Goal: Task Accomplishment & Management: Use online tool/utility

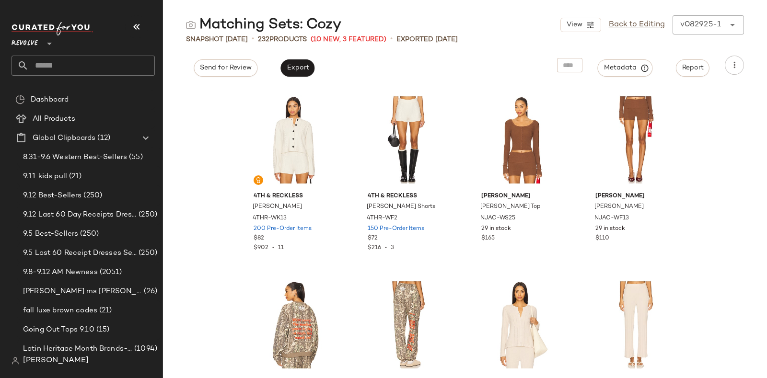
scroll to position [10366, 0]
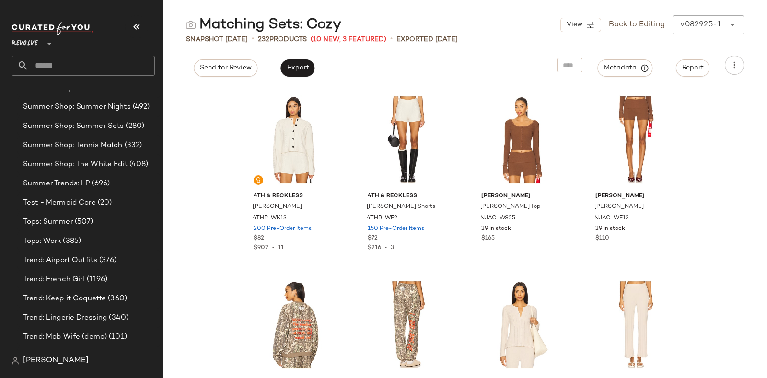
click at [90, 65] on input "text" at bounding box center [92, 66] width 126 height 20
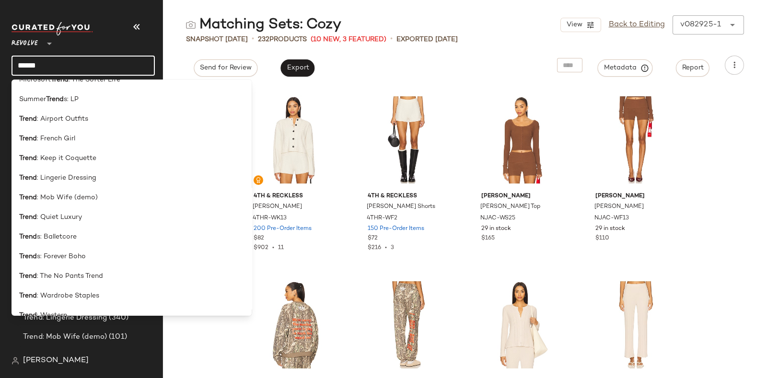
scroll to position [636, 0]
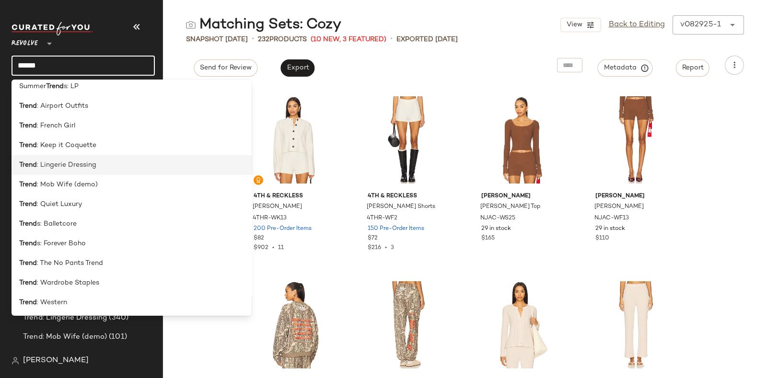
type input "*****"
click at [104, 166] on div "Trend : Lingerie Dressing" at bounding box center [131, 165] width 225 height 10
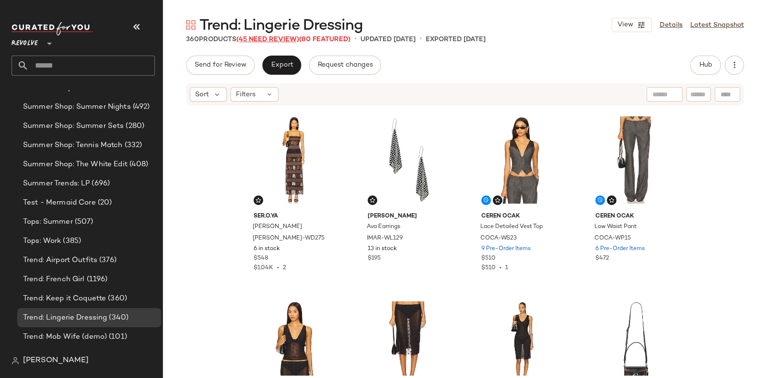
click at [267, 37] on span "(45 Need Review)" at bounding box center [267, 39] width 63 height 7
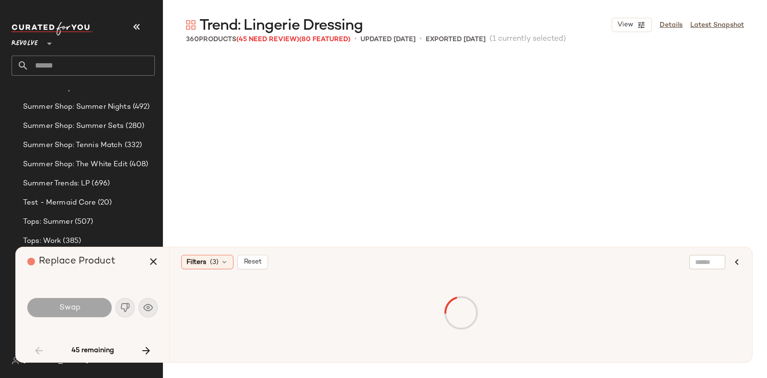
scroll to position [563, 0]
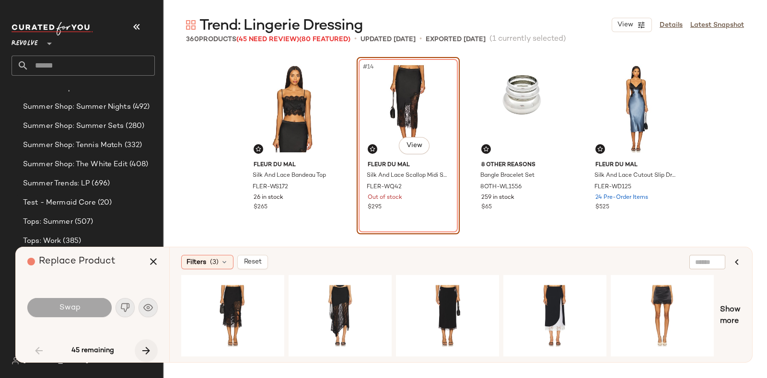
click at [144, 347] on icon "button" at bounding box center [146, 351] width 12 height 12
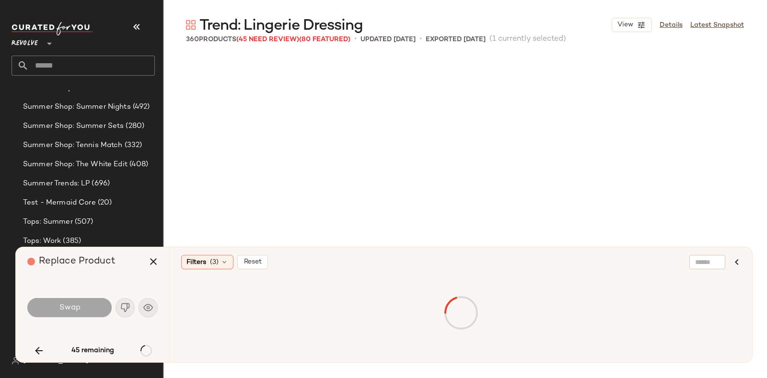
scroll to position [1665, 0]
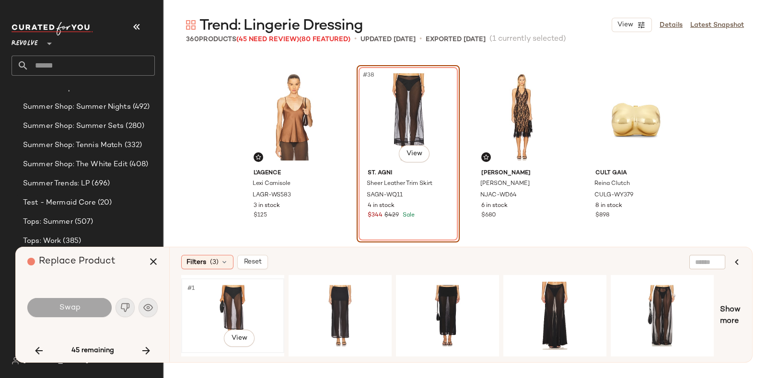
click at [230, 289] on div "#1 View" at bounding box center [233, 316] width 96 height 68
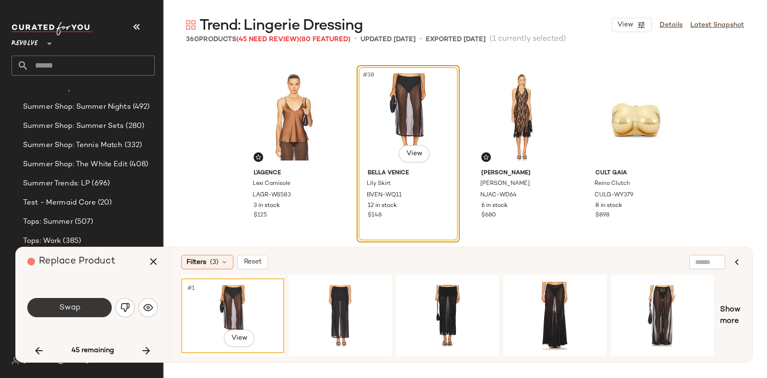
click at [77, 304] on span "Swap" at bounding box center [69, 307] width 22 height 9
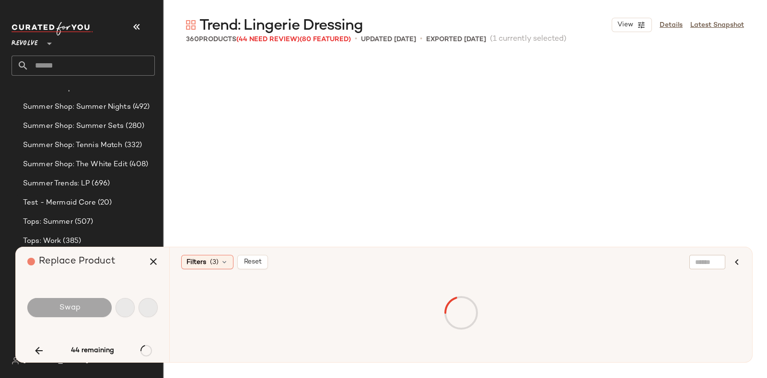
scroll to position [1850, 0]
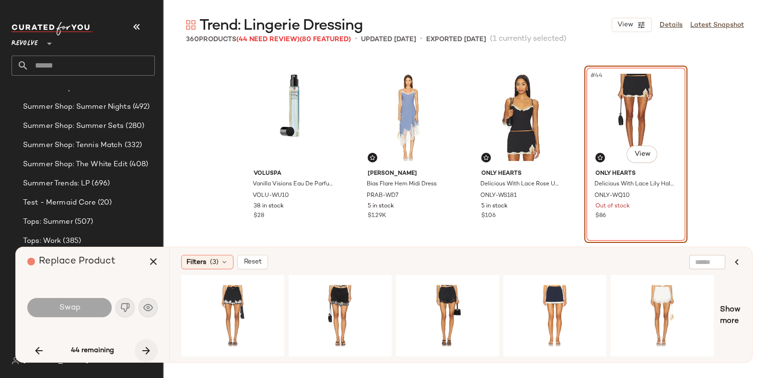
click at [139, 345] on button "button" at bounding box center [146, 350] width 23 height 23
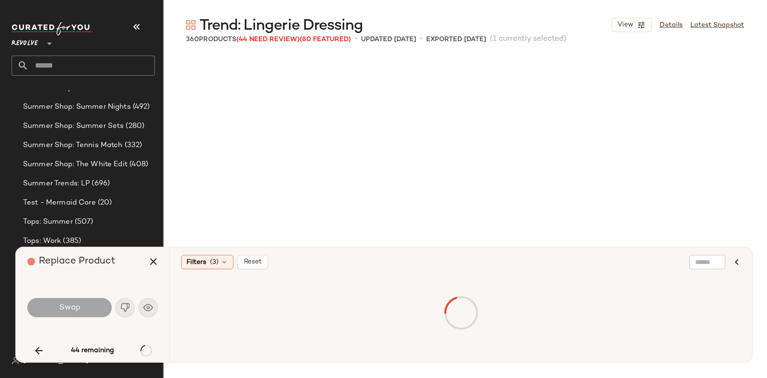
scroll to position [2405, 0]
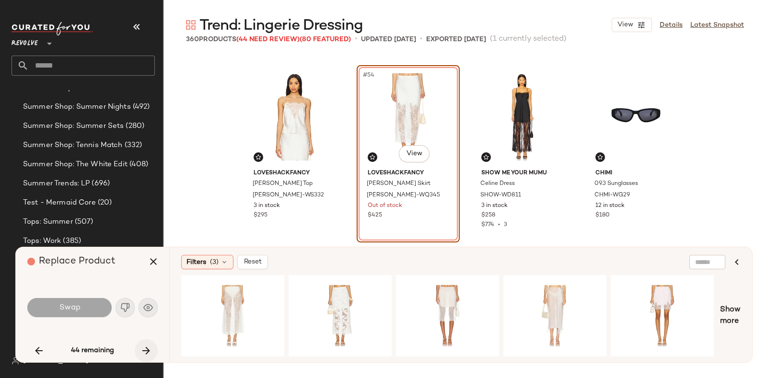
click at [146, 345] on icon "button" at bounding box center [146, 351] width 12 height 12
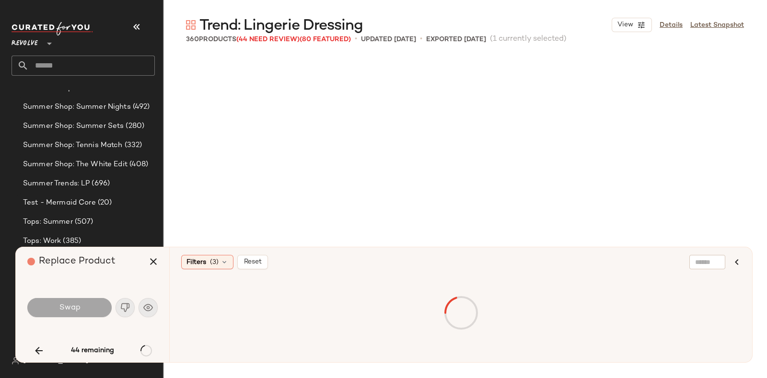
scroll to position [2775, 0]
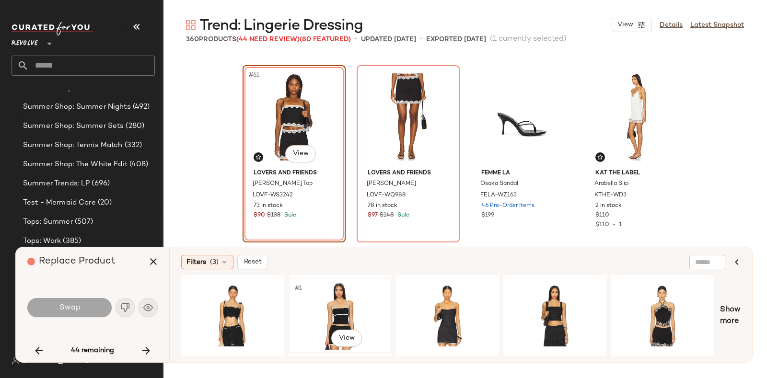
click at [337, 303] on div "#1 View" at bounding box center [340, 316] width 96 height 68
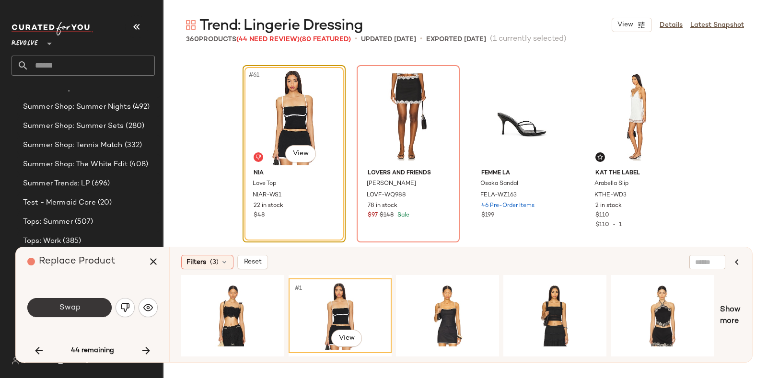
click at [59, 306] on span "Swap" at bounding box center [69, 307] width 22 height 9
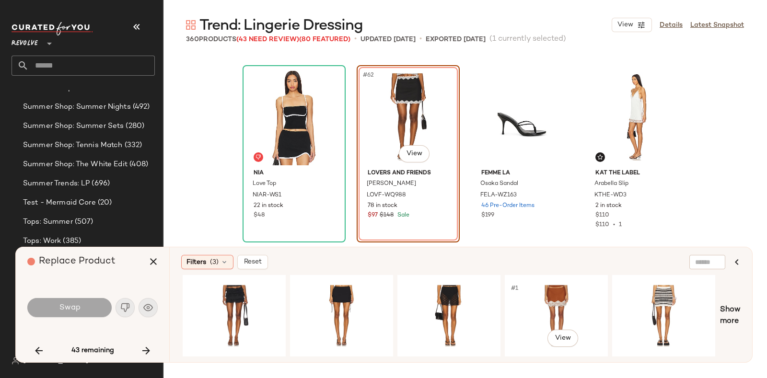
scroll to position [0, 1499]
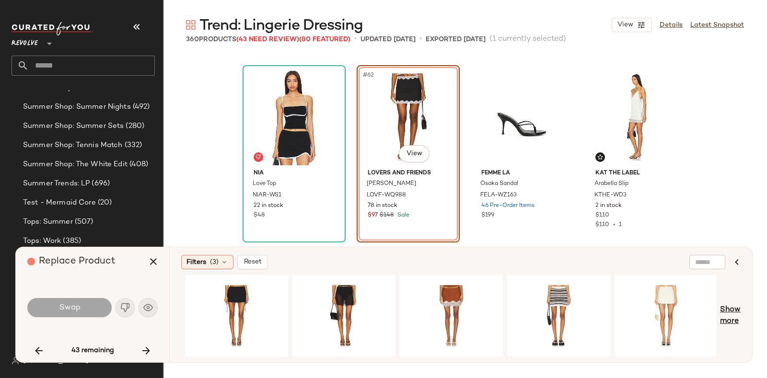
click at [733, 307] on span "Show more" at bounding box center [730, 315] width 21 height 23
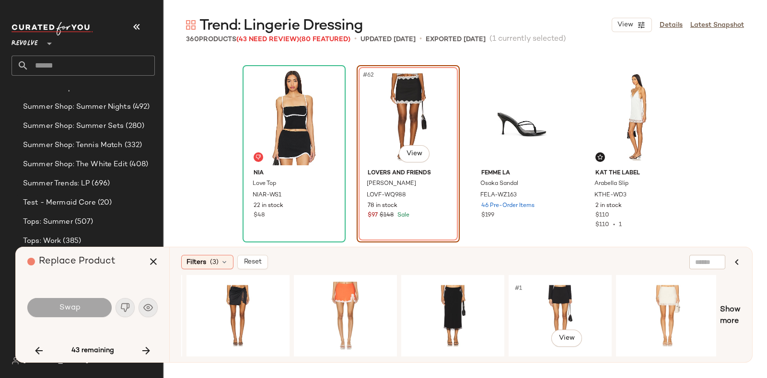
scroll to position [0, 2466]
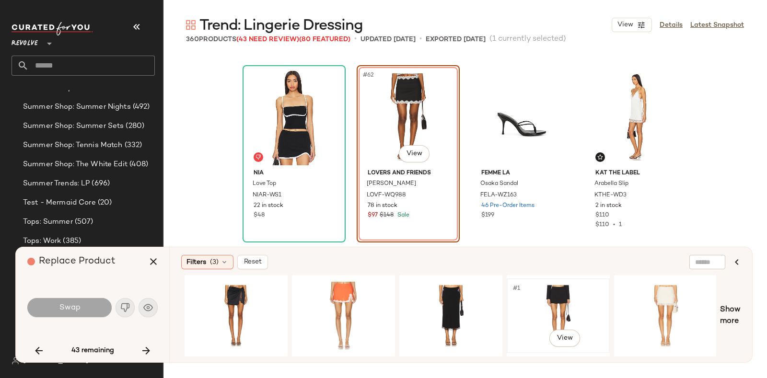
click at [547, 291] on div "#1 View" at bounding box center [558, 316] width 96 height 68
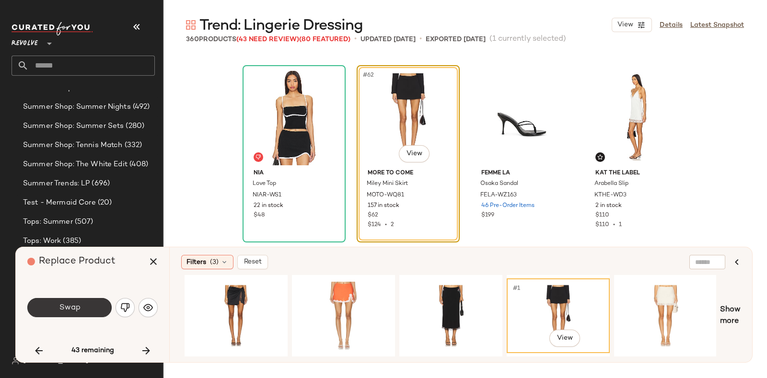
click at [81, 304] on button "Swap" at bounding box center [69, 307] width 84 height 19
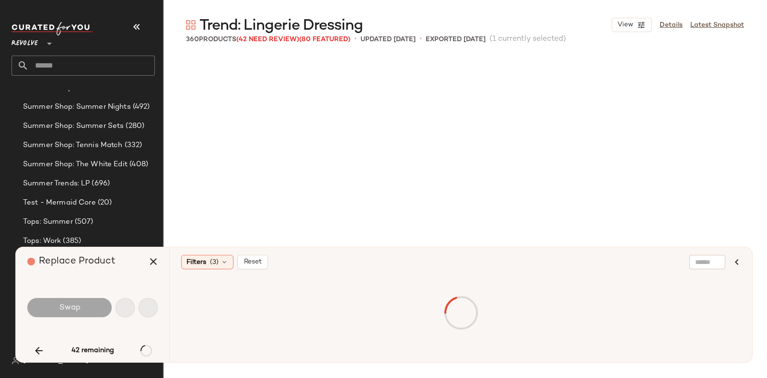
scroll to position [3331, 0]
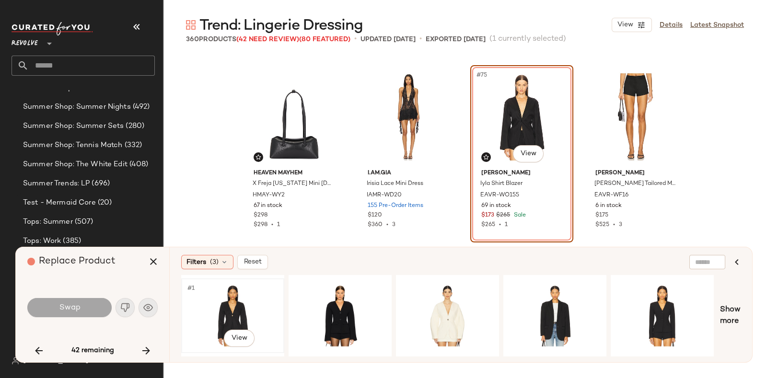
click at [216, 301] on div "#1 View" at bounding box center [233, 316] width 96 height 68
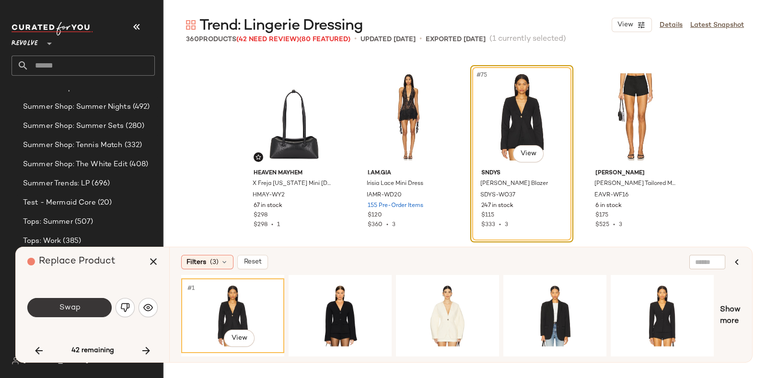
click at [72, 304] on span "Swap" at bounding box center [69, 307] width 22 height 9
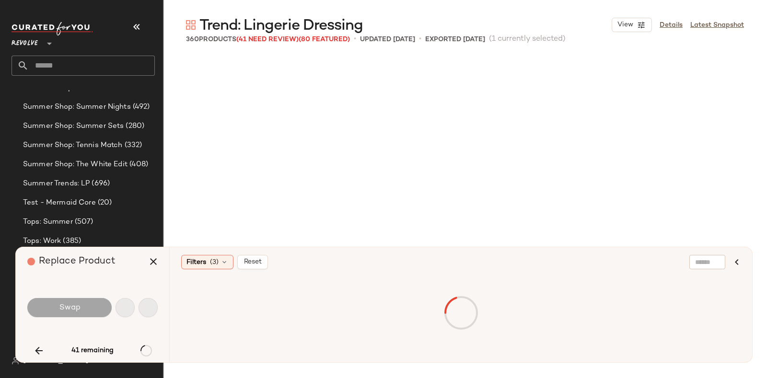
scroll to position [3516, 0]
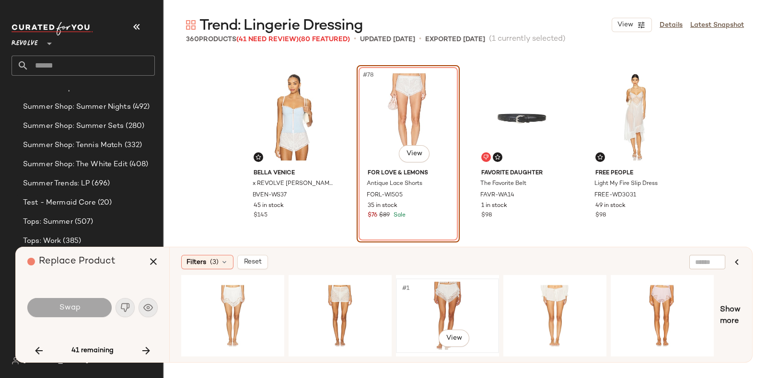
click at [451, 293] on div "#1 View" at bounding box center [447, 316] width 96 height 68
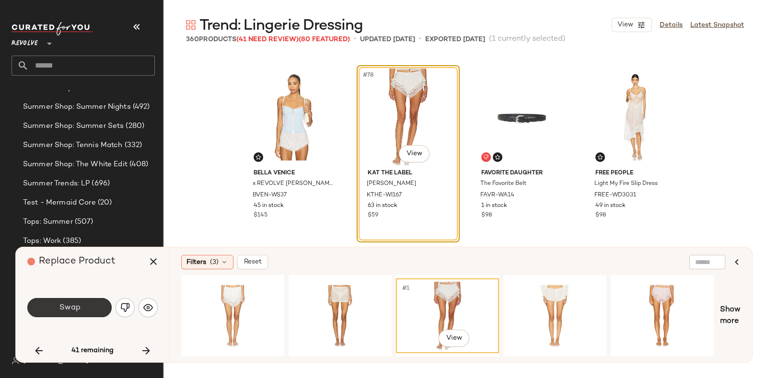
click at [92, 308] on button "Swap" at bounding box center [69, 307] width 84 height 19
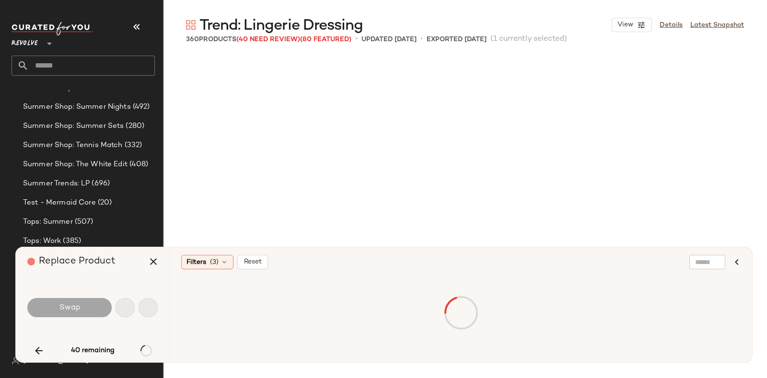
scroll to position [4070, 0]
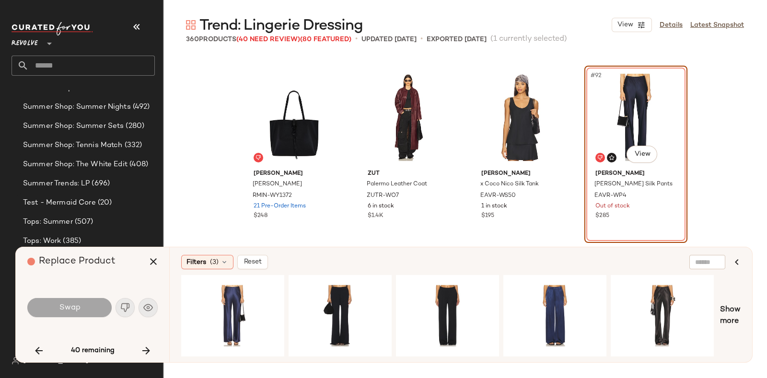
click at [139, 341] on button "button" at bounding box center [146, 350] width 23 height 23
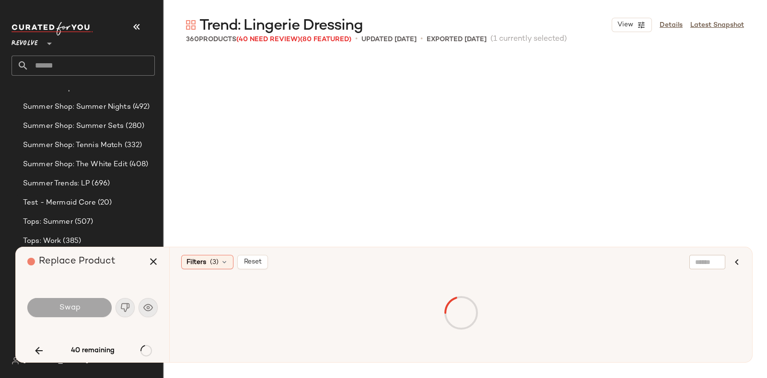
scroll to position [4256, 0]
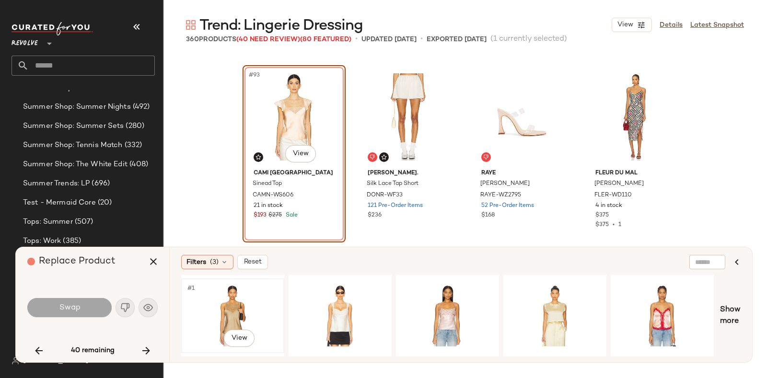
click at [238, 307] on div "#1 View" at bounding box center [233, 316] width 96 height 68
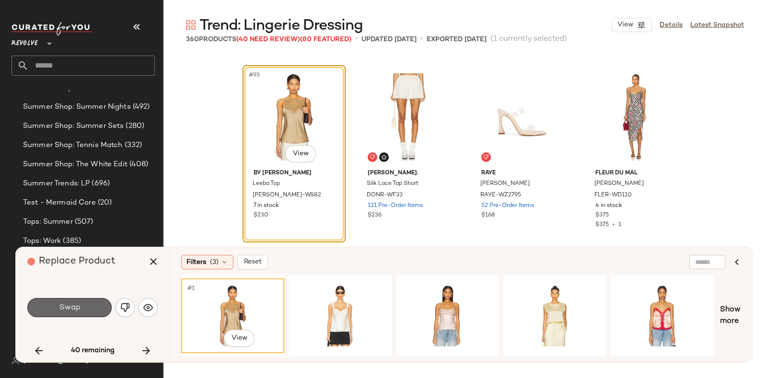
click at [81, 302] on button "Swap" at bounding box center [69, 307] width 84 height 19
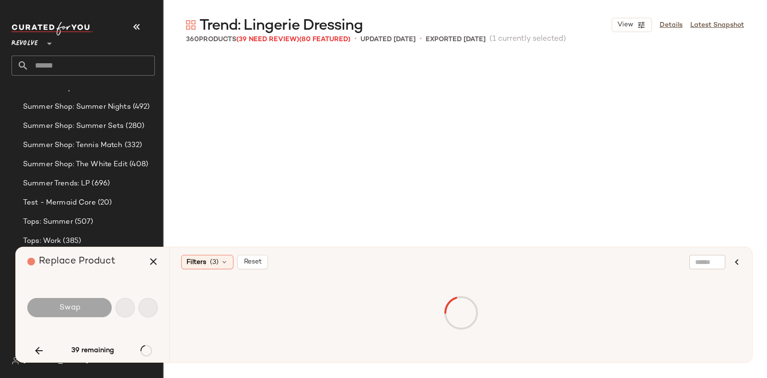
scroll to position [5366, 0]
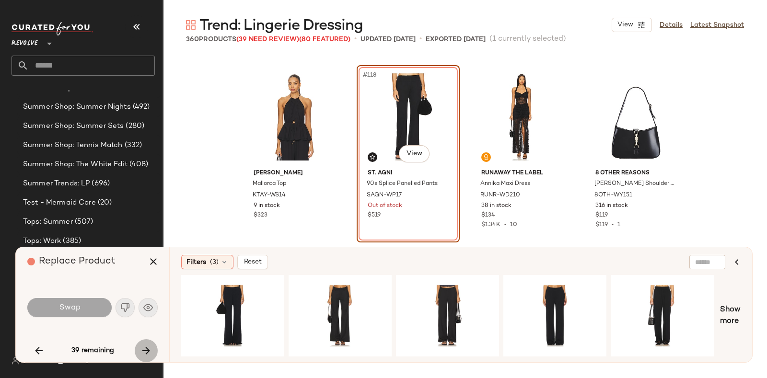
click at [141, 343] on button "button" at bounding box center [146, 350] width 23 height 23
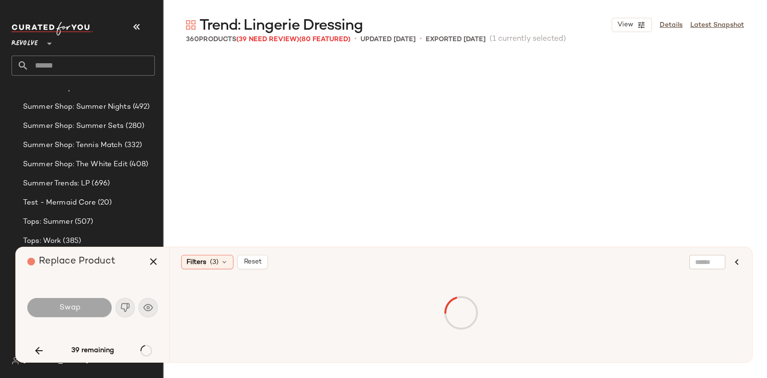
scroll to position [5551, 0]
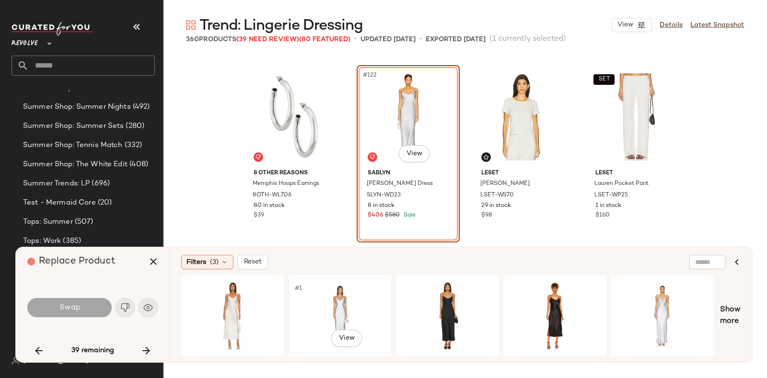
click at [322, 300] on div "#1 View" at bounding box center [340, 316] width 96 height 68
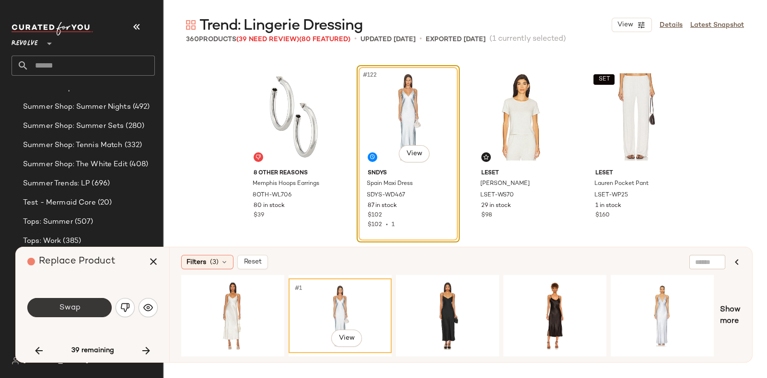
click at [89, 299] on button "Swap" at bounding box center [69, 307] width 84 height 19
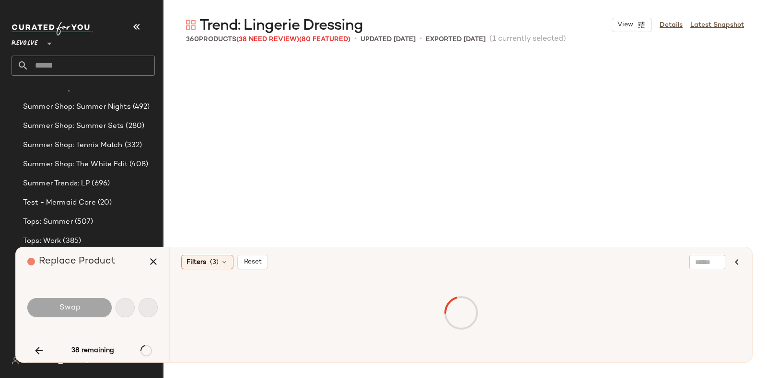
scroll to position [5736, 0]
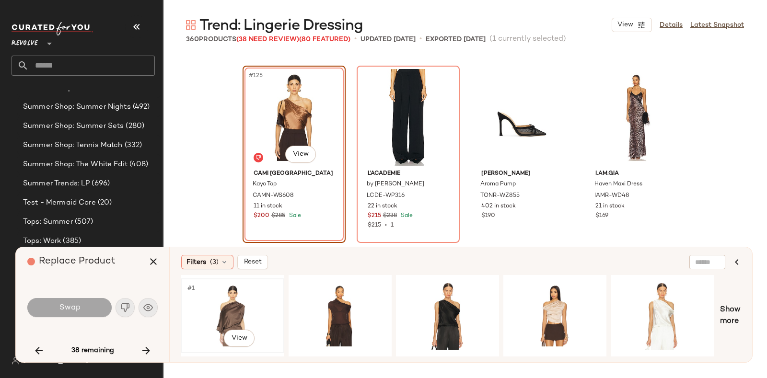
click at [226, 291] on div "#1 View" at bounding box center [233, 316] width 96 height 68
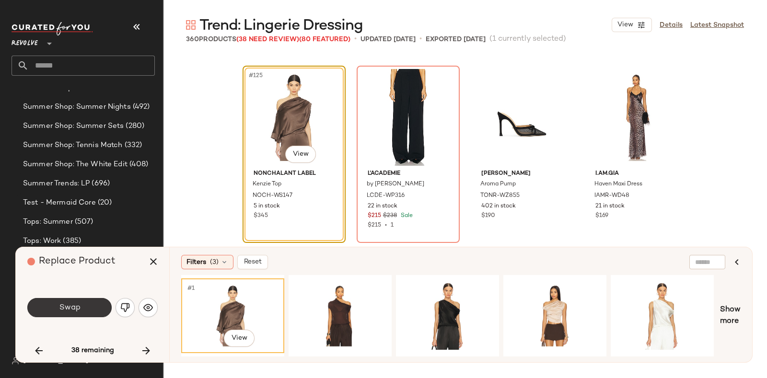
click at [74, 307] on span "Swap" at bounding box center [69, 307] width 22 height 9
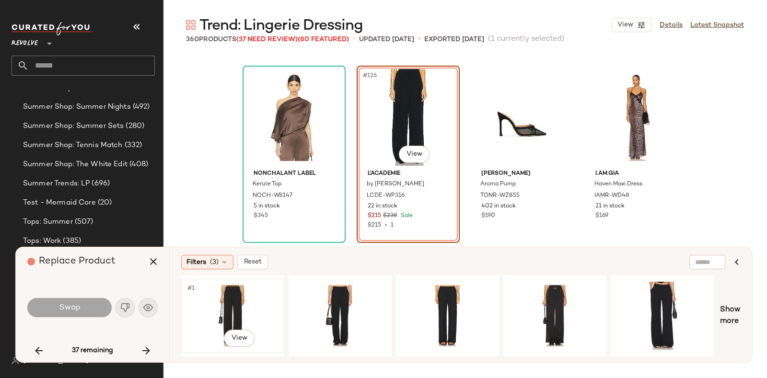
click at [232, 291] on div "#1 View" at bounding box center [233, 316] width 96 height 68
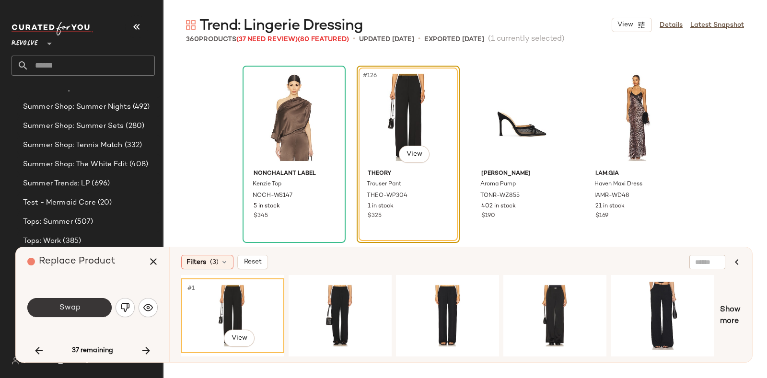
click at [86, 302] on button "Swap" at bounding box center [69, 307] width 84 height 19
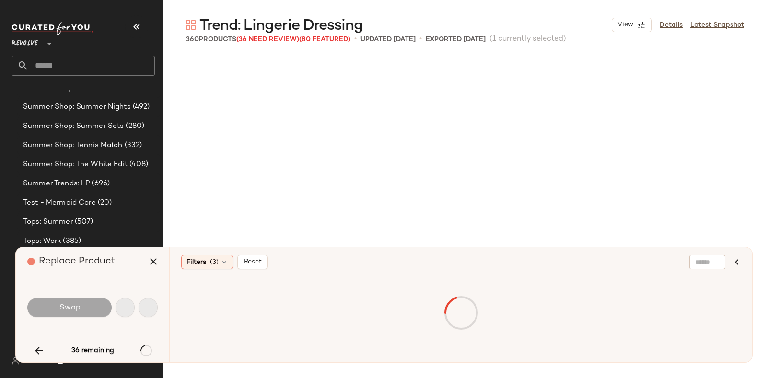
scroll to position [6476, 0]
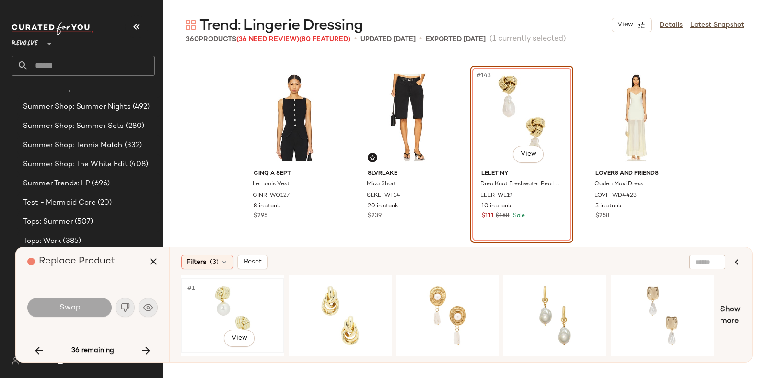
click at [217, 305] on div "#1 View" at bounding box center [233, 316] width 96 height 68
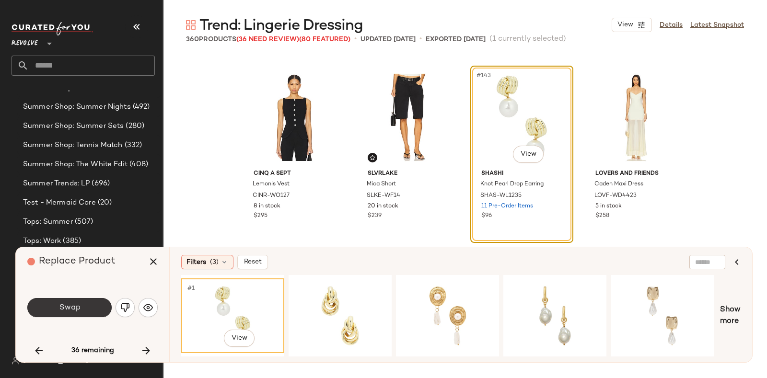
click at [86, 305] on button "Swap" at bounding box center [69, 307] width 84 height 19
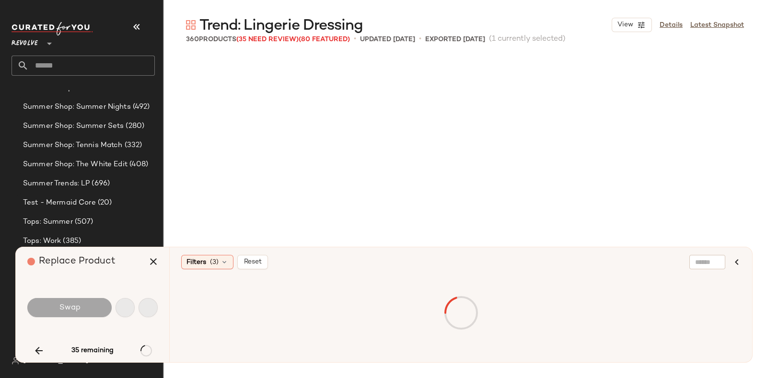
scroll to position [6661, 0]
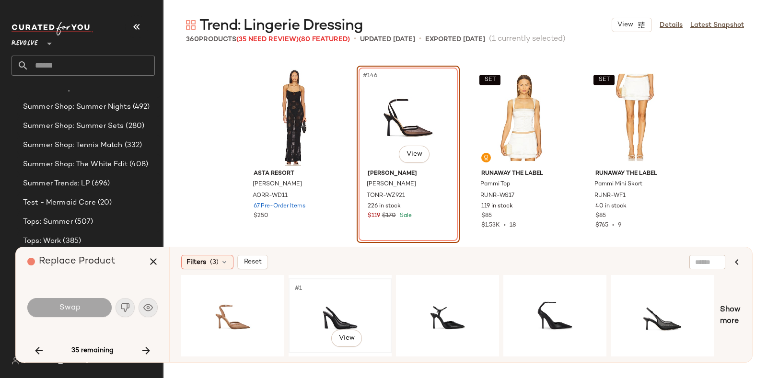
click at [327, 293] on div "#1 View" at bounding box center [340, 316] width 96 height 68
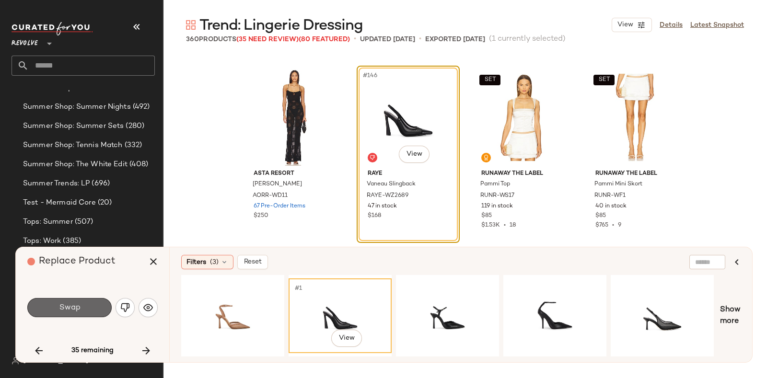
click at [58, 305] on button "Swap" at bounding box center [69, 307] width 84 height 19
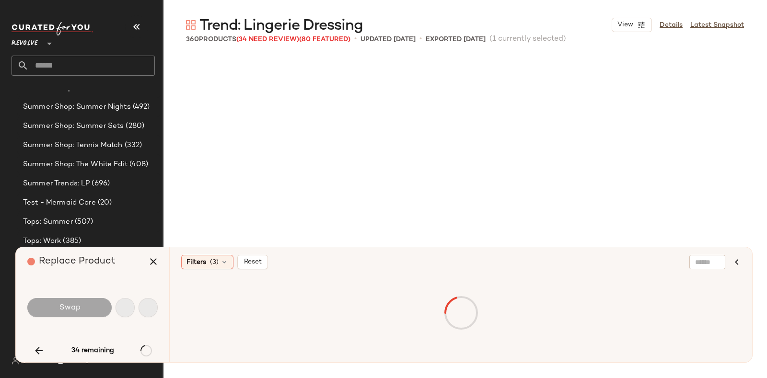
scroll to position [7031, 0]
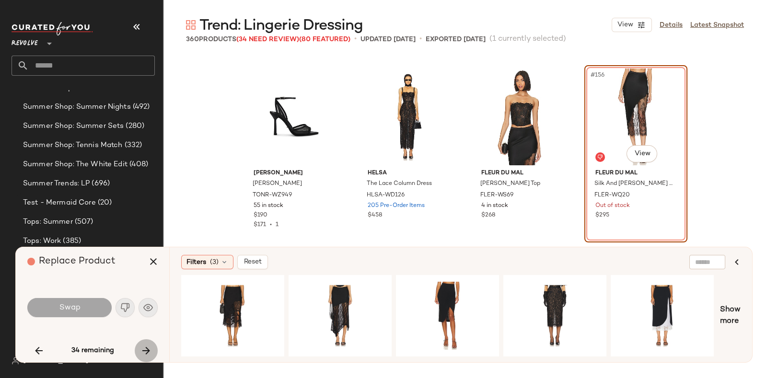
click at [143, 343] on button "button" at bounding box center [146, 350] width 23 height 23
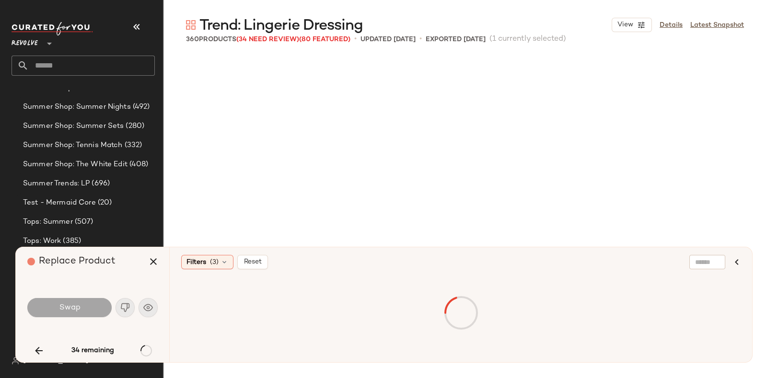
scroll to position [7216, 0]
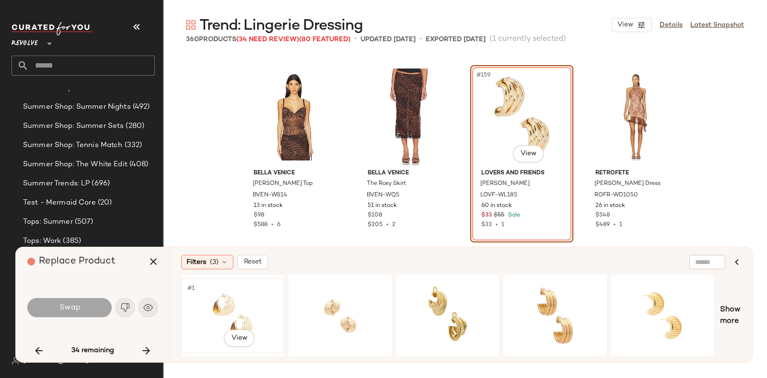
click at [212, 298] on div "#1 View" at bounding box center [233, 316] width 96 height 68
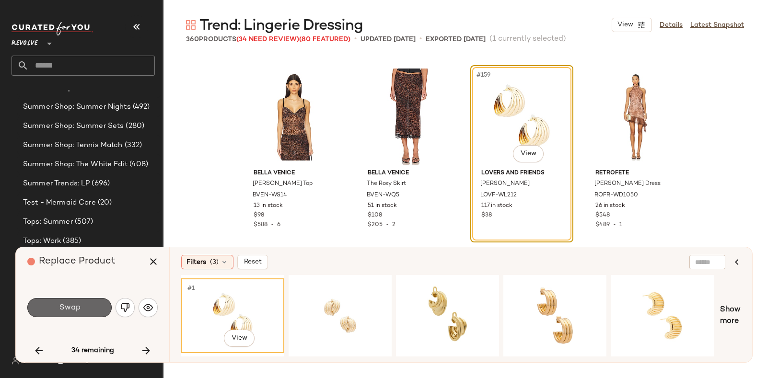
click at [73, 302] on button "Swap" at bounding box center [69, 307] width 84 height 19
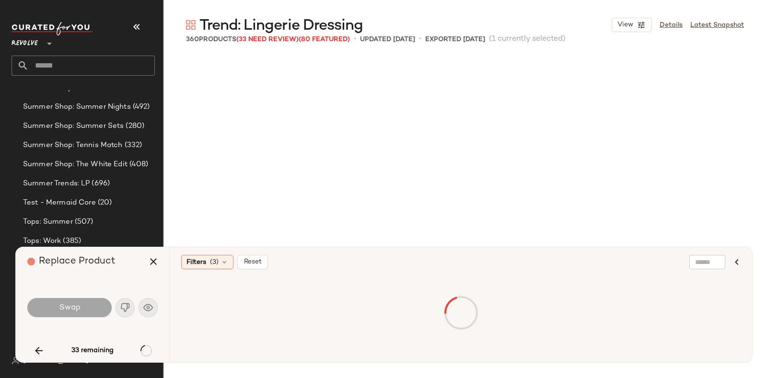
scroll to position [7401, 0]
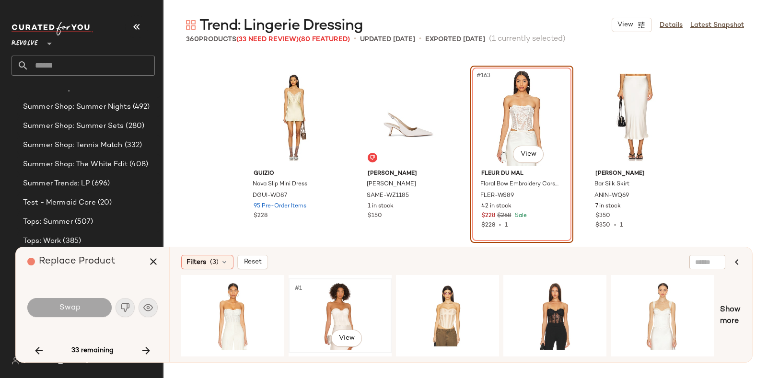
click at [319, 302] on div "#1 View" at bounding box center [340, 316] width 96 height 68
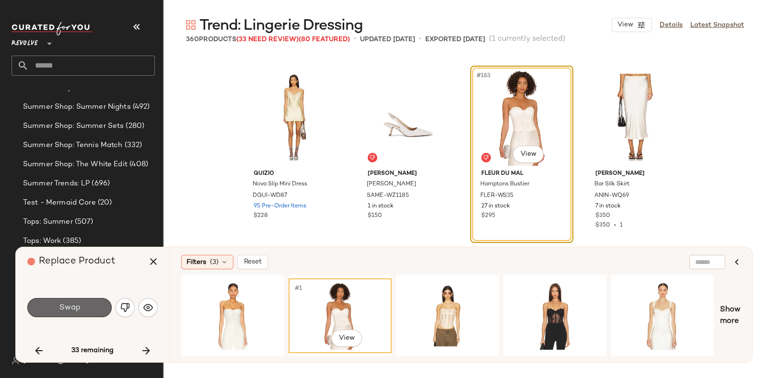
click at [81, 305] on button "Swap" at bounding box center [69, 307] width 84 height 19
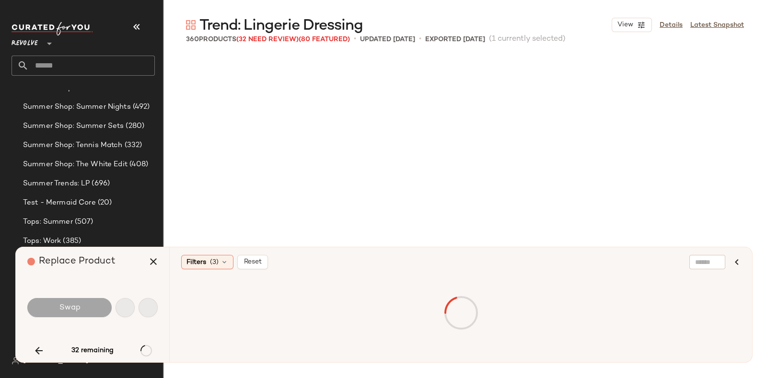
scroll to position [7771, 0]
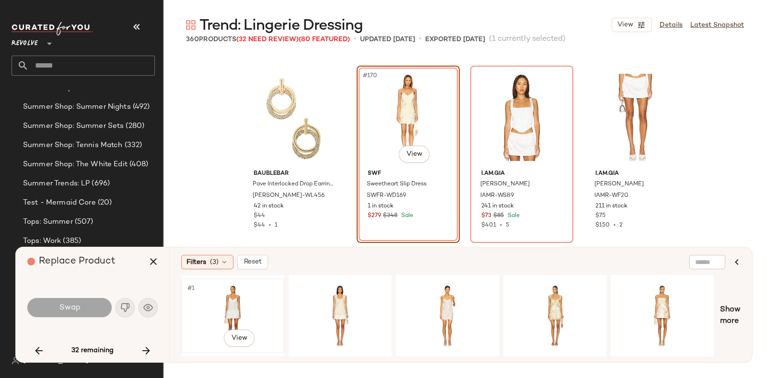
click at [219, 297] on div "#1 View" at bounding box center [233, 316] width 96 height 68
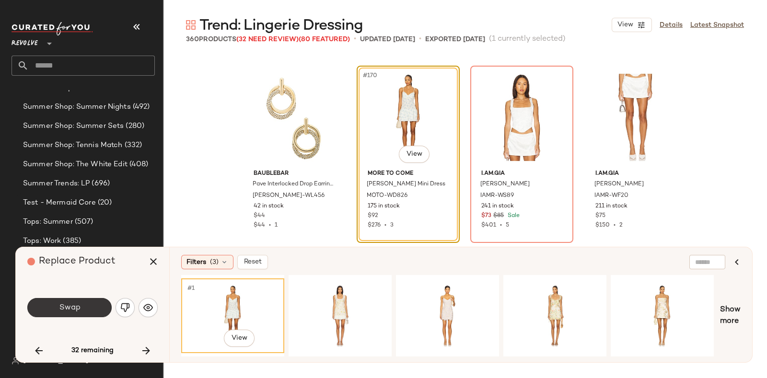
click at [77, 308] on span "Swap" at bounding box center [69, 307] width 22 height 9
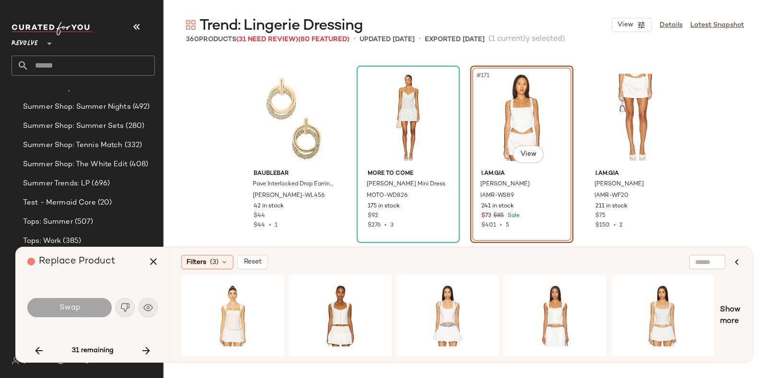
drag, startPoint x: 405, startPoint y: 10, endPoint x: 388, endPoint y: 10, distance: 16.8
click at [388, 10] on main "Trend: Lingerie Dressing View Details Latest Snapshot 360 Products (31 Need Rev…" at bounding box center [383, 189] width 767 height 378
click at [147, 344] on button "button" at bounding box center [146, 350] width 23 height 23
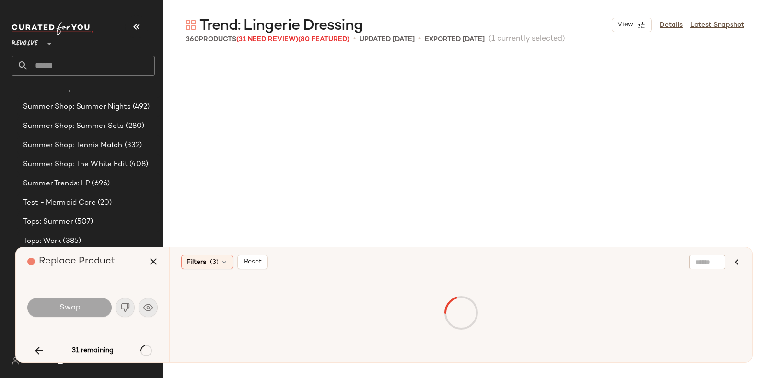
scroll to position [7956, 0]
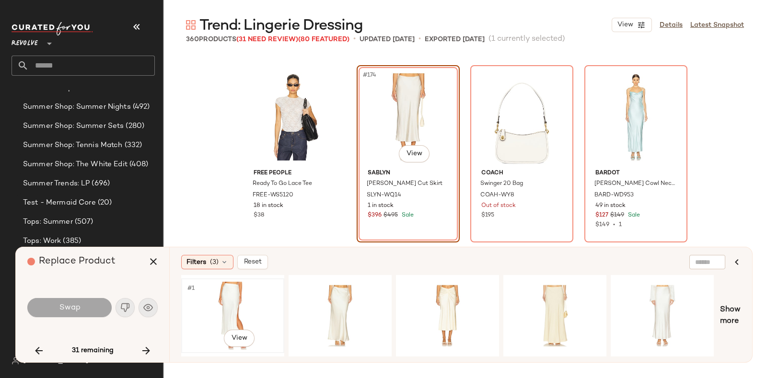
click at [237, 294] on div "#1 View" at bounding box center [233, 316] width 96 height 68
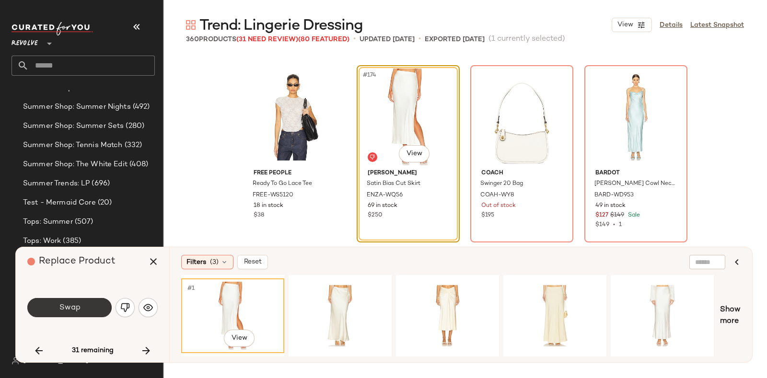
click at [88, 298] on button "Swap" at bounding box center [69, 307] width 84 height 19
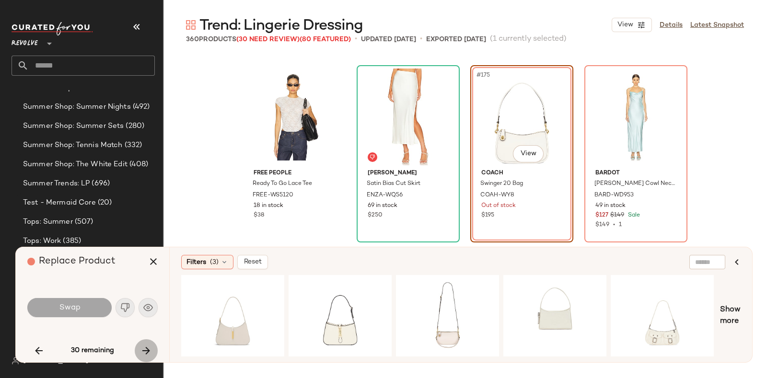
click at [136, 345] on button "button" at bounding box center [146, 350] width 23 height 23
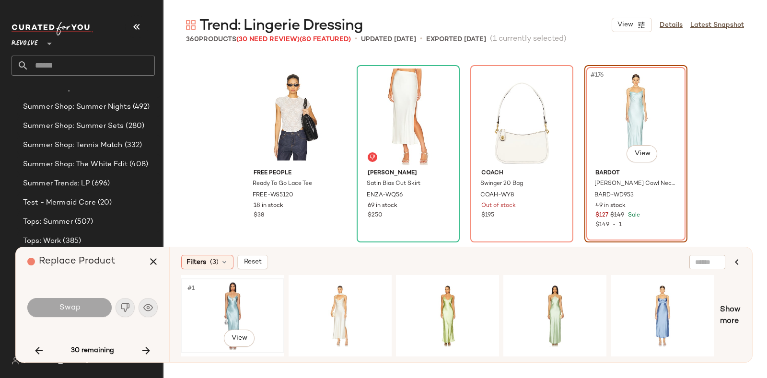
click at [214, 298] on div "#1 View" at bounding box center [233, 316] width 96 height 68
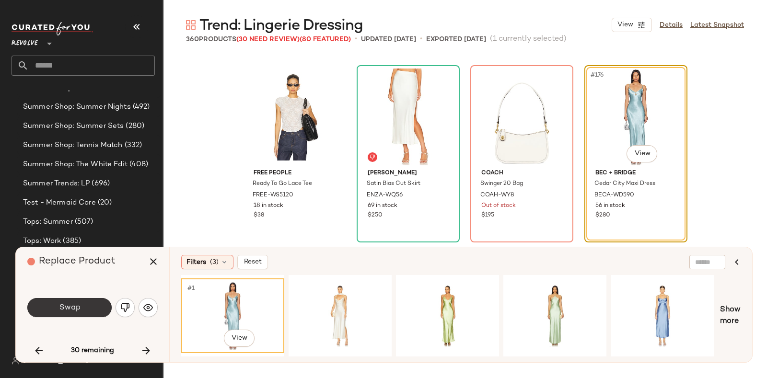
click at [75, 305] on span "Swap" at bounding box center [69, 307] width 22 height 9
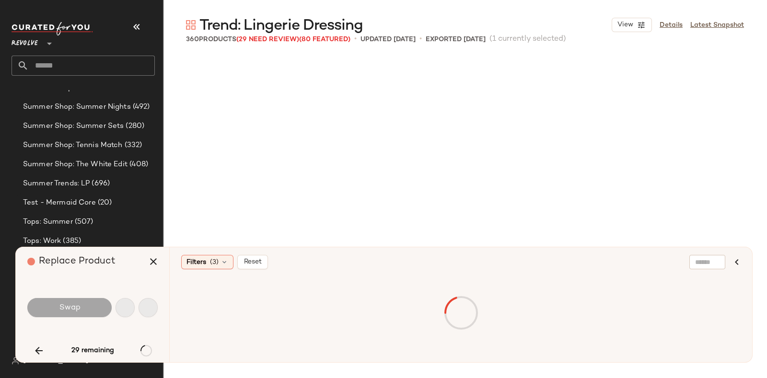
scroll to position [9436, 0]
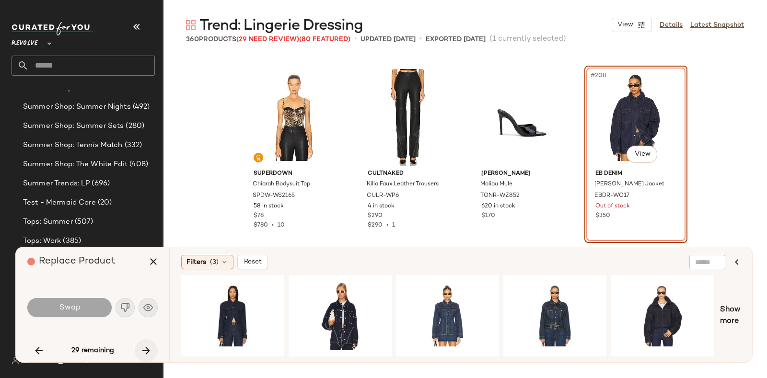
click at [141, 341] on button "button" at bounding box center [146, 350] width 23 height 23
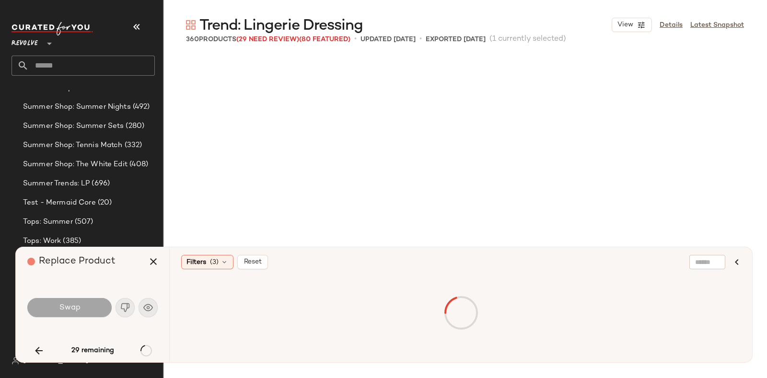
scroll to position [9621, 0]
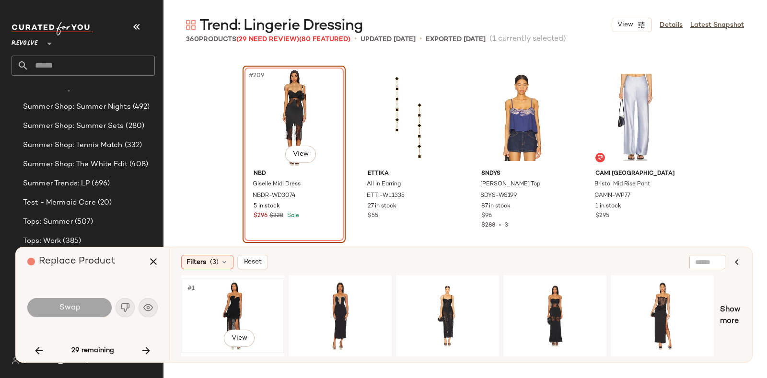
click at [226, 295] on div "#1 View" at bounding box center [233, 316] width 96 height 68
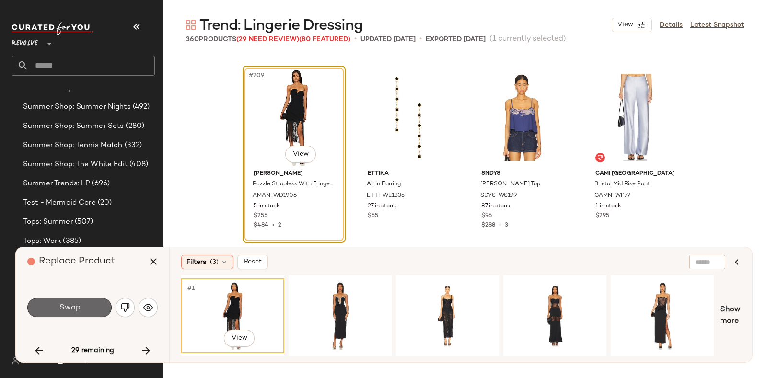
click at [84, 303] on button "Swap" at bounding box center [69, 307] width 84 height 19
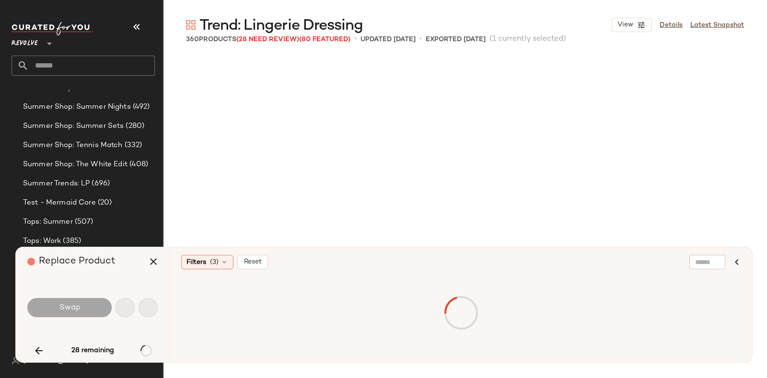
scroll to position [10361, 0]
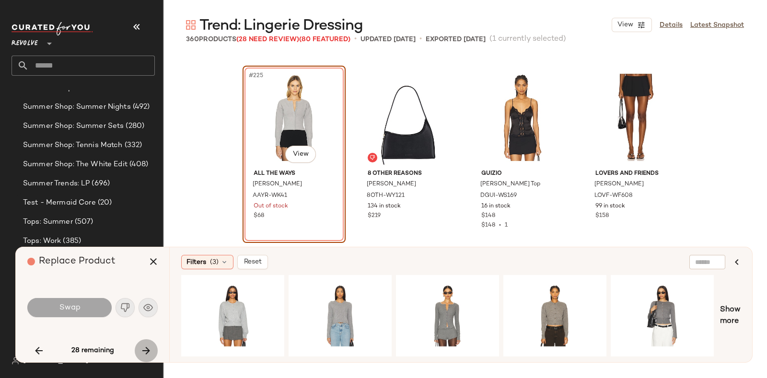
click at [145, 346] on icon "button" at bounding box center [146, 351] width 12 height 12
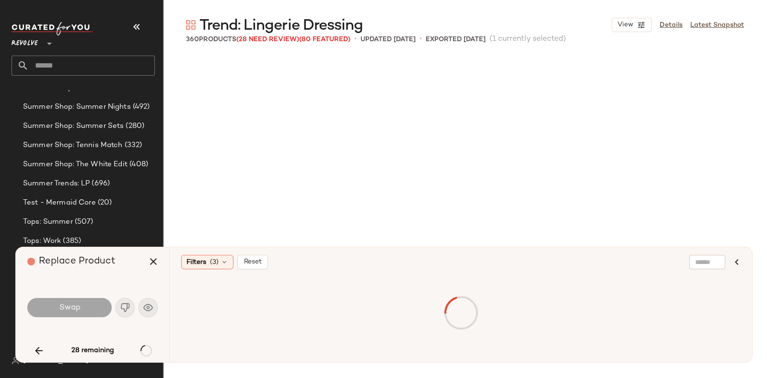
scroll to position [10917, 0]
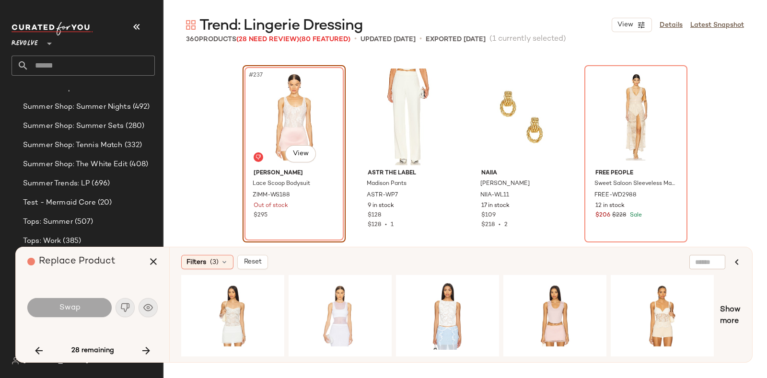
click at [128, 262] on div "Replace Product" at bounding box center [96, 261] width 138 height 29
click at [147, 347] on icon "button" at bounding box center [146, 351] width 12 height 12
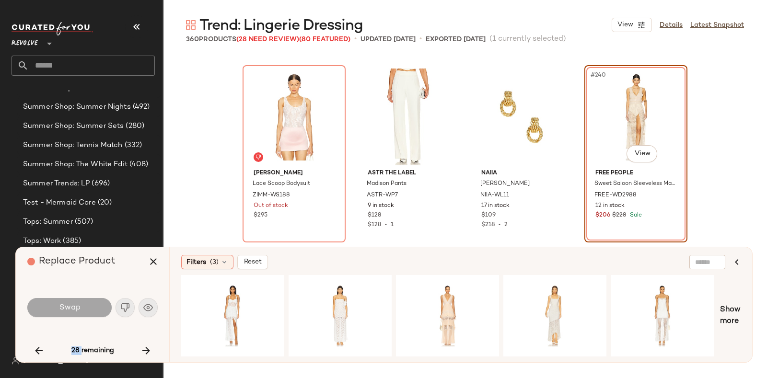
click at [142, 345] on icon "button" at bounding box center [146, 351] width 12 height 12
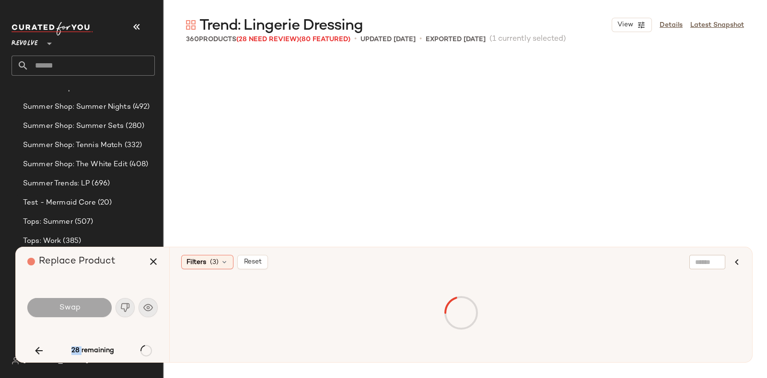
scroll to position [12027, 0]
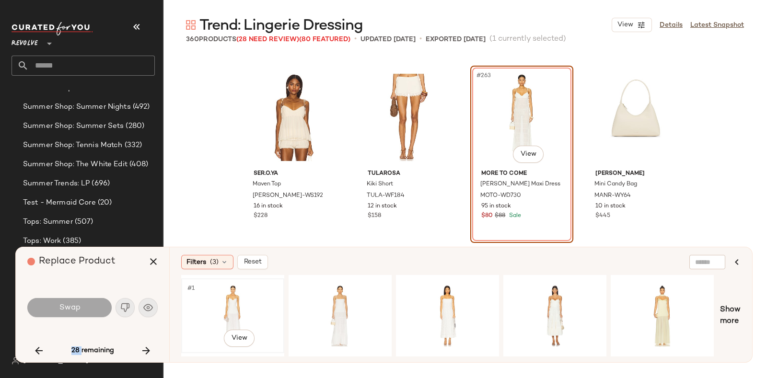
click at [220, 292] on div "#1 View" at bounding box center [233, 316] width 96 height 68
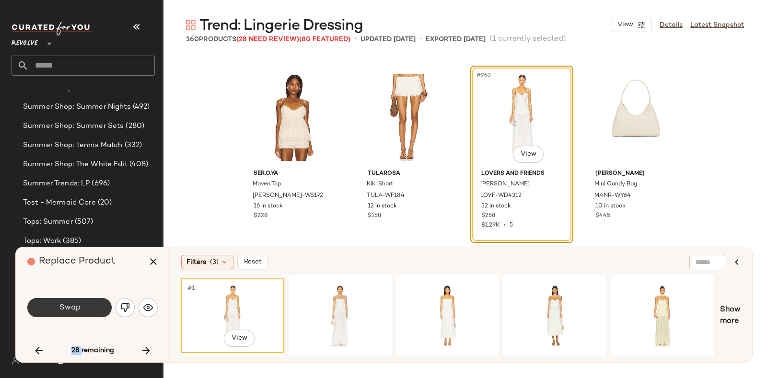
click at [72, 301] on button "Swap" at bounding box center [69, 307] width 84 height 19
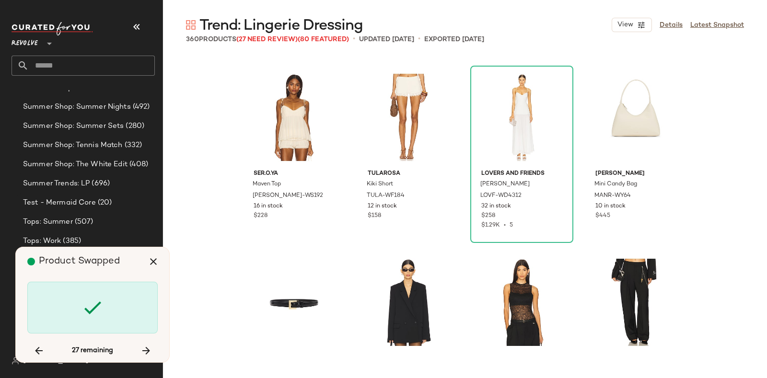
click at [129, 263] on div "Product Swapped" at bounding box center [96, 261] width 138 height 29
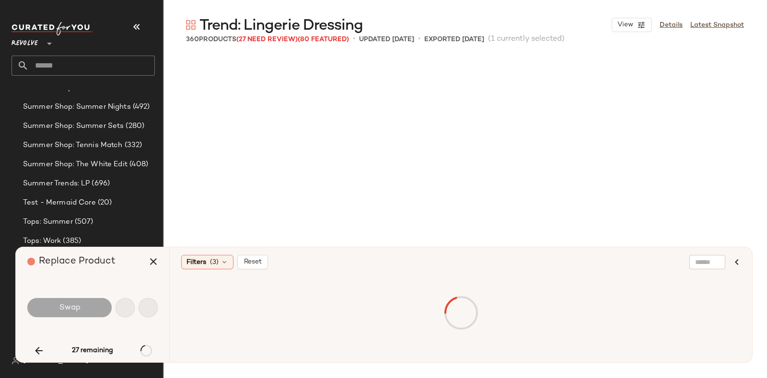
scroll to position [12952, 0]
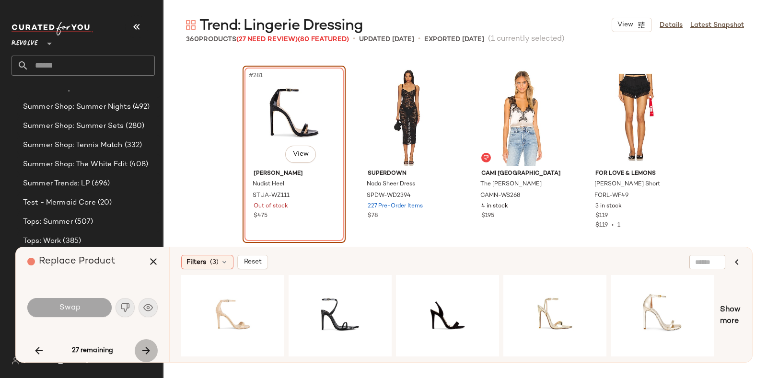
click at [144, 342] on button "button" at bounding box center [146, 350] width 23 height 23
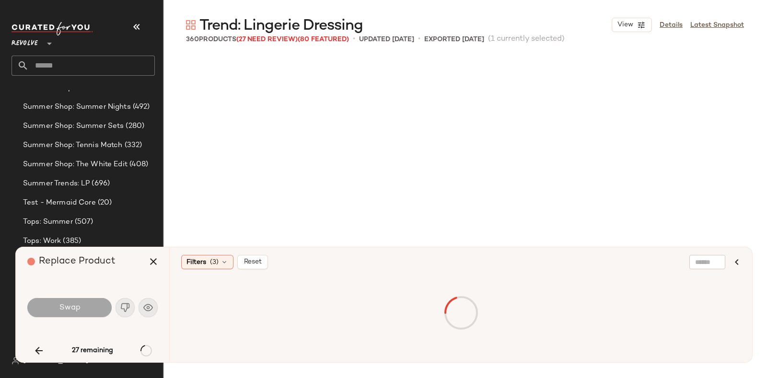
scroll to position [13507, 0]
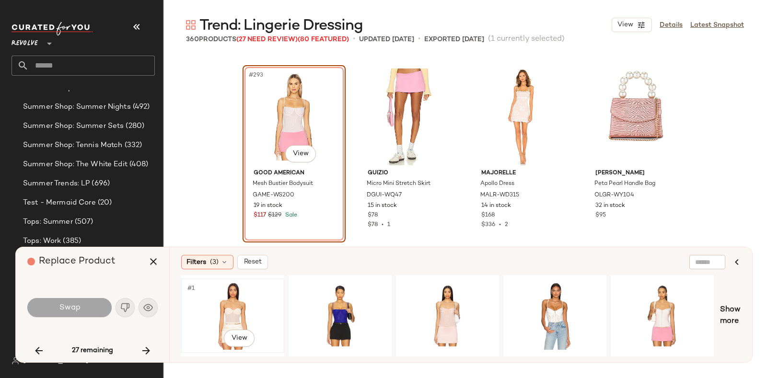
click at [224, 302] on div "#1 View" at bounding box center [233, 316] width 96 height 68
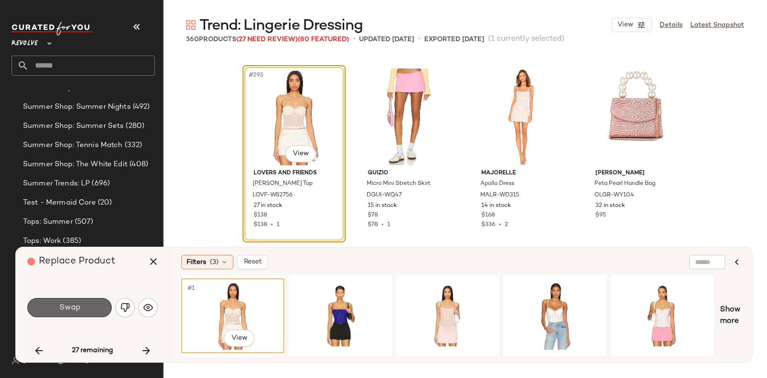
click at [91, 303] on button "Swap" at bounding box center [69, 307] width 84 height 19
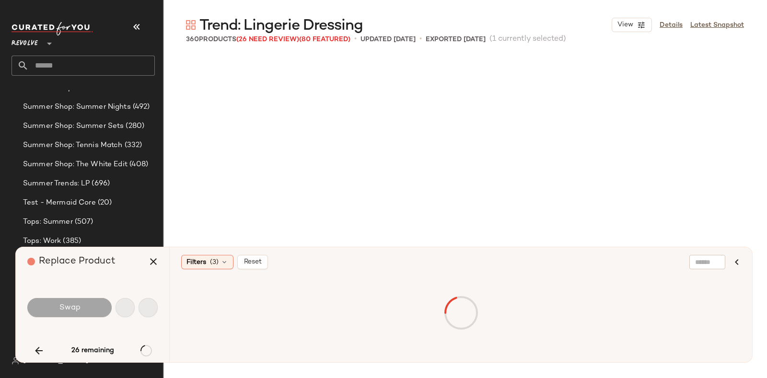
scroll to position [13692, 0]
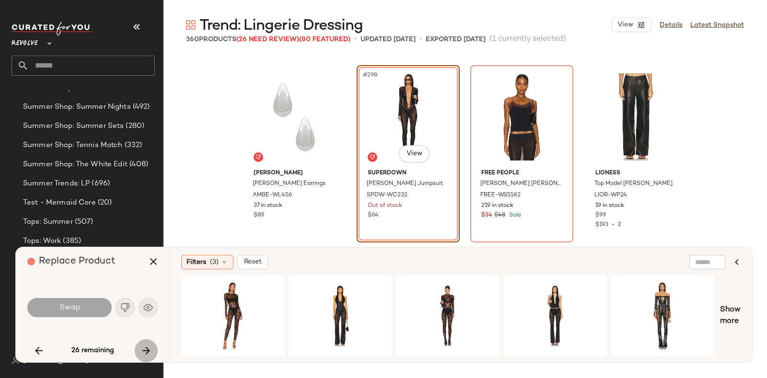
click at [149, 346] on icon "button" at bounding box center [146, 351] width 12 height 12
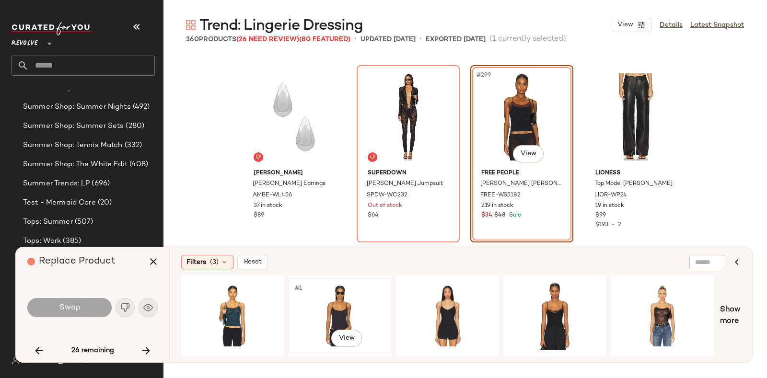
click at [325, 300] on div "#1 View" at bounding box center [340, 316] width 96 height 68
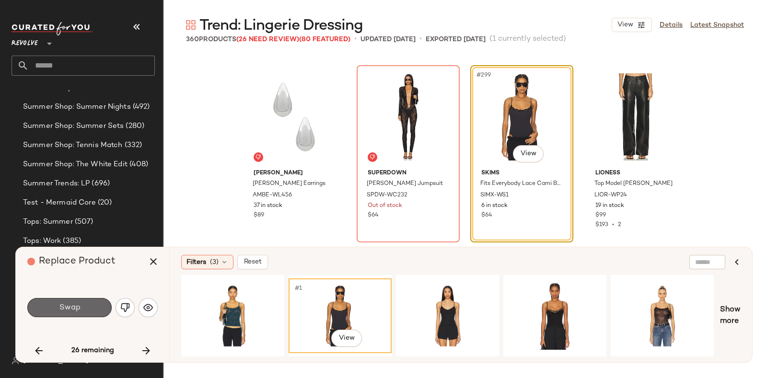
click at [89, 302] on button "Swap" at bounding box center [69, 307] width 84 height 19
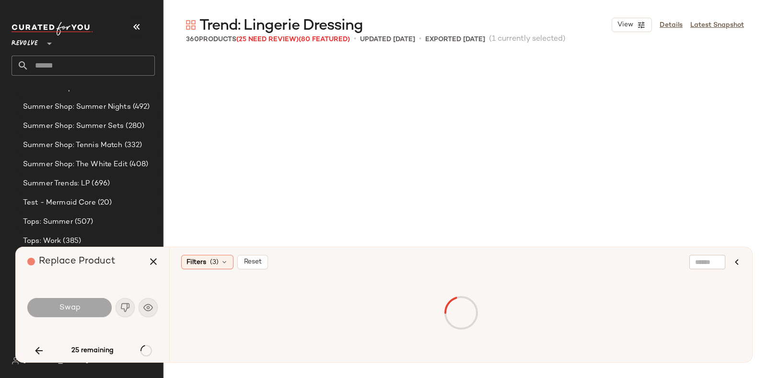
scroll to position [14062, 0]
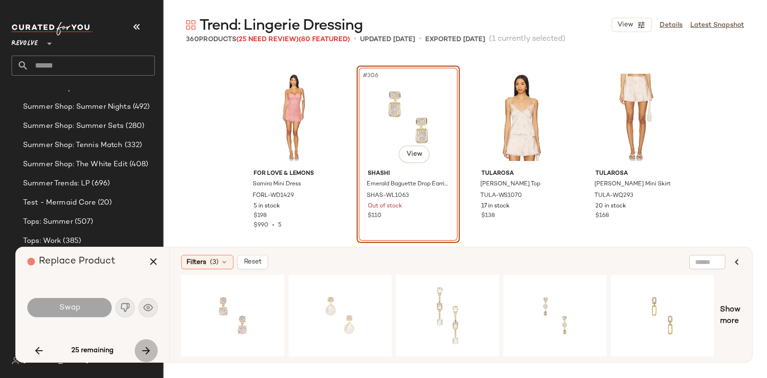
click at [148, 347] on icon "button" at bounding box center [146, 351] width 12 height 12
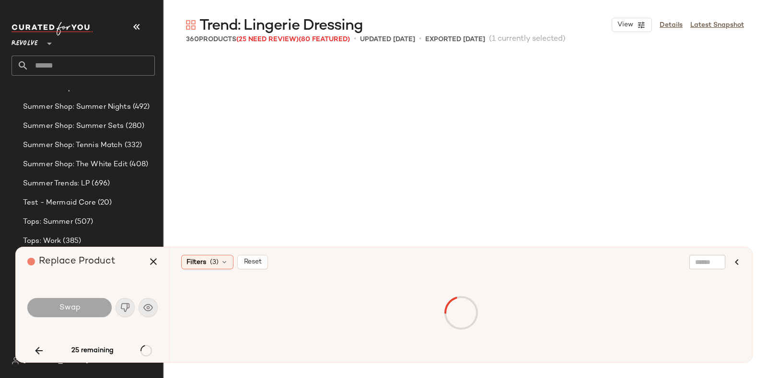
scroll to position [14433, 0]
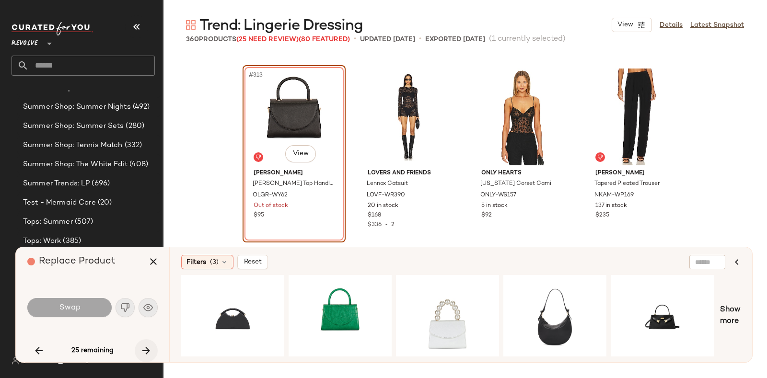
click at [145, 345] on icon "button" at bounding box center [146, 351] width 12 height 12
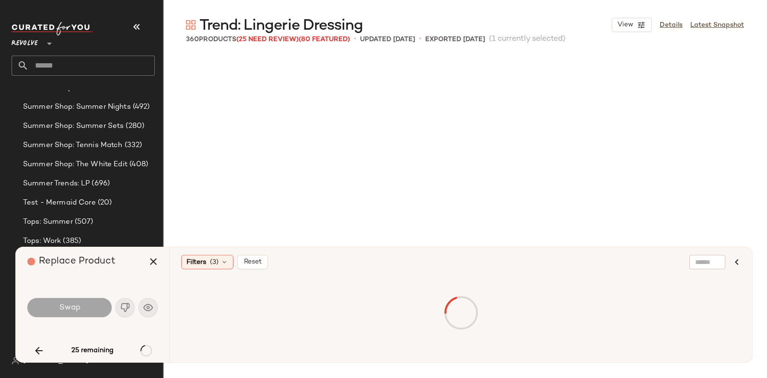
scroll to position [14618, 0]
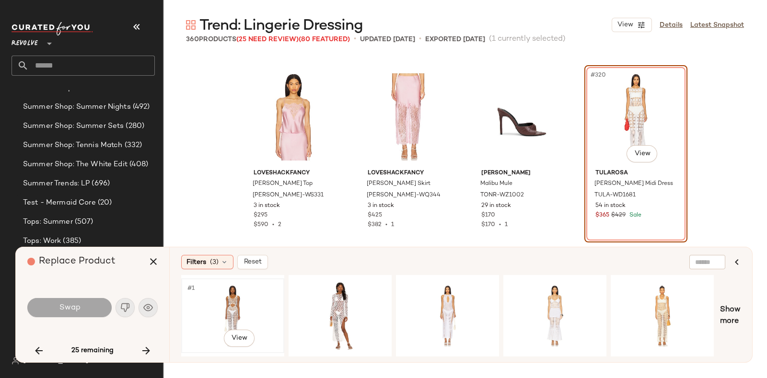
click at [230, 295] on div "#1 View" at bounding box center [233, 316] width 96 height 68
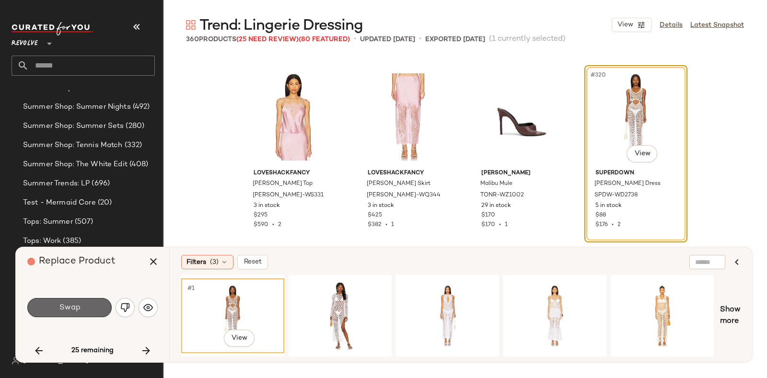
click at [81, 303] on button "Swap" at bounding box center [69, 307] width 84 height 19
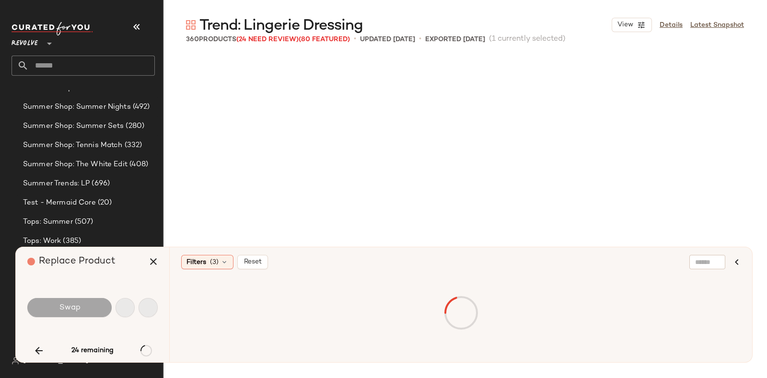
scroll to position [14802, 0]
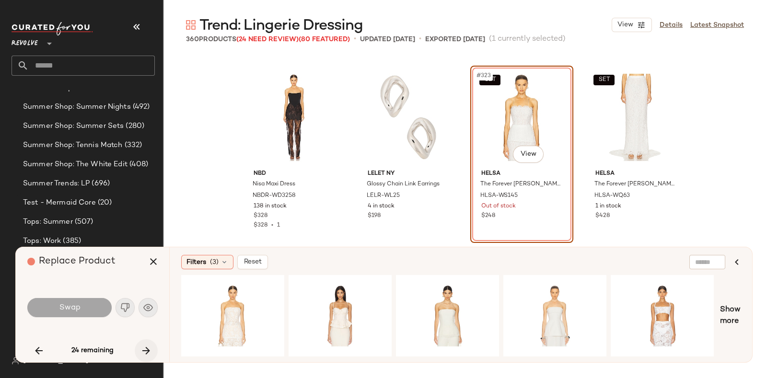
click at [142, 345] on icon "button" at bounding box center [146, 351] width 12 height 12
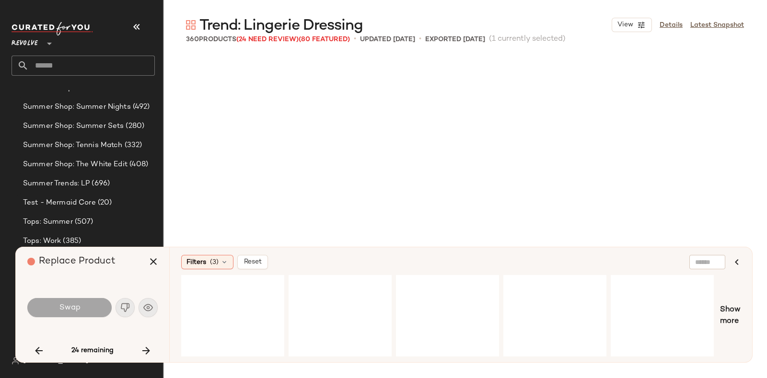
scroll to position [15172, 0]
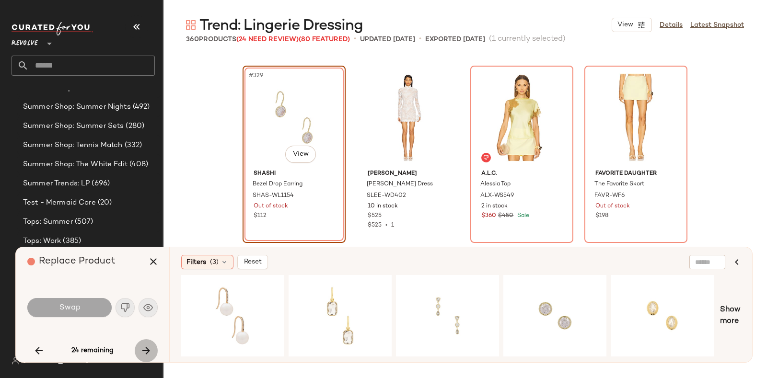
click at [141, 342] on button "button" at bounding box center [146, 350] width 23 height 23
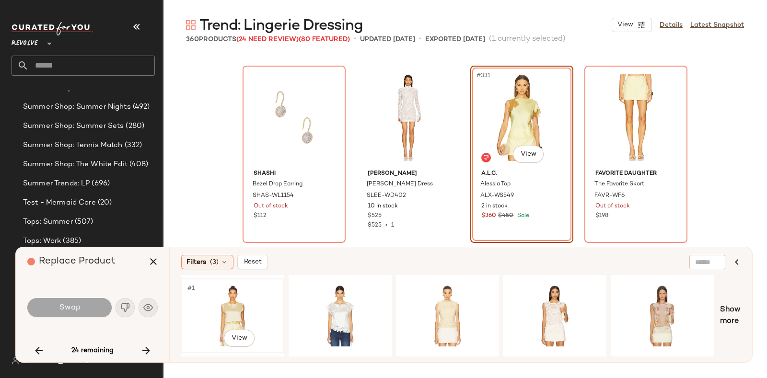
click at [235, 298] on div "#1 View" at bounding box center [233, 316] width 96 height 68
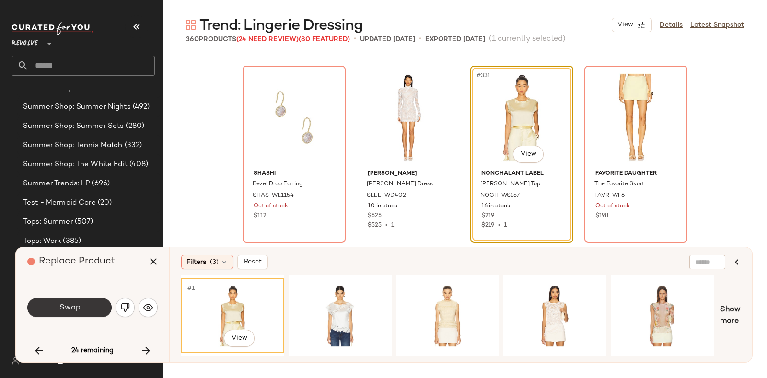
click at [87, 304] on button "Swap" at bounding box center [69, 307] width 84 height 19
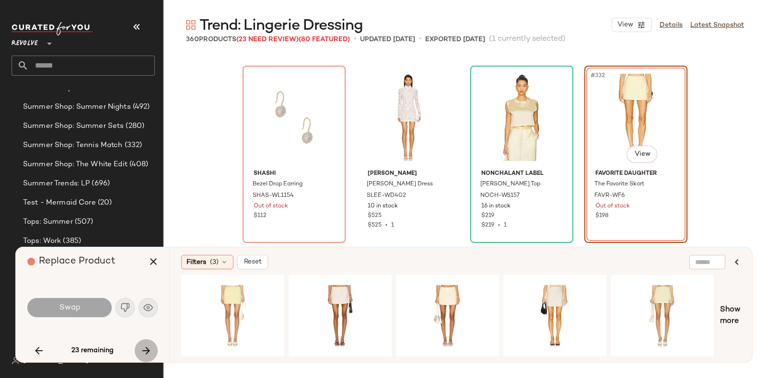
click at [145, 342] on button "button" at bounding box center [146, 350] width 23 height 23
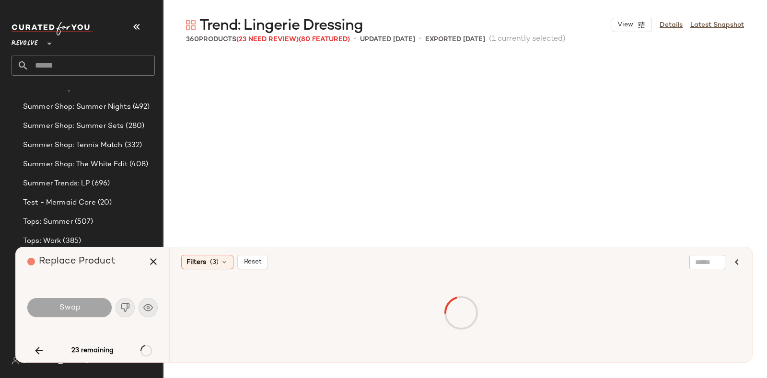
scroll to position [15543, 0]
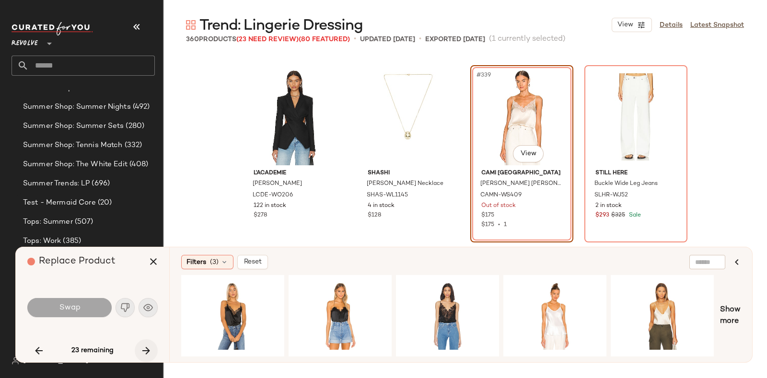
click at [143, 344] on button "button" at bounding box center [146, 350] width 23 height 23
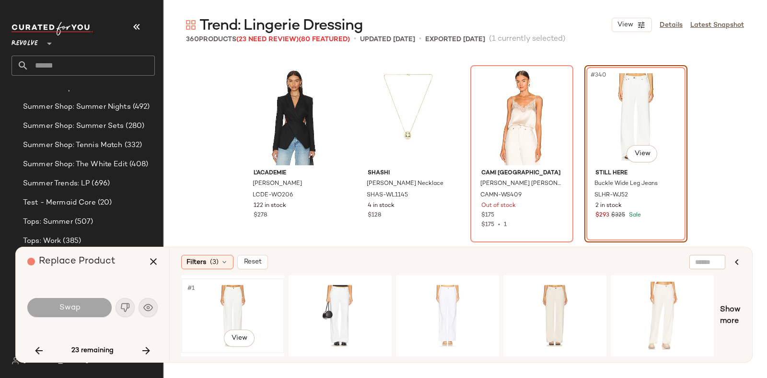
click at [232, 301] on div "#1 View" at bounding box center [233, 316] width 96 height 68
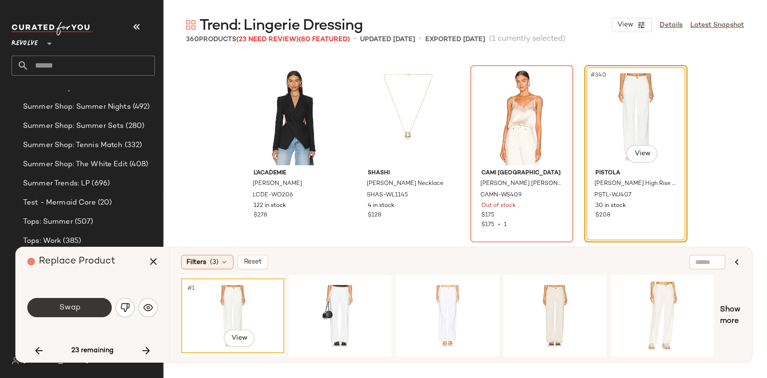
click at [82, 305] on button "Swap" at bounding box center [69, 307] width 84 height 19
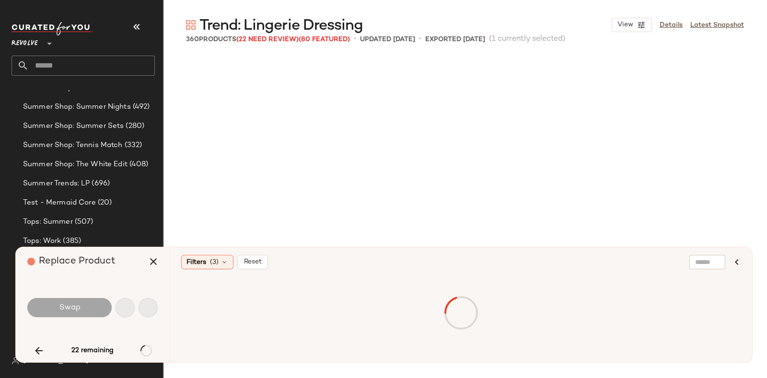
scroll to position [15912, 0]
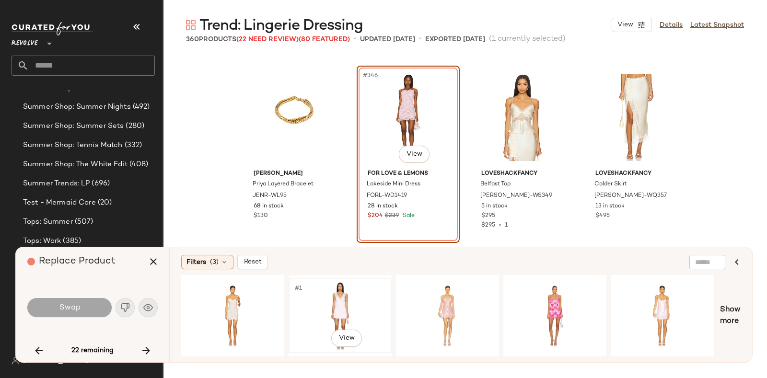
click at [318, 295] on div "#1 View" at bounding box center [340, 316] width 96 height 68
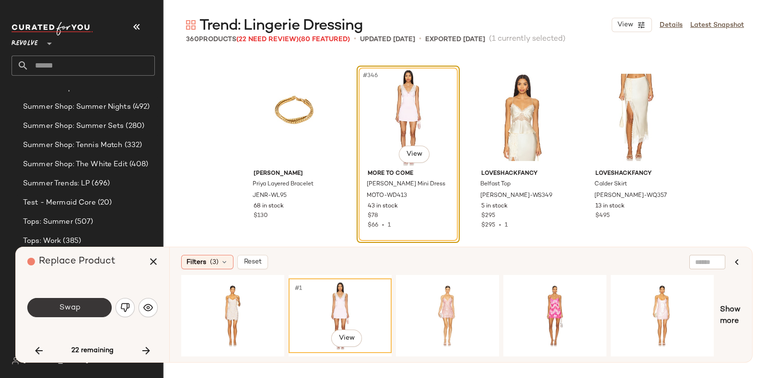
click at [77, 308] on span "Swap" at bounding box center [69, 307] width 22 height 9
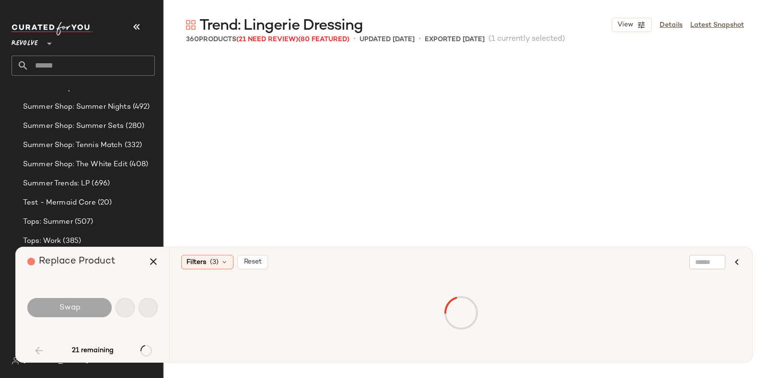
scroll to position [555, 0]
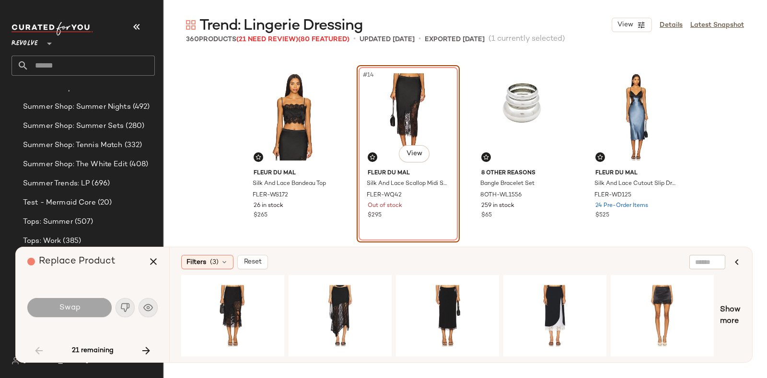
click at [136, 344] on div "21 remaining" at bounding box center [92, 350] width 130 height 23
click at [146, 346] on icon "button" at bounding box center [146, 351] width 12 height 12
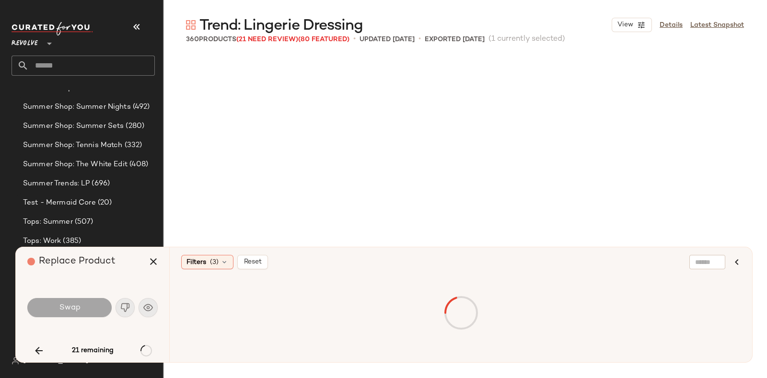
scroll to position [1850, 0]
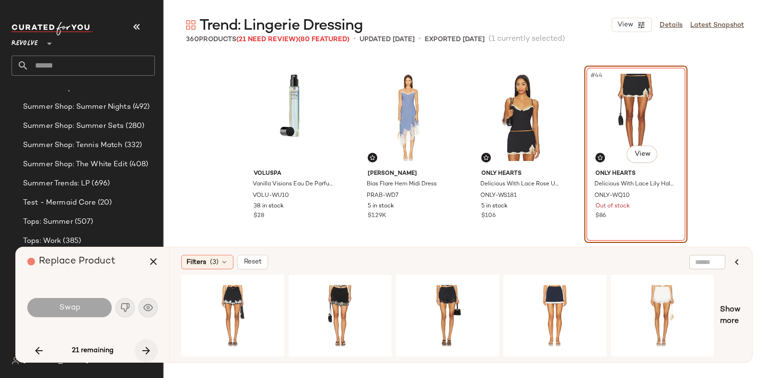
click at [144, 344] on button "button" at bounding box center [146, 350] width 23 height 23
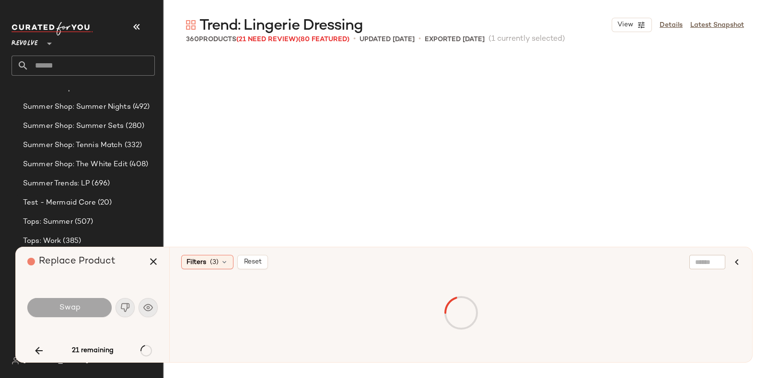
scroll to position [2405, 0]
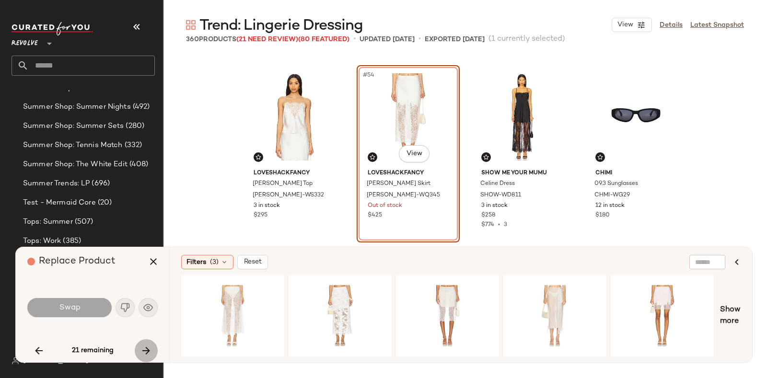
click at [146, 346] on icon "button" at bounding box center [146, 351] width 12 height 12
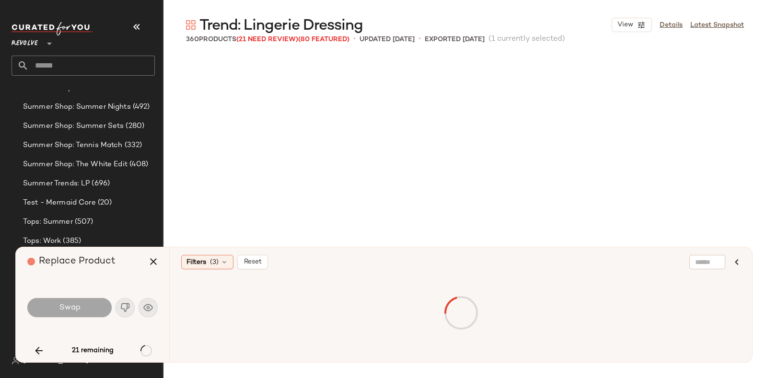
scroll to position [4070, 0]
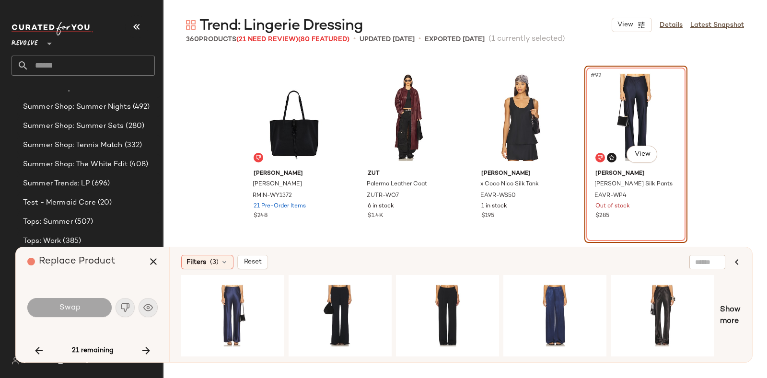
click at [144, 345] on icon "button" at bounding box center [146, 351] width 12 height 12
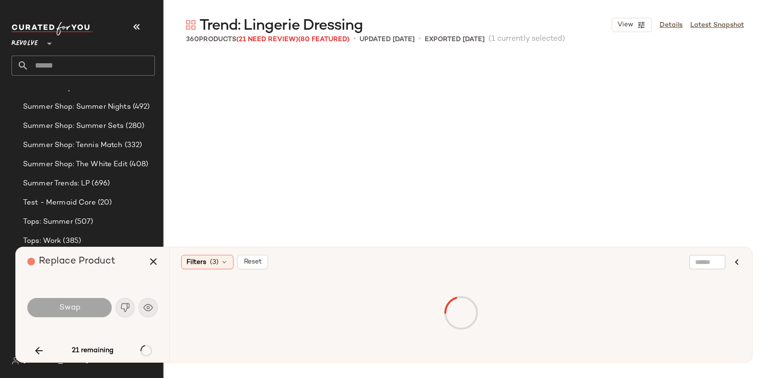
scroll to position [5366, 0]
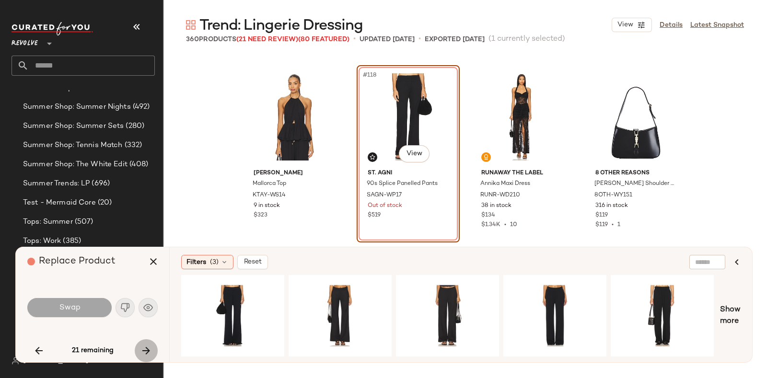
click at [144, 343] on button "button" at bounding box center [146, 350] width 23 height 23
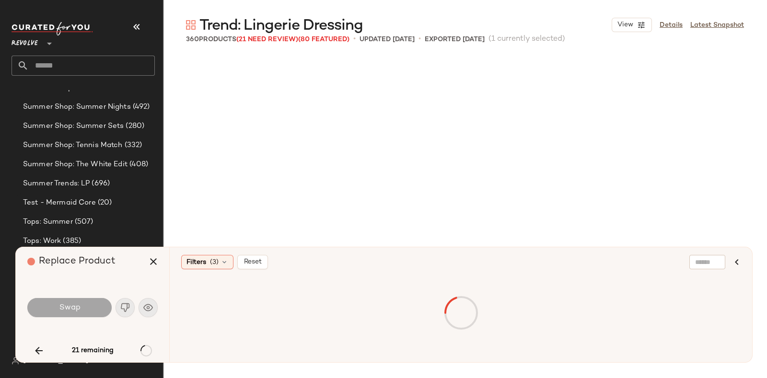
scroll to position [7031, 0]
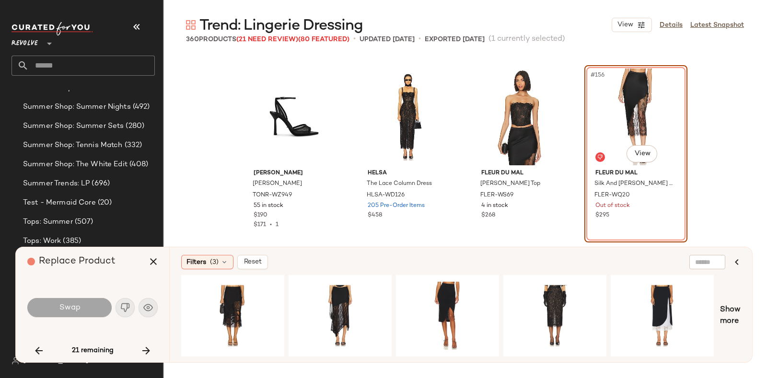
click at [145, 345] on icon "button" at bounding box center [146, 351] width 12 height 12
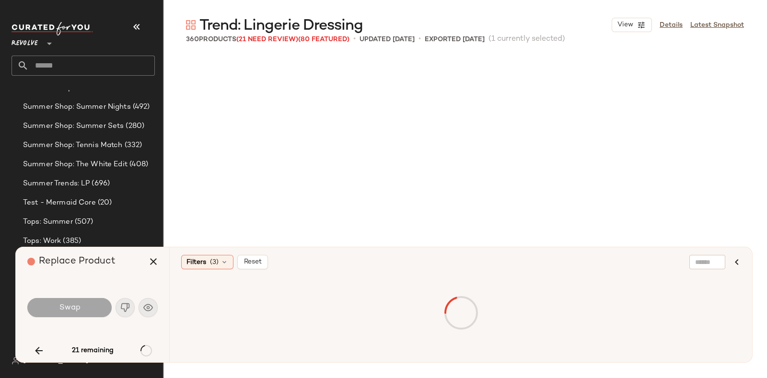
scroll to position [7771, 0]
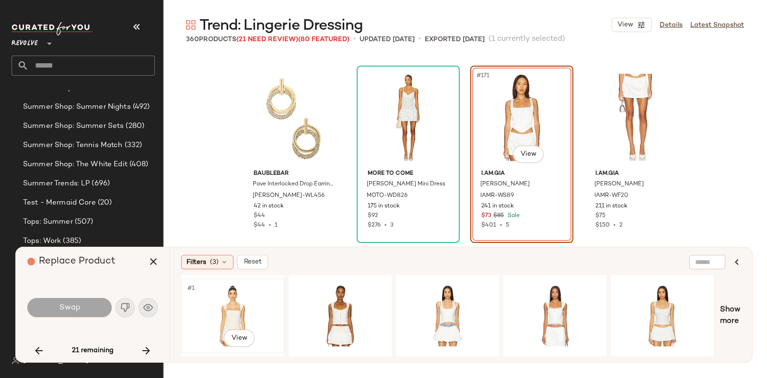
click at [238, 298] on div "#1 View" at bounding box center [233, 316] width 96 height 68
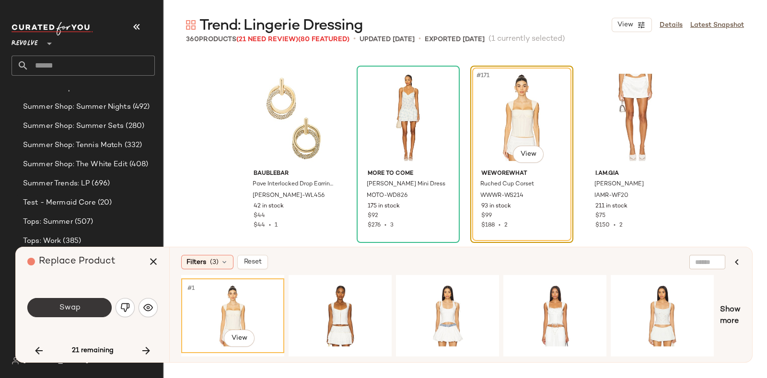
click at [85, 302] on button "Swap" at bounding box center [69, 307] width 84 height 19
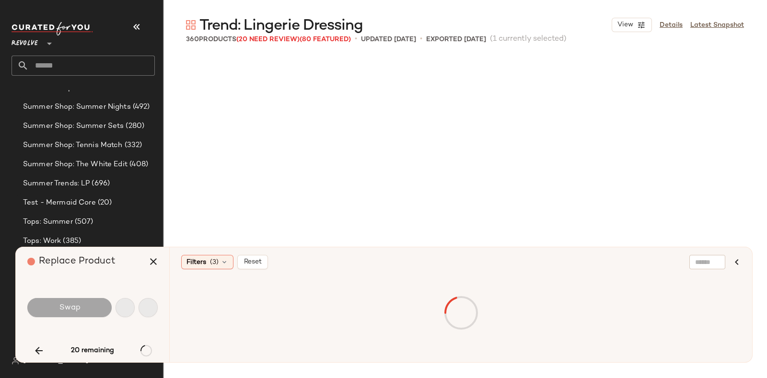
scroll to position [7956, 0]
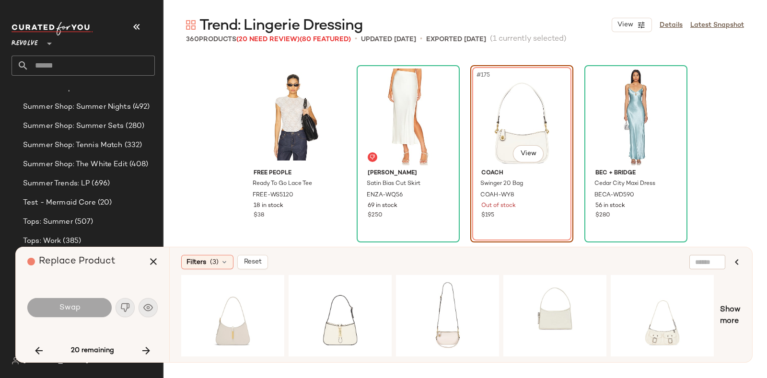
click at [149, 339] on div "Replace Product Swap 20 remaining" at bounding box center [92, 304] width 153 height 115
click at [148, 344] on button "button" at bounding box center [146, 350] width 23 height 23
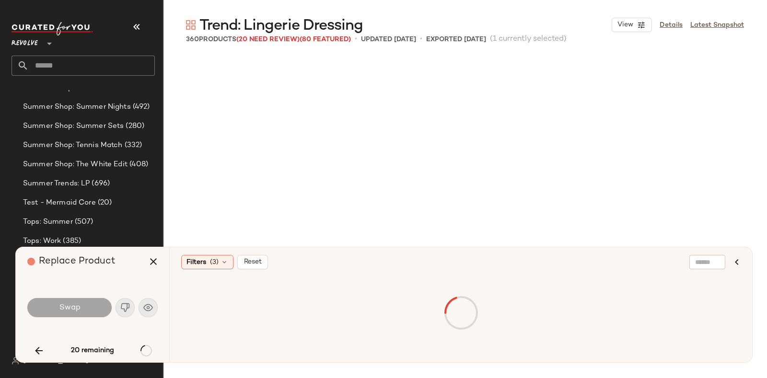
scroll to position [9436, 0]
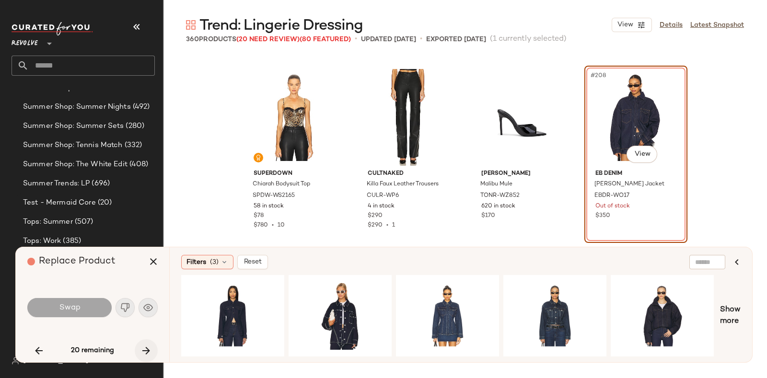
click at [143, 344] on button "button" at bounding box center [146, 350] width 23 height 23
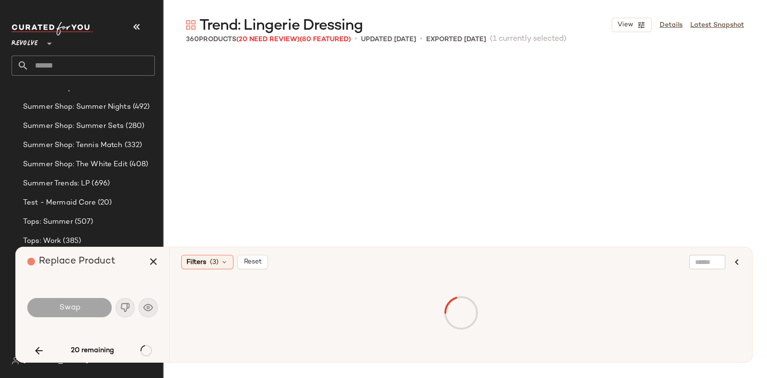
scroll to position [10361, 0]
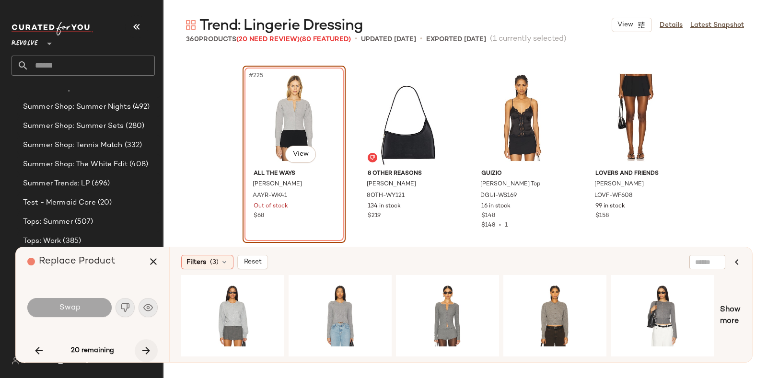
click at [145, 347] on icon "button" at bounding box center [146, 351] width 12 height 12
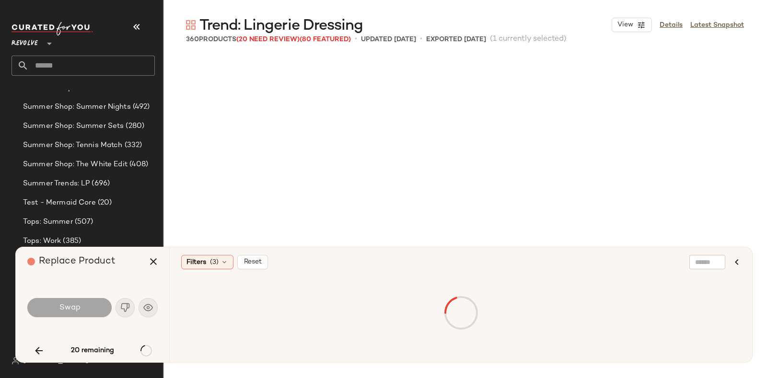
scroll to position [10917, 0]
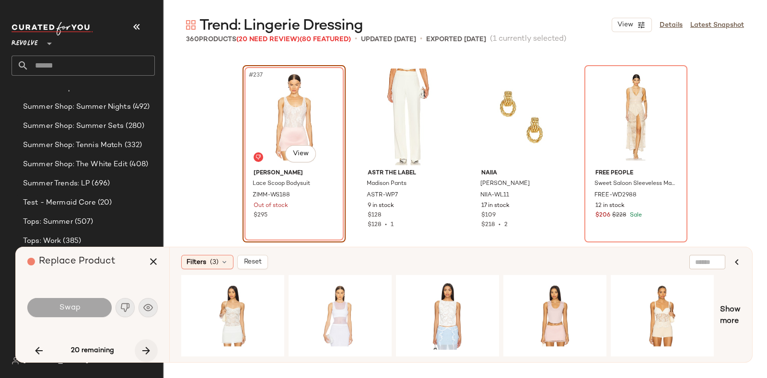
click at [147, 345] on icon "button" at bounding box center [146, 351] width 12 height 12
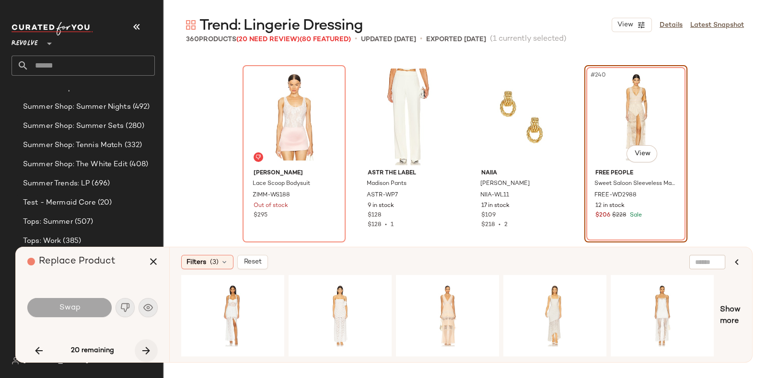
click at [144, 347] on icon "button" at bounding box center [146, 351] width 12 height 12
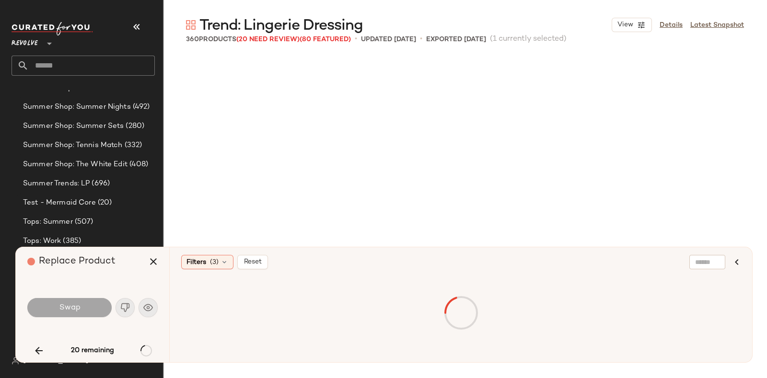
scroll to position [12952, 0]
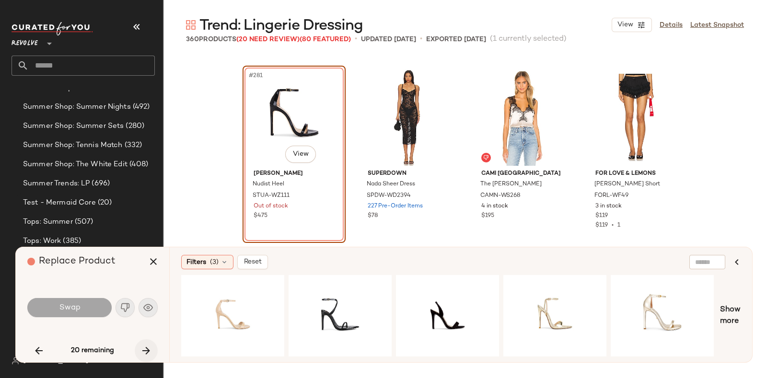
click at [141, 342] on button "button" at bounding box center [146, 350] width 23 height 23
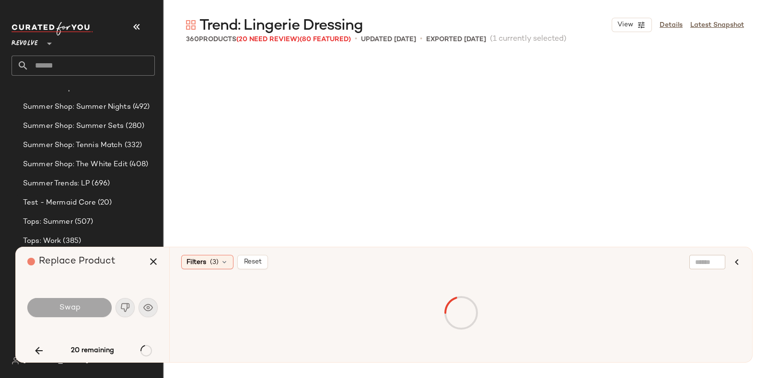
scroll to position [13692, 0]
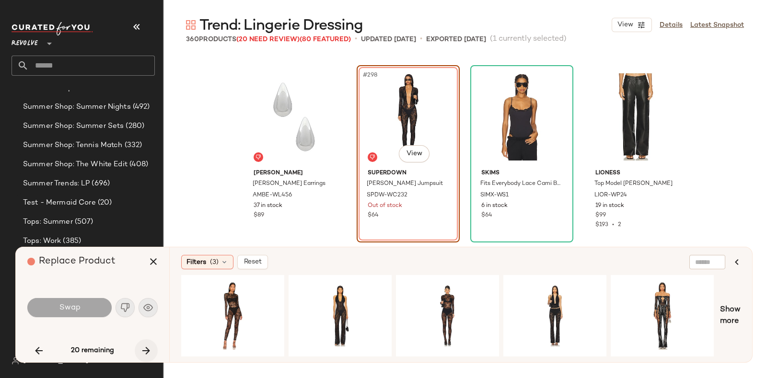
click at [145, 346] on icon "button" at bounding box center [146, 351] width 12 height 12
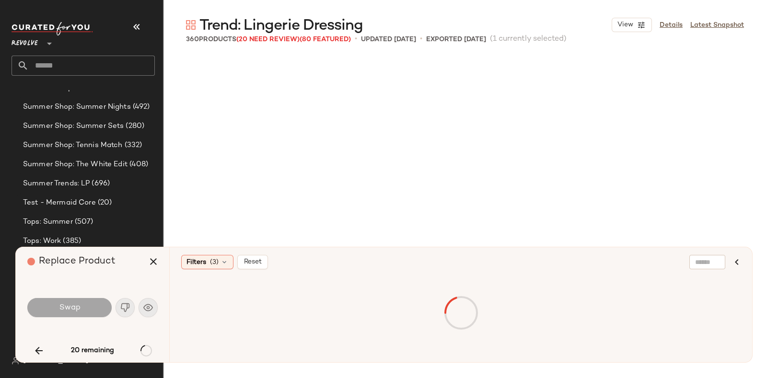
scroll to position [14062, 0]
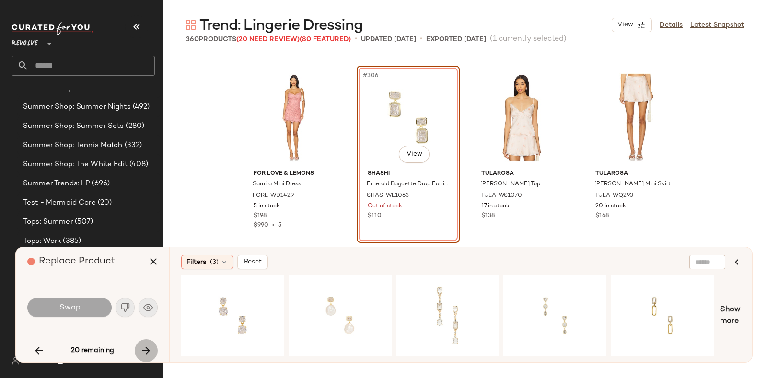
click at [141, 346] on icon "button" at bounding box center [146, 351] width 12 height 12
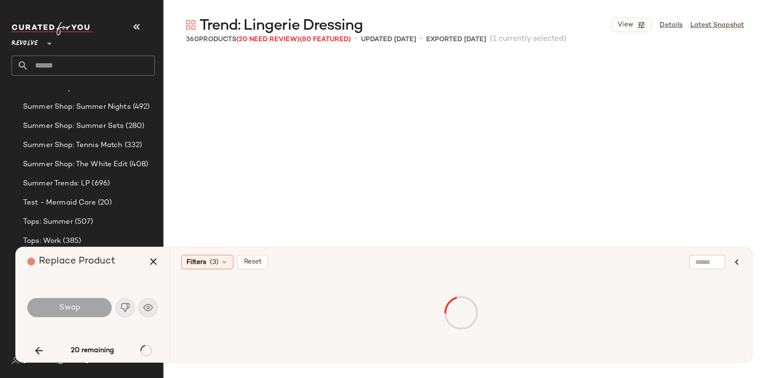
scroll to position [14433, 0]
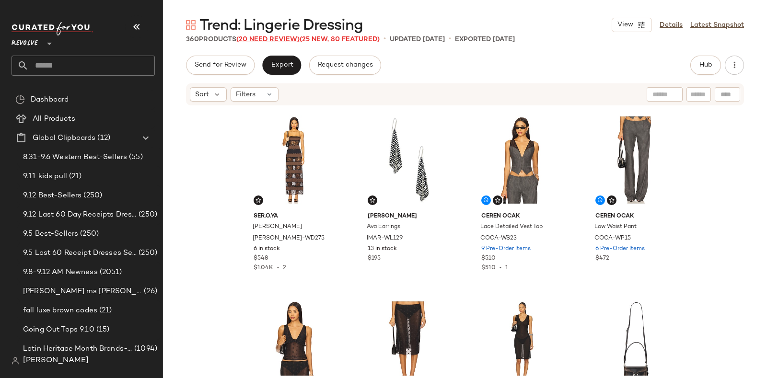
click at [273, 38] on span "(20 Need Review)" at bounding box center [267, 39] width 63 height 7
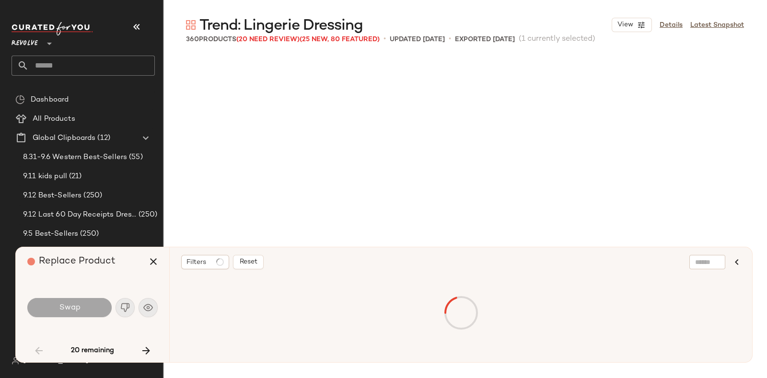
scroll to position [563, 0]
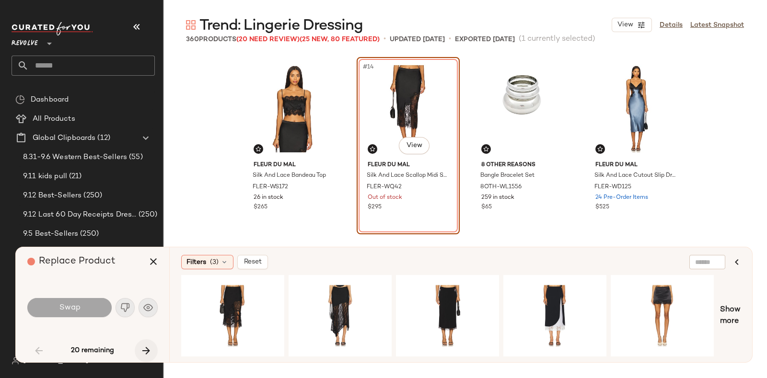
click at [147, 344] on button "button" at bounding box center [146, 350] width 23 height 23
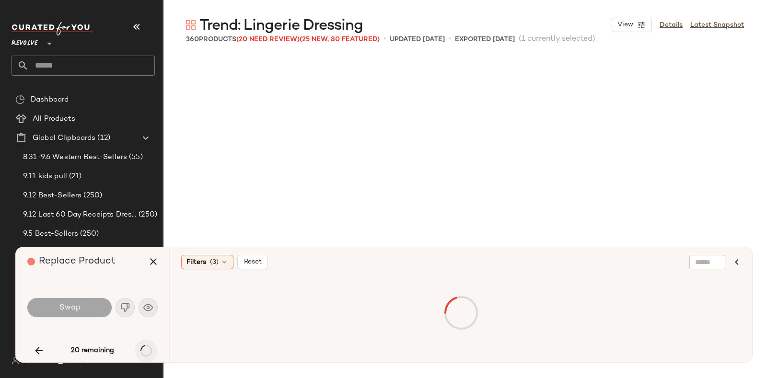
scroll to position [1850, 0]
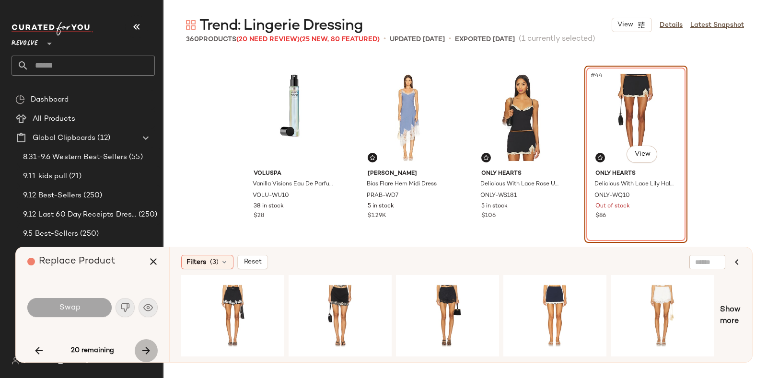
click at [146, 343] on button "button" at bounding box center [146, 350] width 23 height 23
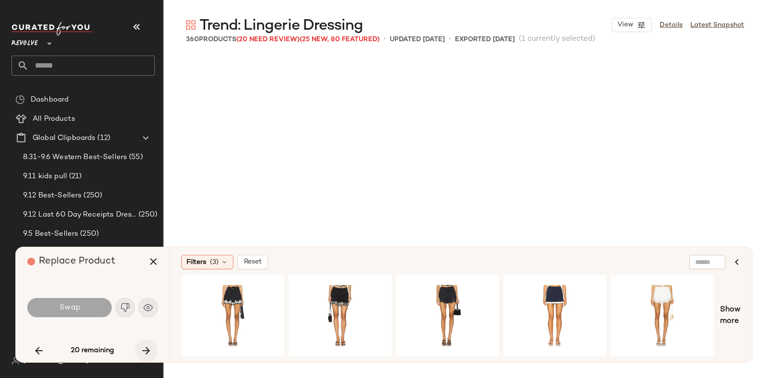
scroll to position [2405, 0]
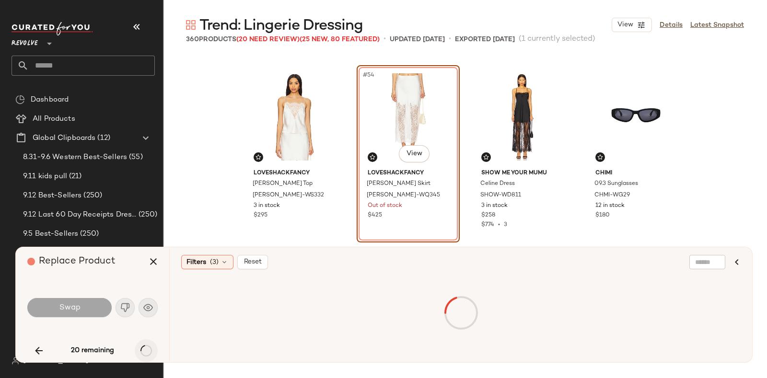
click at [146, 343] on div "20 remaining" at bounding box center [92, 350] width 130 height 23
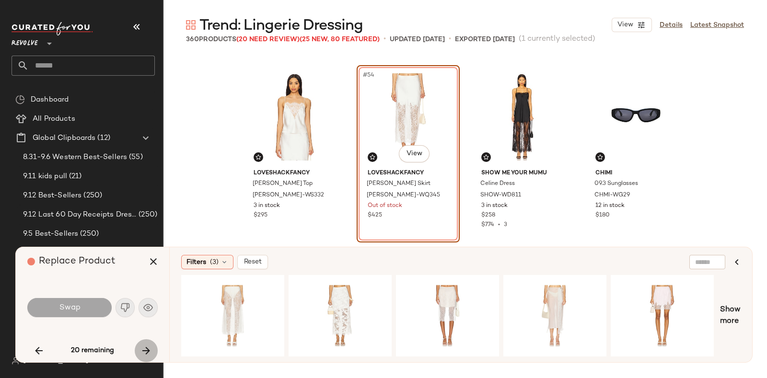
click at [146, 343] on button "button" at bounding box center [146, 350] width 23 height 23
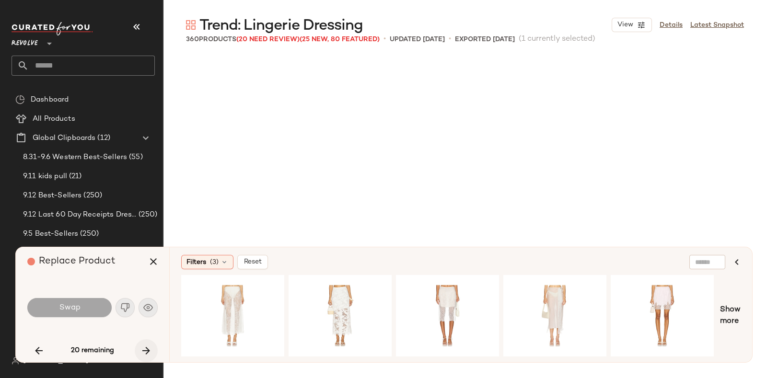
scroll to position [4070, 0]
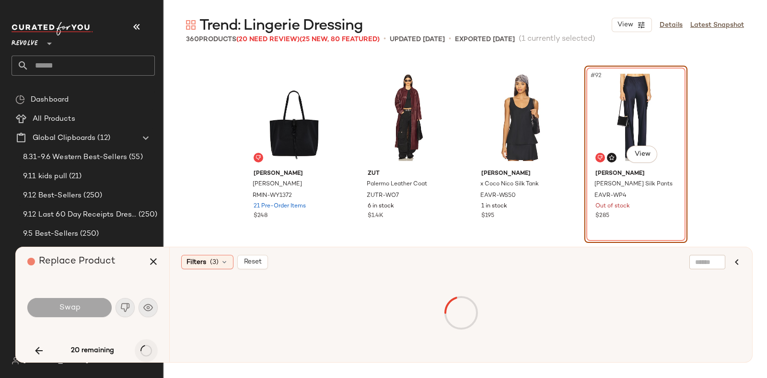
click at [146, 343] on div "20 remaining" at bounding box center [92, 350] width 130 height 23
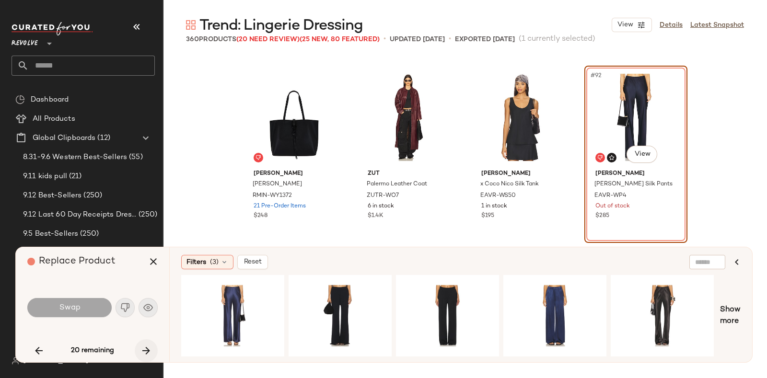
click at [144, 347] on icon "button" at bounding box center [146, 351] width 12 height 12
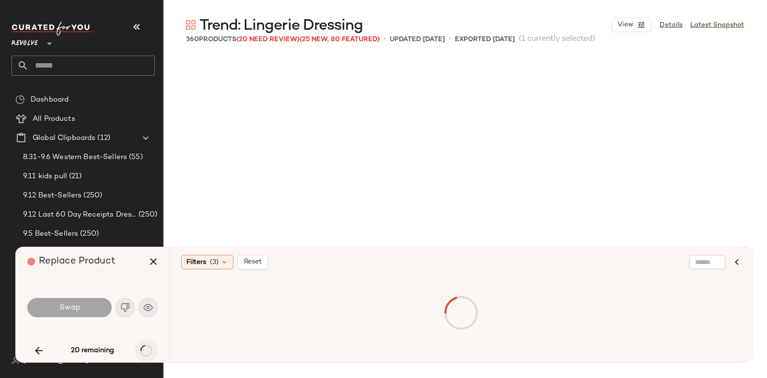
scroll to position [5366, 0]
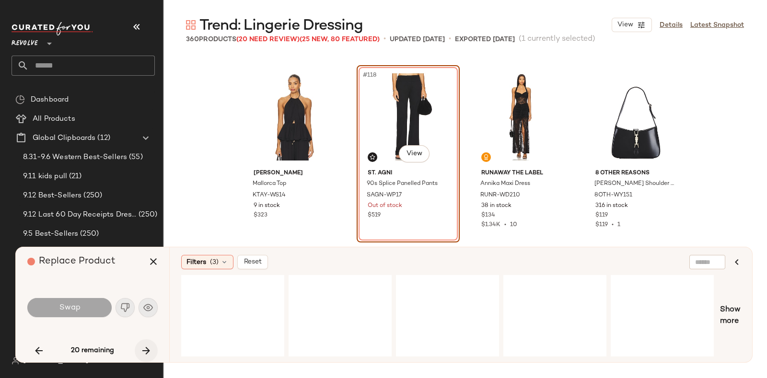
click at [144, 347] on div "20 remaining" at bounding box center [92, 350] width 130 height 23
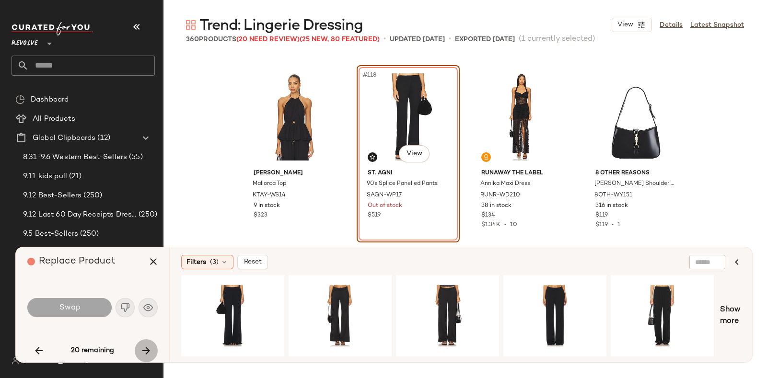
click at [144, 347] on icon "button" at bounding box center [146, 351] width 12 height 12
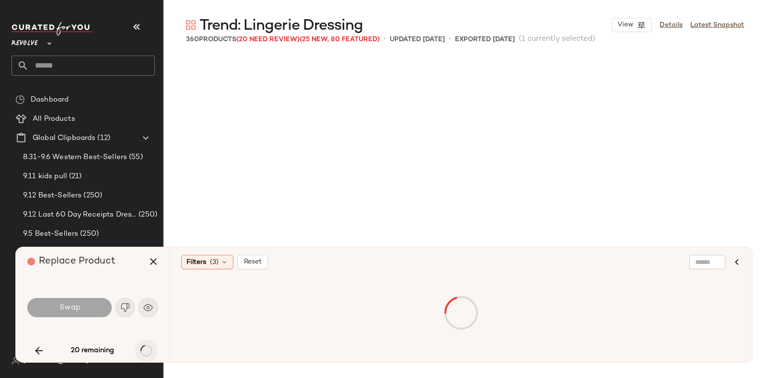
scroll to position [7031, 0]
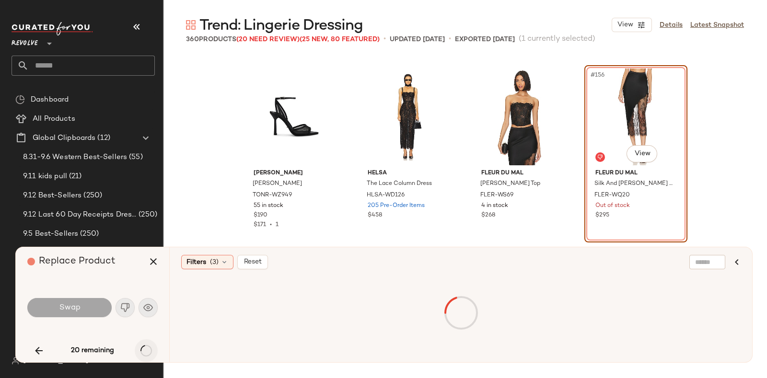
click at [144, 347] on div "20 remaining" at bounding box center [92, 350] width 130 height 23
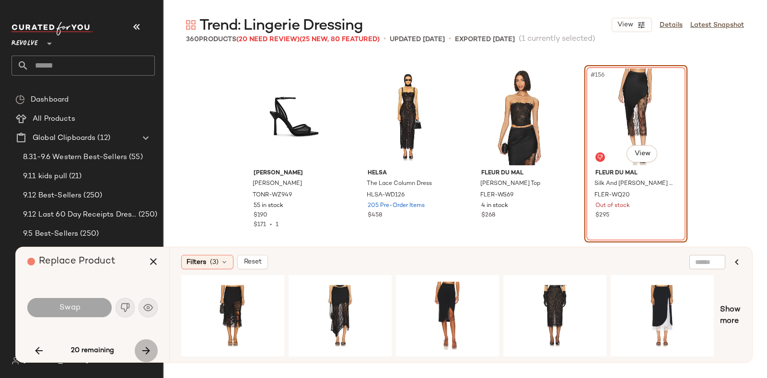
click at [144, 347] on icon "button" at bounding box center [146, 351] width 12 height 12
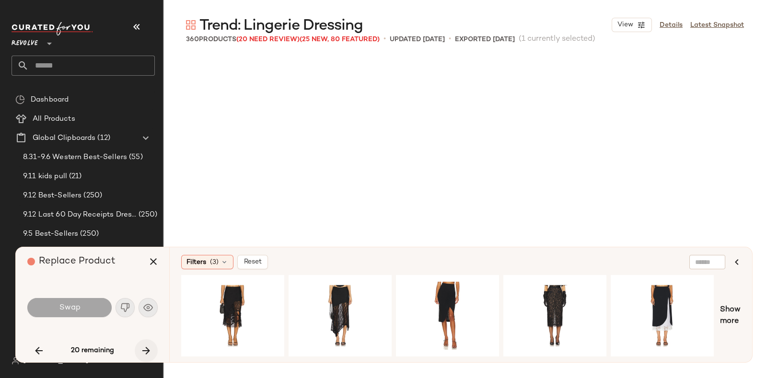
scroll to position [7956, 0]
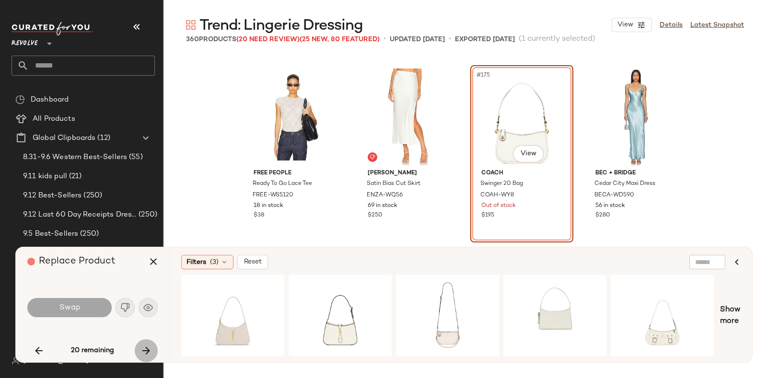
click at [144, 347] on icon "button" at bounding box center [146, 351] width 12 height 12
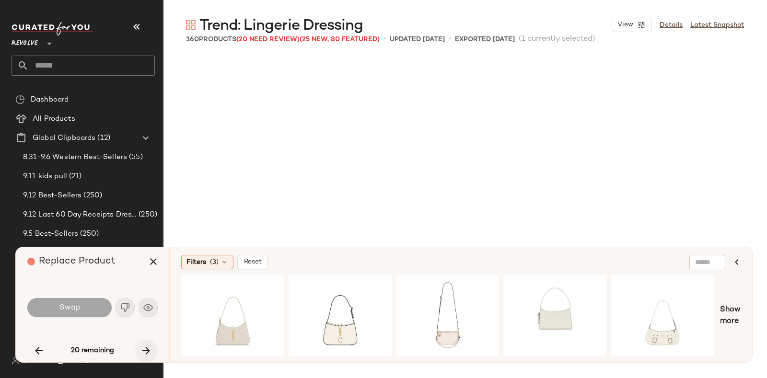
scroll to position [9436, 0]
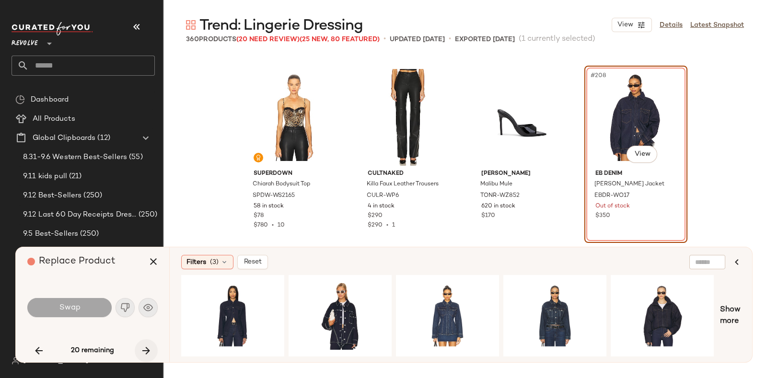
click at [144, 347] on div "20 remaining" at bounding box center [92, 350] width 130 height 23
click at [144, 347] on icon "button" at bounding box center [146, 351] width 12 height 12
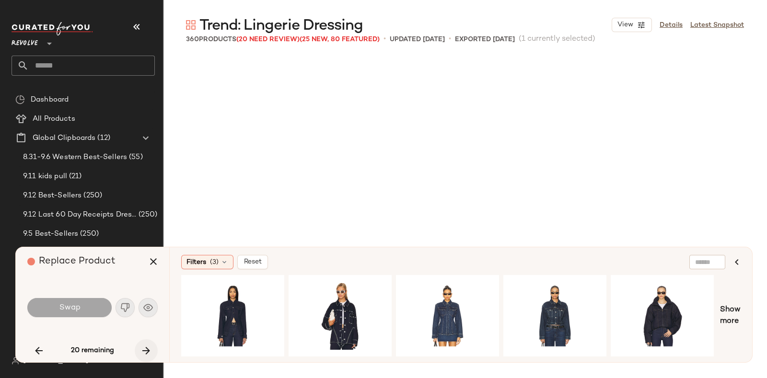
scroll to position [10361, 0]
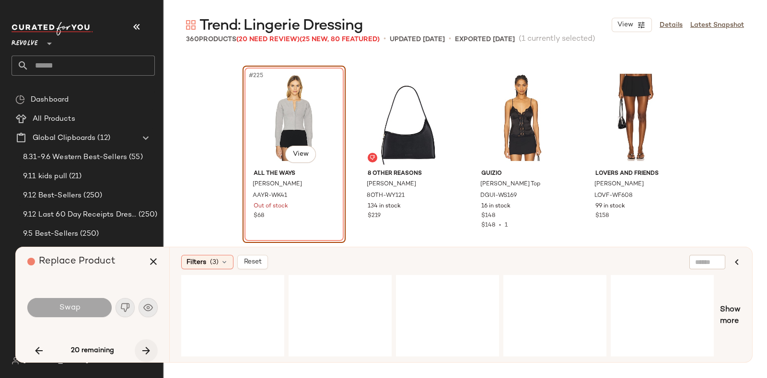
click at [144, 347] on div "20 remaining" at bounding box center [92, 350] width 130 height 23
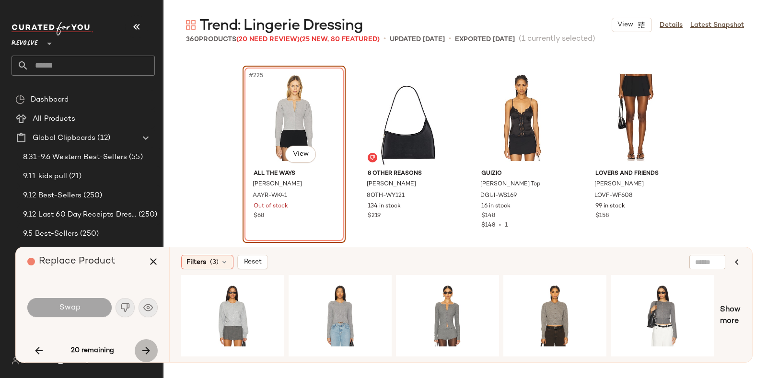
click at [144, 347] on icon "button" at bounding box center [146, 351] width 12 height 12
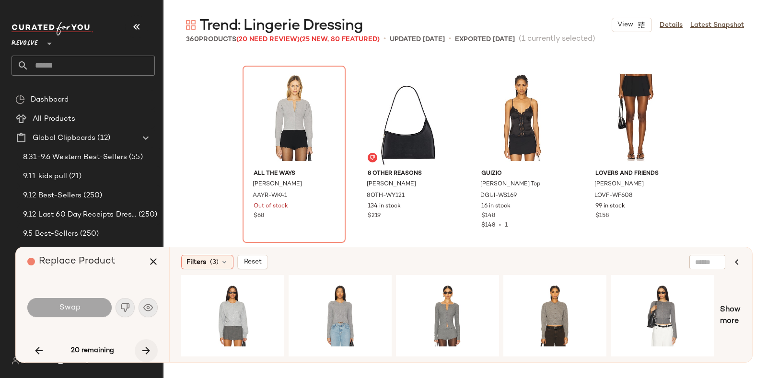
scroll to position [10917, 0]
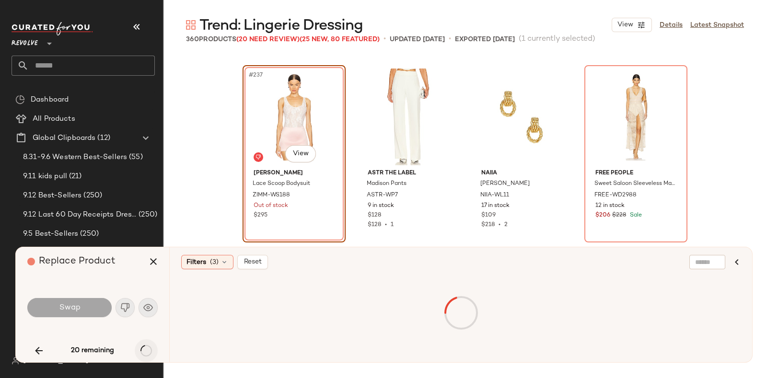
click at [144, 347] on div "20 remaining" at bounding box center [92, 350] width 130 height 23
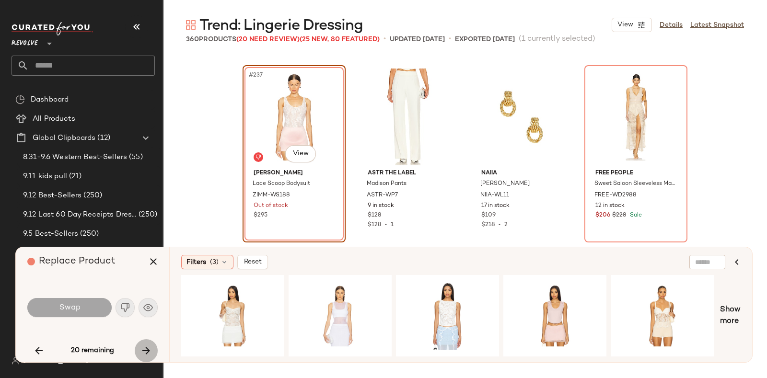
click at [142, 345] on icon "button" at bounding box center [146, 351] width 12 height 12
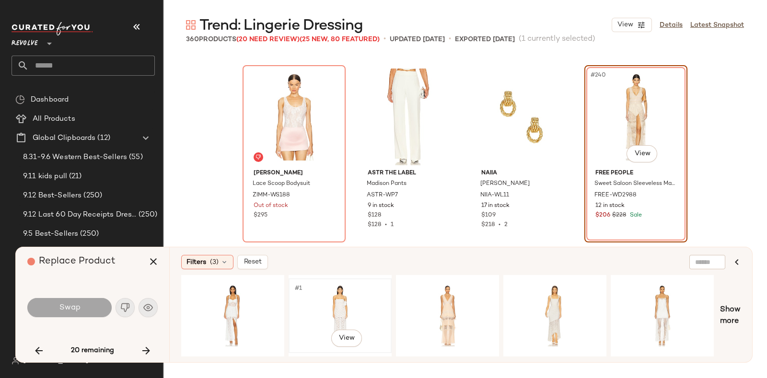
click at [339, 296] on div "#1 View" at bounding box center [340, 316] width 96 height 68
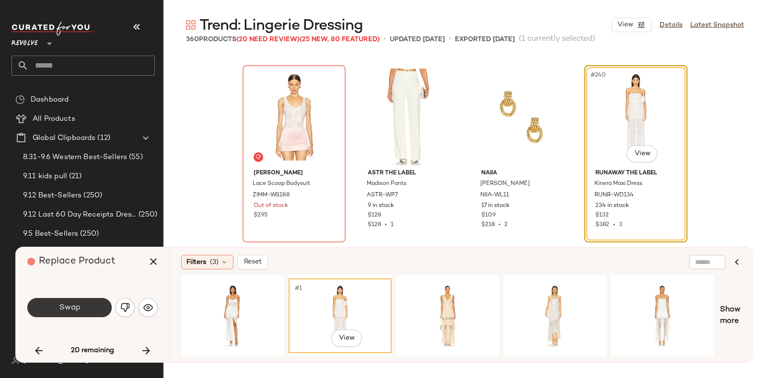
click at [91, 304] on button "Swap" at bounding box center [69, 307] width 84 height 19
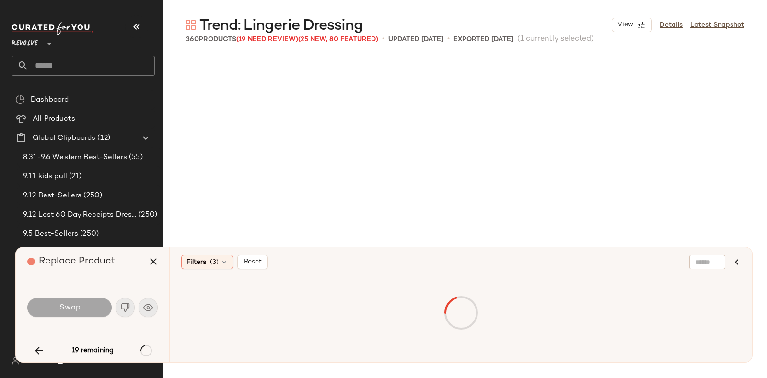
scroll to position [12952, 0]
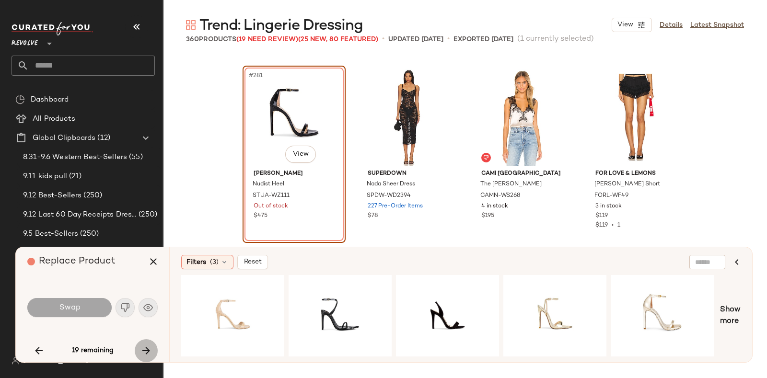
click at [144, 343] on button "button" at bounding box center [146, 350] width 23 height 23
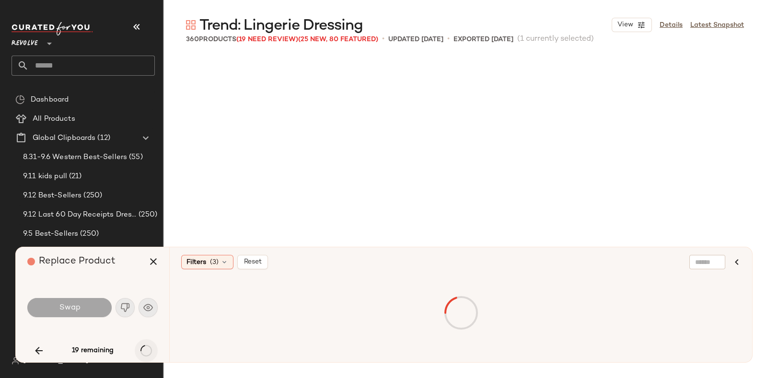
scroll to position [13692, 0]
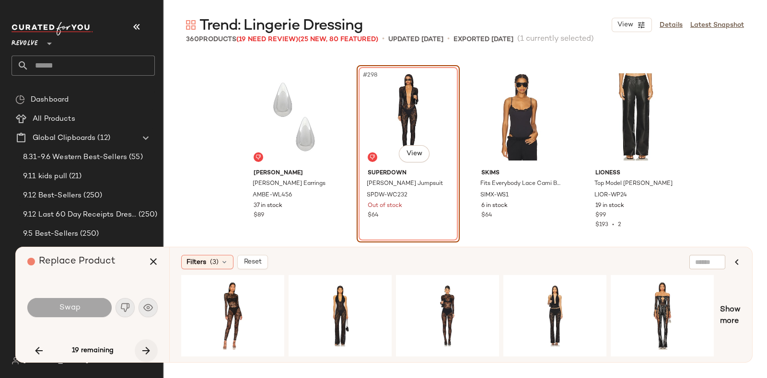
click at [144, 346] on icon "button" at bounding box center [146, 351] width 12 height 12
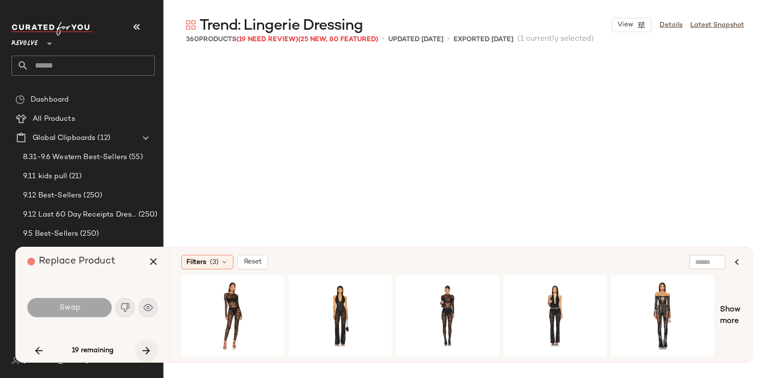
scroll to position [14062, 0]
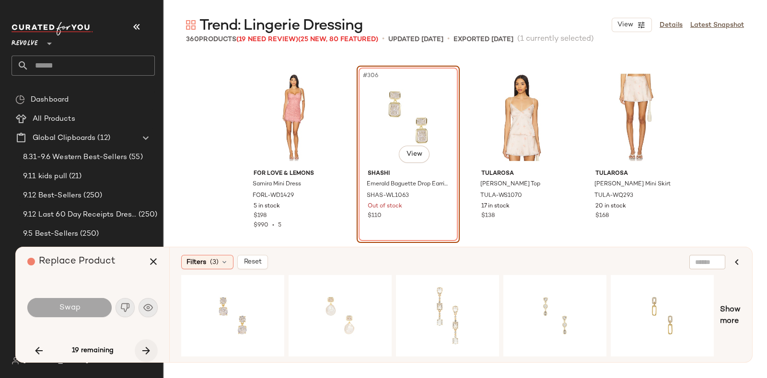
click at [143, 345] on icon "button" at bounding box center [146, 351] width 12 height 12
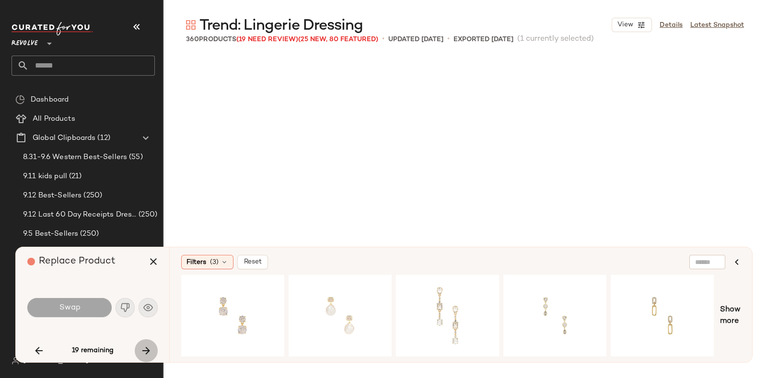
scroll to position [14433, 0]
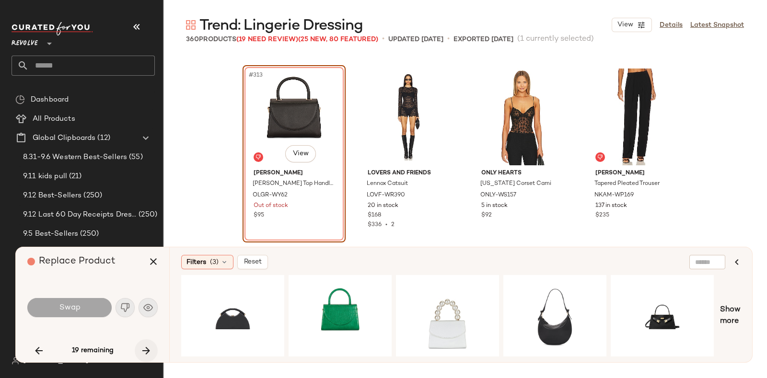
click at [143, 350] on icon "button" at bounding box center [146, 351] width 12 height 12
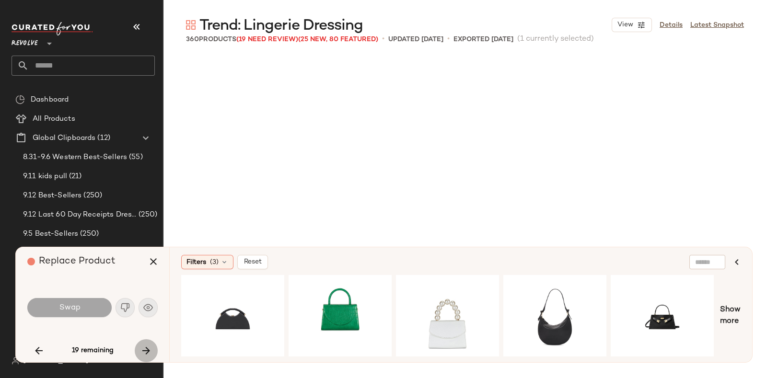
scroll to position [14802, 0]
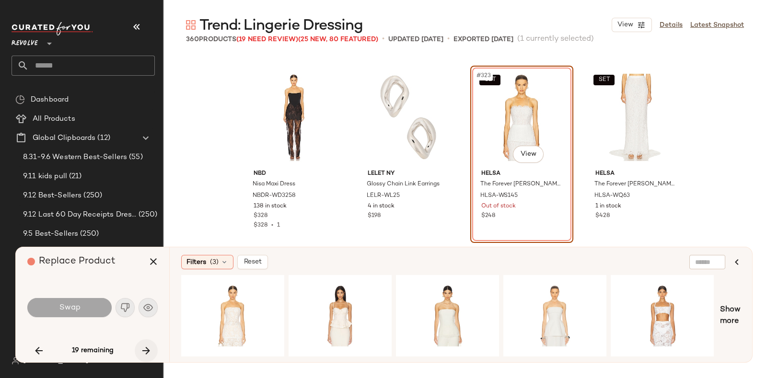
click at [144, 348] on icon "button" at bounding box center [146, 351] width 12 height 12
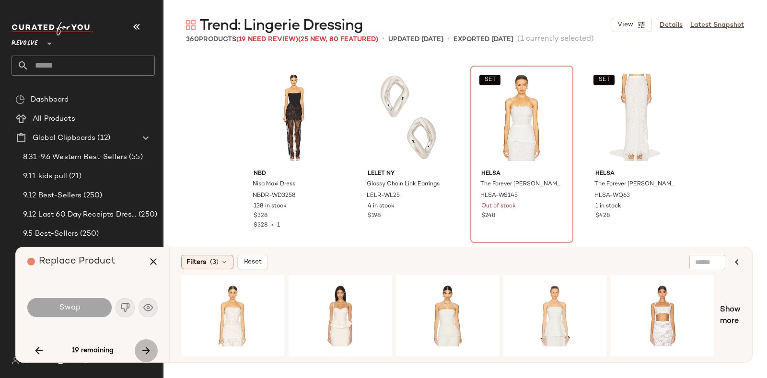
scroll to position [15172, 0]
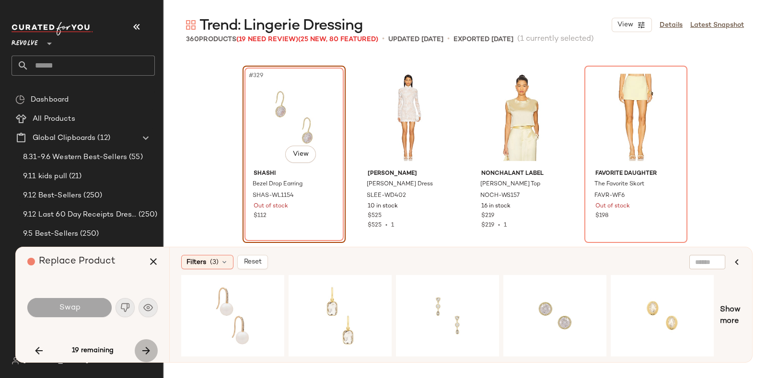
click at [142, 345] on icon "button" at bounding box center [146, 351] width 12 height 12
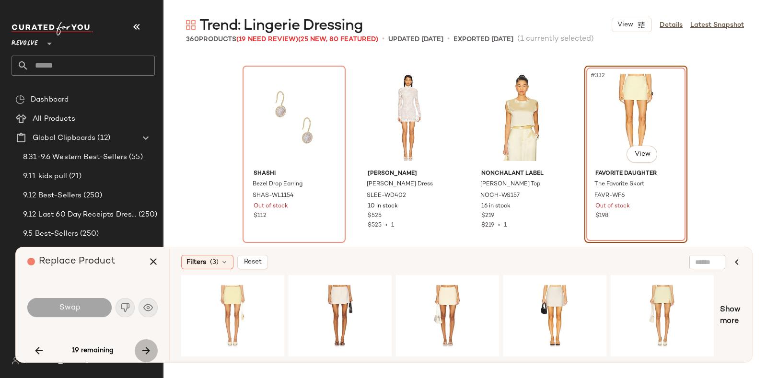
click at [142, 345] on icon "button" at bounding box center [146, 351] width 12 height 12
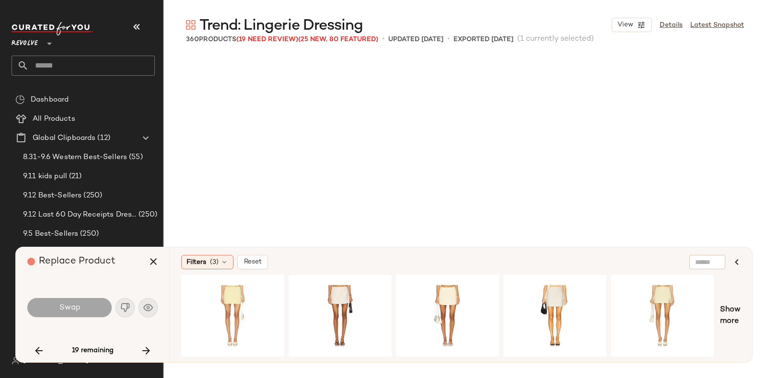
scroll to position [15543, 0]
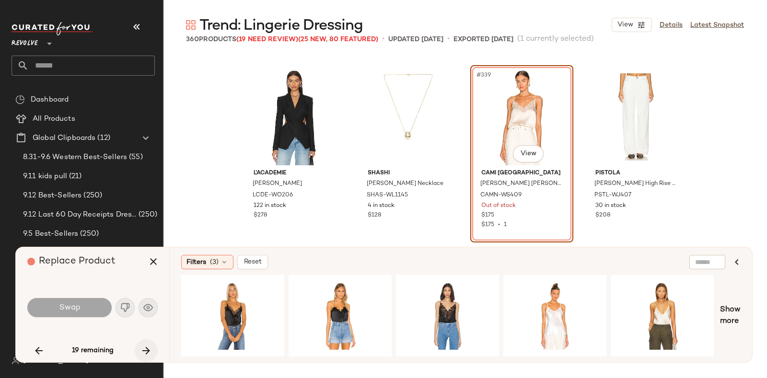
click at [145, 342] on button "button" at bounding box center [146, 350] width 23 height 23
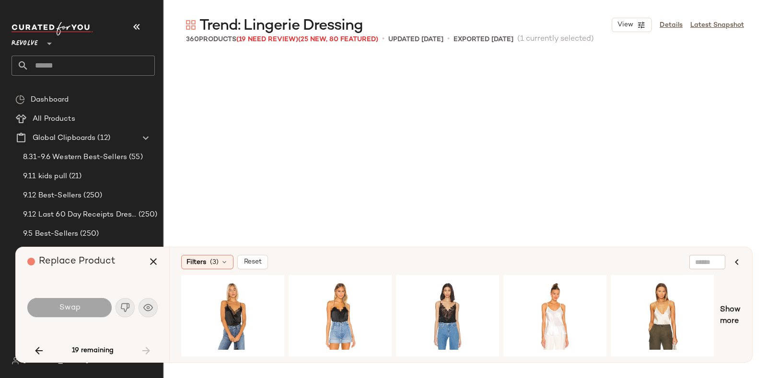
scroll to position [16283, 0]
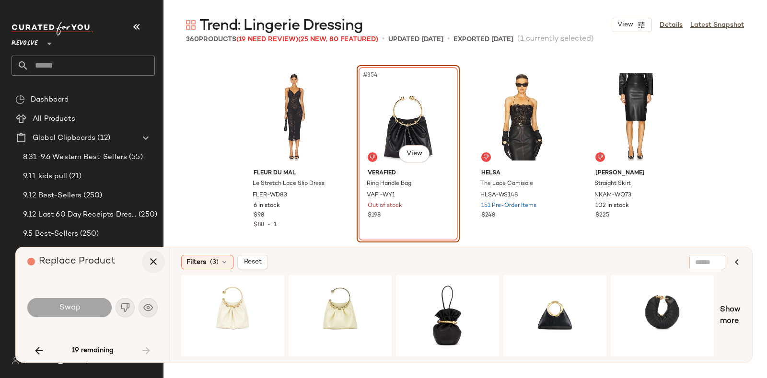
click at [153, 262] on icon "button" at bounding box center [154, 262] width 12 height 12
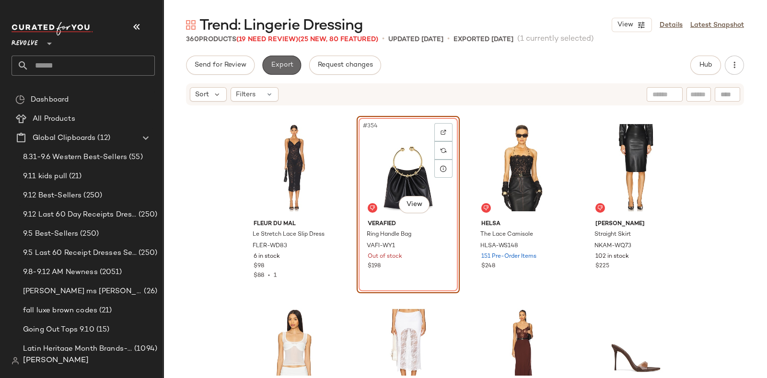
click at [277, 65] on span "Export" at bounding box center [281, 65] width 23 height 8
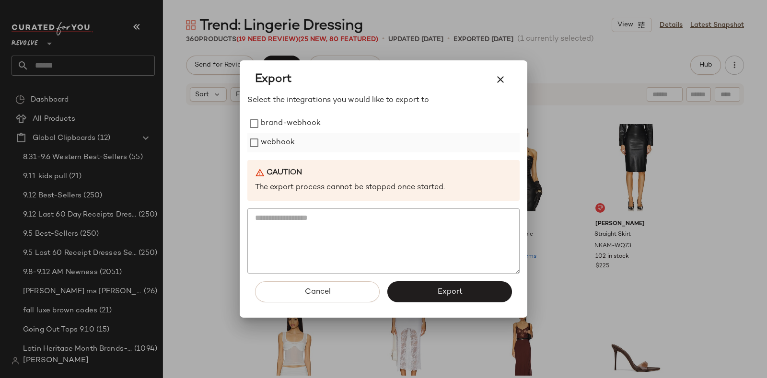
click at [290, 142] on label "webhook" at bounding box center [278, 142] width 34 height 19
click at [418, 286] on button "Export" at bounding box center [449, 291] width 125 height 21
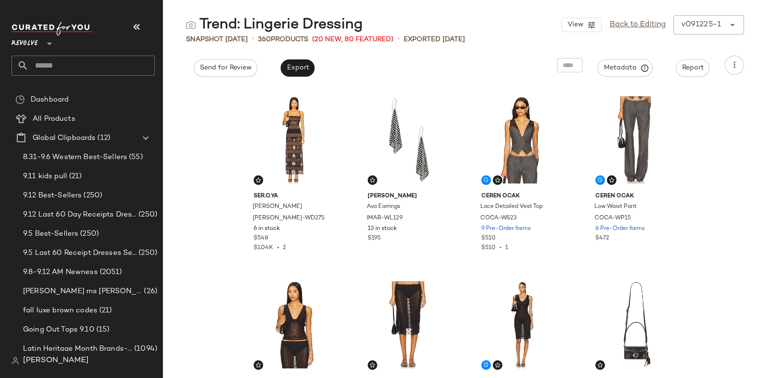
click at [63, 65] on input "text" at bounding box center [92, 66] width 126 height 20
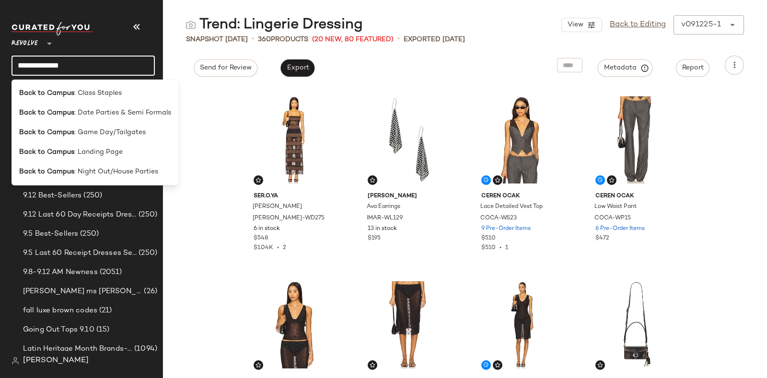
type input "**********"
click at [135, 112] on span ": Date Parties & Semi Formals" at bounding box center [122, 113] width 97 height 10
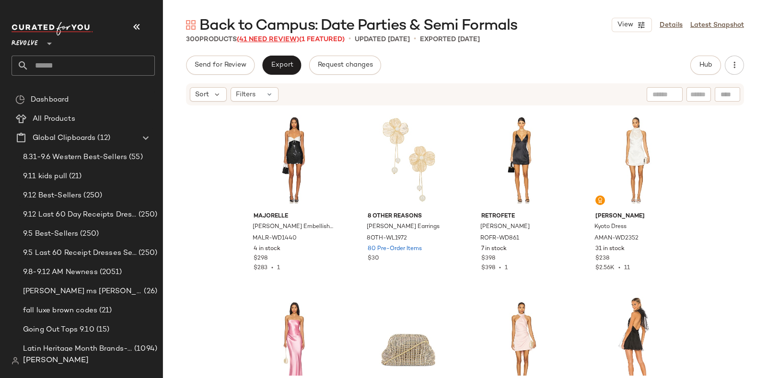
click at [264, 36] on span "(41 Need Review)" at bounding box center [268, 39] width 62 height 7
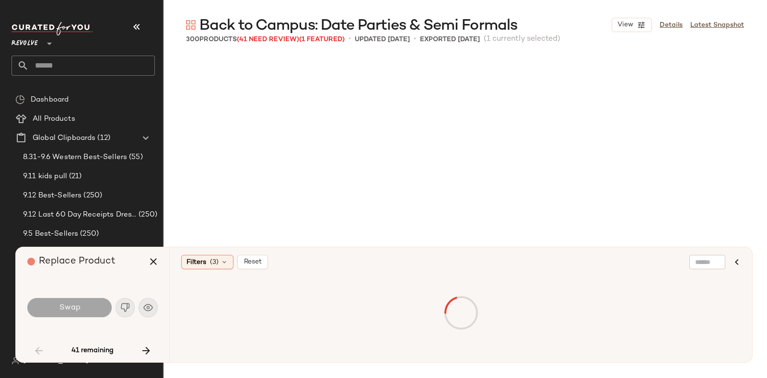
scroll to position [740, 0]
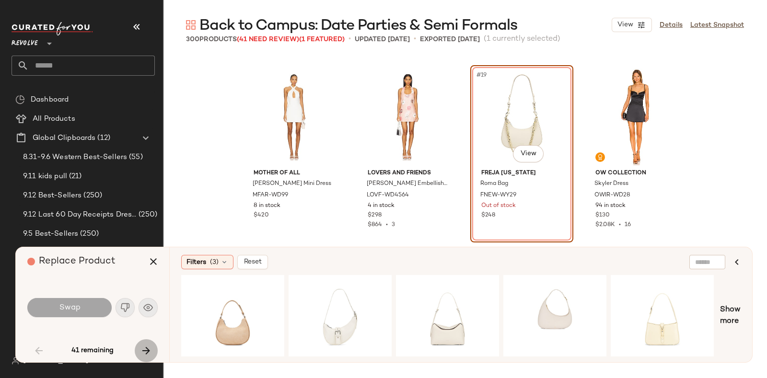
click at [146, 353] on icon "button" at bounding box center [146, 351] width 12 height 12
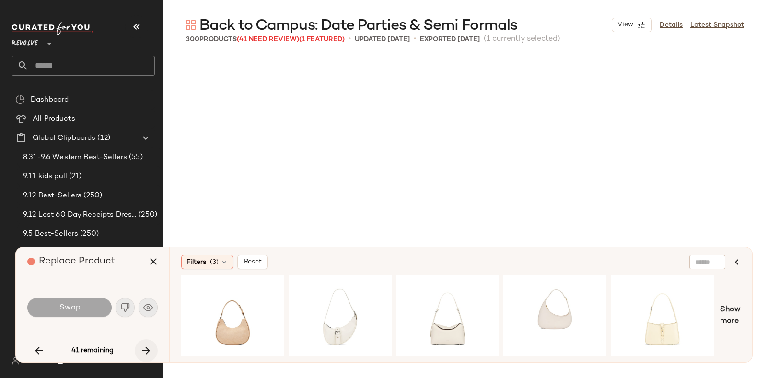
scroll to position [925, 0]
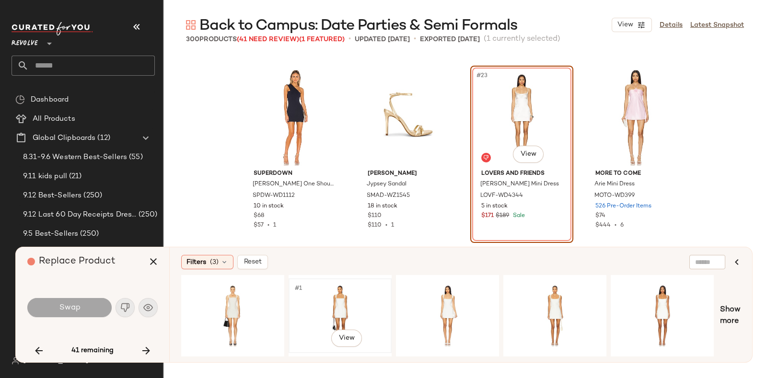
click at [319, 294] on div "#1 View" at bounding box center [340, 316] width 96 height 68
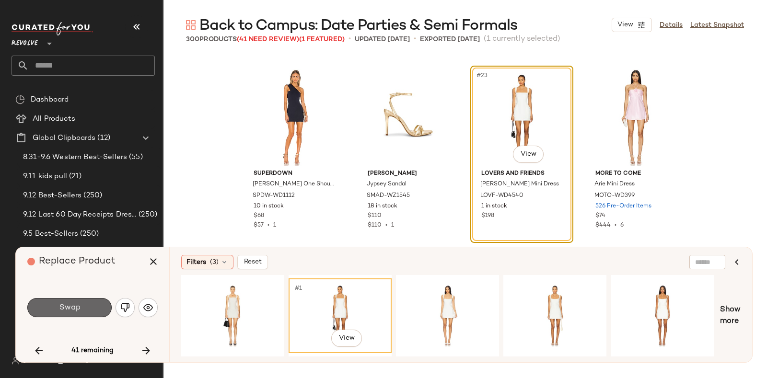
click at [86, 305] on button "Swap" at bounding box center [69, 307] width 84 height 19
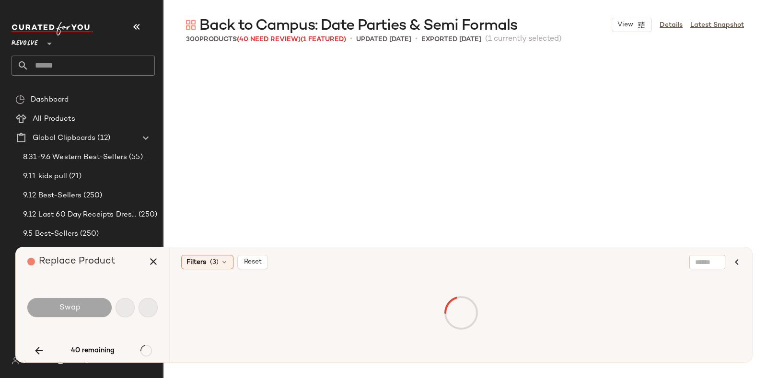
scroll to position [1110, 0]
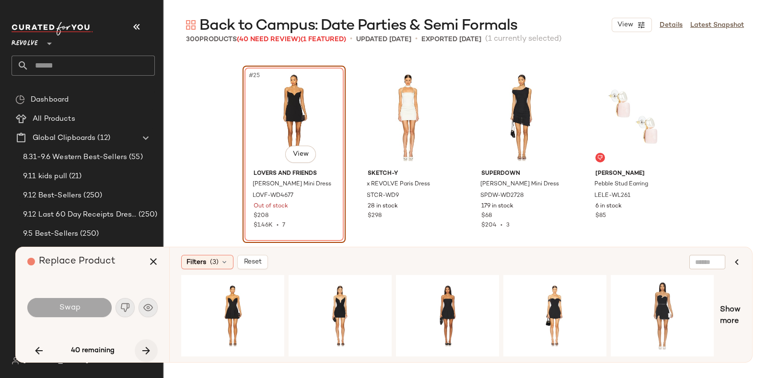
click at [145, 341] on button "button" at bounding box center [146, 350] width 23 height 23
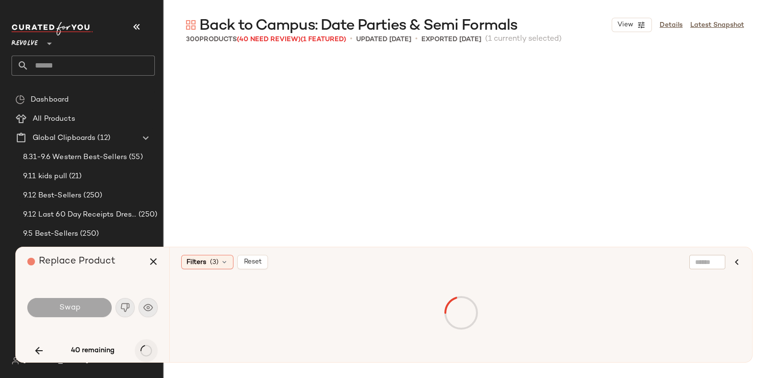
scroll to position [1295, 0]
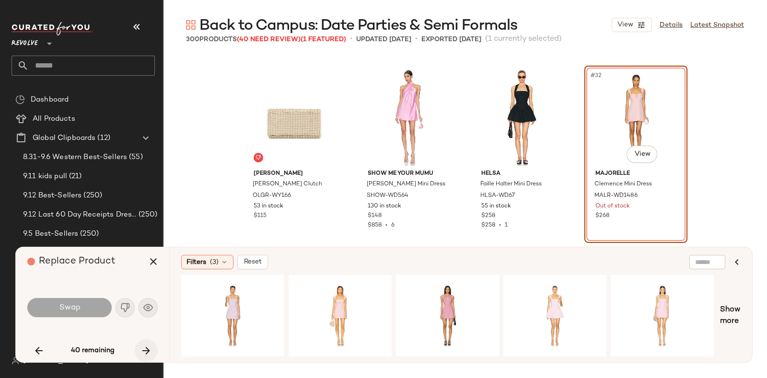
click at [145, 348] on icon "button" at bounding box center [146, 351] width 12 height 12
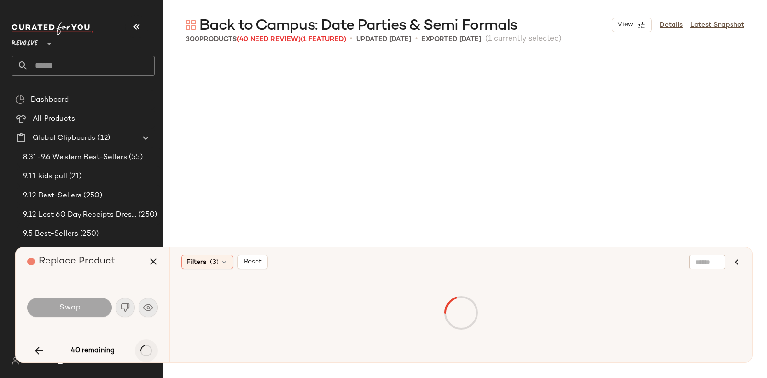
scroll to position [1480, 0]
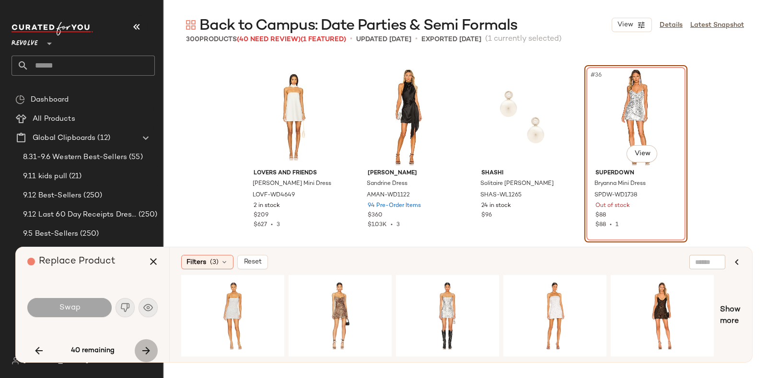
click at [145, 348] on icon "button" at bounding box center [146, 351] width 12 height 12
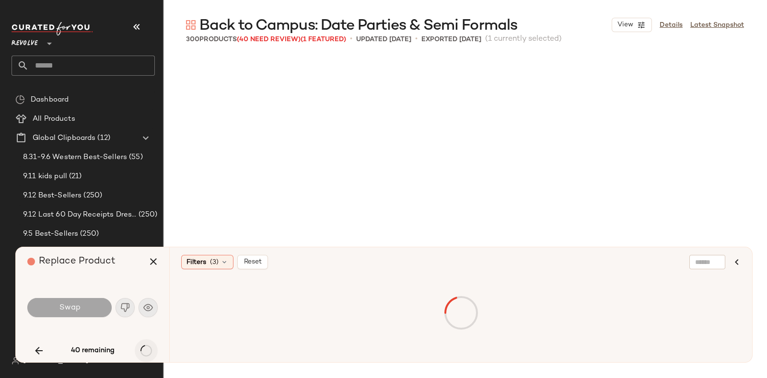
scroll to position [2590, 0]
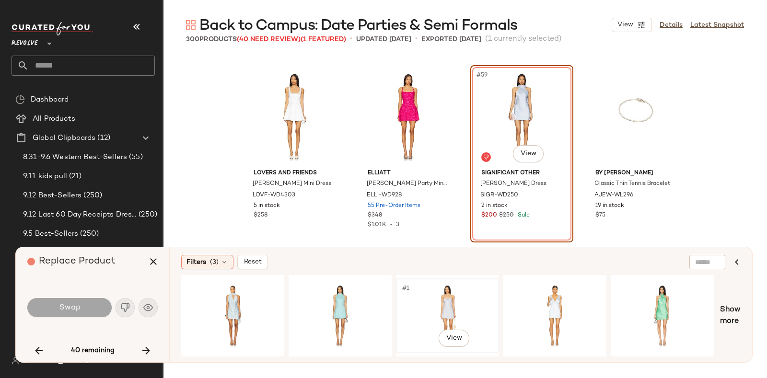
click at [451, 291] on div "#1 View" at bounding box center [447, 316] width 96 height 68
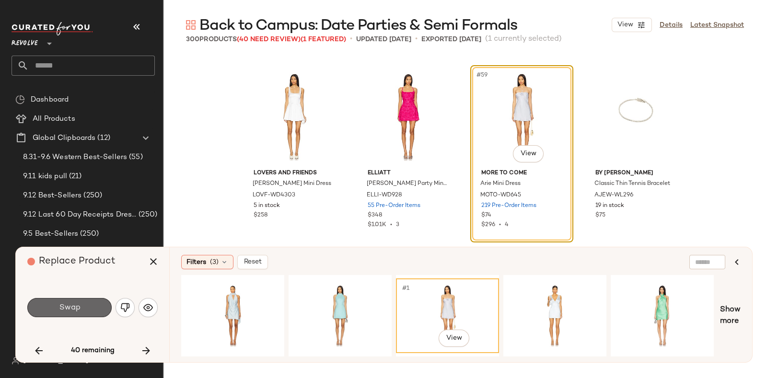
click at [61, 302] on button "Swap" at bounding box center [69, 307] width 84 height 19
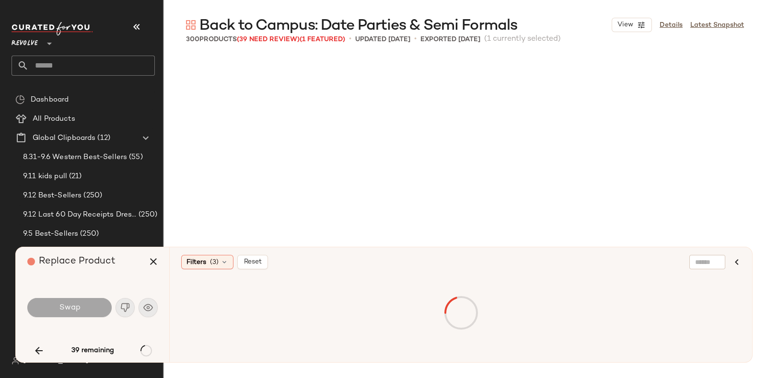
scroll to position [2775, 0]
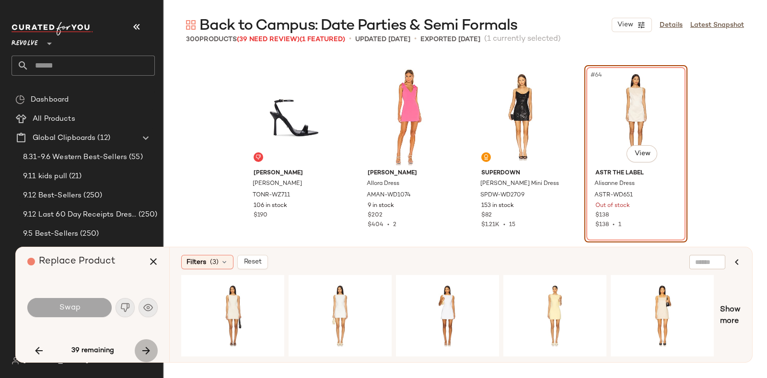
click at [144, 344] on button "button" at bounding box center [146, 350] width 23 height 23
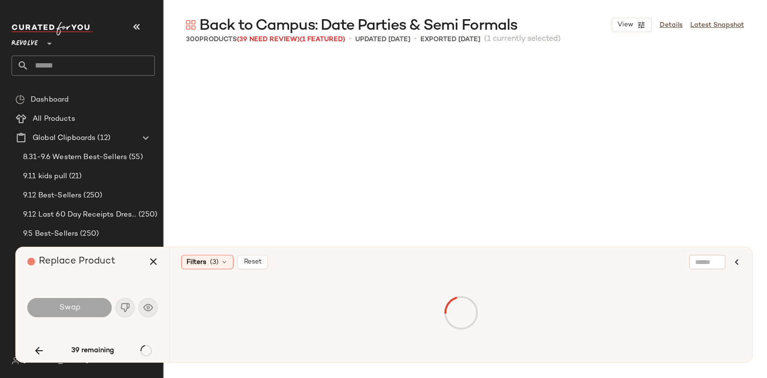
scroll to position [4256, 0]
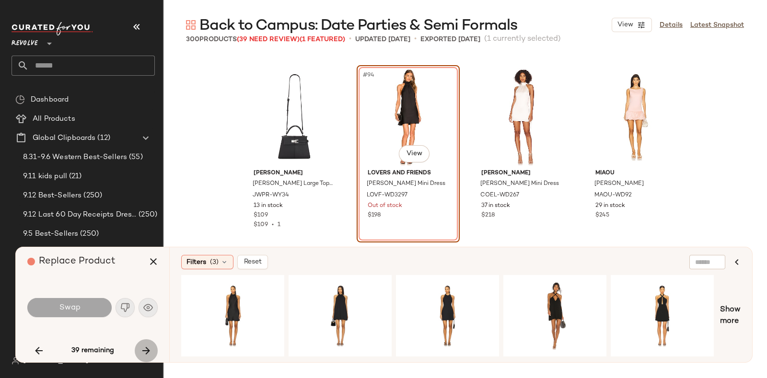
click at [140, 345] on icon "button" at bounding box center [146, 351] width 12 height 12
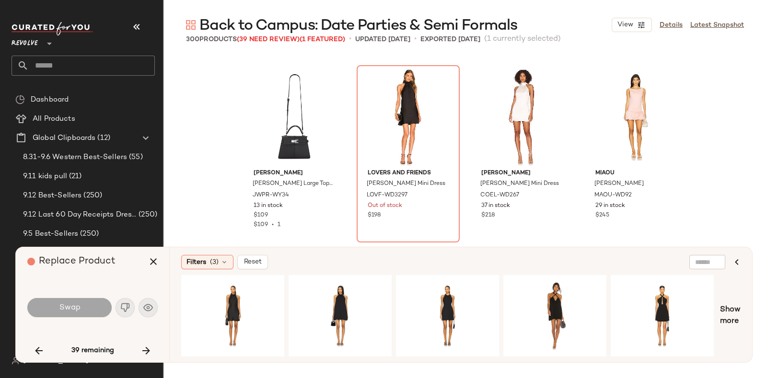
scroll to position [4441, 0]
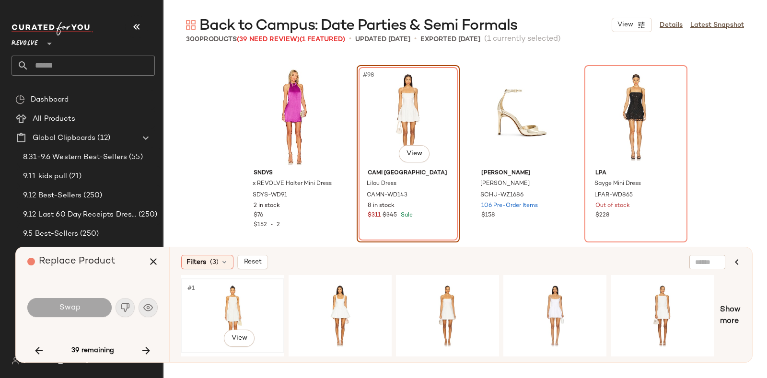
click at [226, 289] on div "#1 View" at bounding box center [233, 316] width 96 height 68
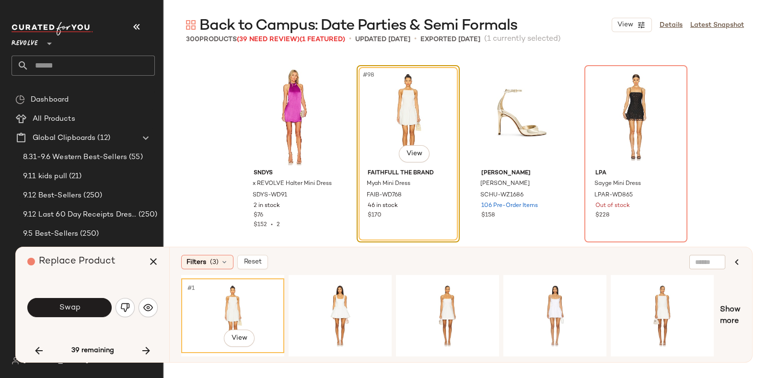
click at [83, 297] on div "Swap" at bounding box center [92, 307] width 130 height 23
click at [84, 303] on button "Swap" at bounding box center [69, 307] width 84 height 19
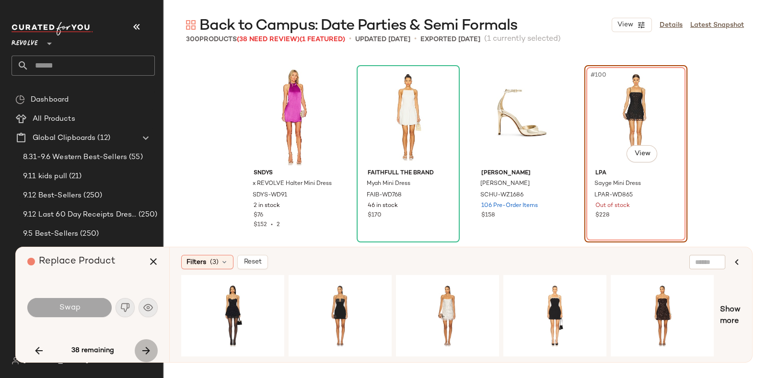
click at [147, 343] on button "button" at bounding box center [146, 350] width 23 height 23
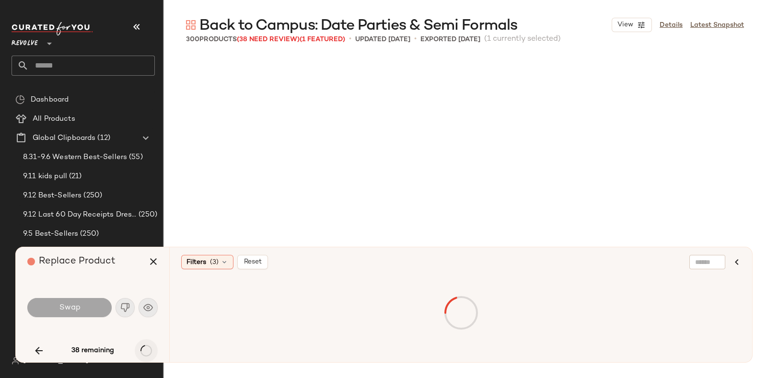
scroll to position [4995, 0]
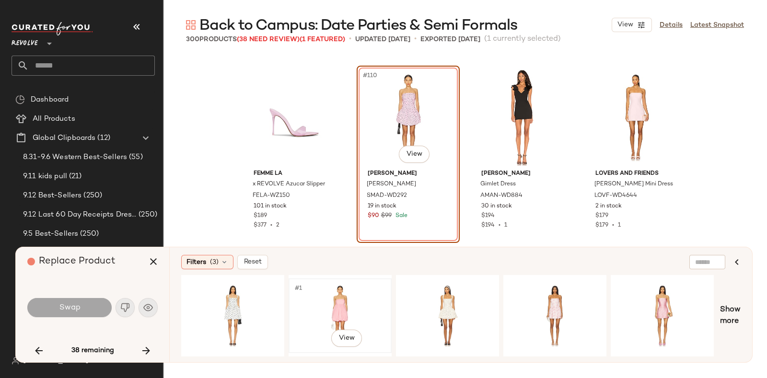
click at [327, 294] on div "#1 View" at bounding box center [340, 316] width 96 height 68
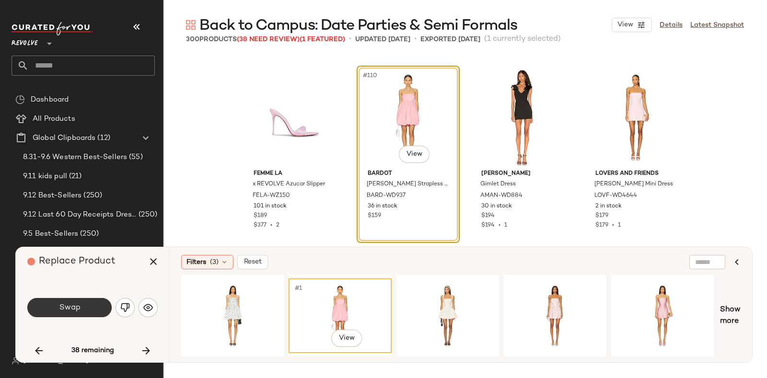
click at [86, 304] on button "Swap" at bounding box center [69, 307] width 84 height 19
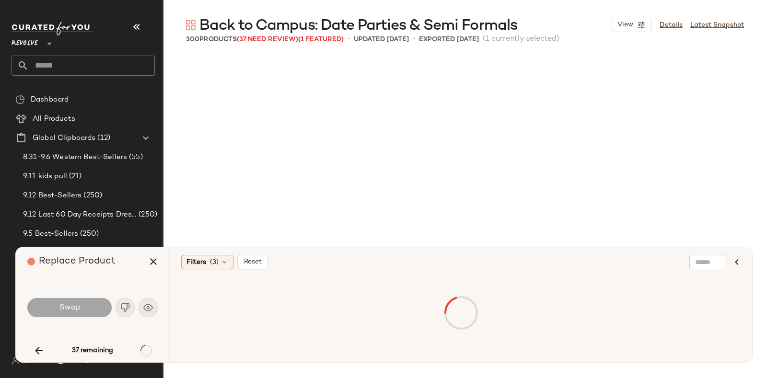
scroll to position [5181, 0]
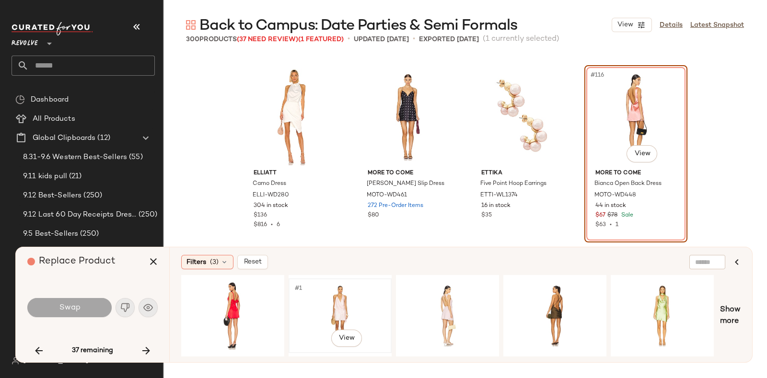
click at [326, 293] on div "#1 View" at bounding box center [340, 316] width 96 height 68
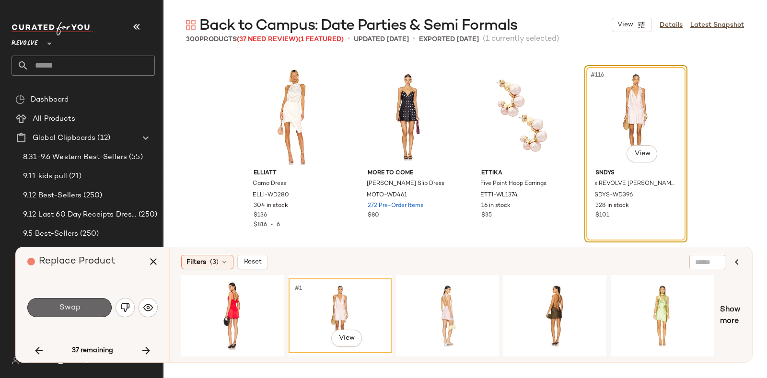
click at [88, 301] on button "Swap" at bounding box center [69, 307] width 84 height 19
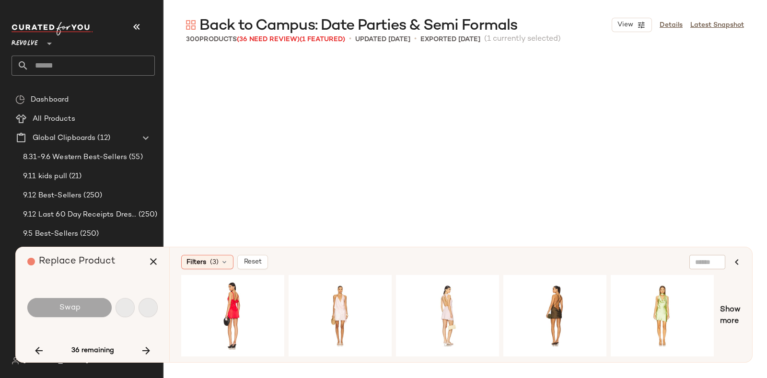
scroll to position [5366, 0]
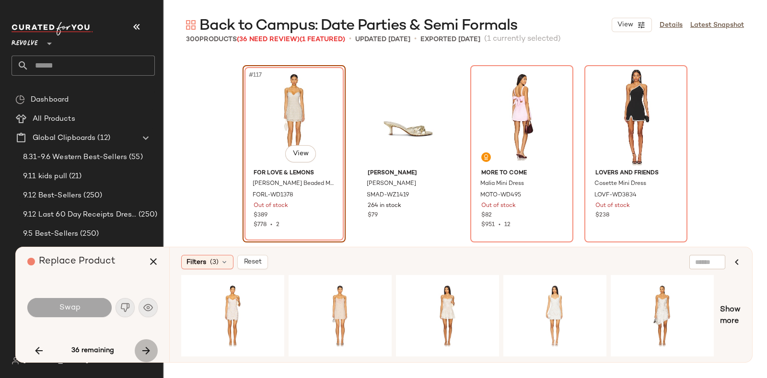
click at [143, 344] on button "button" at bounding box center [146, 350] width 23 height 23
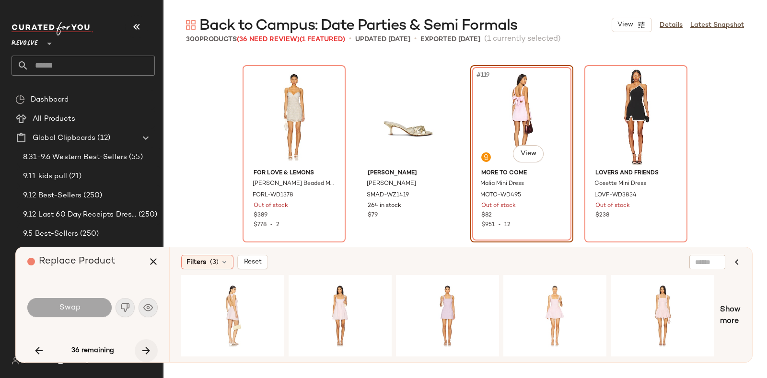
click at [145, 346] on icon "button" at bounding box center [146, 351] width 12 height 12
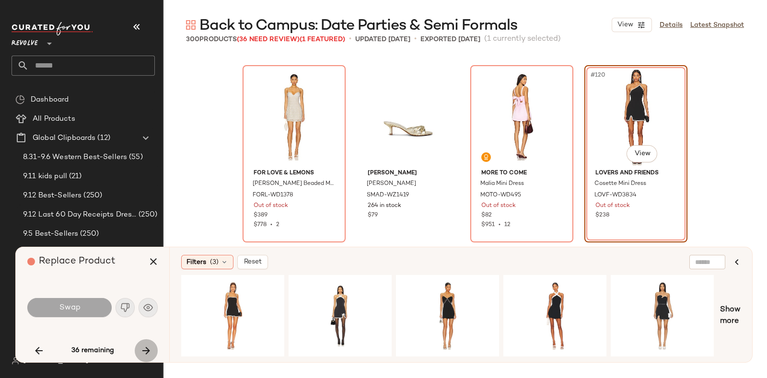
click at [144, 342] on button "button" at bounding box center [146, 350] width 23 height 23
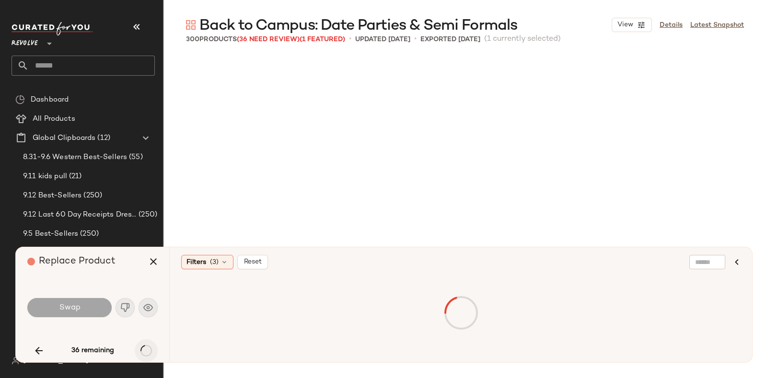
scroll to position [5551, 0]
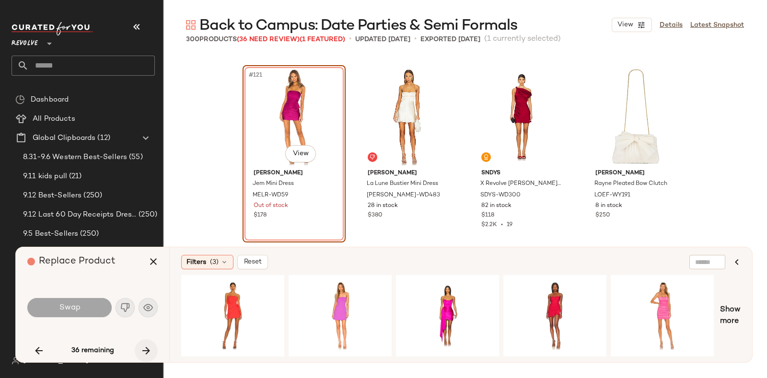
click at [145, 345] on icon "button" at bounding box center [146, 351] width 12 height 12
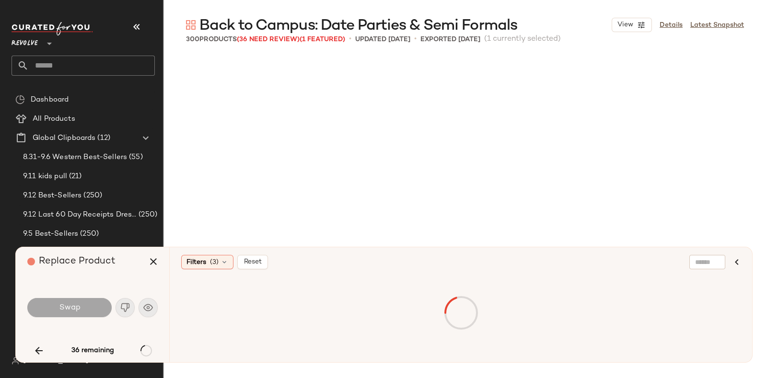
scroll to position [6661, 0]
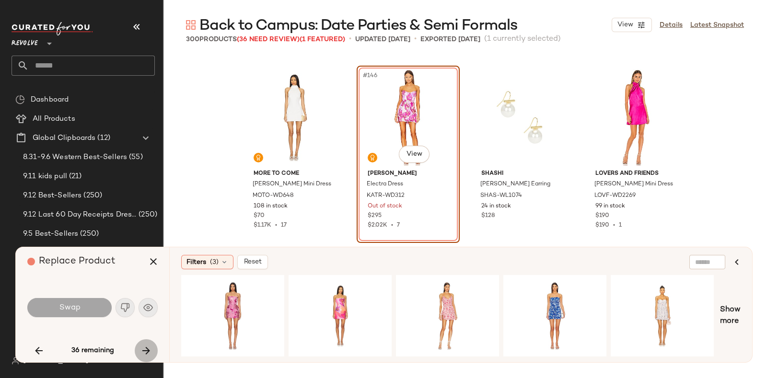
click at [142, 343] on button "button" at bounding box center [146, 350] width 23 height 23
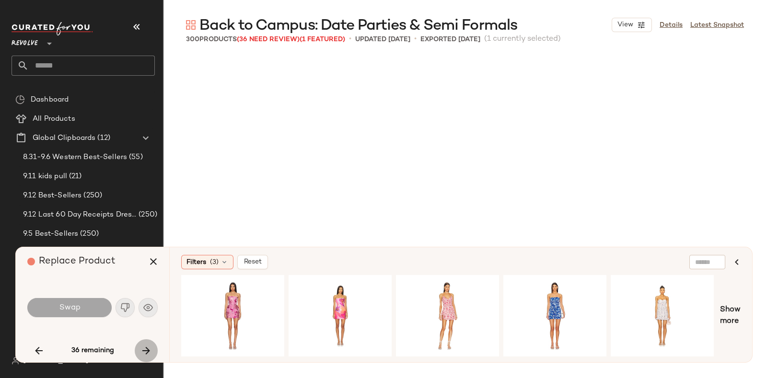
scroll to position [6846, 0]
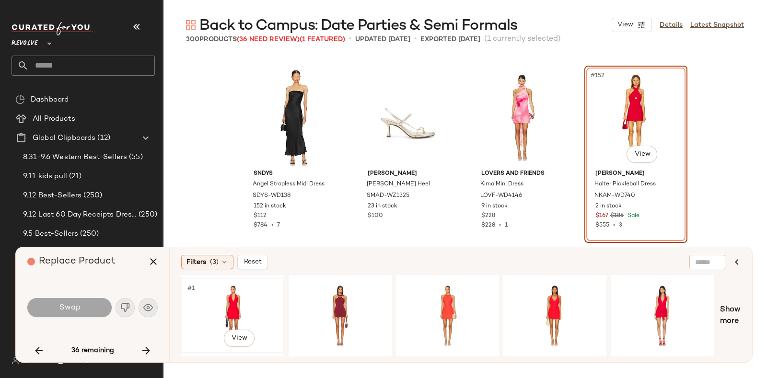
click at [214, 295] on div "#1 View" at bounding box center [233, 316] width 96 height 68
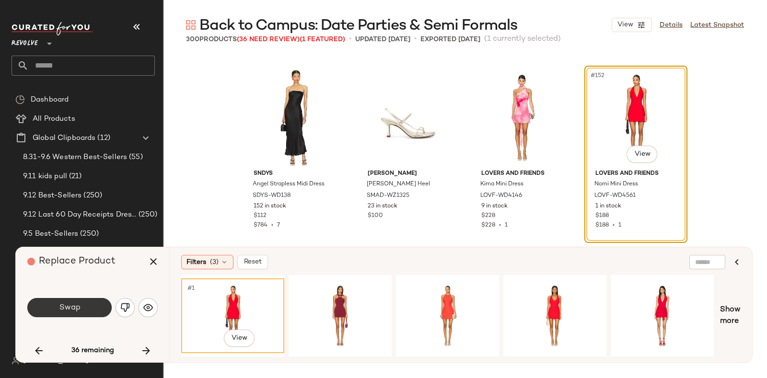
click at [89, 301] on button "Swap" at bounding box center [69, 307] width 84 height 19
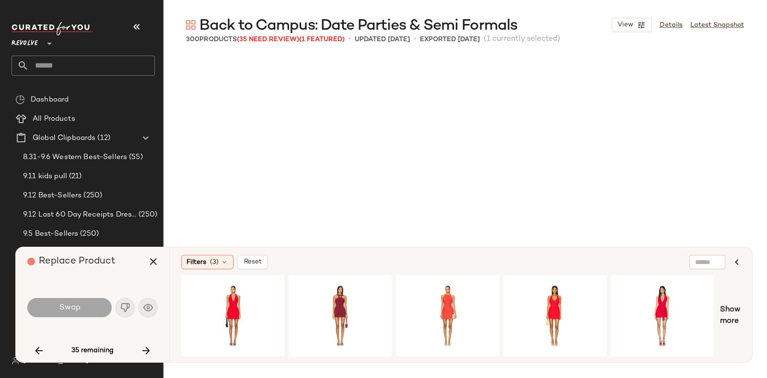
scroll to position [7031, 0]
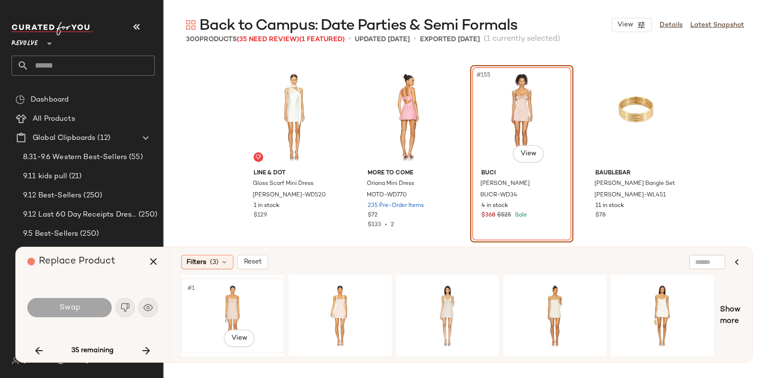
click at [224, 289] on div "#1 View" at bounding box center [233, 316] width 96 height 68
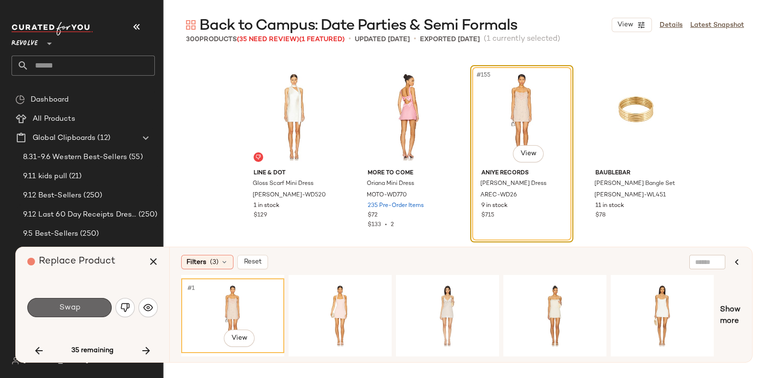
click at [85, 301] on button "Swap" at bounding box center [69, 307] width 84 height 19
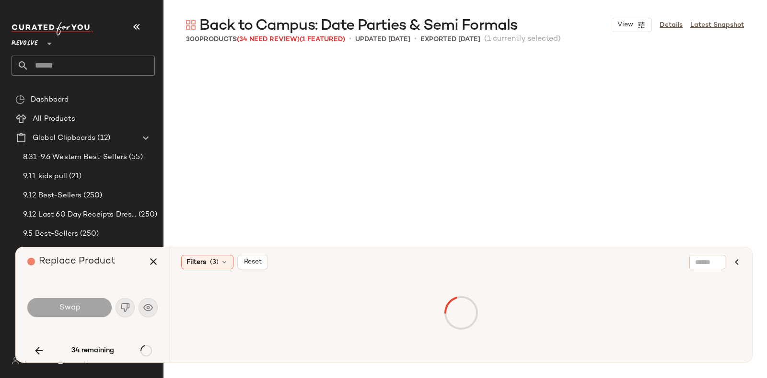
scroll to position [7216, 0]
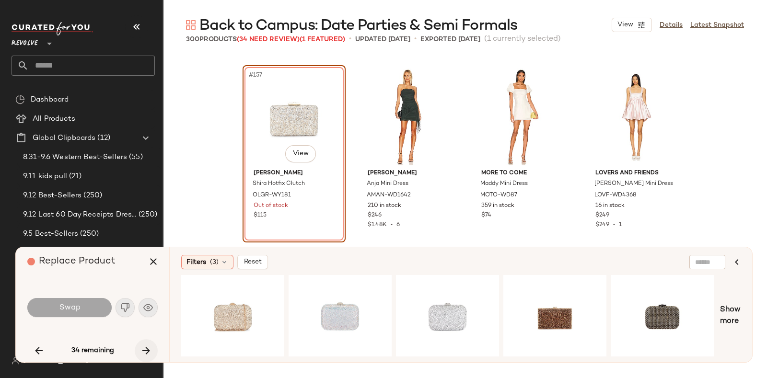
click at [144, 342] on button "button" at bounding box center [146, 350] width 23 height 23
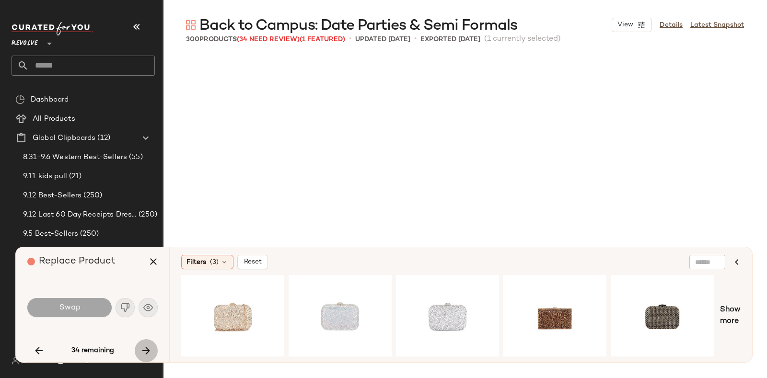
scroll to position [7586, 0]
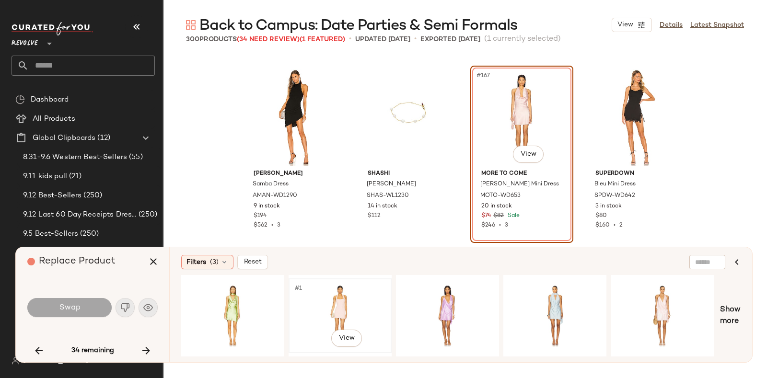
click at [325, 291] on div "#1 View" at bounding box center [340, 316] width 96 height 68
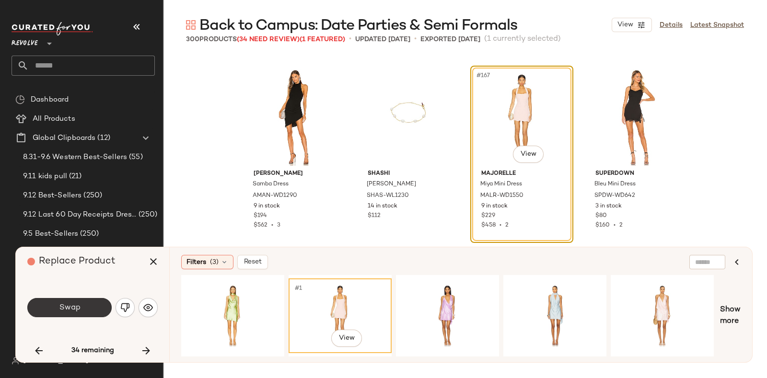
click at [72, 301] on button "Swap" at bounding box center [69, 307] width 84 height 19
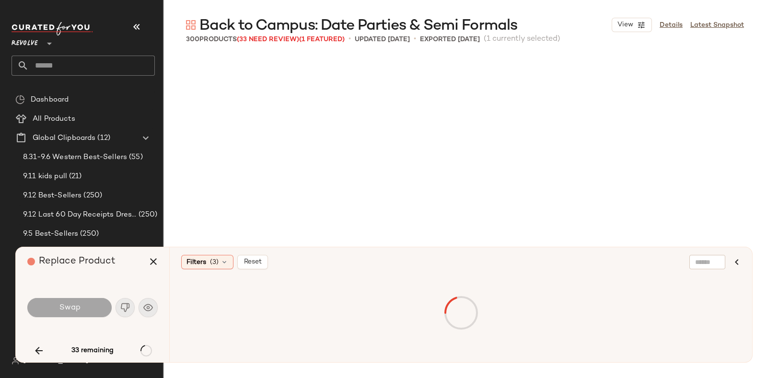
scroll to position [7771, 0]
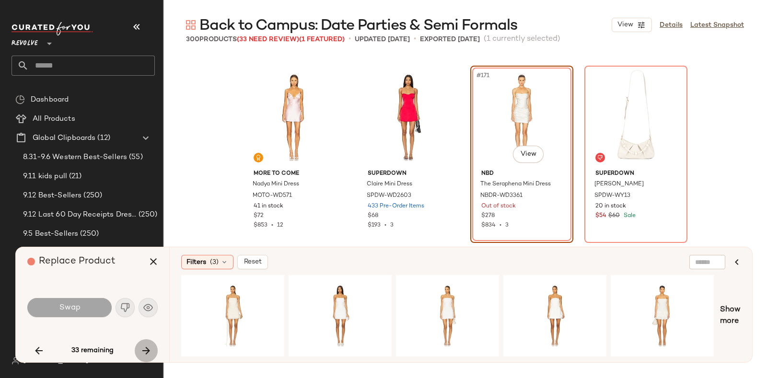
click at [146, 345] on icon "button" at bounding box center [146, 351] width 12 height 12
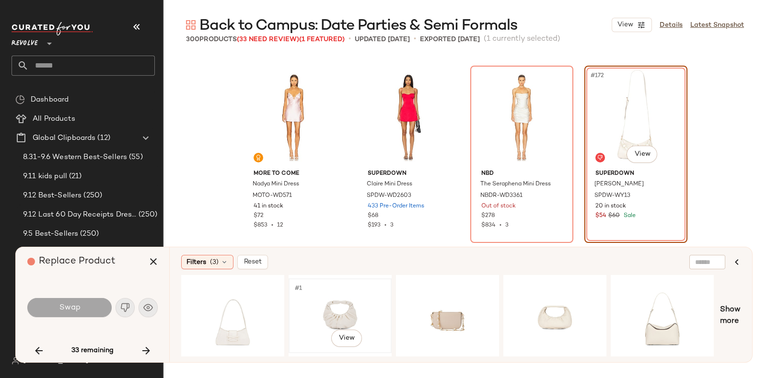
click at [327, 302] on div "#1 View" at bounding box center [340, 316] width 96 height 68
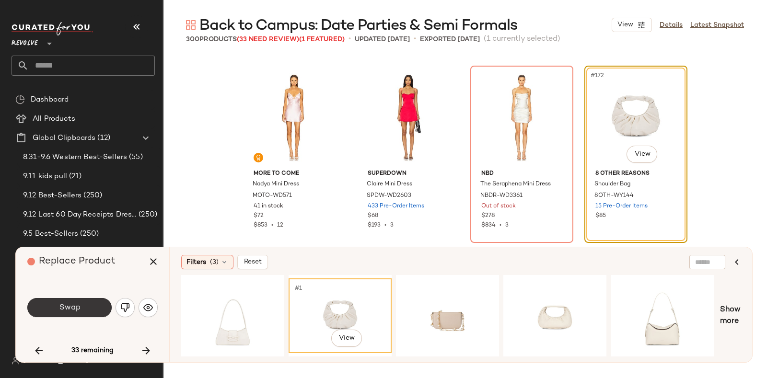
click at [84, 303] on button "Swap" at bounding box center [69, 307] width 84 height 19
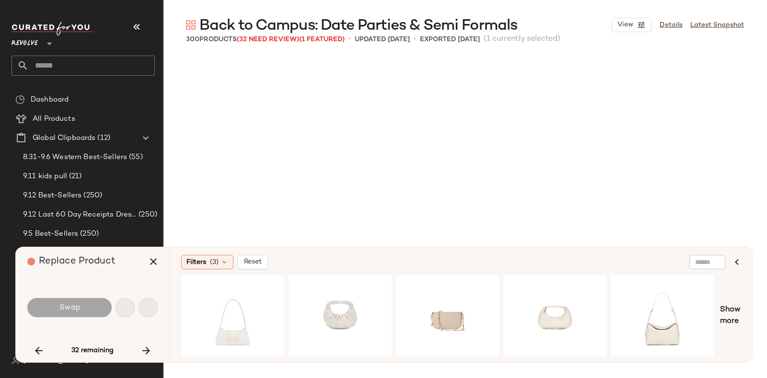
scroll to position [7956, 0]
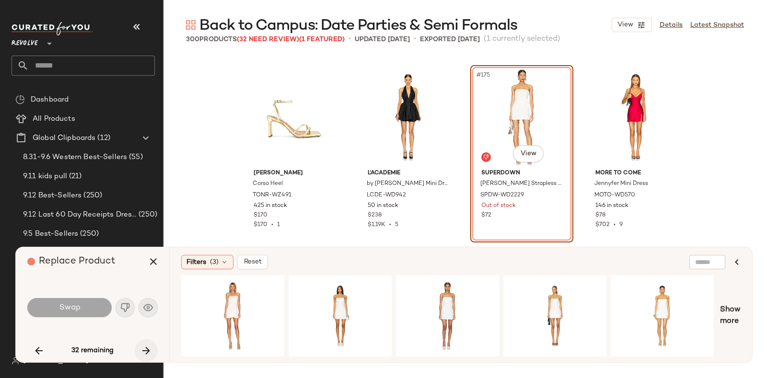
click at [145, 345] on icon "button" at bounding box center [146, 351] width 12 height 12
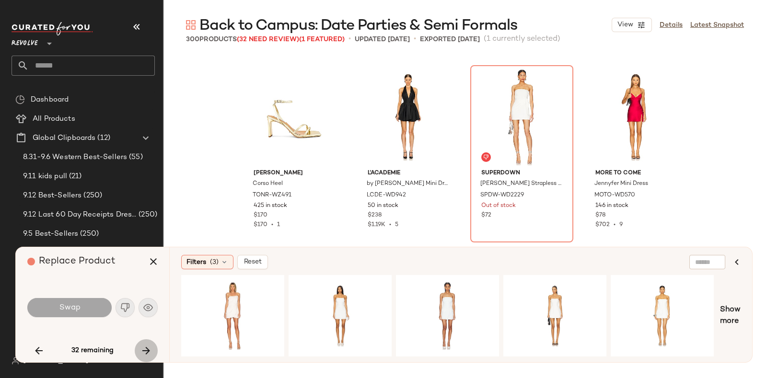
scroll to position [8141, 0]
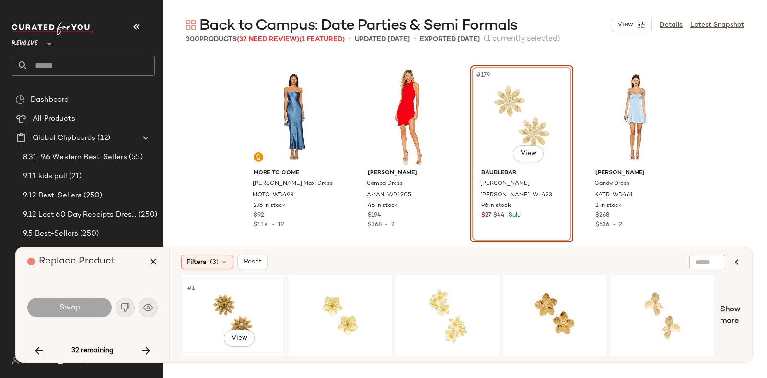
click at [223, 297] on div "#1 View" at bounding box center [233, 316] width 96 height 68
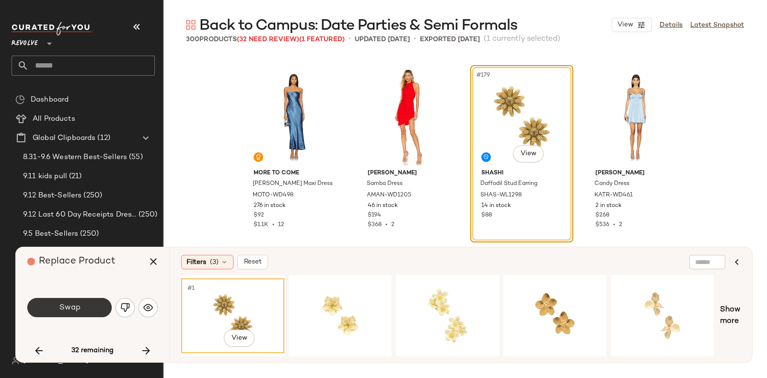
click at [75, 304] on span "Swap" at bounding box center [69, 307] width 22 height 9
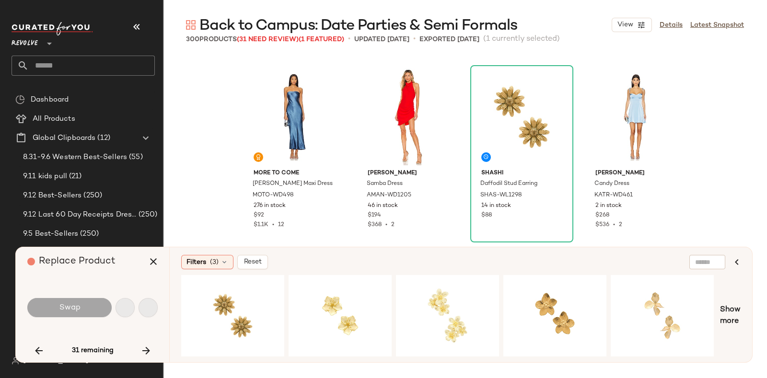
scroll to position [8326, 0]
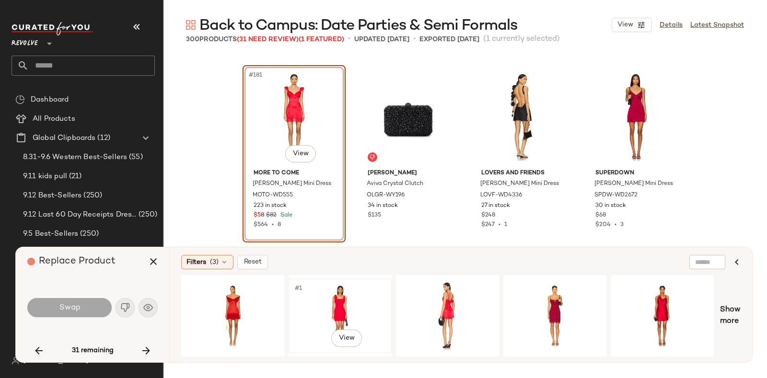
click at [362, 296] on div "#1 View" at bounding box center [340, 316] width 96 height 68
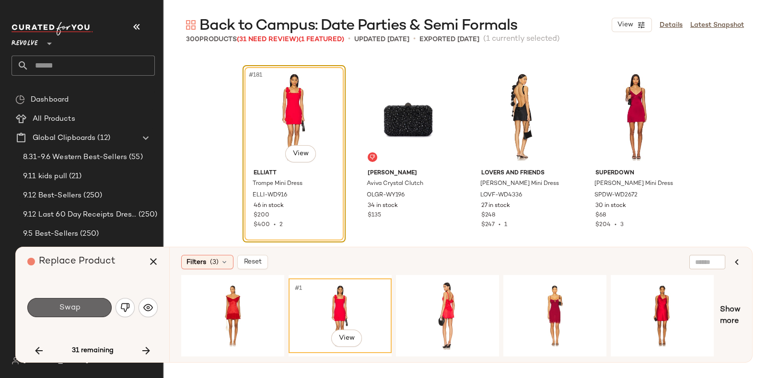
click at [75, 302] on button "Swap" at bounding box center [69, 307] width 84 height 19
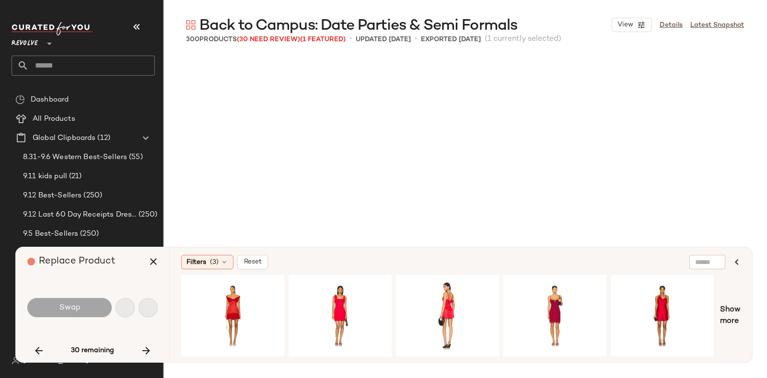
scroll to position [8511, 0]
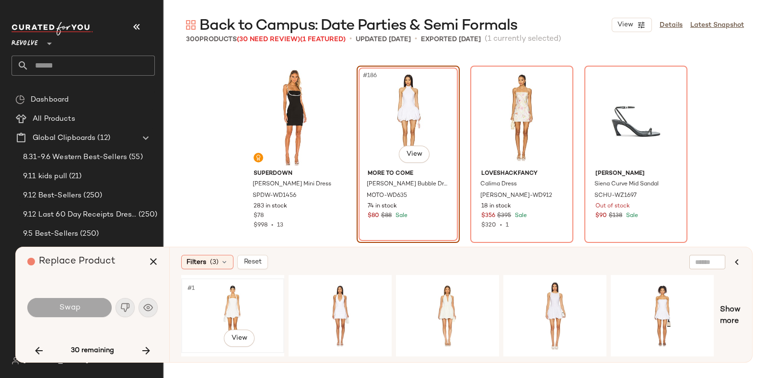
click at [241, 295] on div "#1 View" at bounding box center [233, 316] width 96 height 68
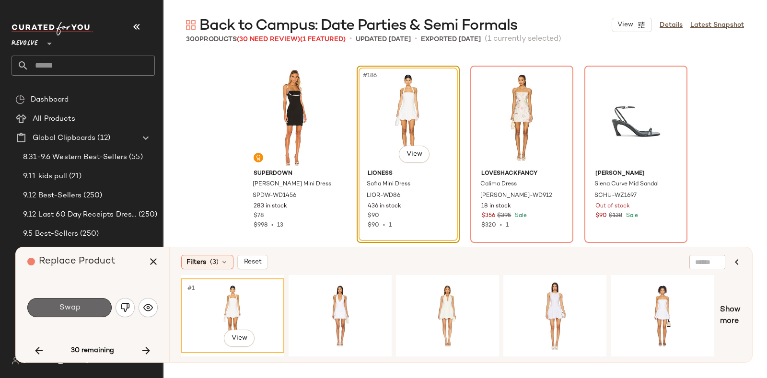
click at [93, 302] on button "Swap" at bounding box center [69, 307] width 84 height 19
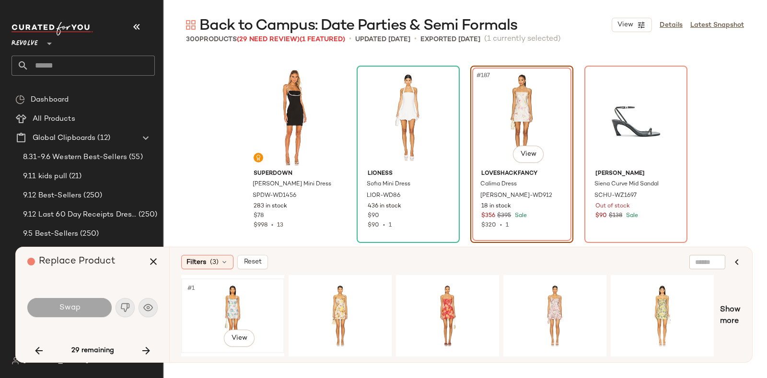
click at [220, 296] on div "#1 View" at bounding box center [233, 316] width 96 height 68
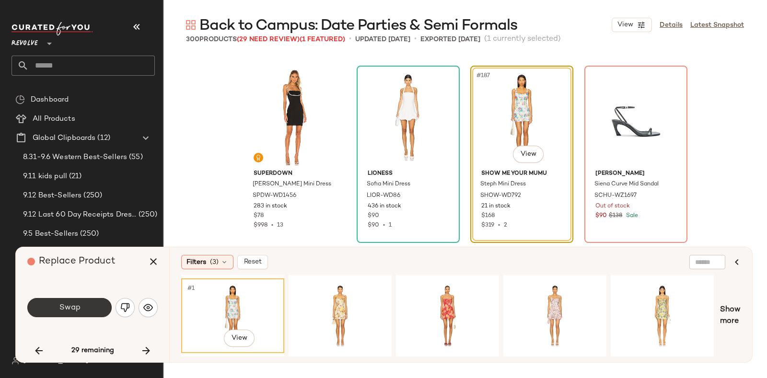
click at [90, 301] on button "Swap" at bounding box center [69, 307] width 84 height 19
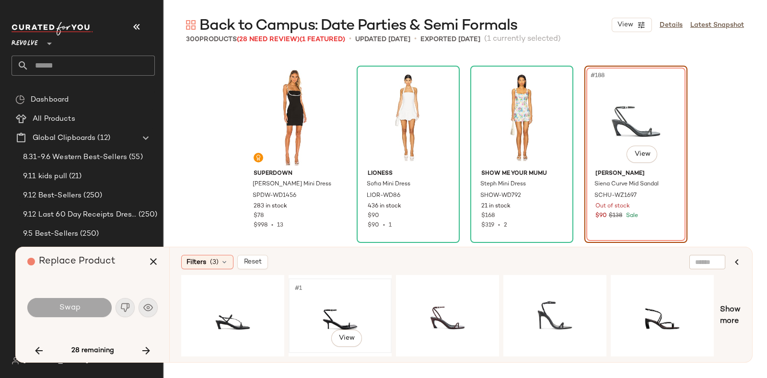
click at [326, 301] on div "#1 View" at bounding box center [340, 316] width 96 height 68
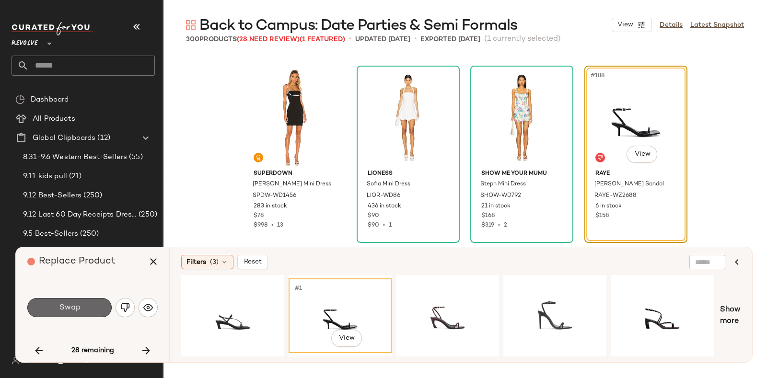
click at [89, 304] on button "Swap" at bounding box center [69, 307] width 84 height 19
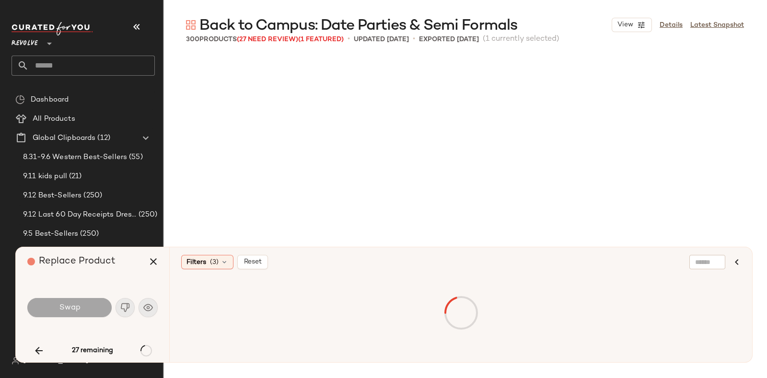
scroll to position [9436, 0]
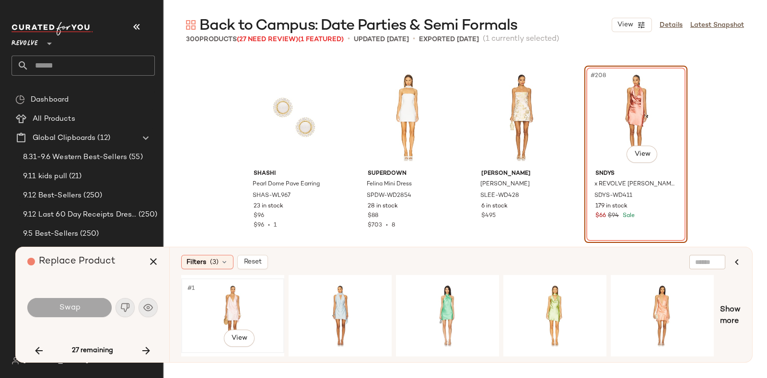
click at [217, 298] on div "#1 View" at bounding box center [233, 316] width 96 height 68
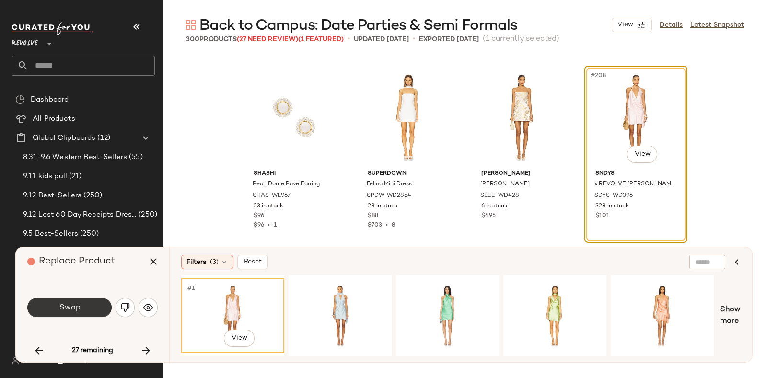
click at [89, 305] on button "Swap" at bounding box center [69, 307] width 84 height 19
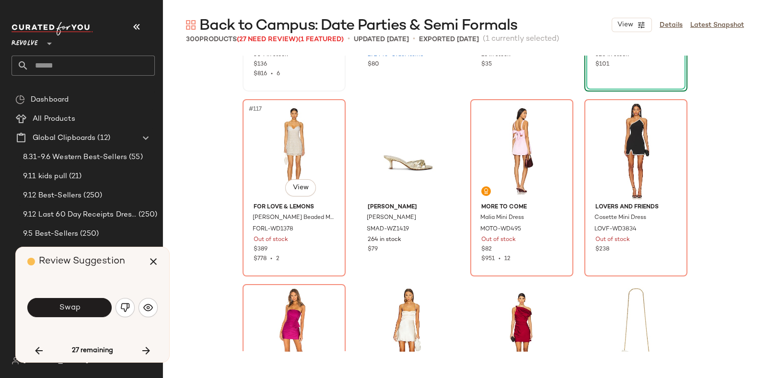
scroll to position [5332, 0]
click at [121, 304] on img "button" at bounding box center [125, 308] width 10 height 10
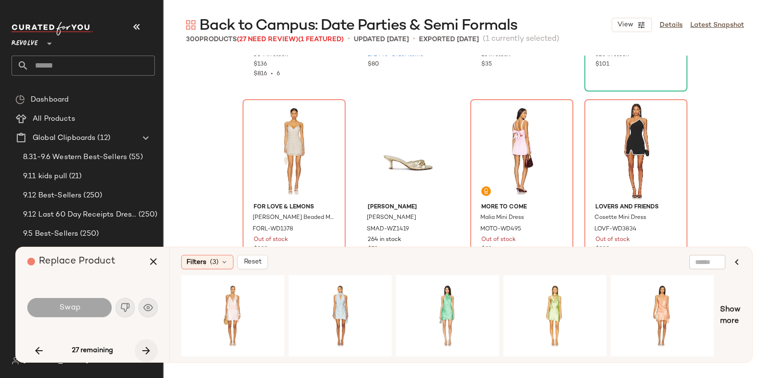
click at [143, 342] on button "button" at bounding box center [146, 350] width 23 height 23
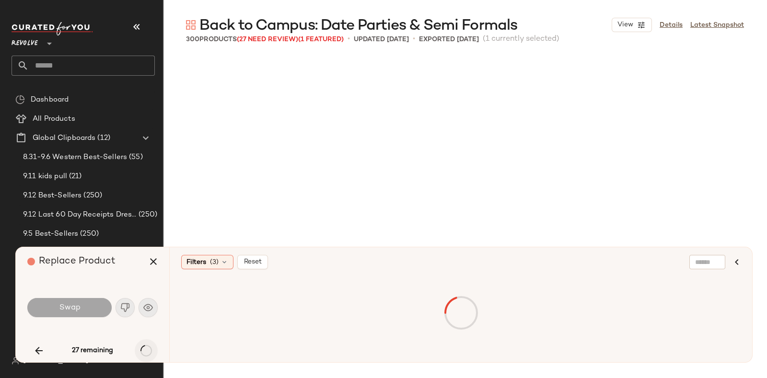
scroll to position [9807, 0]
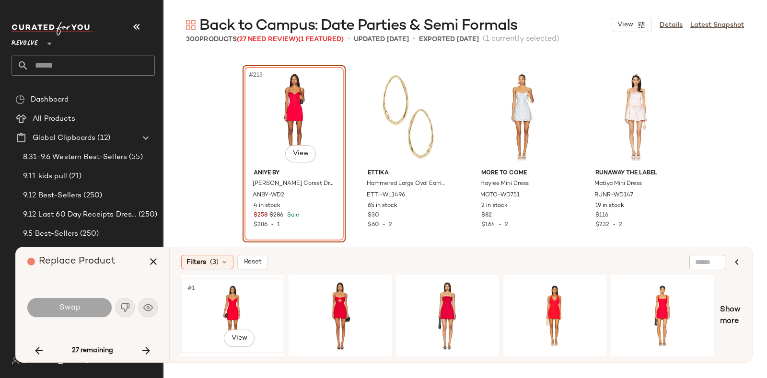
click at [226, 296] on div "#1 View" at bounding box center [233, 316] width 96 height 68
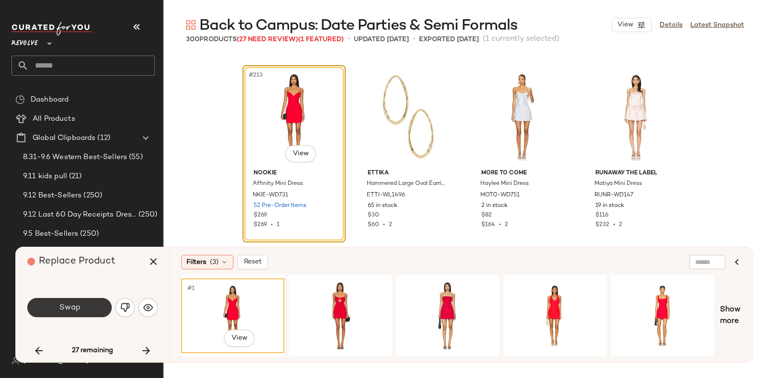
click at [94, 303] on button "Swap" at bounding box center [69, 307] width 84 height 19
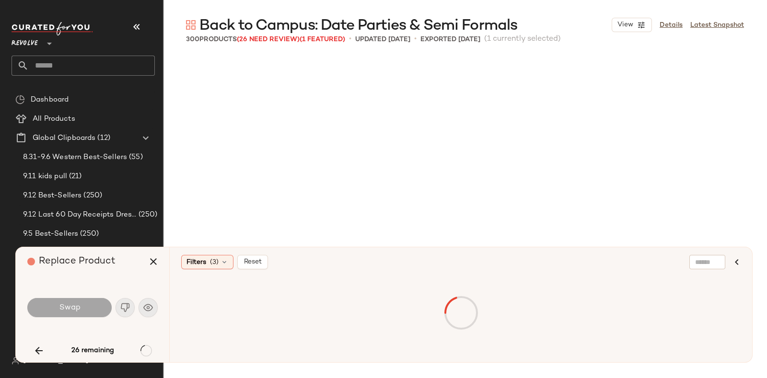
scroll to position [10361, 0]
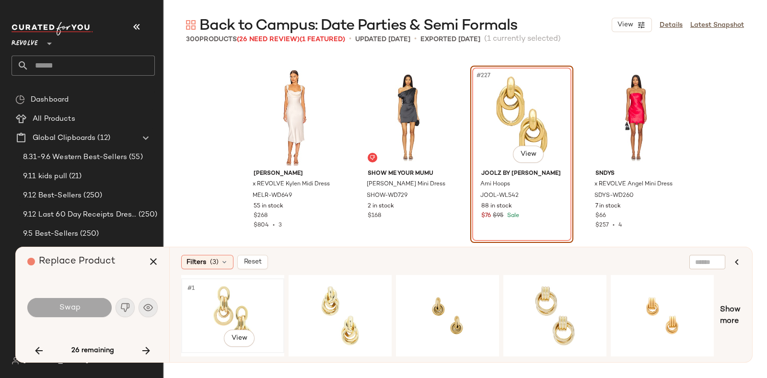
click at [237, 294] on div "#1 View" at bounding box center [233, 316] width 96 height 68
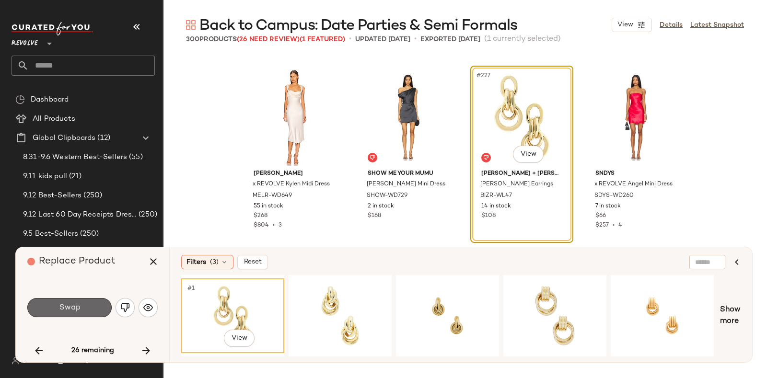
click at [92, 301] on button "Swap" at bounding box center [69, 307] width 84 height 19
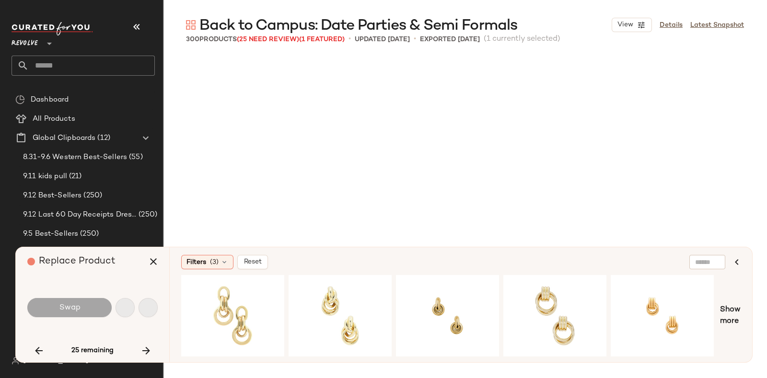
scroll to position [10546, 0]
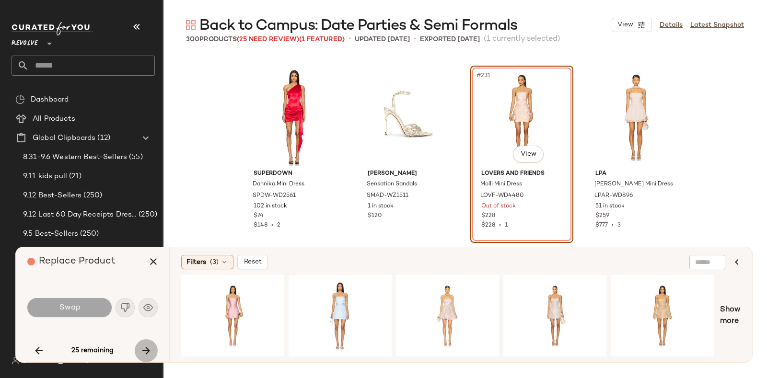
click at [142, 347] on icon "button" at bounding box center [146, 351] width 12 height 12
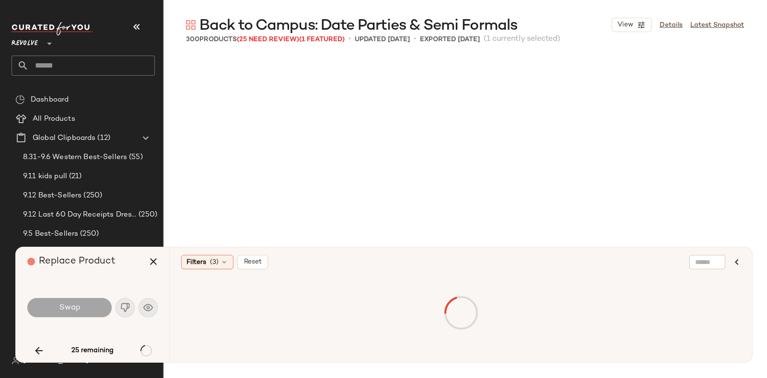
scroll to position [10917, 0]
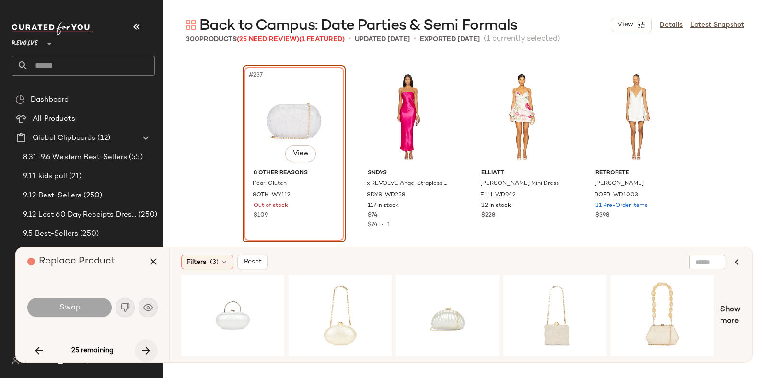
drag, startPoint x: 131, startPoint y: 262, endPoint x: 146, endPoint y: 349, distance: 88.5
click at [146, 349] on icon "button" at bounding box center [146, 351] width 12 height 12
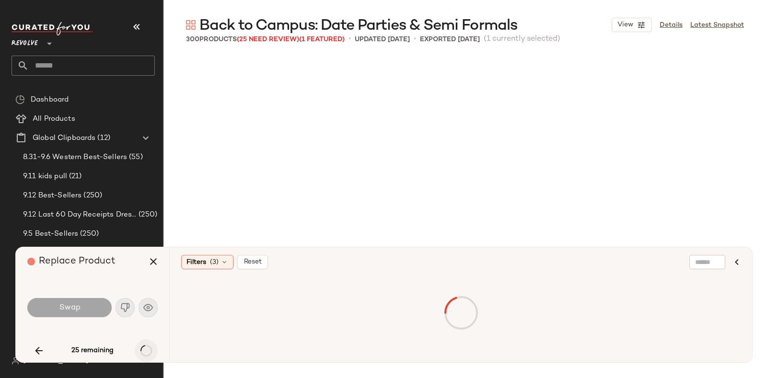
scroll to position [11472, 0]
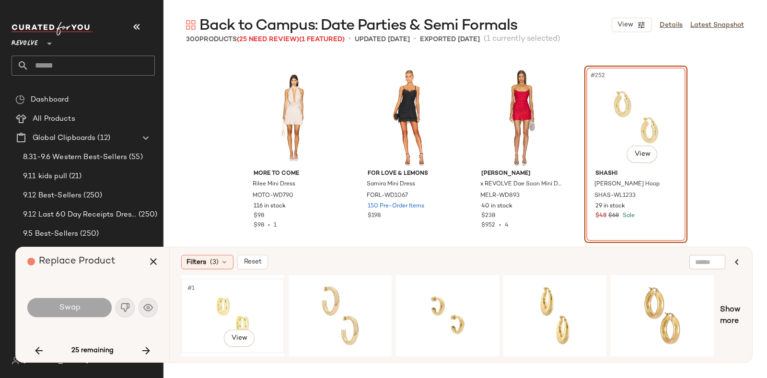
click at [215, 297] on div "#1 View" at bounding box center [233, 316] width 96 height 68
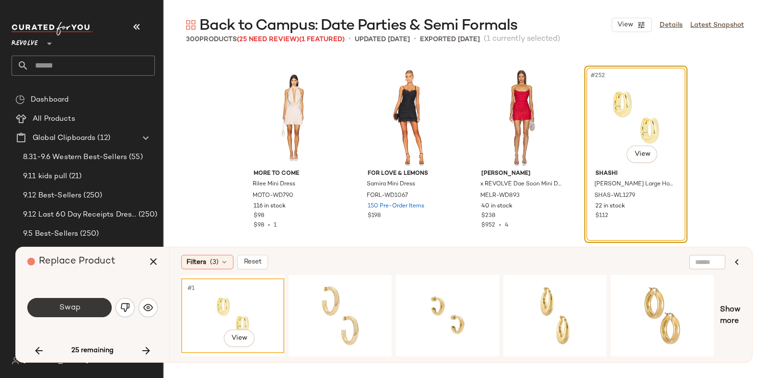
click at [93, 305] on button "Swap" at bounding box center [69, 307] width 84 height 19
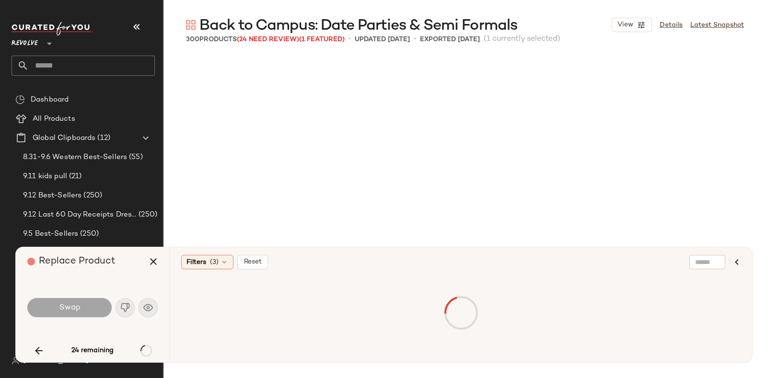
scroll to position [12027, 0]
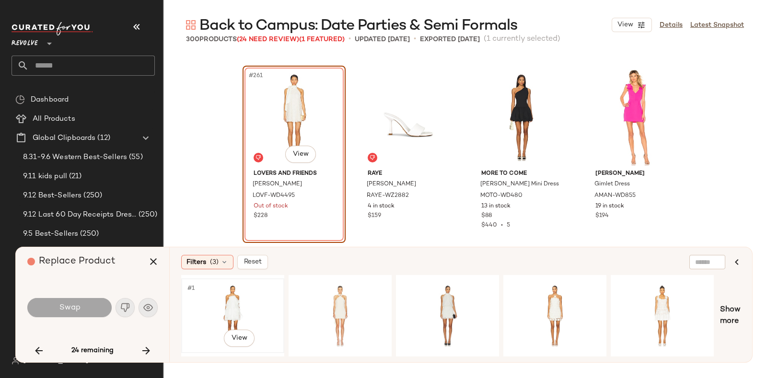
click at [214, 291] on div "#1 View" at bounding box center [233, 316] width 96 height 68
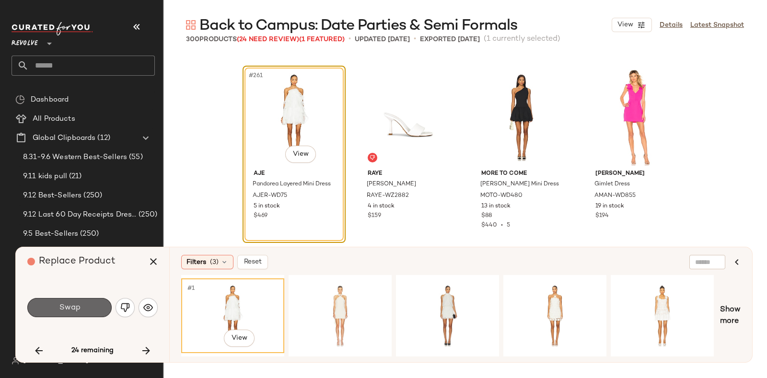
click at [92, 303] on button "Swap" at bounding box center [69, 307] width 84 height 19
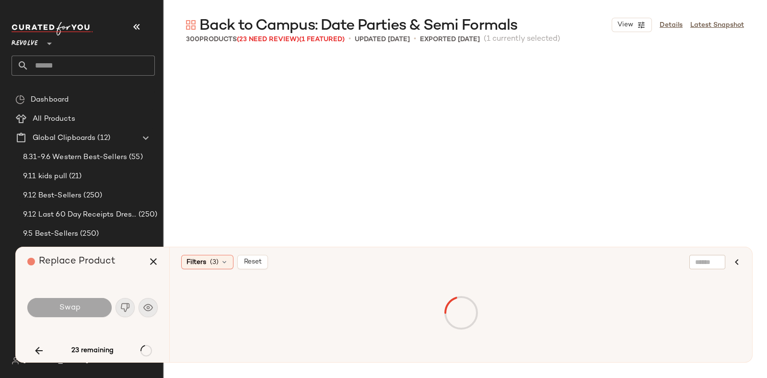
scroll to position [12212, 0]
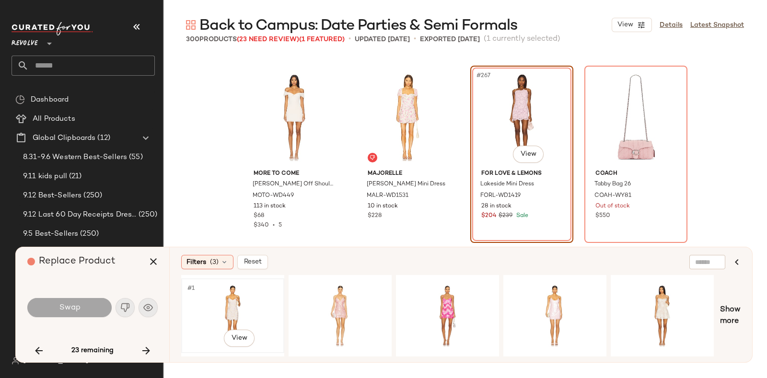
click at [246, 292] on div "#1 View" at bounding box center [233, 316] width 96 height 68
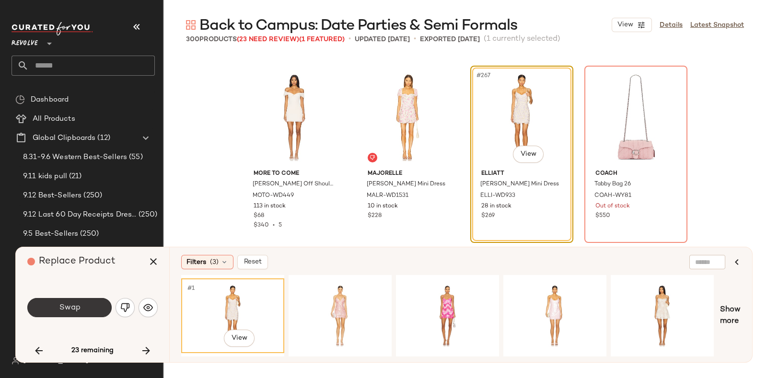
click at [89, 308] on button "Swap" at bounding box center [69, 307] width 84 height 19
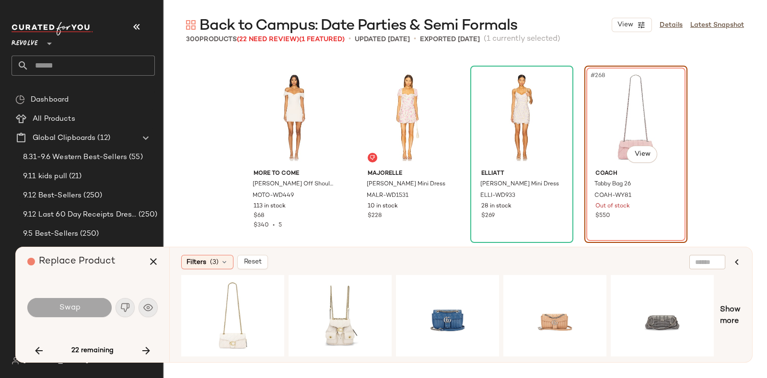
click at [133, 258] on div "Replace Product" at bounding box center [96, 261] width 138 height 29
click at [146, 343] on button "button" at bounding box center [146, 350] width 23 height 23
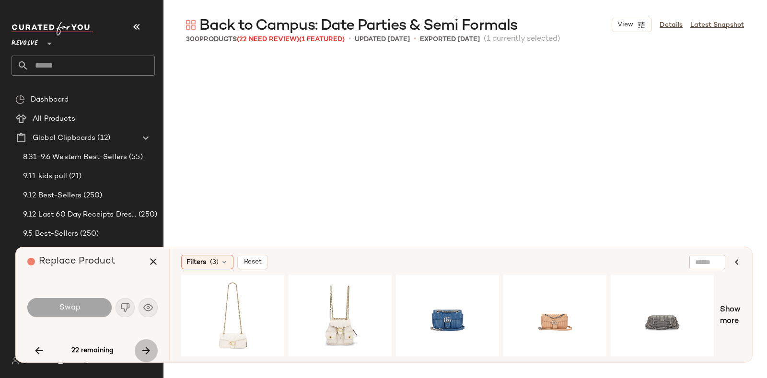
scroll to position [12767, 0]
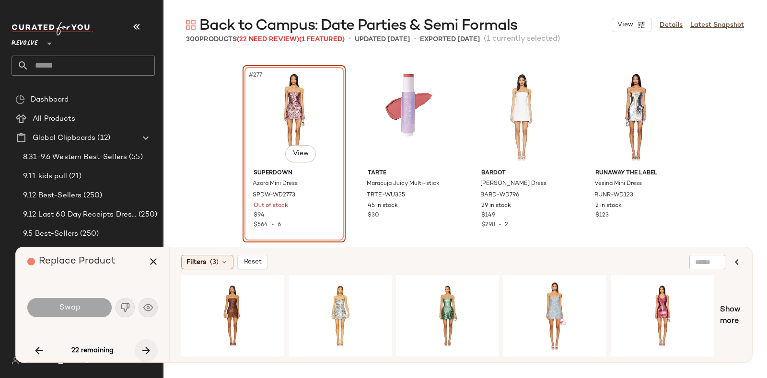
click at [144, 347] on icon "button" at bounding box center [146, 351] width 12 height 12
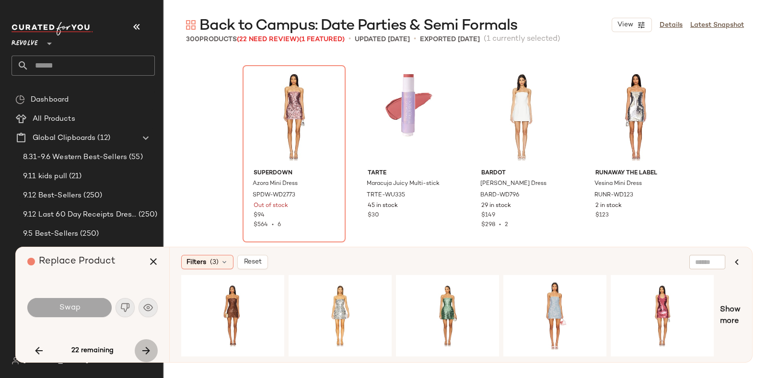
scroll to position [13507, 0]
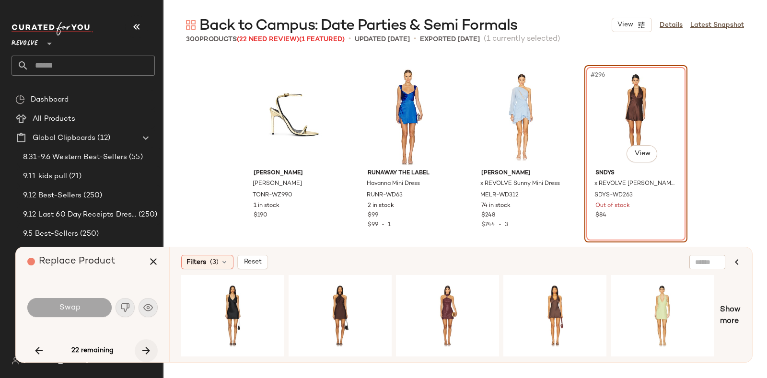
click at [144, 346] on icon "button" at bounding box center [146, 351] width 12 height 12
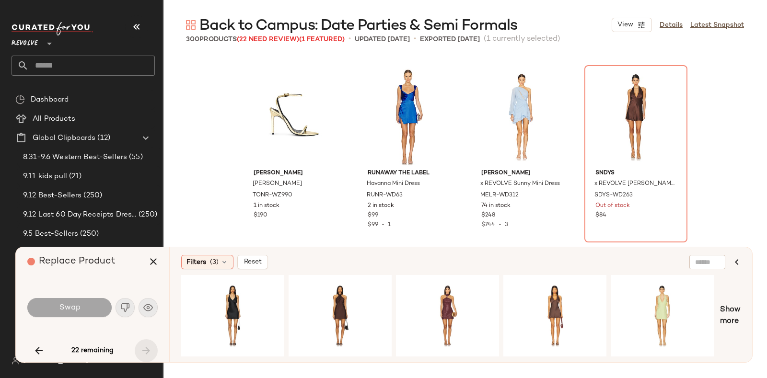
scroll to position [13583, 0]
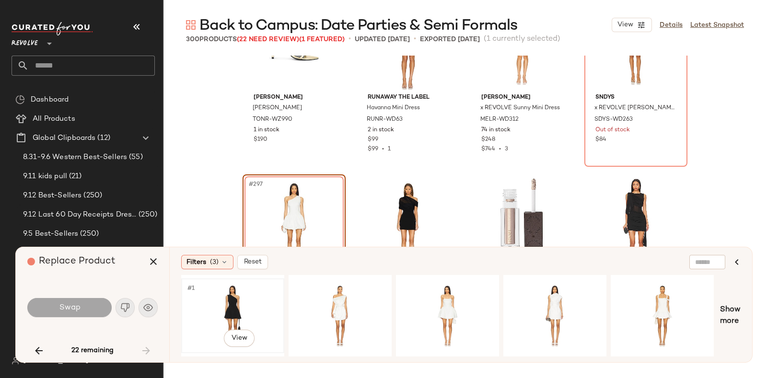
click at [231, 296] on div "#1 View" at bounding box center [233, 316] width 96 height 68
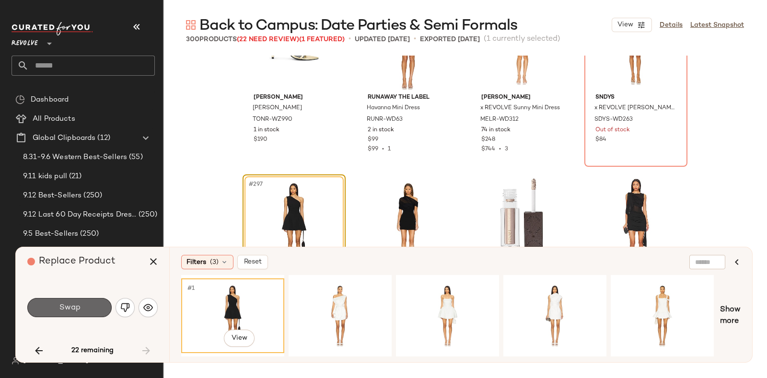
click at [83, 307] on button "Swap" at bounding box center [69, 307] width 84 height 19
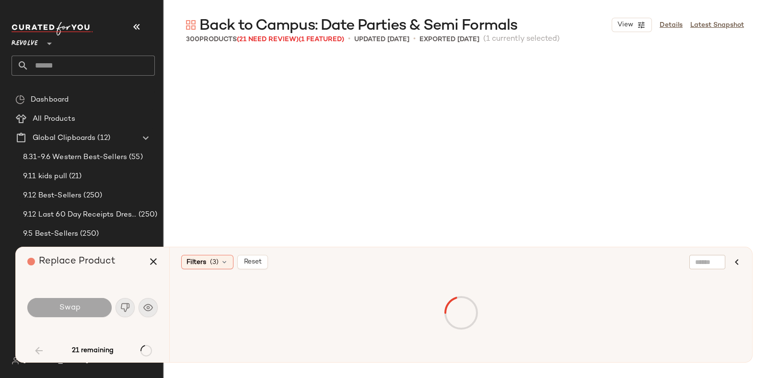
scroll to position [740, 0]
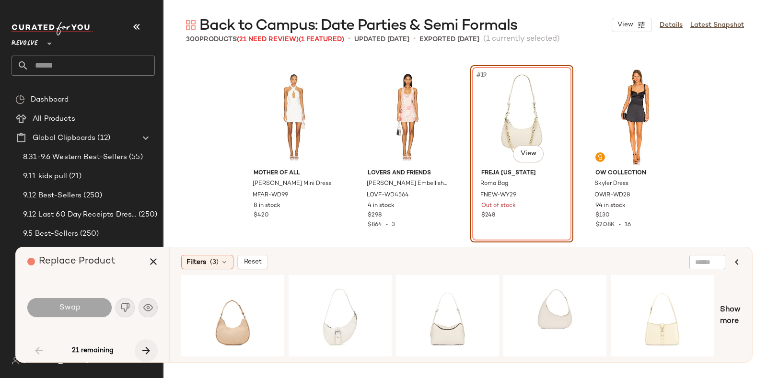
click at [142, 345] on icon "button" at bounding box center [146, 351] width 12 height 12
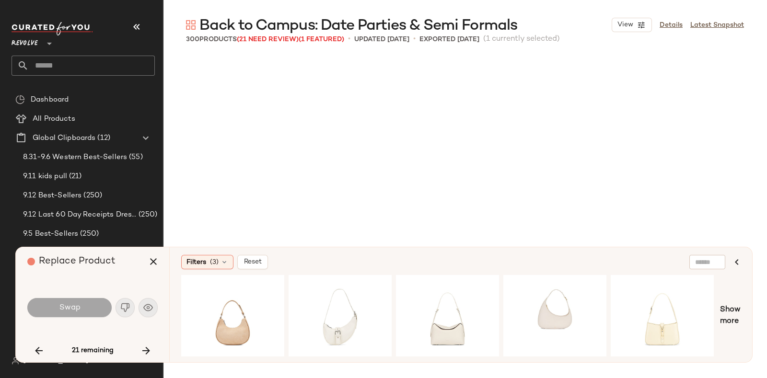
scroll to position [1110, 0]
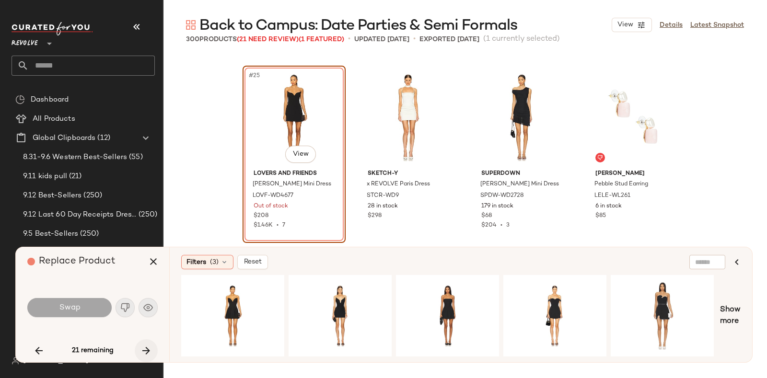
click at [142, 344] on button "button" at bounding box center [146, 350] width 23 height 23
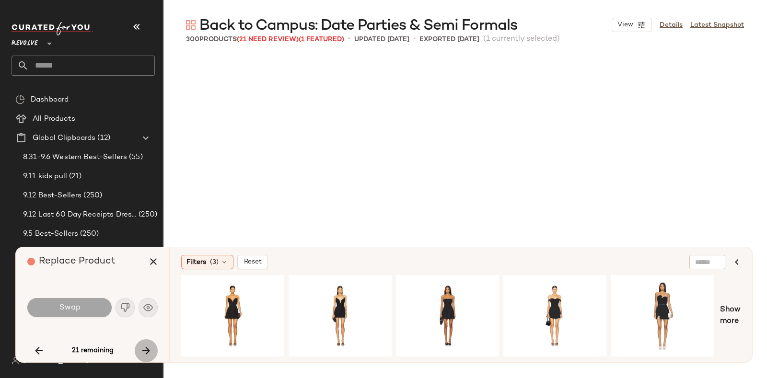
scroll to position [1295, 0]
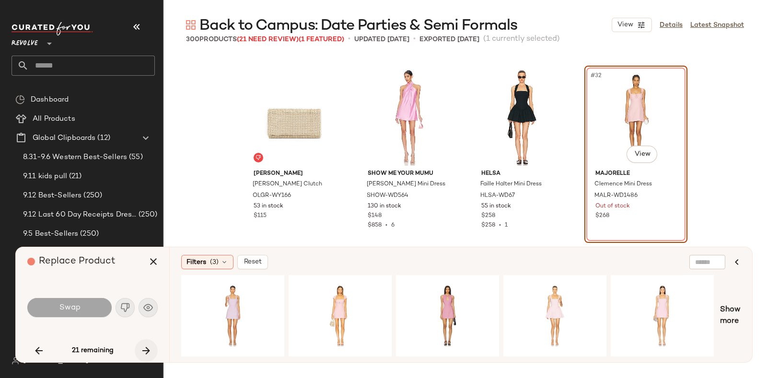
click at [149, 344] on button "button" at bounding box center [146, 350] width 23 height 23
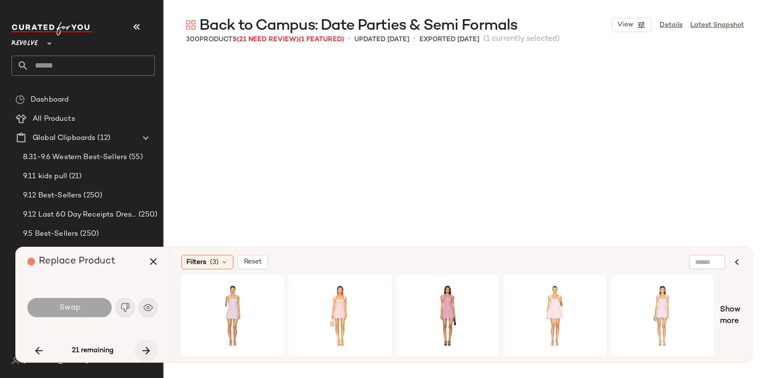
scroll to position [1480, 0]
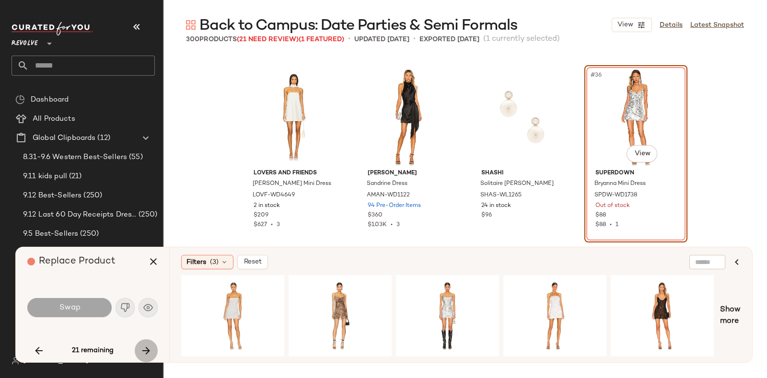
click at [141, 344] on button "button" at bounding box center [146, 350] width 23 height 23
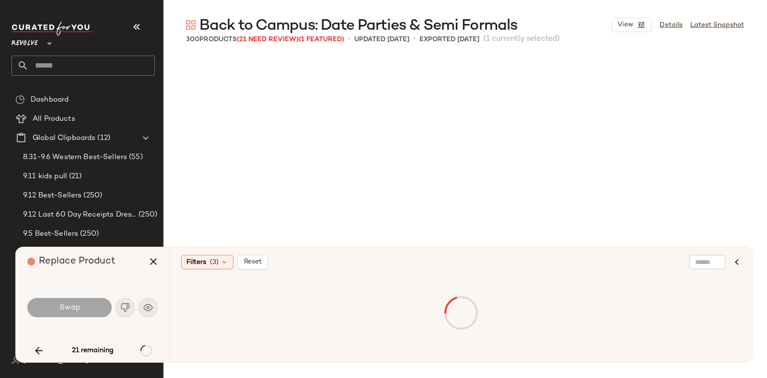
scroll to position [2775, 0]
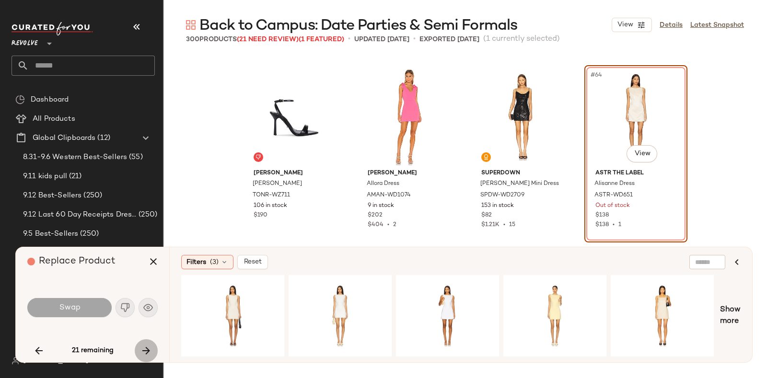
click at [148, 345] on icon "button" at bounding box center [146, 351] width 12 height 12
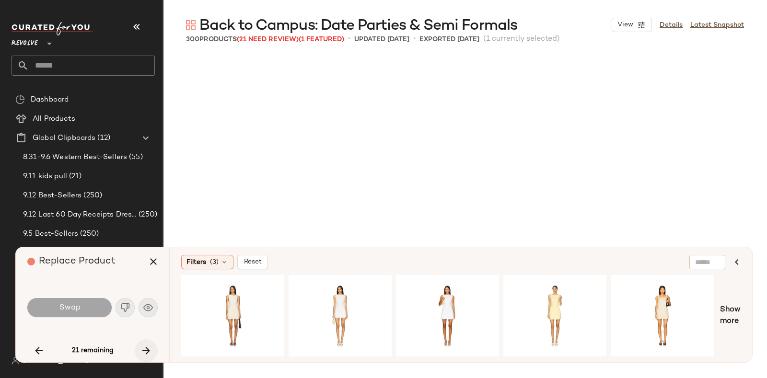
scroll to position [4256, 0]
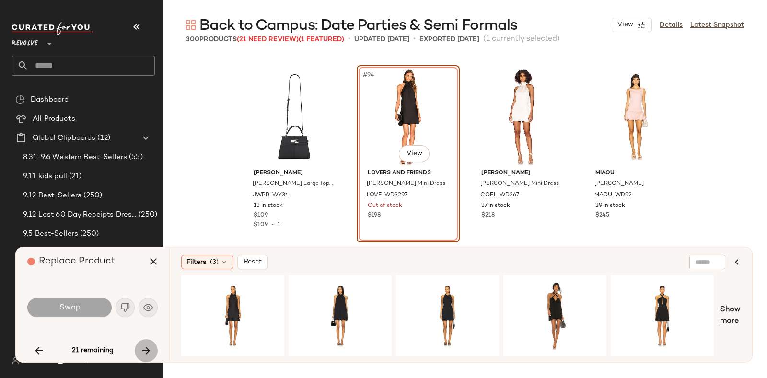
click at [148, 346] on icon "button" at bounding box center [146, 351] width 12 height 12
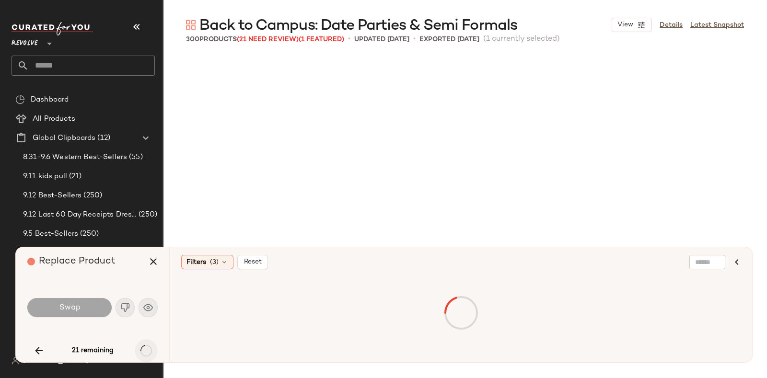
scroll to position [4441, 0]
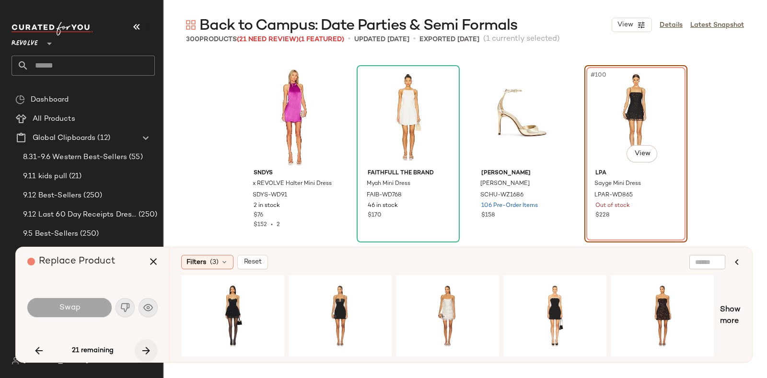
click at [147, 349] on icon "button" at bounding box center [146, 351] width 12 height 12
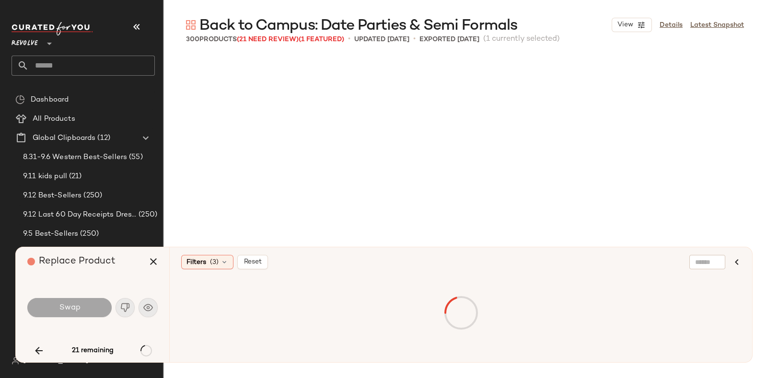
scroll to position [5366, 0]
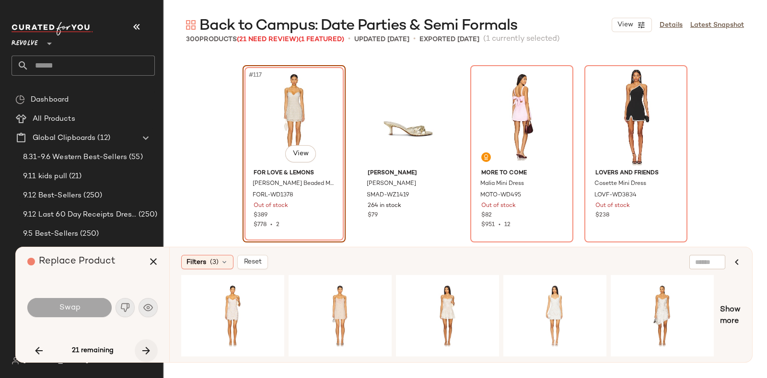
click at [146, 348] on icon "button" at bounding box center [146, 351] width 12 height 12
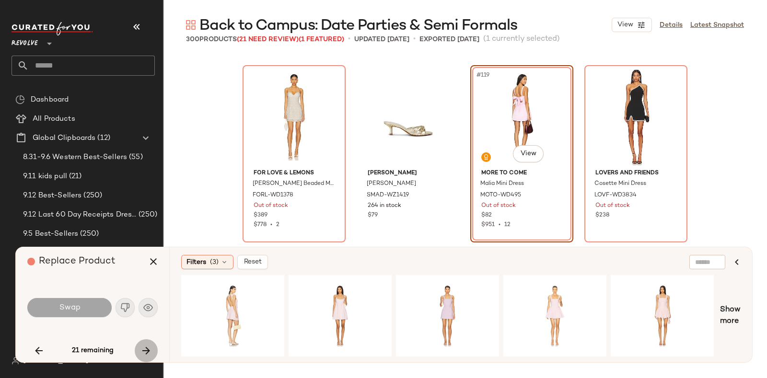
click at [145, 345] on icon "button" at bounding box center [146, 351] width 12 height 12
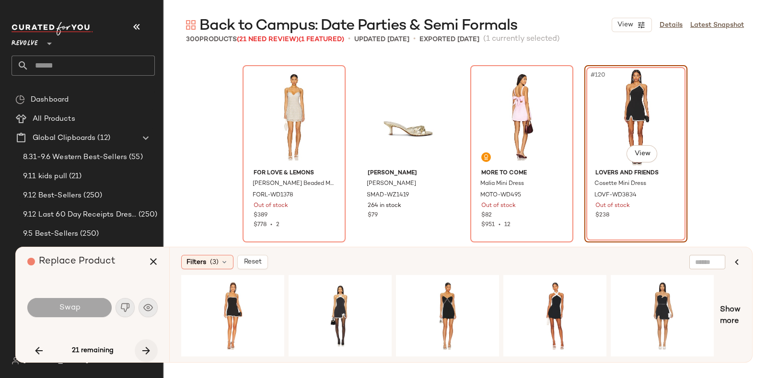
click at [143, 343] on button "button" at bounding box center [146, 350] width 23 height 23
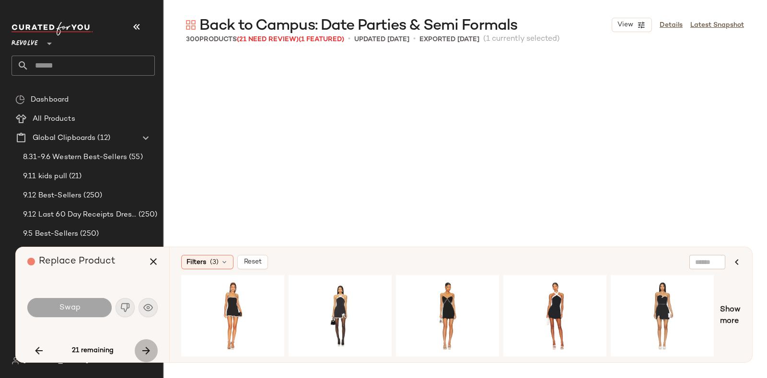
scroll to position [5551, 0]
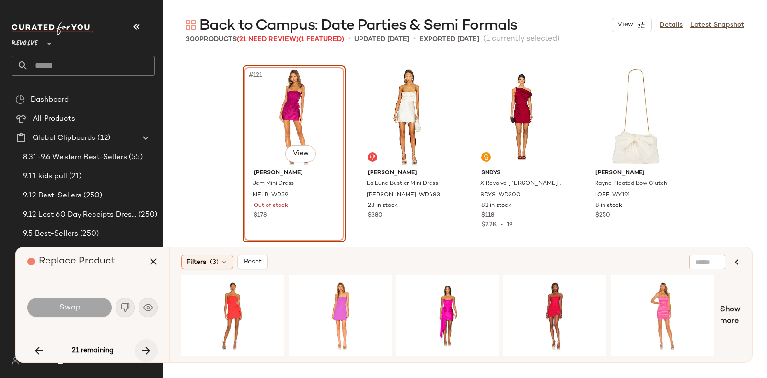
click at [143, 342] on button "button" at bounding box center [146, 350] width 23 height 23
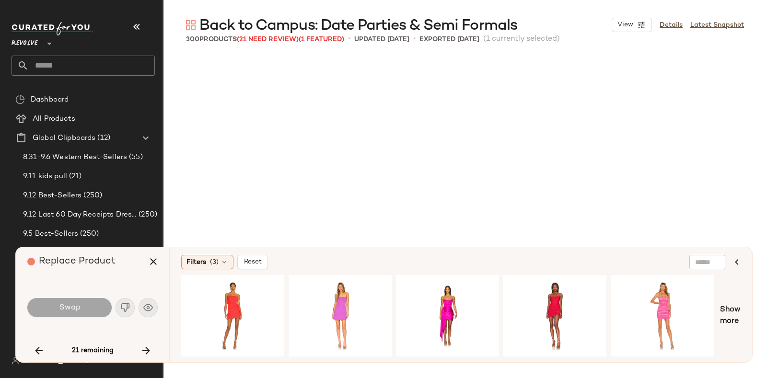
scroll to position [6661, 0]
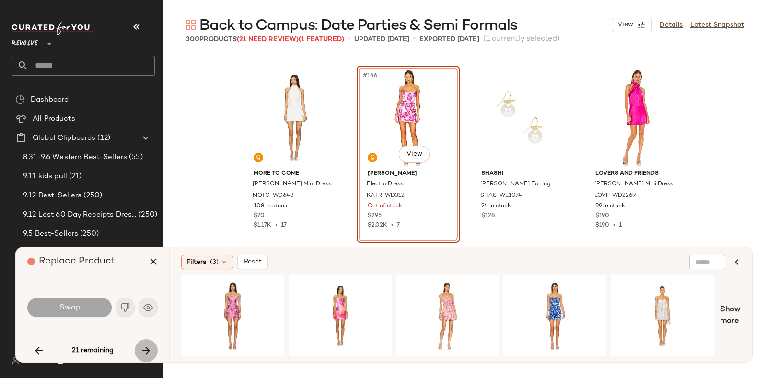
click at [147, 345] on icon "button" at bounding box center [146, 351] width 12 height 12
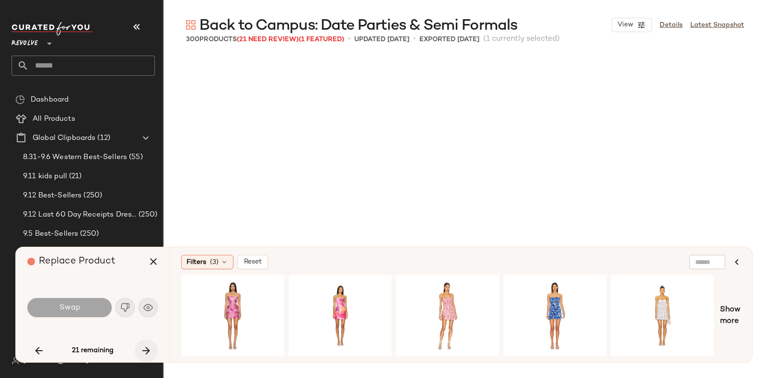
scroll to position [7216, 0]
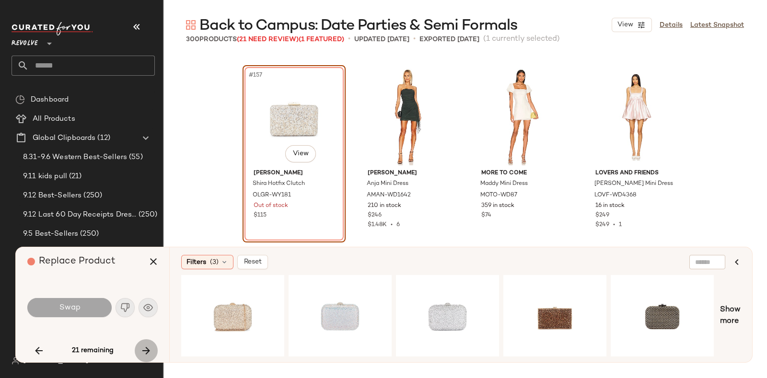
click at [145, 343] on button "button" at bounding box center [146, 350] width 23 height 23
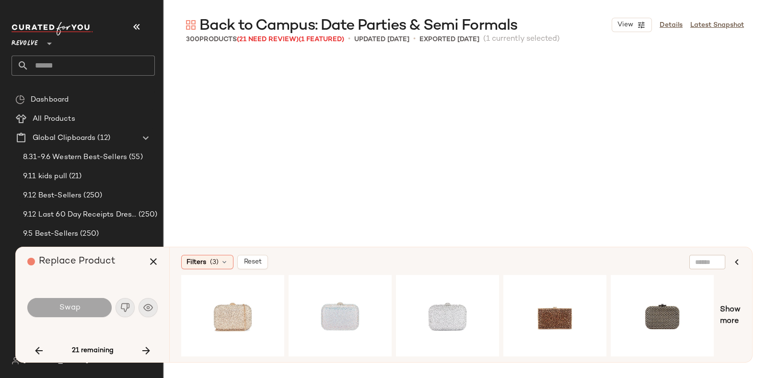
scroll to position [7771, 0]
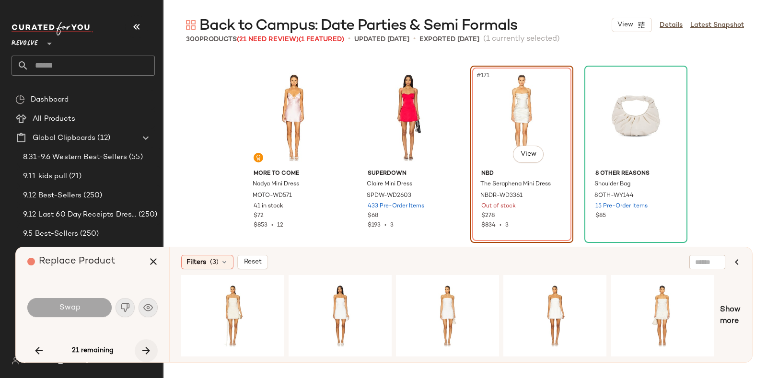
click at [142, 347] on icon "button" at bounding box center [146, 351] width 12 height 12
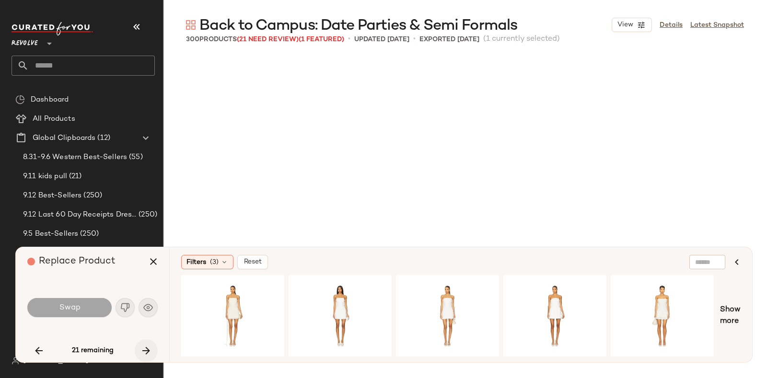
scroll to position [7956, 0]
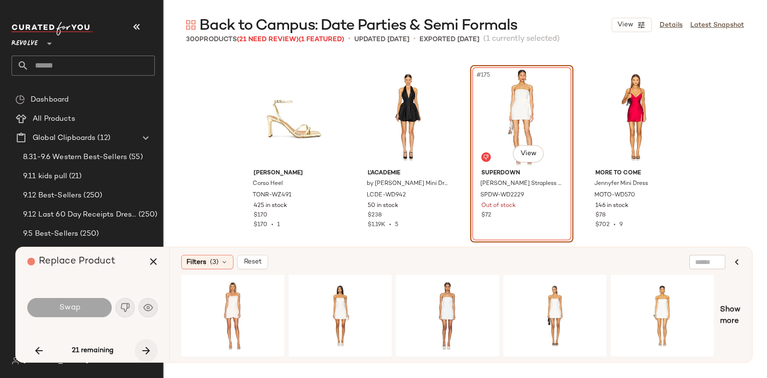
click at [145, 346] on icon "button" at bounding box center [146, 351] width 12 height 12
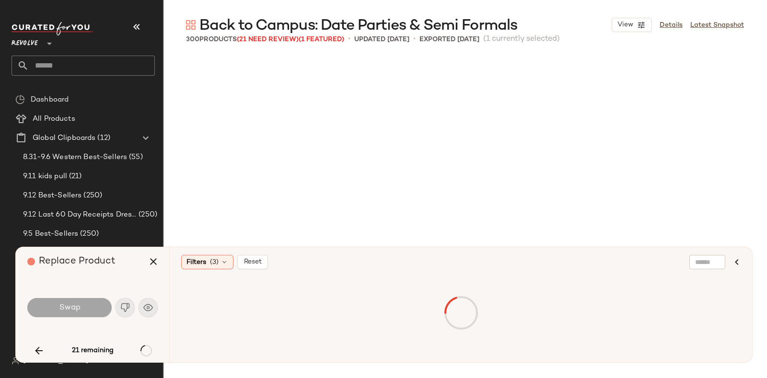
scroll to position [9436, 0]
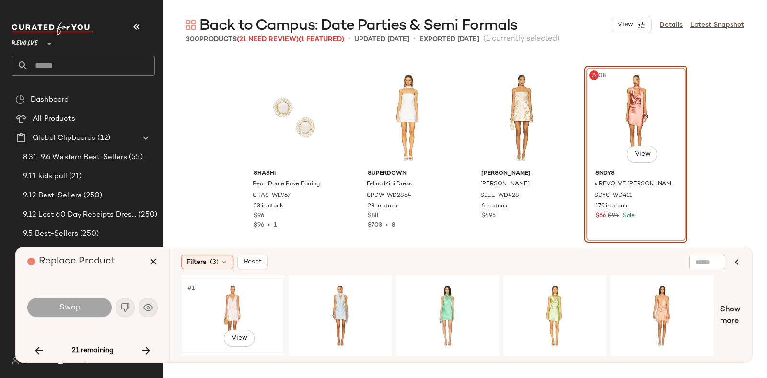
click at [238, 301] on div "#1 View" at bounding box center [233, 316] width 96 height 68
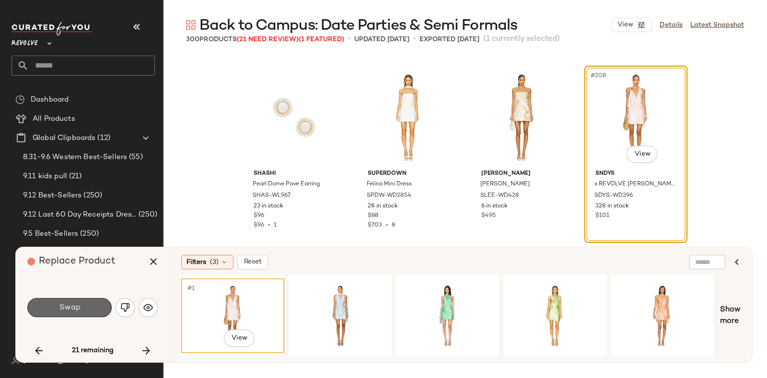
click at [77, 303] on span "Swap" at bounding box center [69, 307] width 22 height 9
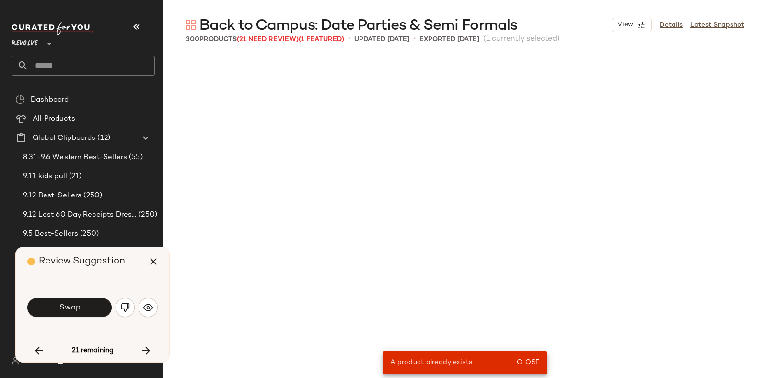
scroll to position [5181, 0]
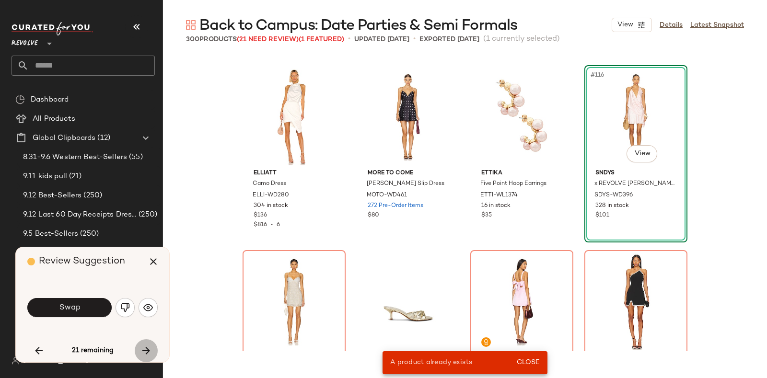
click at [143, 348] on icon "button" at bounding box center [146, 351] width 12 height 12
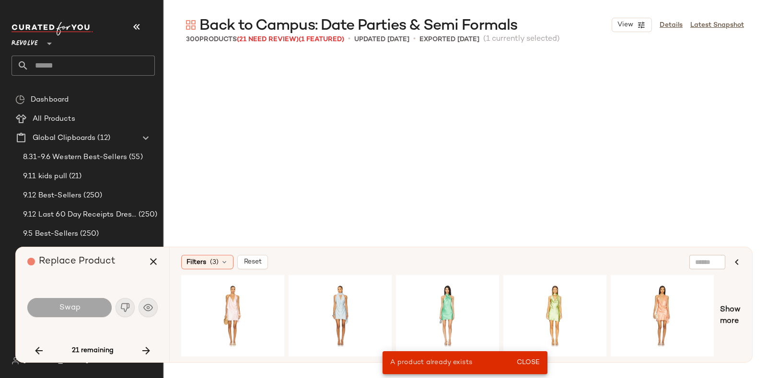
scroll to position [10546, 0]
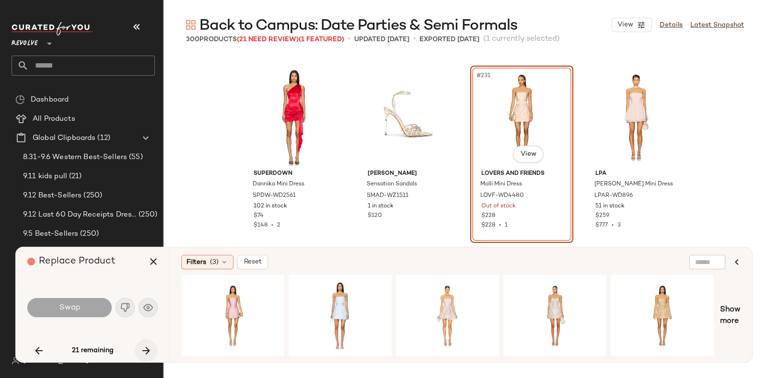
click at [142, 344] on button "button" at bounding box center [146, 350] width 23 height 23
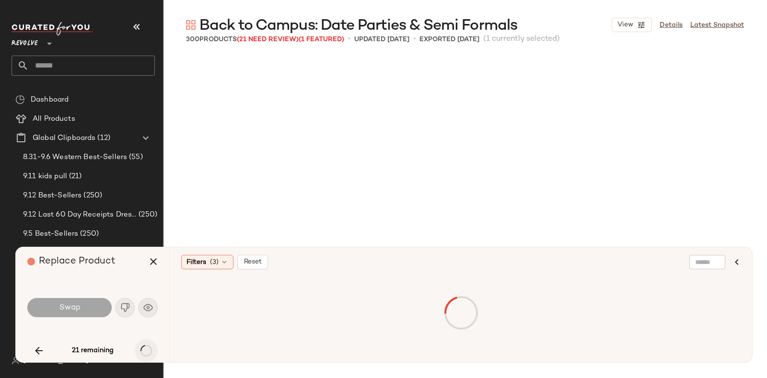
scroll to position [10917, 0]
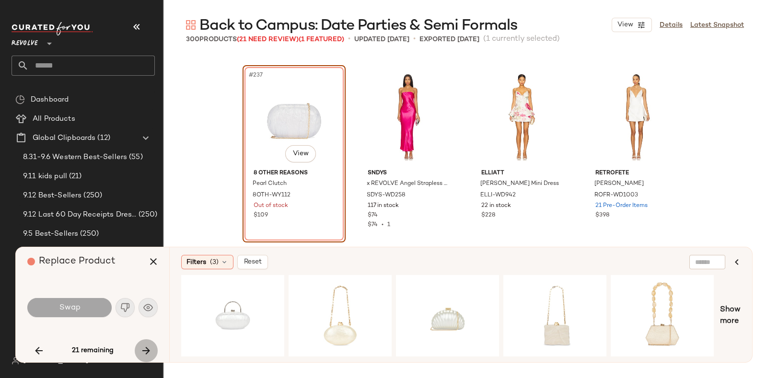
click at [145, 344] on button "button" at bounding box center [146, 350] width 23 height 23
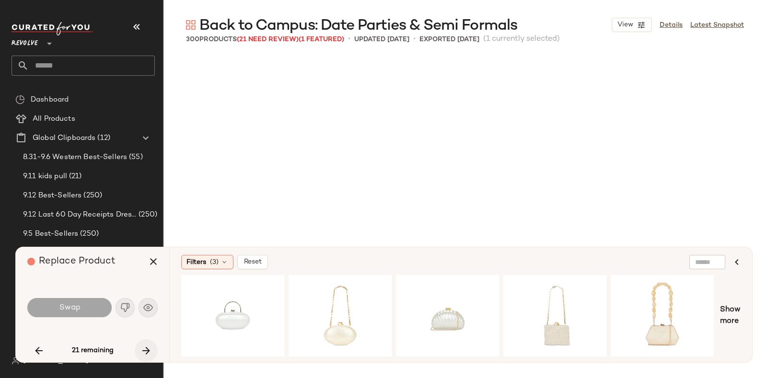
scroll to position [12212, 0]
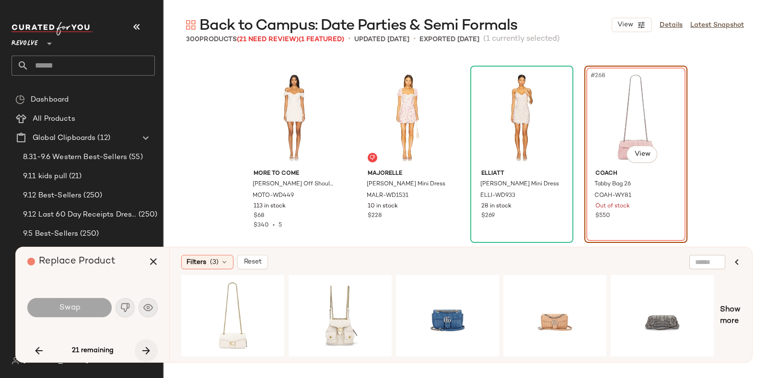
click at [142, 346] on icon "button" at bounding box center [146, 351] width 12 height 12
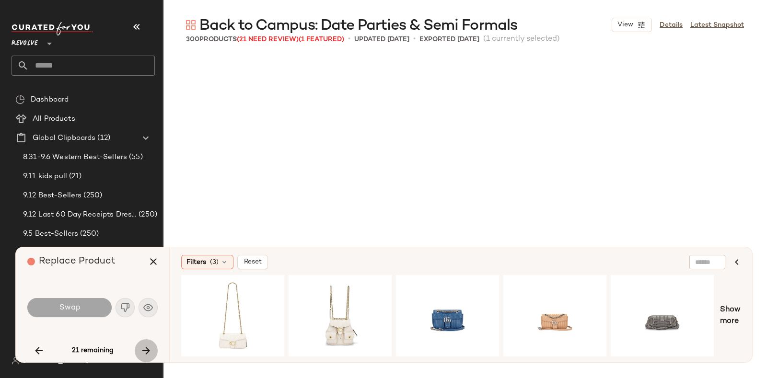
scroll to position [12767, 0]
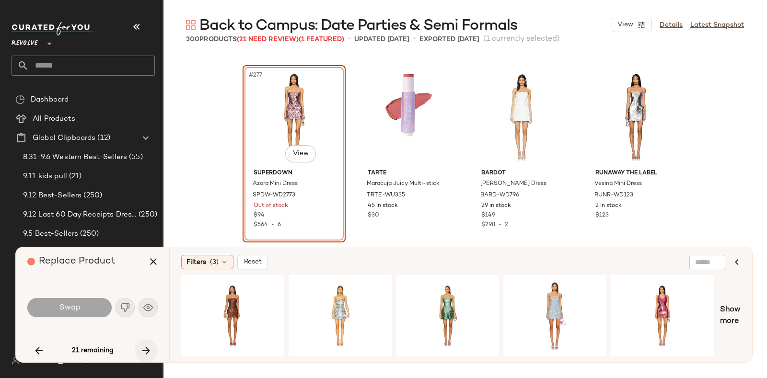
click at [144, 345] on icon "button" at bounding box center [146, 351] width 12 height 12
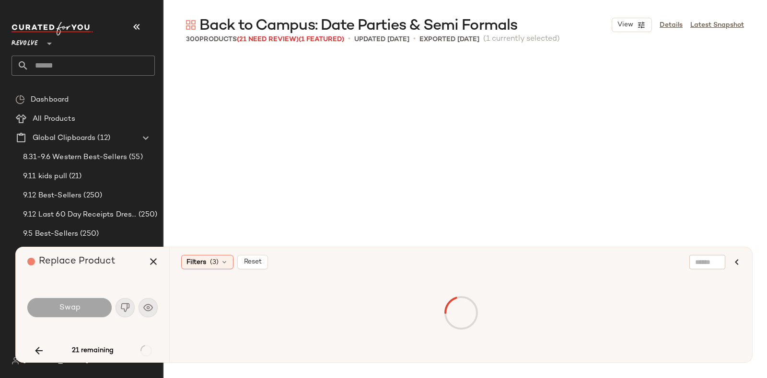
scroll to position [13507, 0]
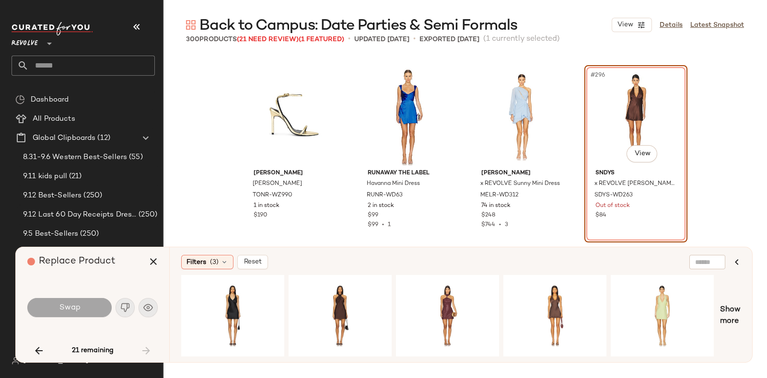
click at [123, 262] on div "Replace Product" at bounding box center [96, 261] width 138 height 29
drag, startPoint x: 123, startPoint y: 262, endPoint x: 125, endPoint y: 281, distance: 19.3
click at [125, 281] on div "Replace Product Swap 21 remaining" at bounding box center [92, 304] width 153 height 115
click at [150, 256] on icon "button" at bounding box center [154, 262] width 12 height 12
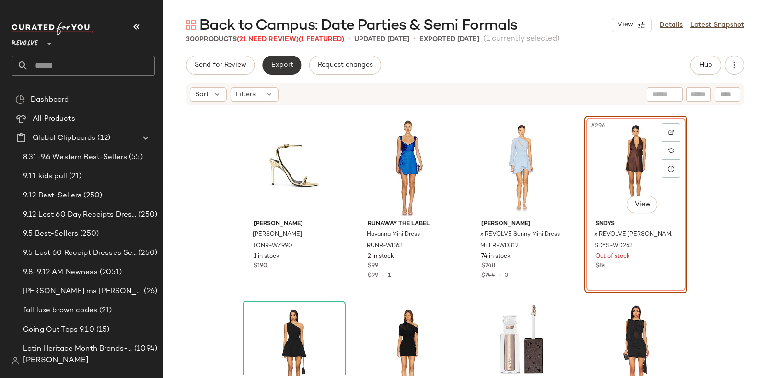
click at [279, 58] on button "Export" at bounding box center [281, 65] width 39 height 19
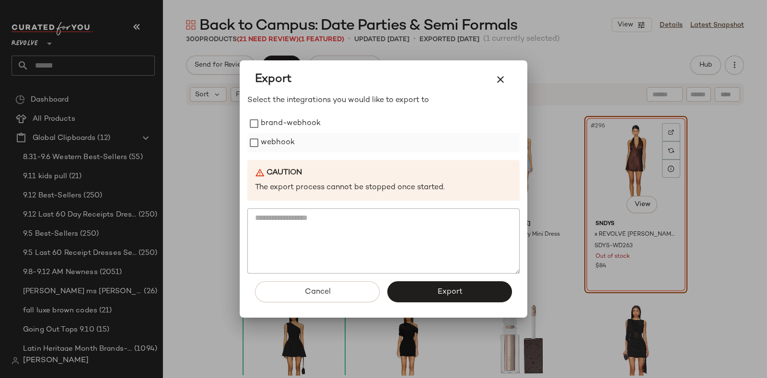
click at [286, 142] on label "webhook" at bounding box center [278, 142] width 34 height 19
click at [430, 293] on button "Export" at bounding box center [449, 291] width 125 height 21
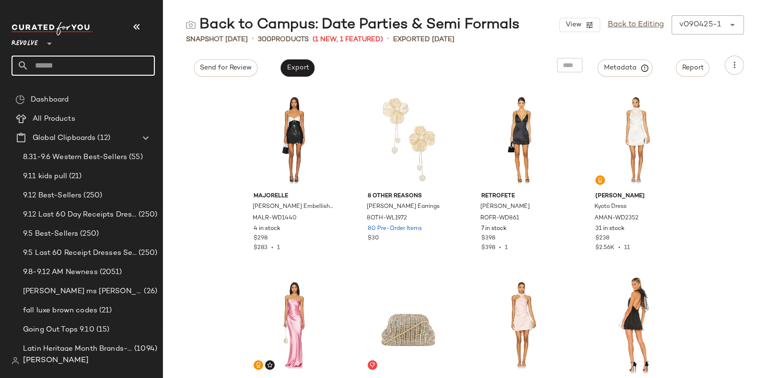
click at [117, 58] on input "text" at bounding box center [92, 66] width 126 height 20
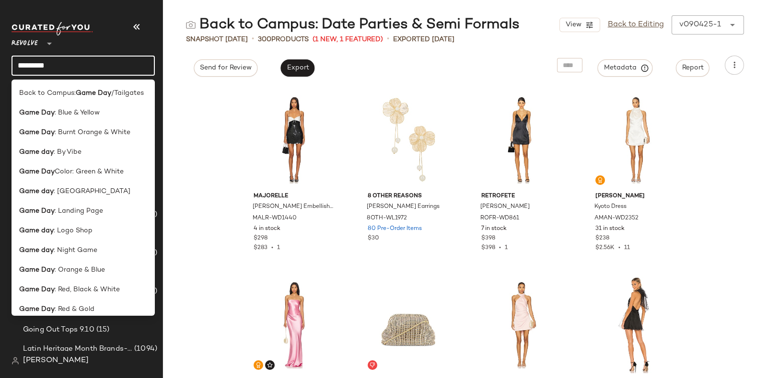
type input "********"
click at [97, 136] on span ": Burnt Orange & White" at bounding box center [93, 133] width 76 height 10
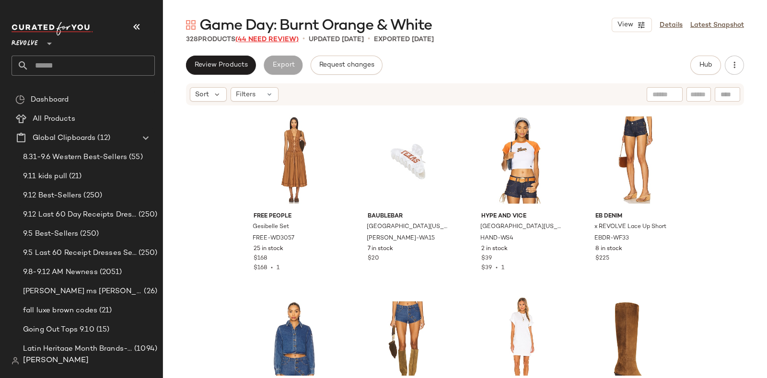
click at [270, 37] on span "(44 Need Review)" at bounding box center [266, 39] width 63 height 7
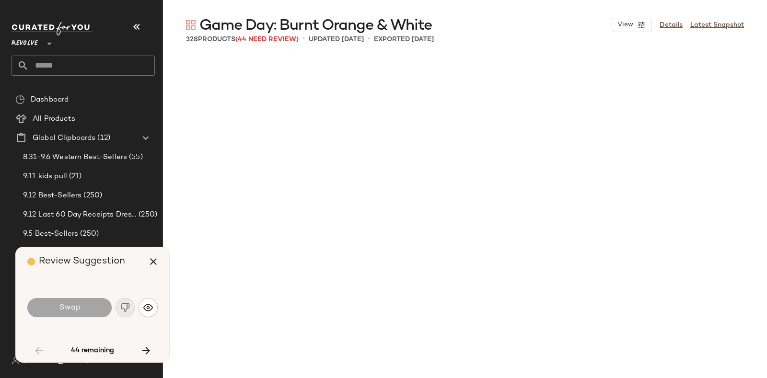
scroll to position [740, 0]
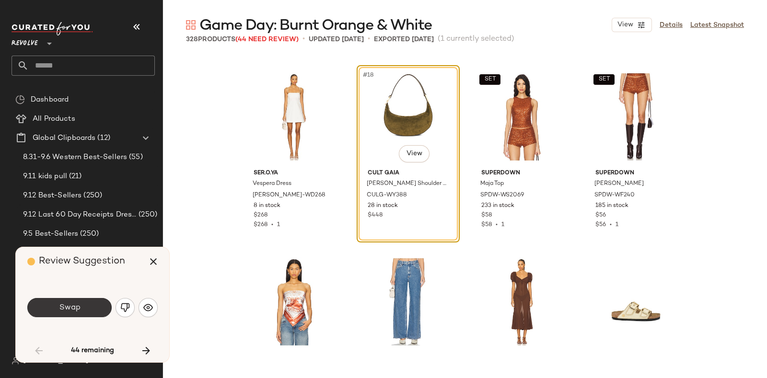
click at [94, 304] on button "Swap" at bounding box center [69, 307] width 84 height 19
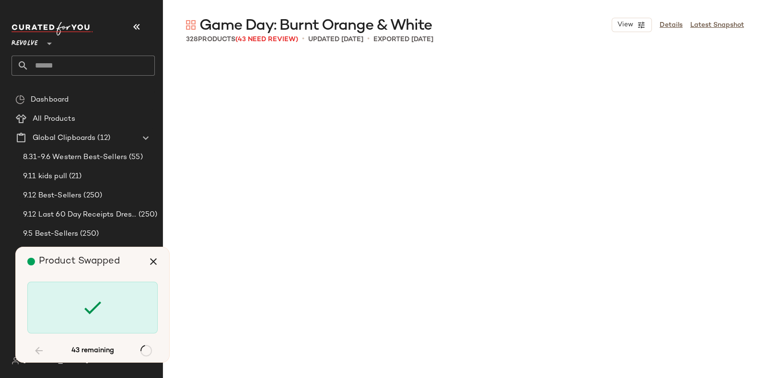
scroll to position [1850, 0]
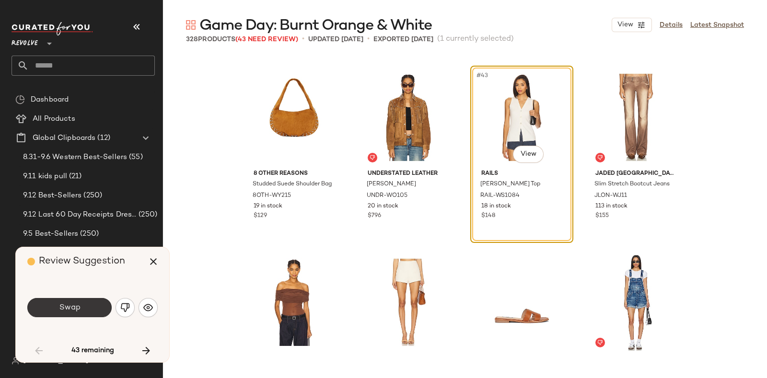
click at [88, 305] on button "Swap" at bounding box center [69, 307] width 84 height 19
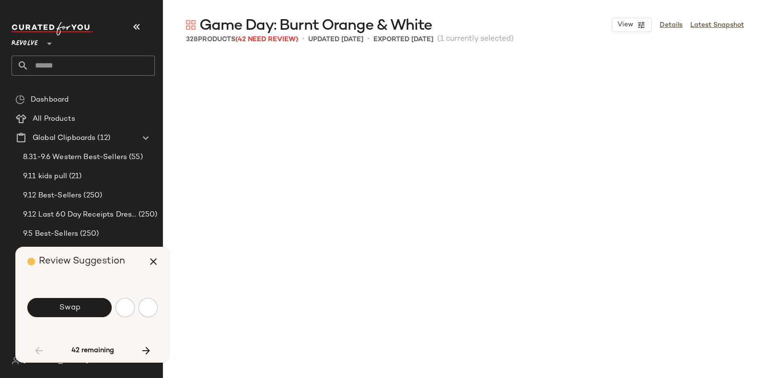
scroll to position [2220, 0]
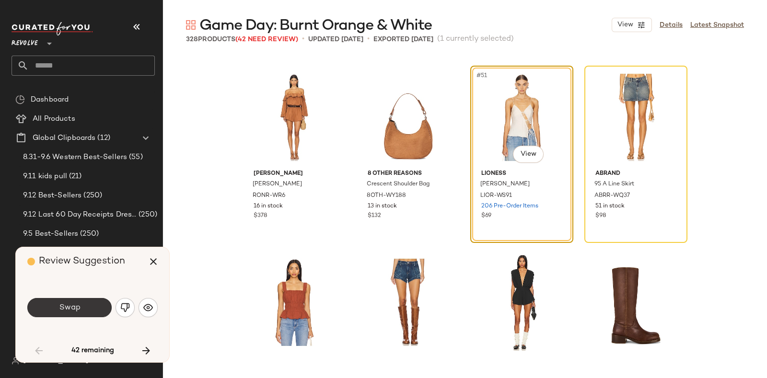
click at [93, 298] on div "Swap" at bounding box center [92, 307] width 130 height 23
click at [88, 305] on button "Swap" at bounding box center [69, 307] width 84 height 19
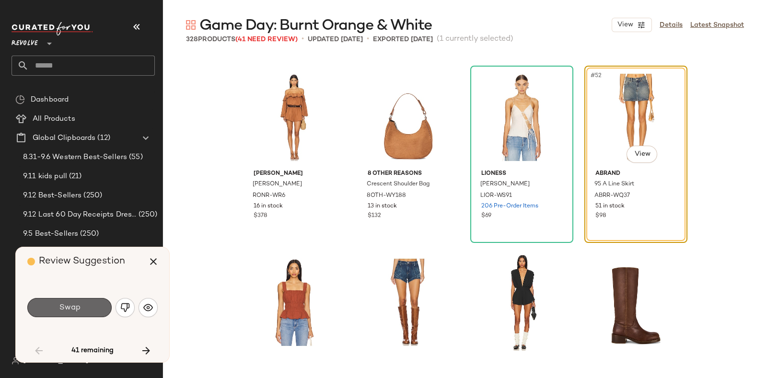
click at [85, 303] on button "Swap" at bounding box center [69, 307] width 84 height 19
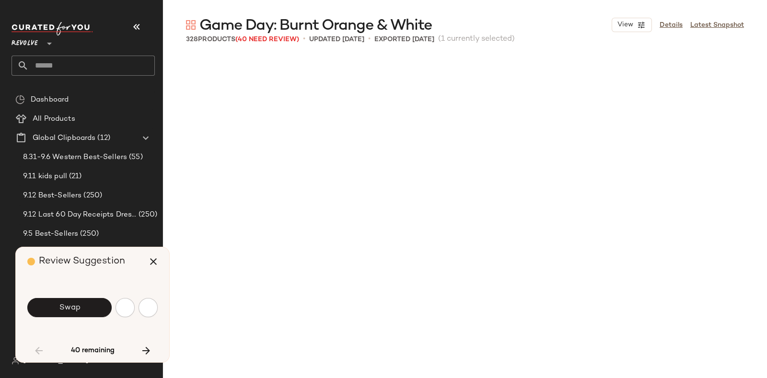
scroll to position [2775, 0]
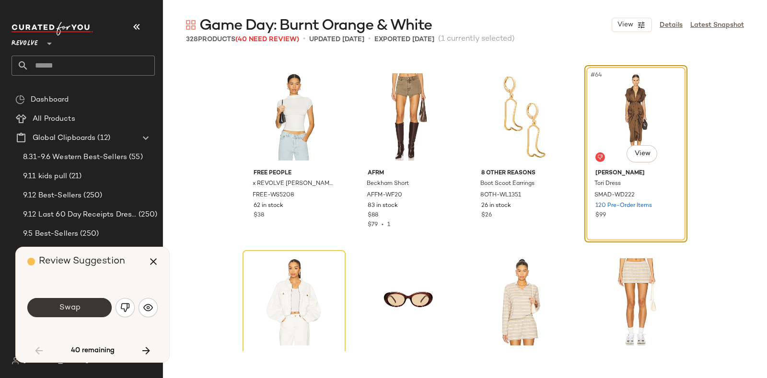
click at [87, 302] on button "Swap" at bounding box center [69, 307] width 84 height 19
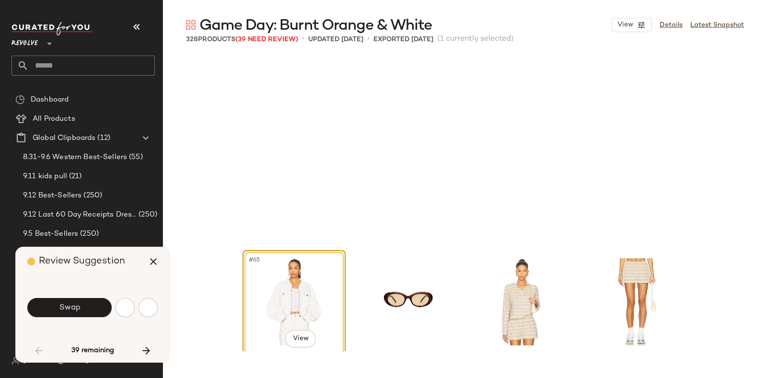
scroll to position [2960, 0]
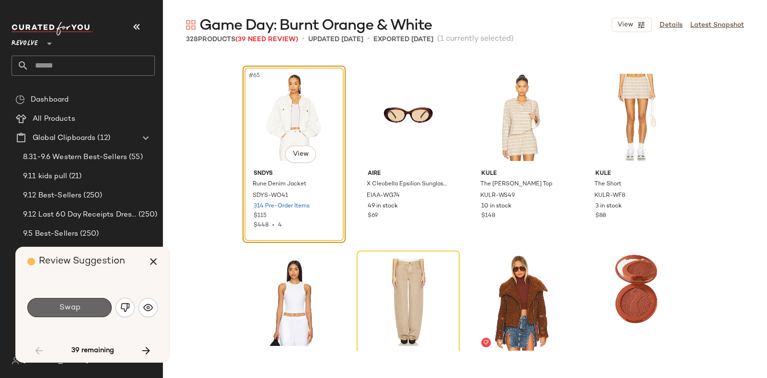
click at [92, 304] on button "Swap" at bounding box center [69, 307] width 84 height 19
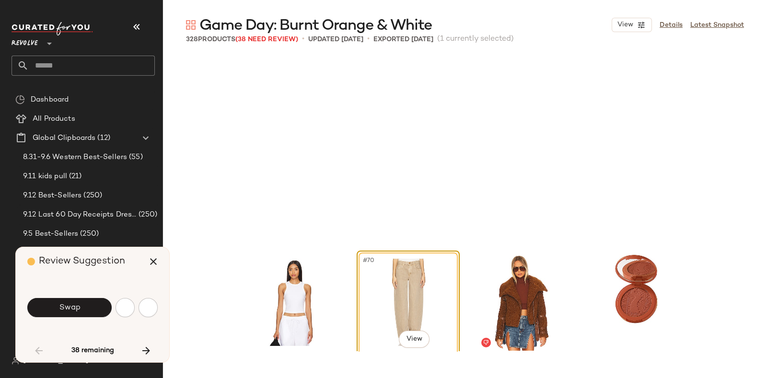
scroll to position [3145, 0]
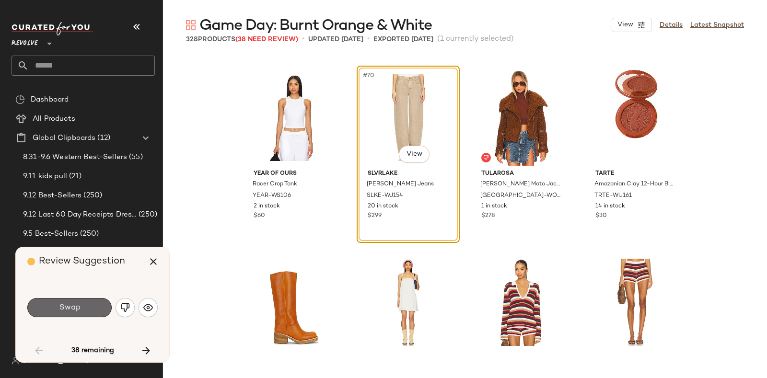
click at [74, 306] on span "Swap" at bounding box center [69, 307] width 22 height 9
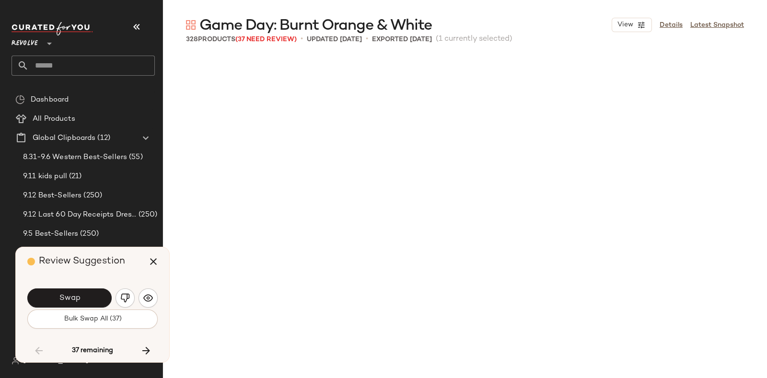
scroll to position [3700, 0]
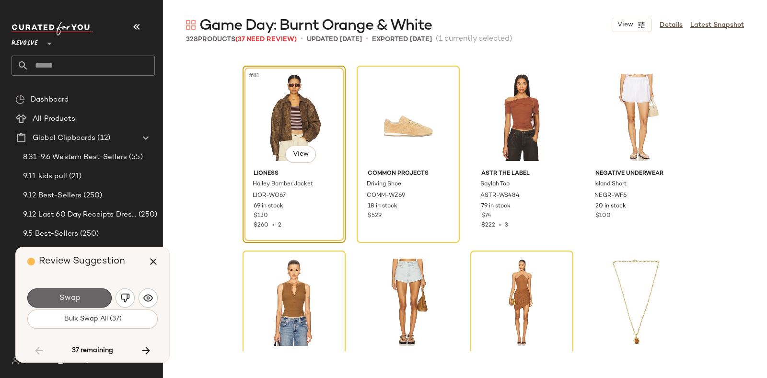
click at [80, 293] on button "Swap" at bounding box center [69, 298] width 84 height 19
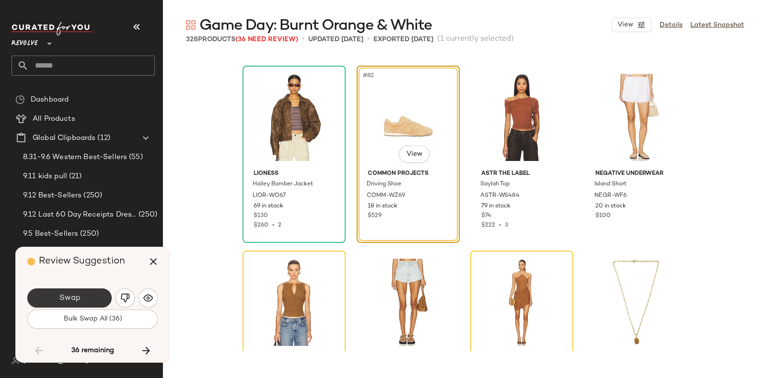
click at [91, 292] on button "Swap" at bounding box center [69, 298] width 84 height 19
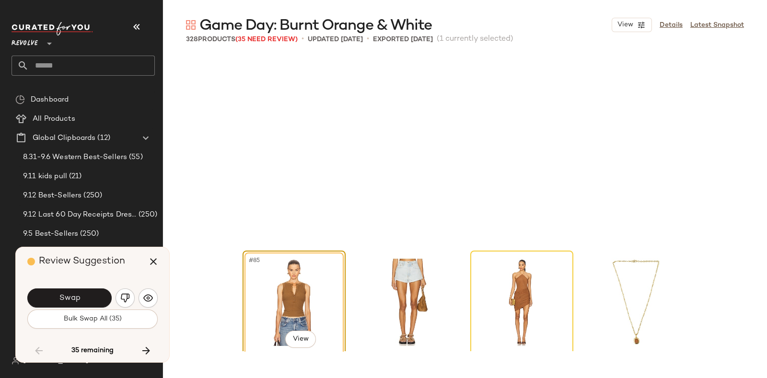
scroll to position [3885, 0]
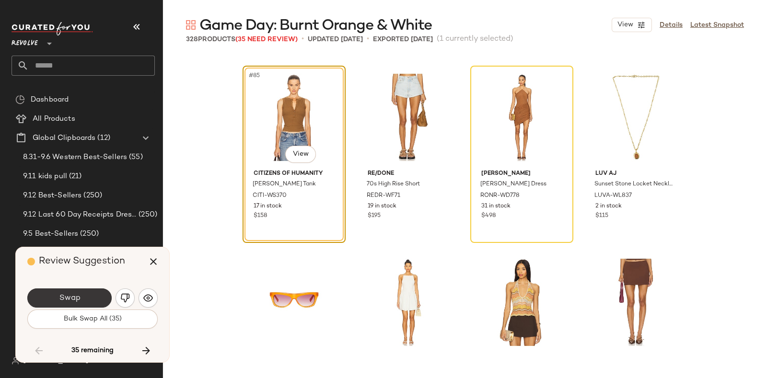
click at [91, 299] on button "Swap" at bounding box center [69, 298] width 84 height 19
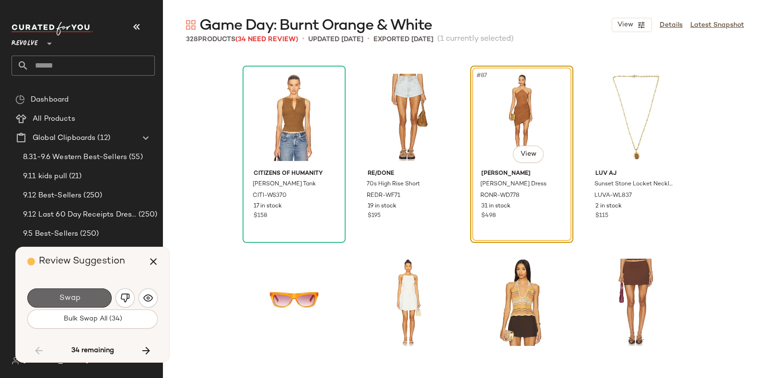
click at [86, 291] on button "Swap" at bounding box center [69, 298] width 84 height 19
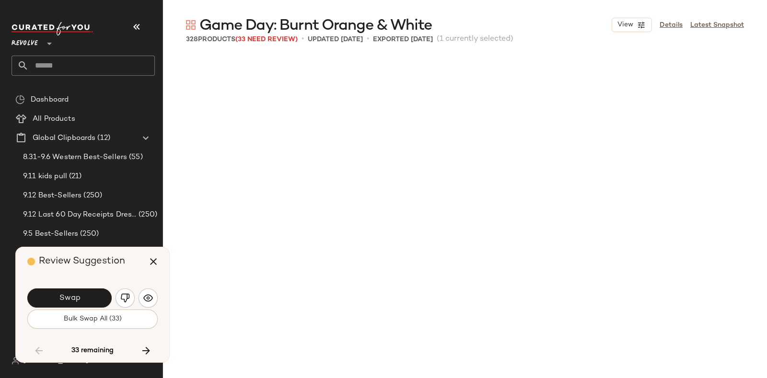
scroll to position [4256, 0]
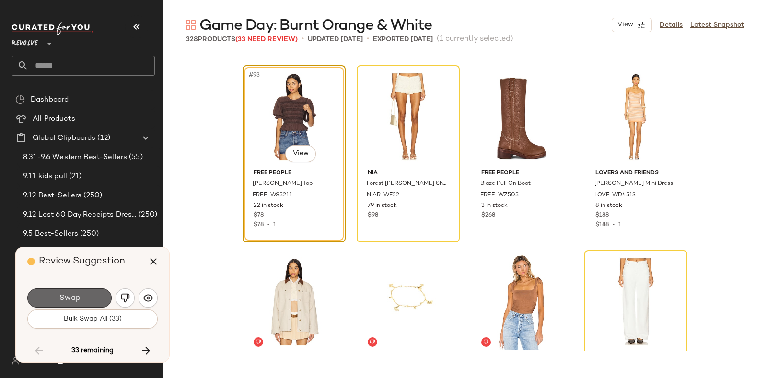
click at [81, 290] on button "Swap" at bounding box center [69, 298] width 84 height 19
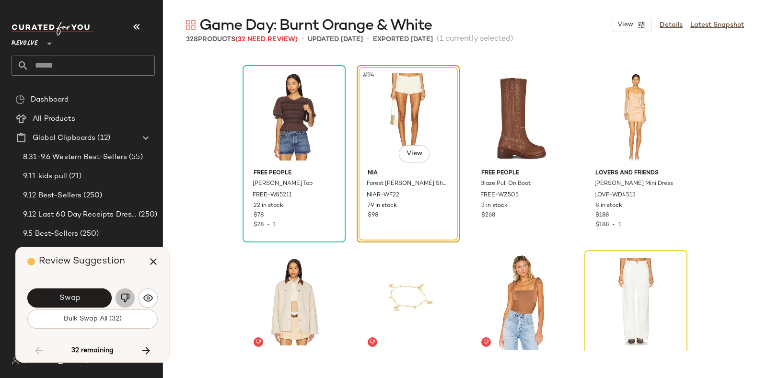
click at [123, 294] on img "button" at bounding box center [125, 298] width 10 height 10
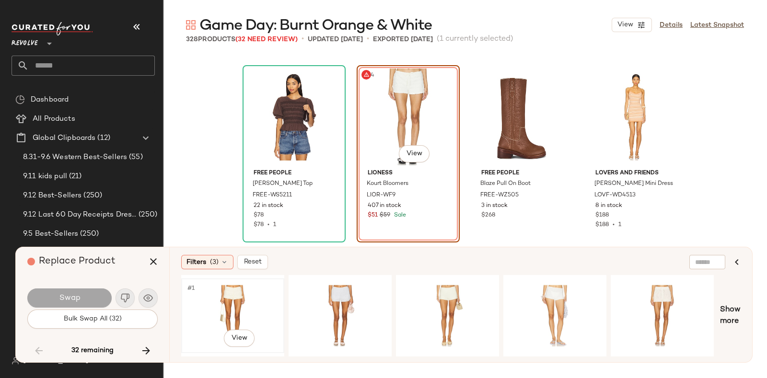
click at [232, 294] on div "#1 View" at bounding box center [233, 316] width 96 height 68
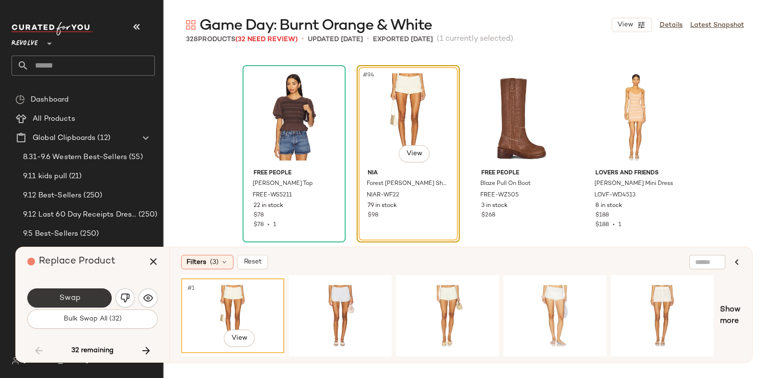
click at [64, 295] on span "Swap" at bounding box center [69, 298] width 22 height 9
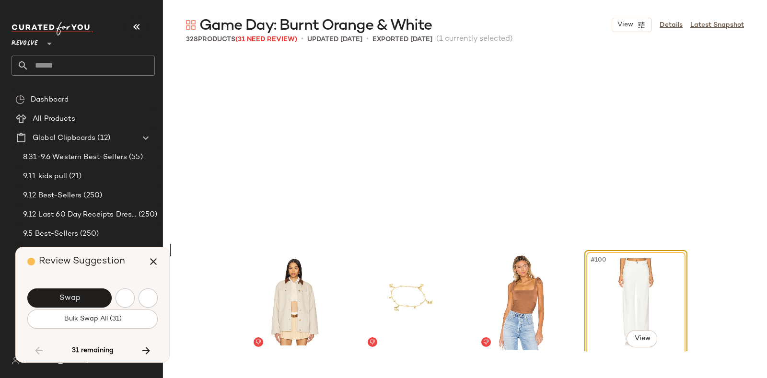
scroll to position [4441, 0]
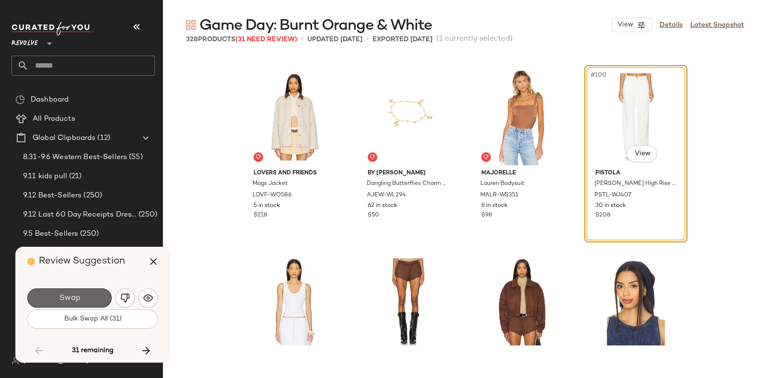
click at [93, 293] on button "Swap" at bounding box center [69, 298] width 84 height 19
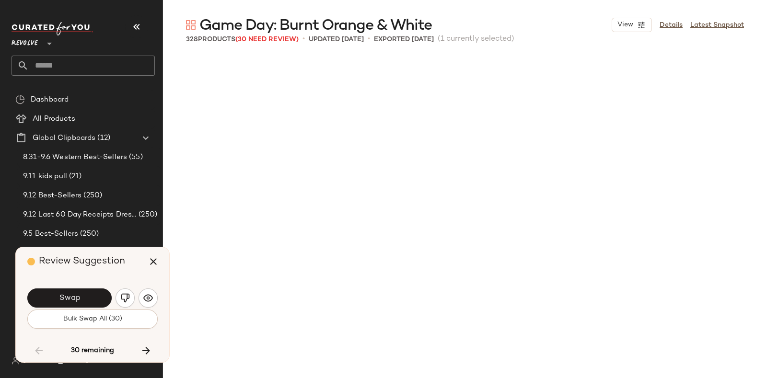
scroll to position [4995, 0]
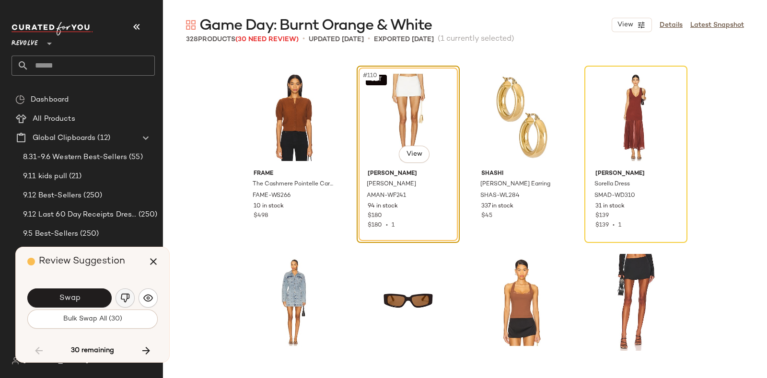
click at [124, 291] on button "button" at bounding box center [125, 298] width 19 height 19
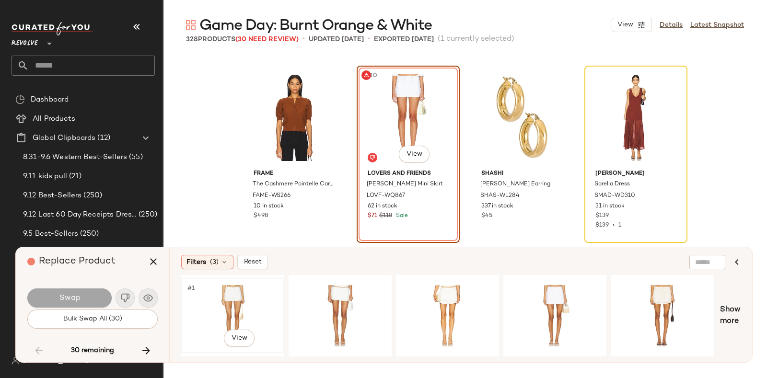
click at [238, 292] on div "#1 View" at bounding box center [233, 316] width 96 height 68
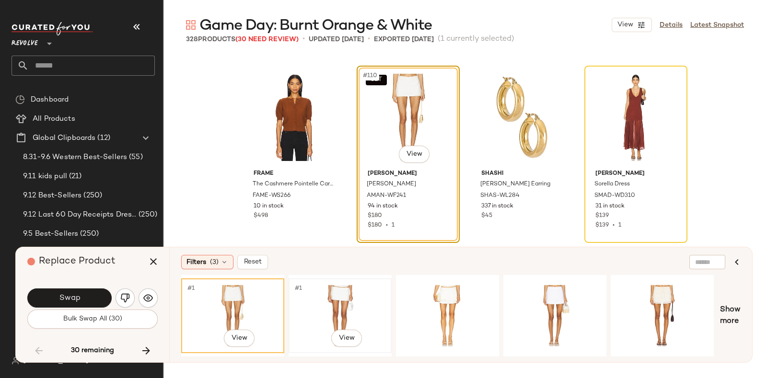
click at [329, 306] on div "#1 View" at bounding box center [340, 316] width 96 height 68
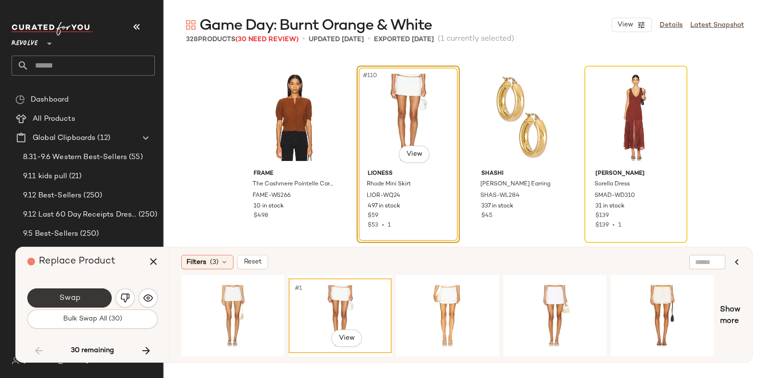
click at [94, 291] on button "Swap" at bounding box center [69, 298] width 84 height 19
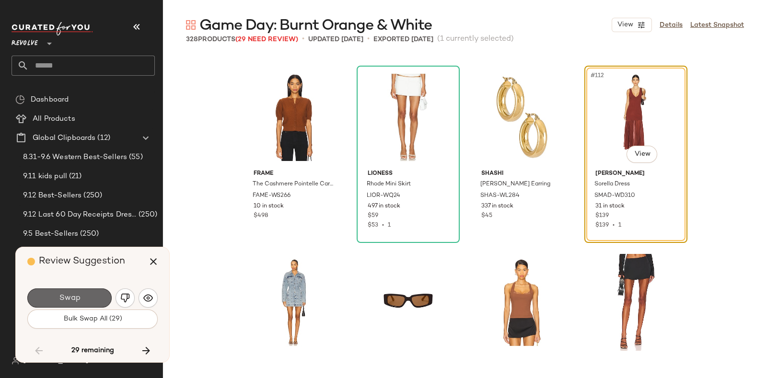
click at [96, 289] on button "Swap" at bounding box center [69, 298] width 84 height 19
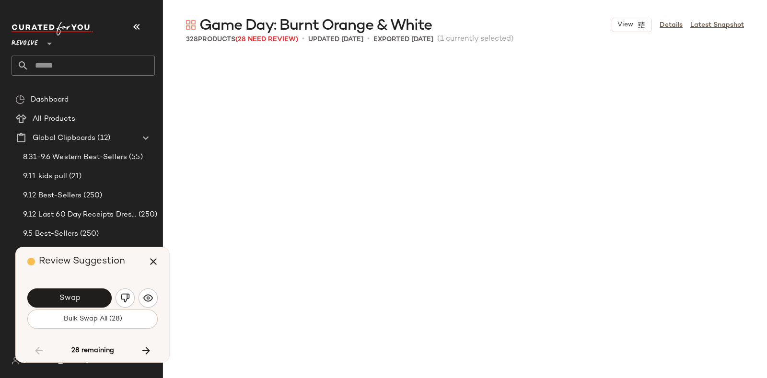
scroll to position [5366, 0]
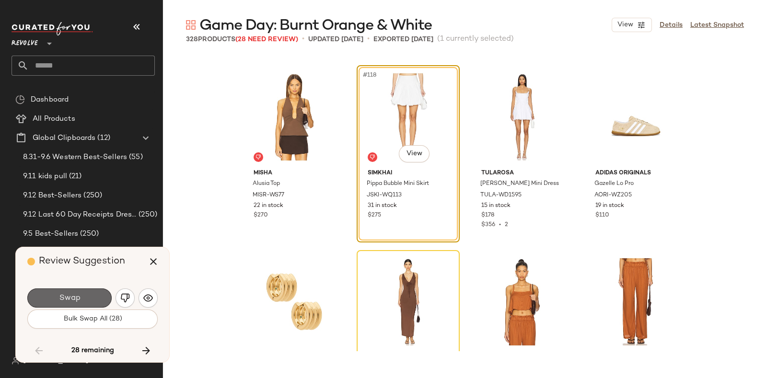
click at [91, 293] on button "Swap" at bounding box center [69, 298] width 84 height 19
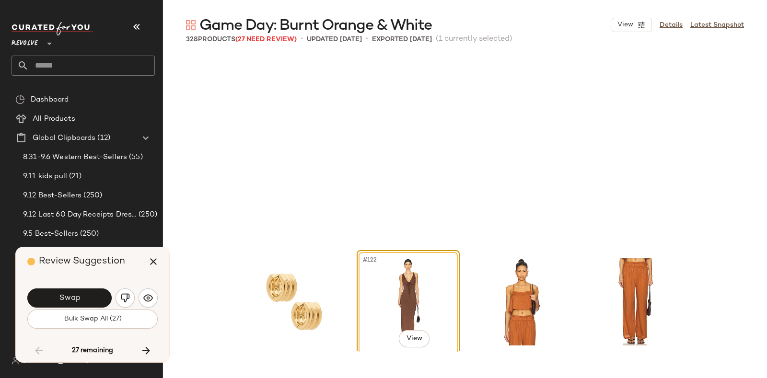
scroll to position [5551, 0]
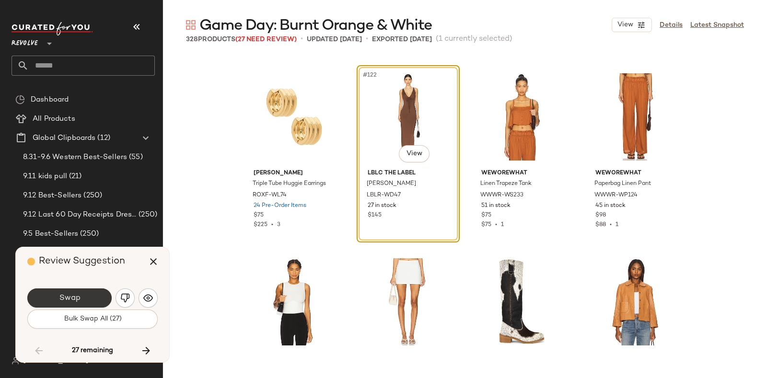
click at [95, 290] on button "Swap" at bounding box center [69, 298] width 84 height 19
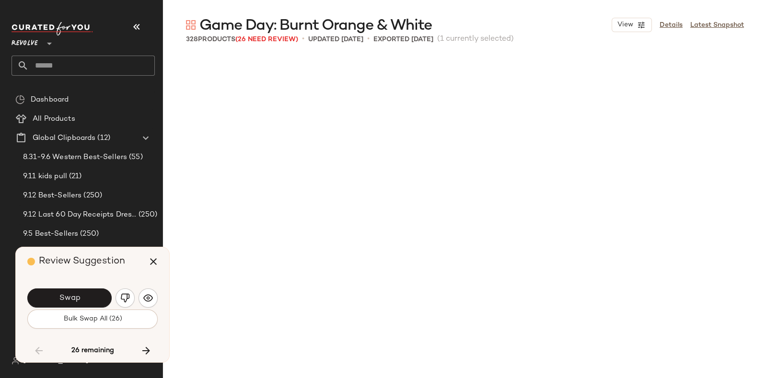
scroll to position [5921, 0]
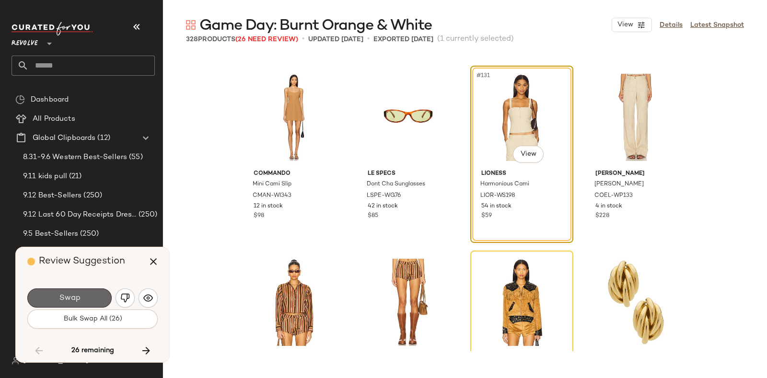
click at [93, 293] on button "Swap" at bounding box center [69, 298] width 84 height 19
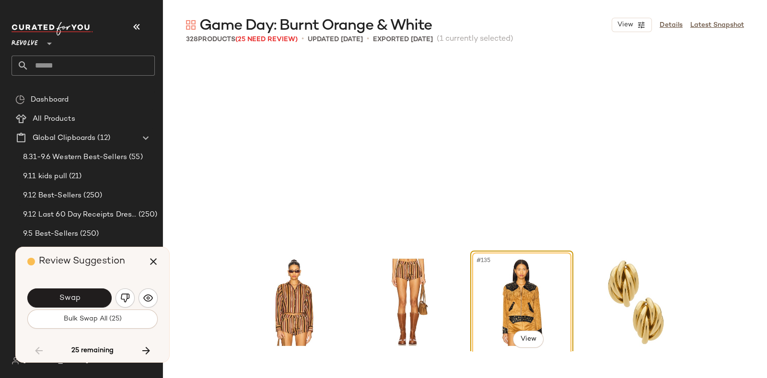
scroll to position [6106, 0]
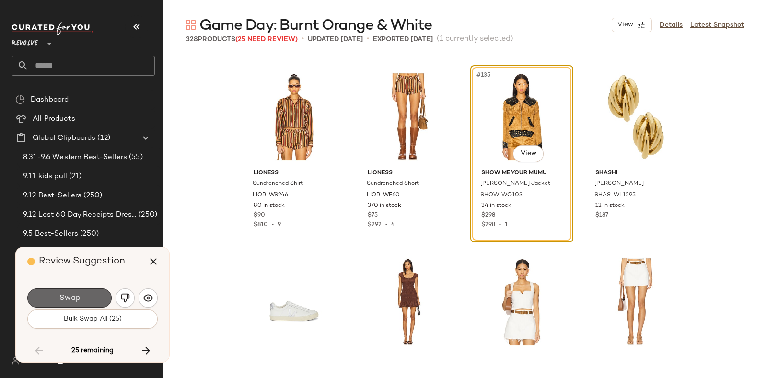
click at [90, 292] on button "Swap" at bounding box center [69, 298] width 84 height 19
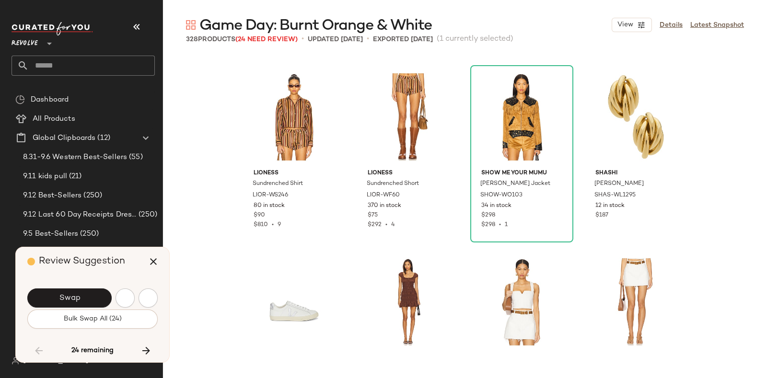
scroll to position [6476, 0]
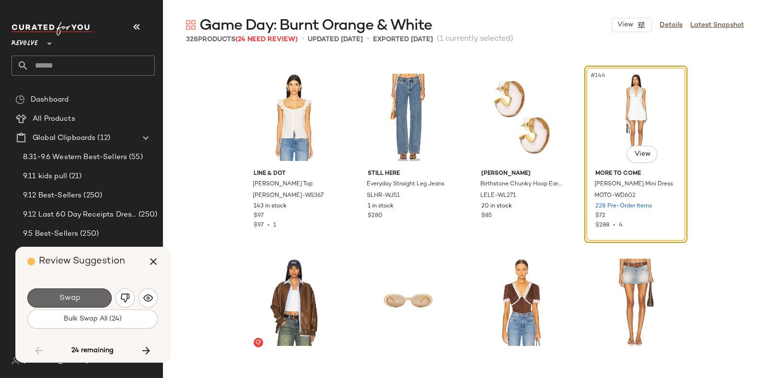
click at [85, 291] on button "Swap" at bounding box center [69, 298] width 84 height 19
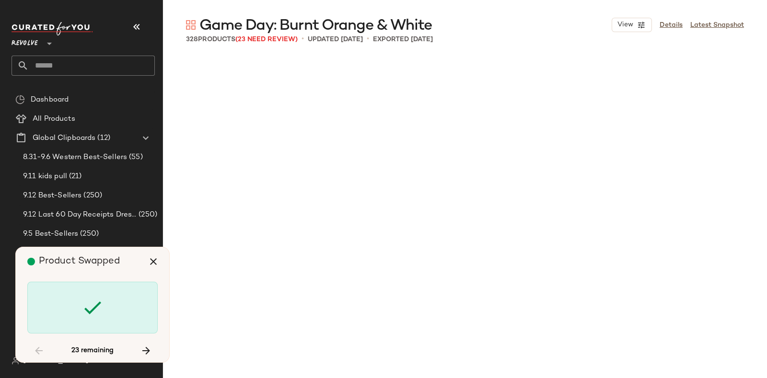
scroll to position [7216, 0]
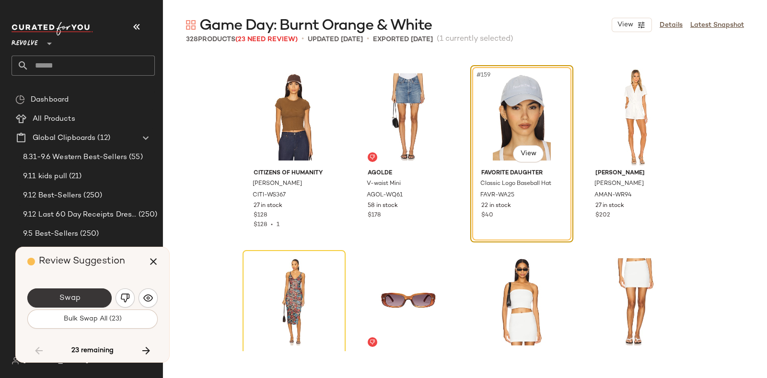
click at [88, 294] on button "Swap" at bounding box center [69, 298] width 84 height 19
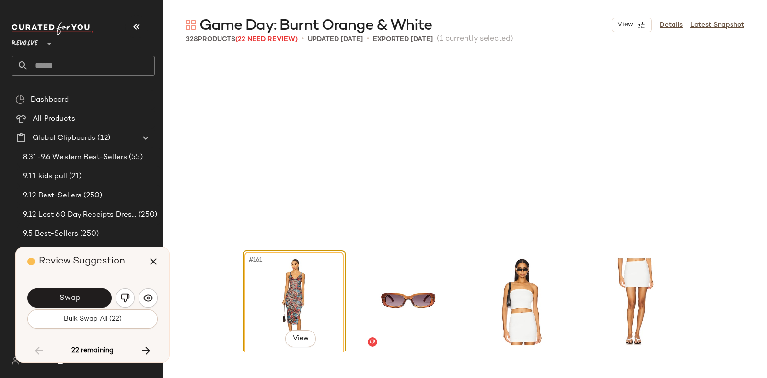
scroll to position [7401, 0]
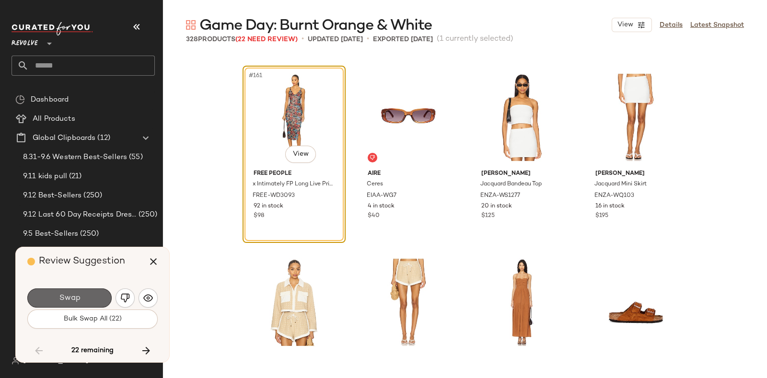
click at [91, 290] on button "Swap" at bounding box center [69, 298] width 84 height 19
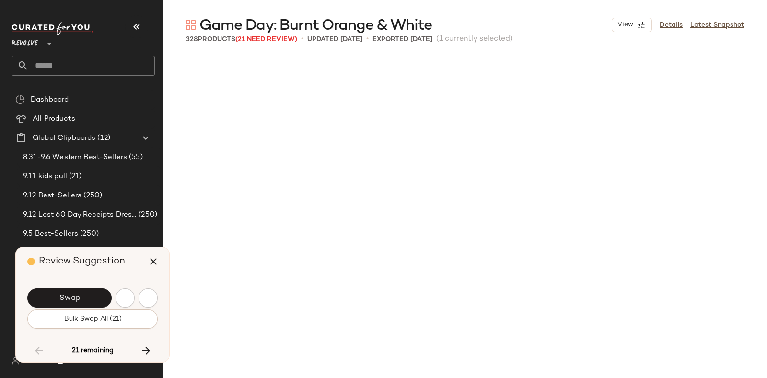
scroll to position [7771, 0]
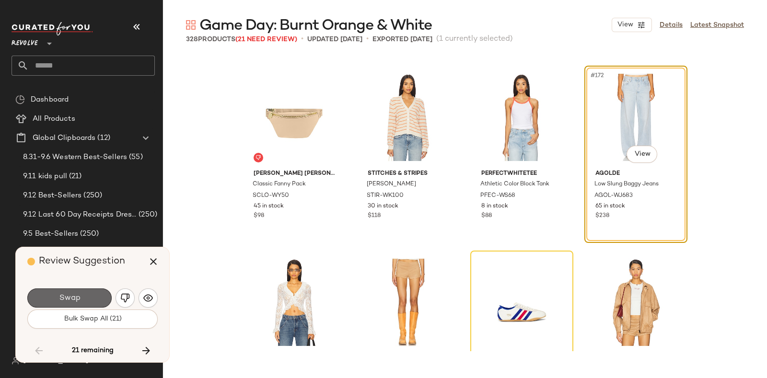
click at [92, 291] on button "Swap" at bounding box center [69, 298] width 84 height 19
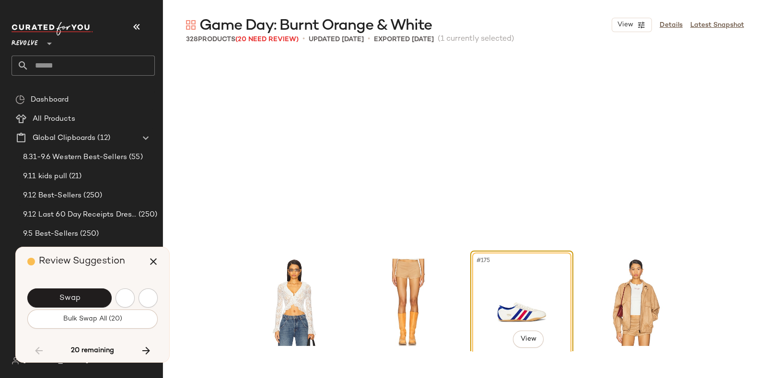
scroll to position [7956, 0]
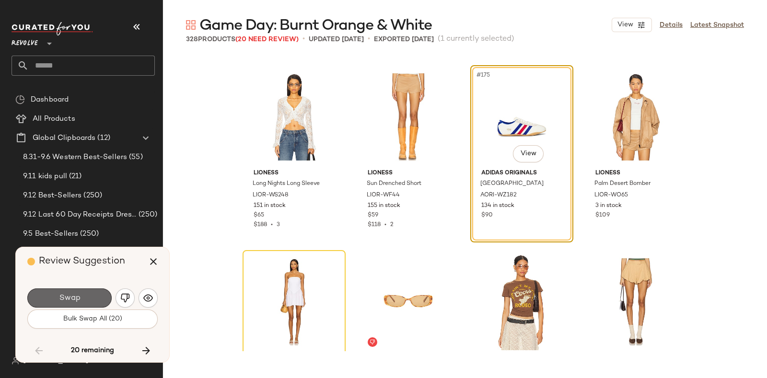
click at [79, 296] on span "Swap" at bounding box center [69, 298] width 22 height 9
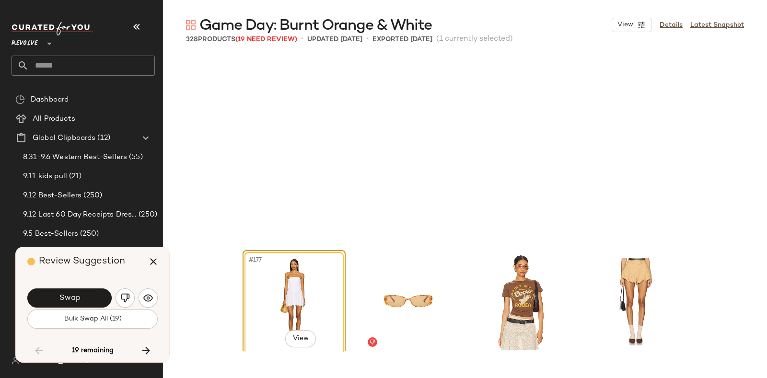
scroll to position [8141, 0]
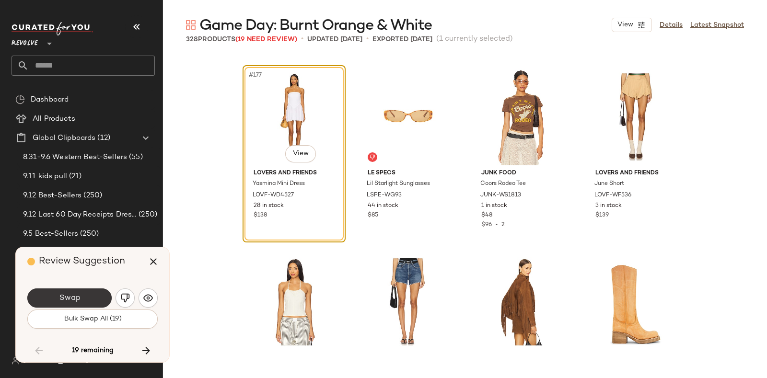
click at [94, 291] on button "Swap" at bounding box center [69, 298] width 84 height 19
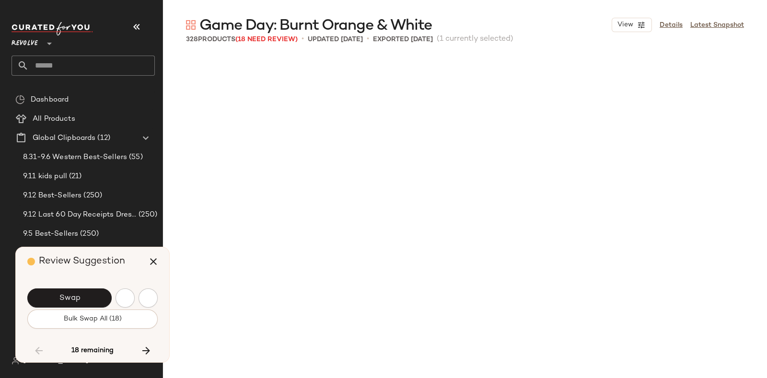
scroll to position [8696, 0]
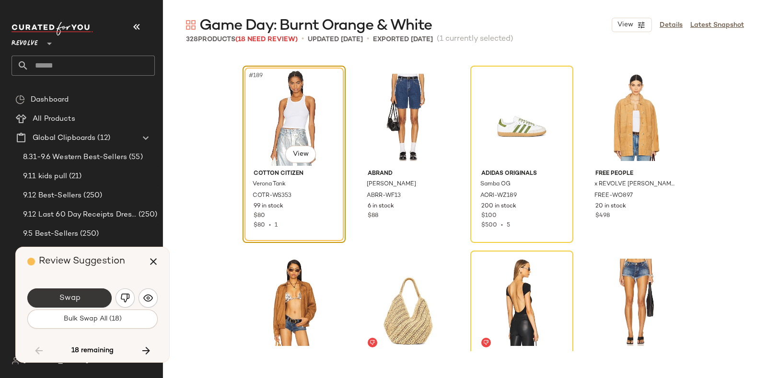
click at [91, 292] on button "Swap" at bounding box center [69, 298] width 84 height 19
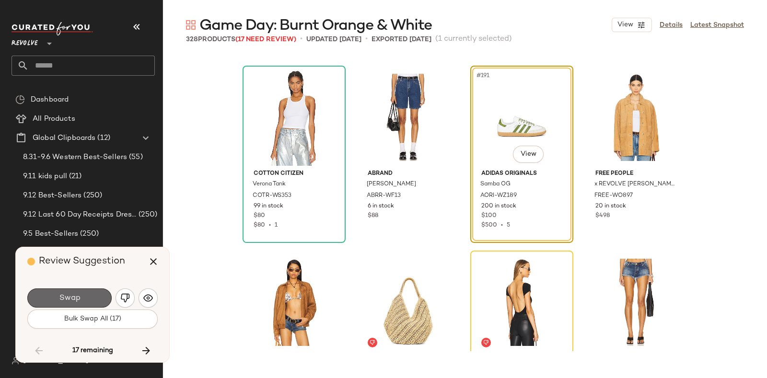
click at [82, 291] on button "Swap" at bounding box center [69, 298] width 84 height 19
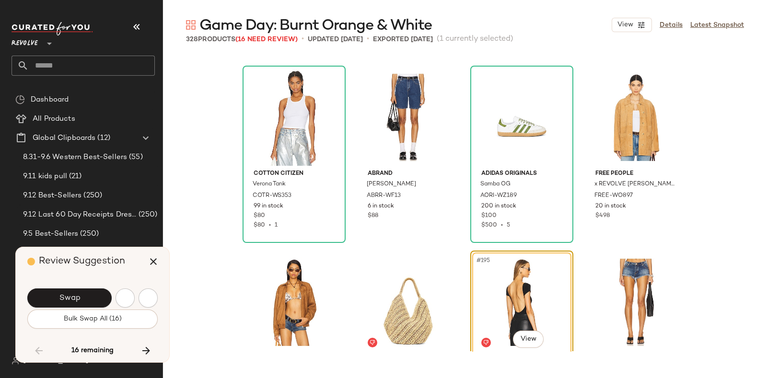
scroll to position [8882, 0]
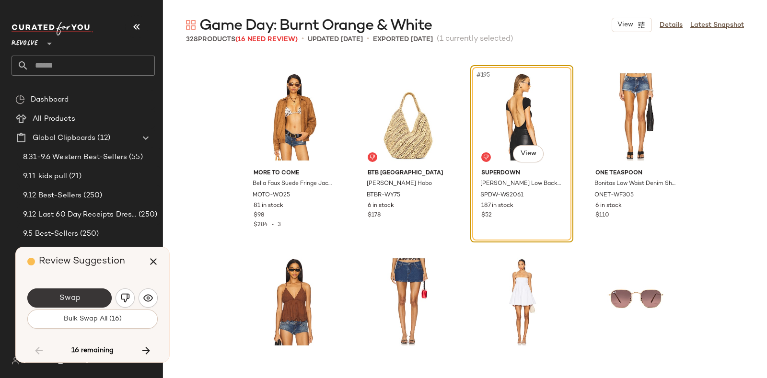
click at [90, 291] on button "Swap" at bounding box center [69, 298] width 84 height 19
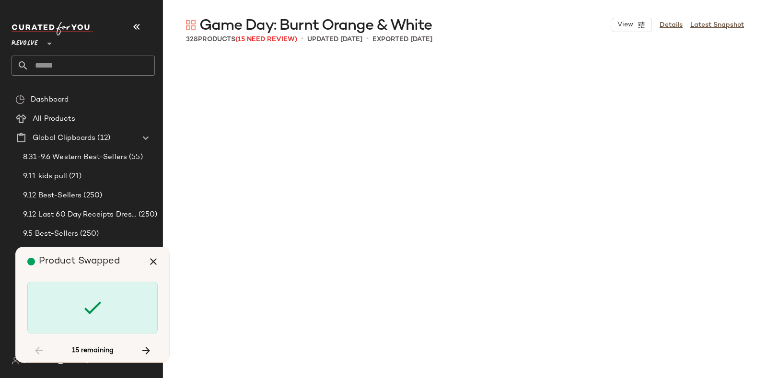
scroll to position [9621, 0]
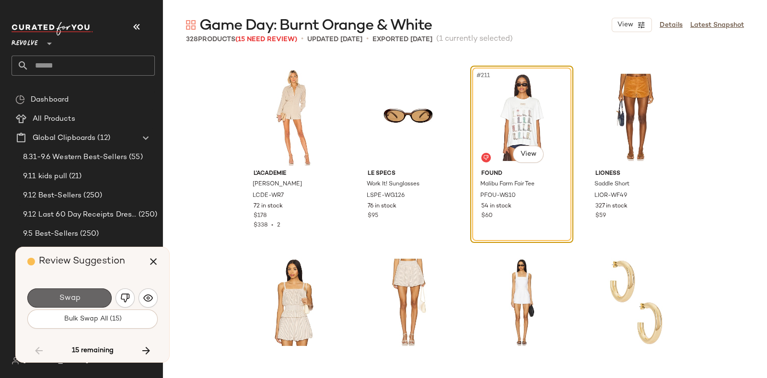
click at [96, 292] on button "Swap" at bounding box center [69, 298] width 84 height 19
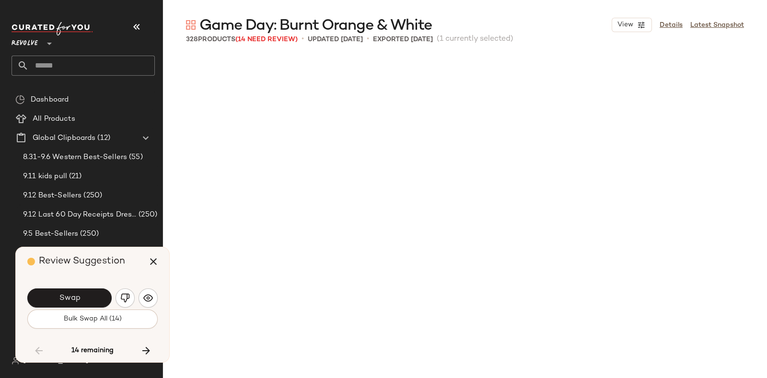
scroll to position [9992, 0]
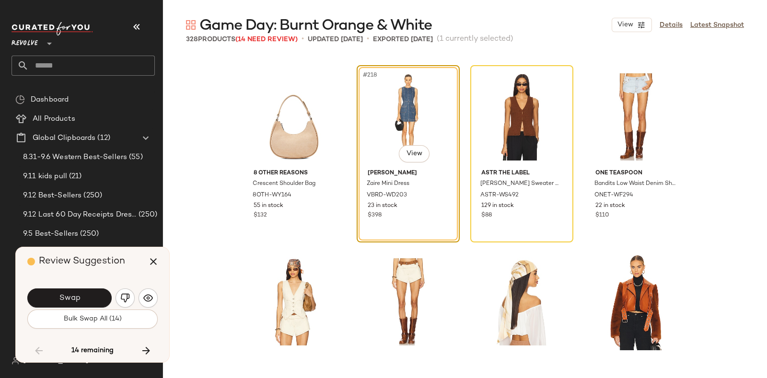
drag, startPoint x: 125, startPoint y: 262, endPoint x: 116, endPoint y: 267, distance: 10.8
click at [116, 267] on div "Review Suggestion" at bounding box center [96, 261] width 138 height 29
click at [81, 293] on button "Swap" at bounding box center [69, 298] width 84 height 19
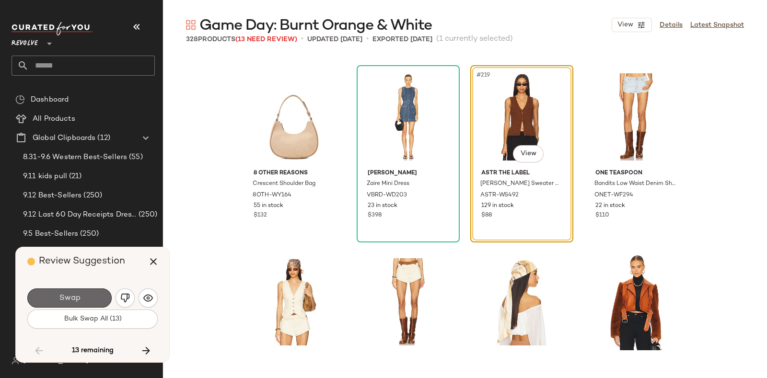
click at [83, 293] on button "Swap" at bounding box center [69, 298] width 84 height 19
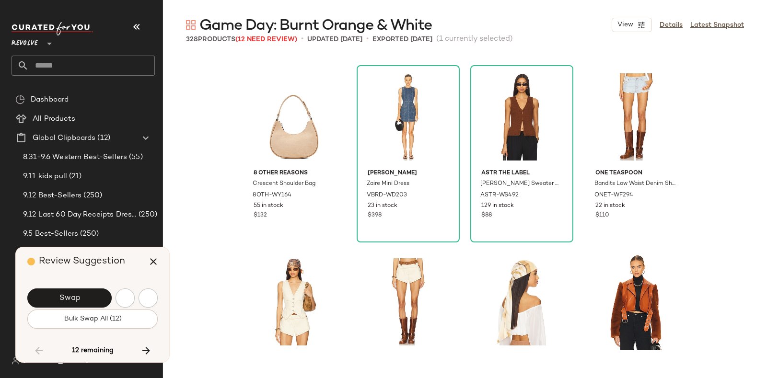
scroll to position [10361, 0]
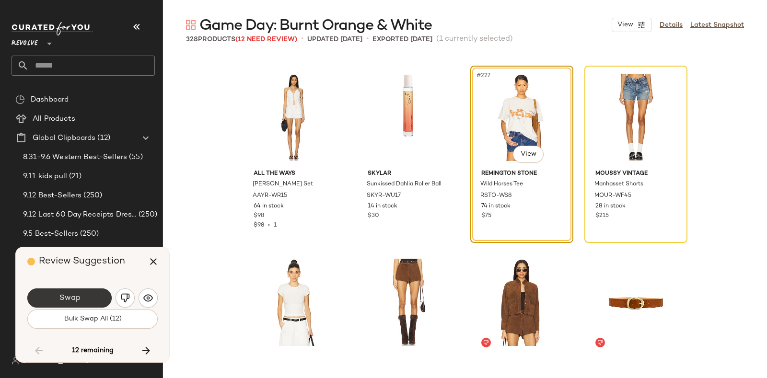
click at [88, 293] on button "Swap" at bounding box center [69, 298] width 84 height 19
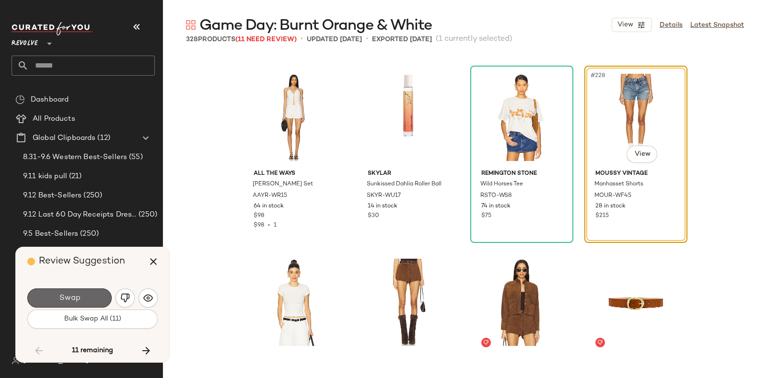
click at [79, 292] on button "Swap" at bounding box center [69, 298] width 84 height 19
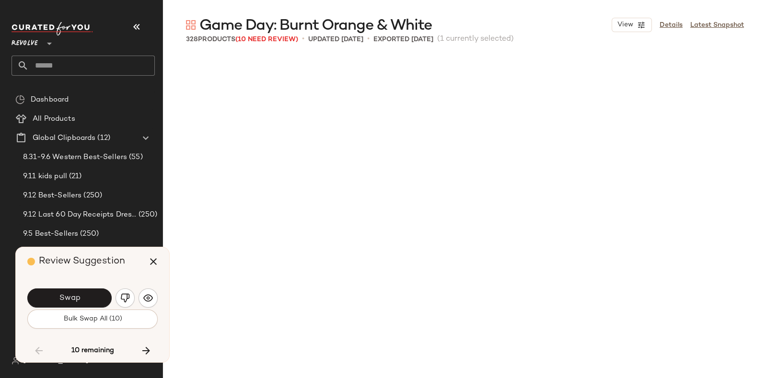
scroll to position [10732, 0]
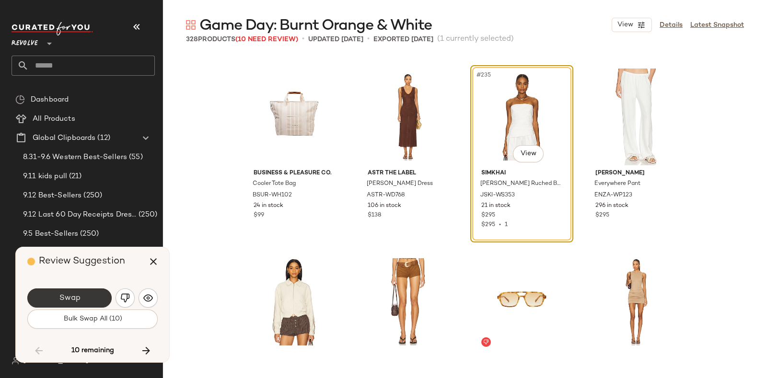
click at [93, 291] on button "Swap" at bounding box center [69, 298] width 84 height 19
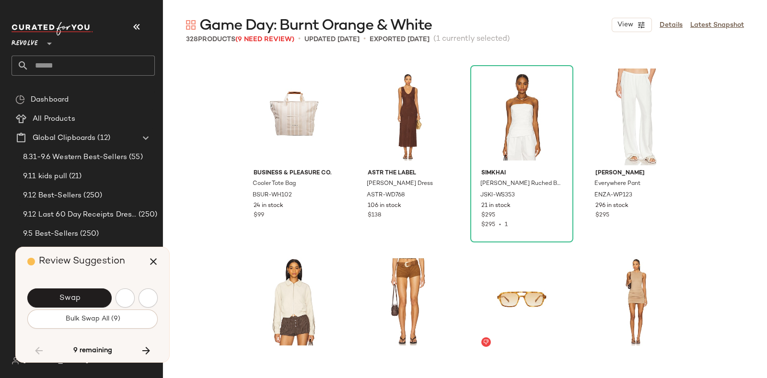
scroll to position [11102, 0]
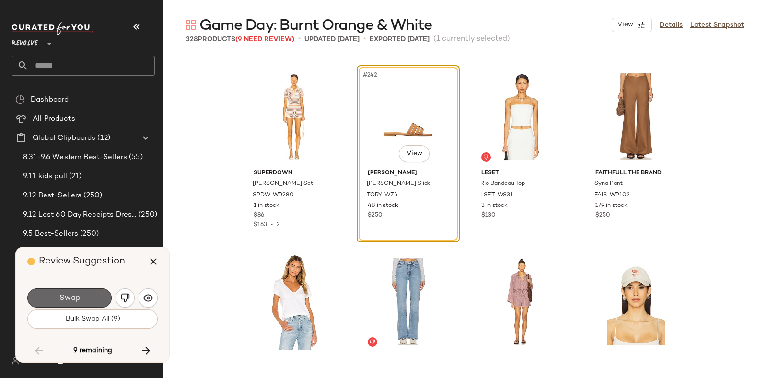
click at [91, 291] on button "Swap" at bounding box center [69, 298] width 84 height 19
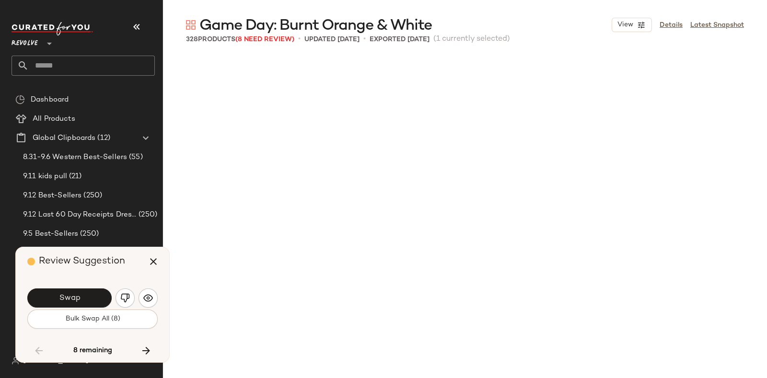
scroll to position [11657, 0]
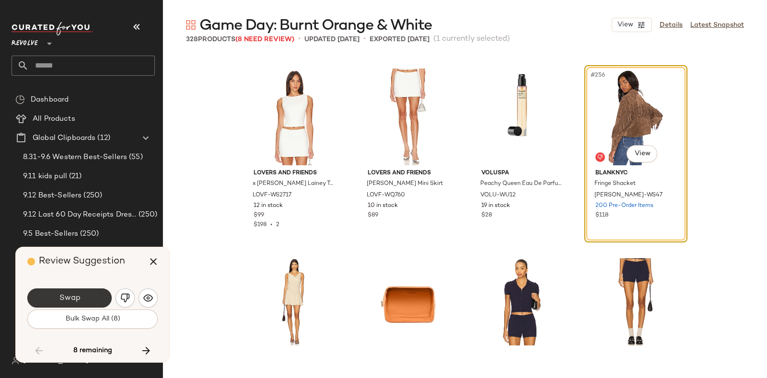
click at [81, 293] on button "Swap" at bounding box center [69, 298] width 84 height 19
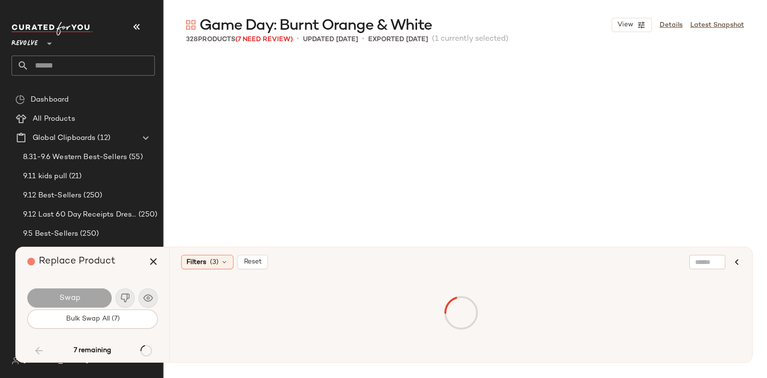
scroll to position [12212, 0]
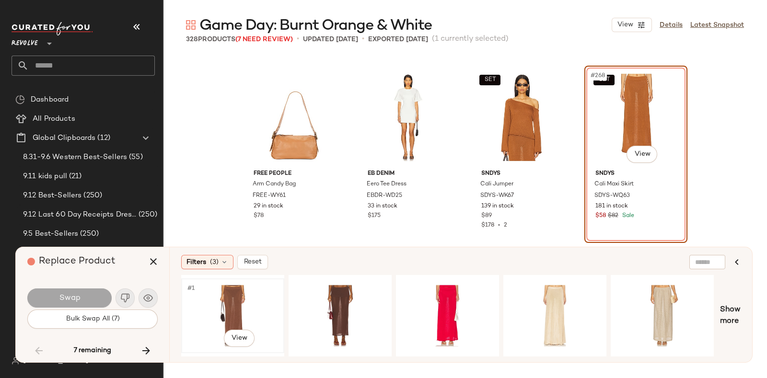
click at [232, 296] on div "#1 View" at bounding box center [233, 316] width 96 height 68
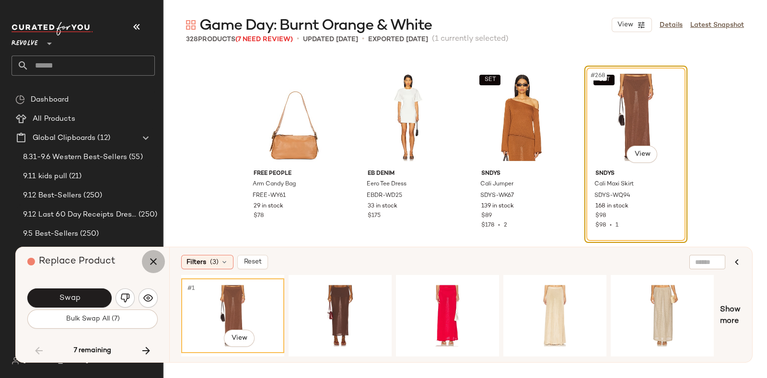
click at [152, 260] on icon "button" at bounding box center [154, 262] width 12 height 12
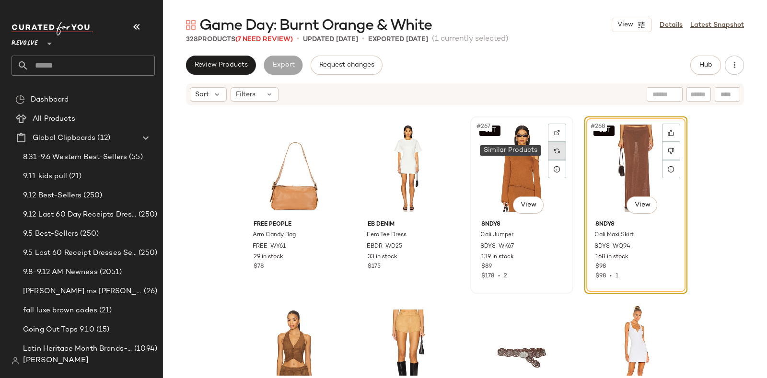
click at [554, 149] on img at bounding box center [557, 151] width 6 height 6
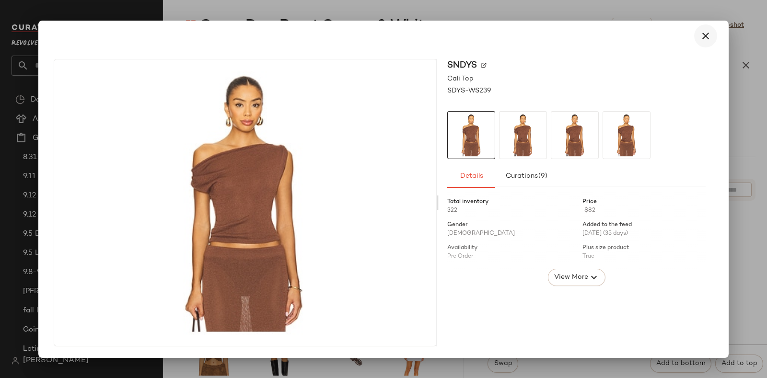
click at [705, 33] on icon "button" at bounding box center [706, 36] width 12 height 12
click at [705, 37] on icon "button" at bounding box center [706, 36] width 12 height 12
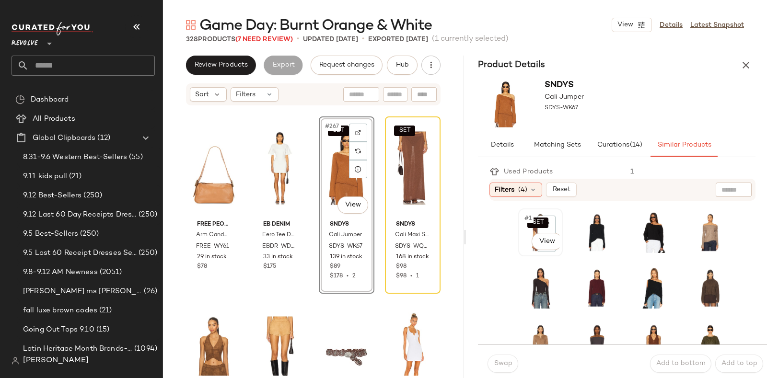
click at [525, 252] on div "SET #1 View" at bounding box center [541, 232] width 38 height 41
click at [499, 360] on span "Swap" at bounding box center [502, 364] width 19 height 8
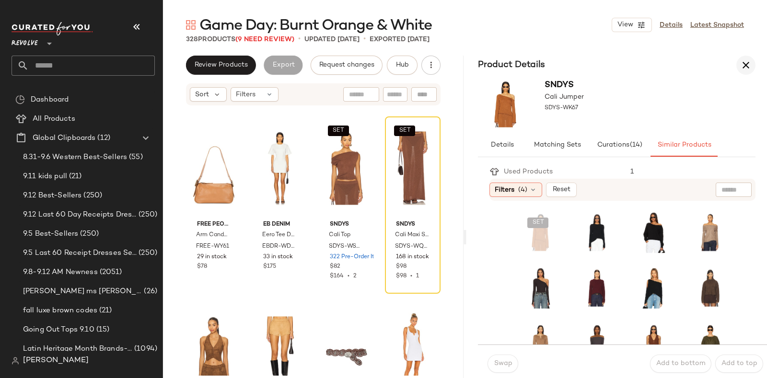
click at [744, 63] on icon "button" at bounding box center [746, 65] width 12 height 12
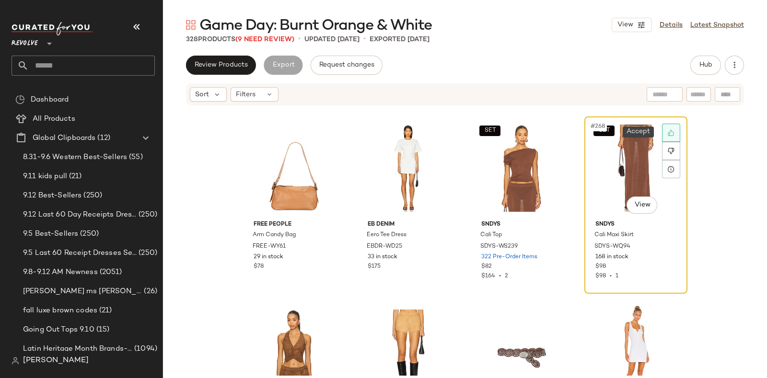
click at [669, 129] on icon at bounding box center [671, 132] width 7 height 7
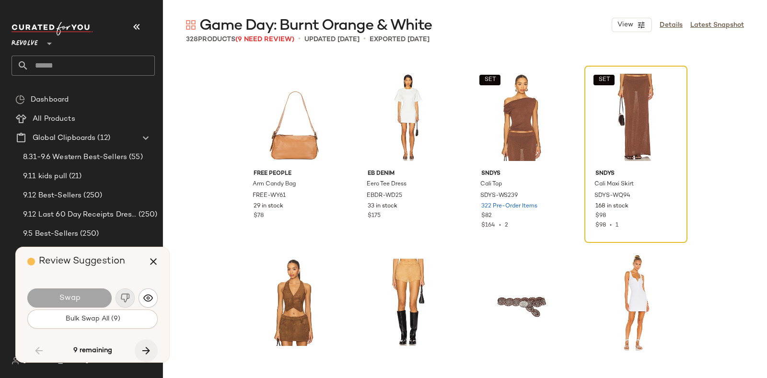
click at [147, 347] on icon "button" at bounding box center [146, 351] width 12 height 12
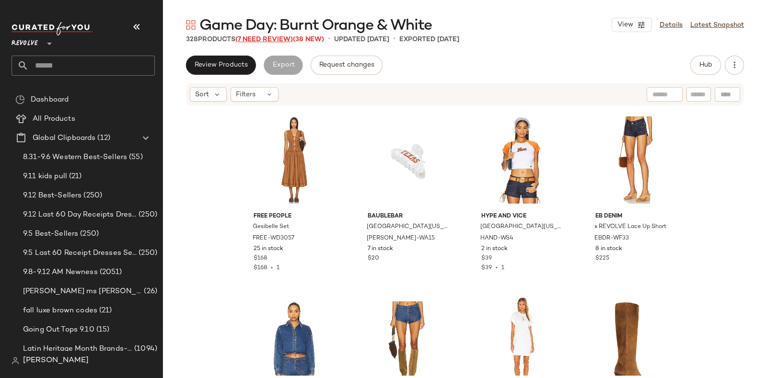
click at [265, 38] on span "(7 Need Review)" at bounding box center [264, 39] width 58 height 7
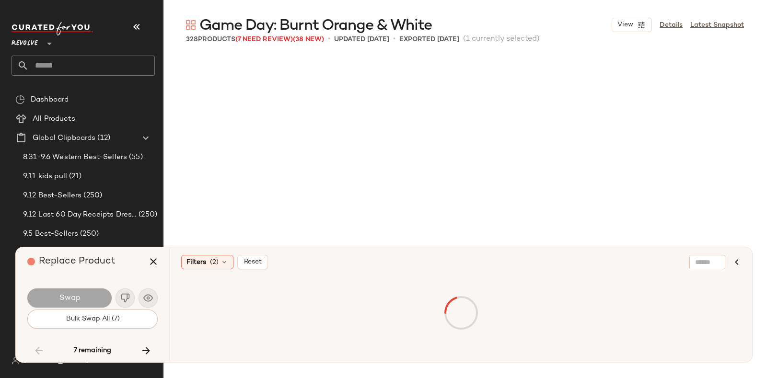
scroll to position [12212, 0]
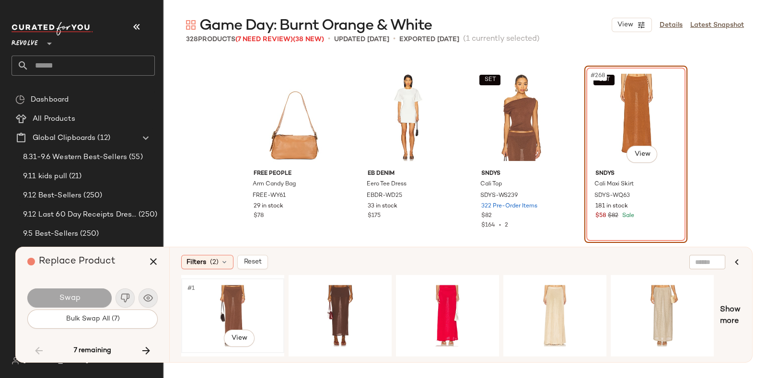
click at [209, 301] on div "#1 View" at bounding box center [233, 316] width 96 height 68
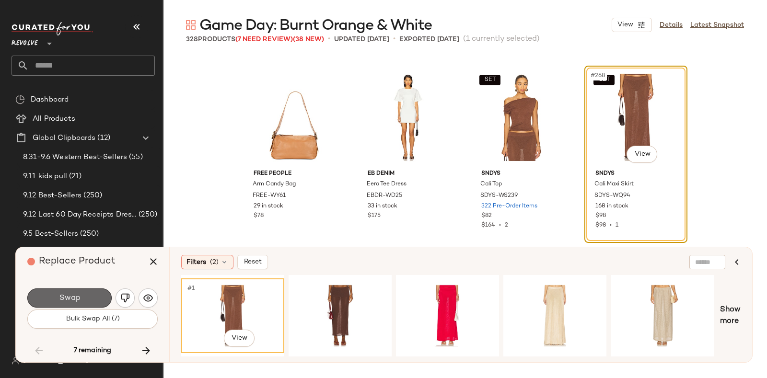
click at [77, 295] on span "Swap" at bounding box center [69, 298] width 22 height 9
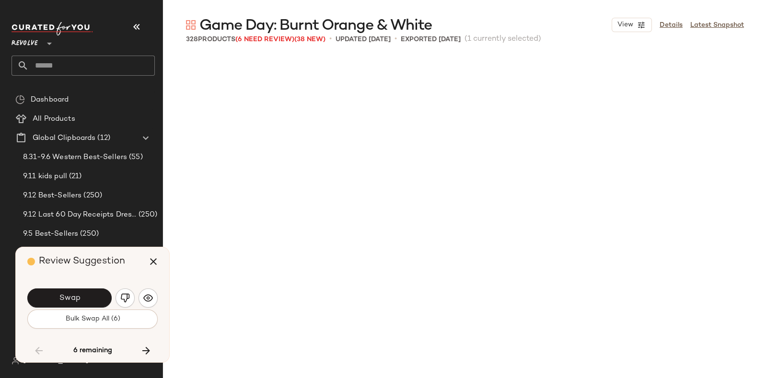
scroll to position [12767, 0]
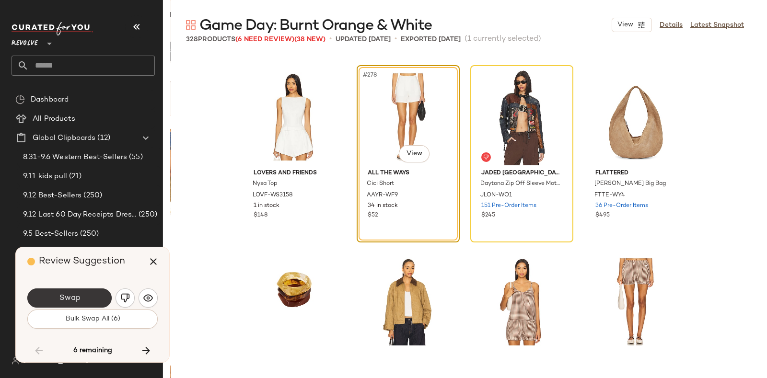
click at [84, 292] on button "Swap" at bounding box center [69, 298] width 84 height 19
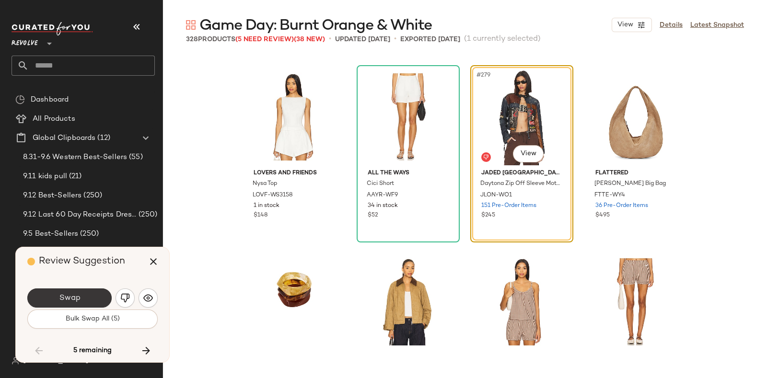
click at [84, 290] on button "Swap" at bounding box center [69, 298] width 84 height 19
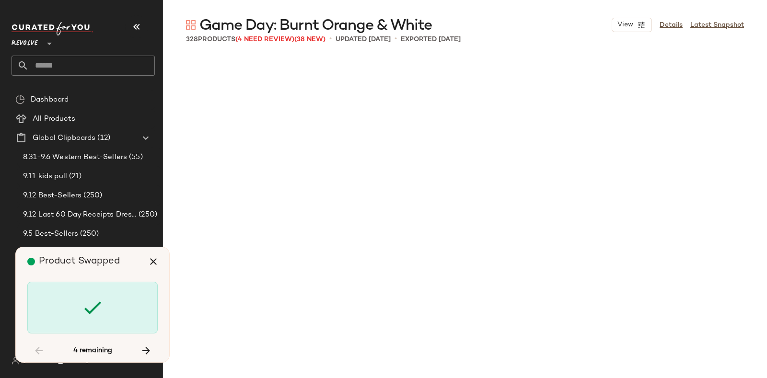
scroll to position [13507, 0]
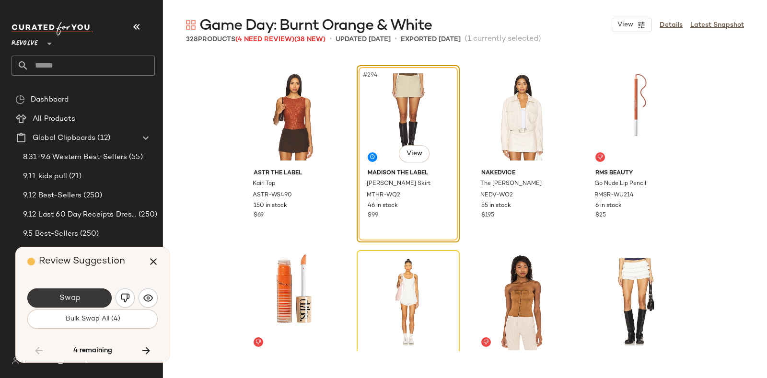
click at [91, 294] on button "Swap" at bounding box center [69, 298] width 84 height 19
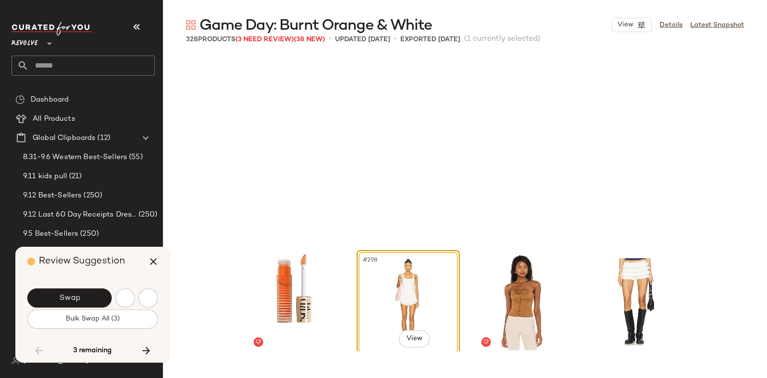
scroll to position [13692, 0]
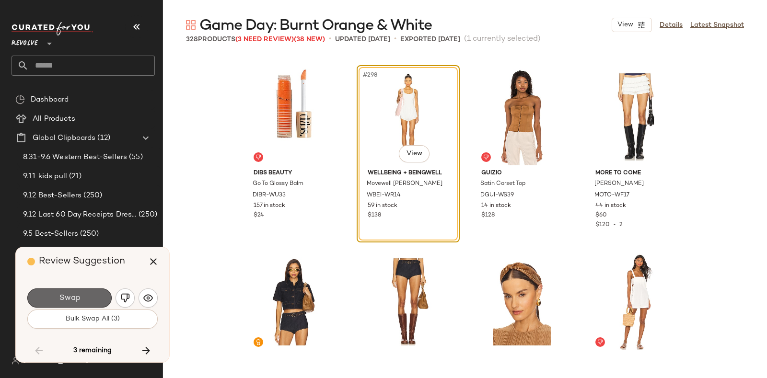
click at [71, 294] on span "Swap" at bounding box center [69, 298] width 22 height 9
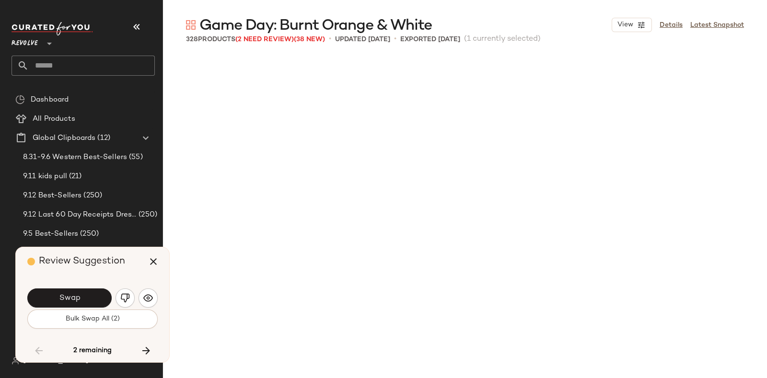
scroll to position [14062, 0]
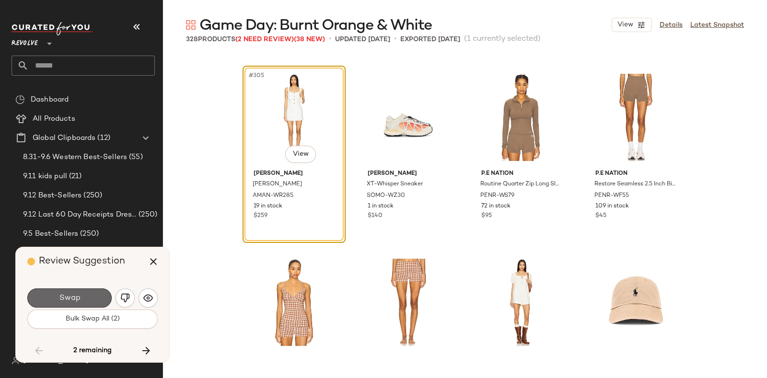
click at [75, 294] on span "Swap" at bounding box center [69, 298] width 22 height 9
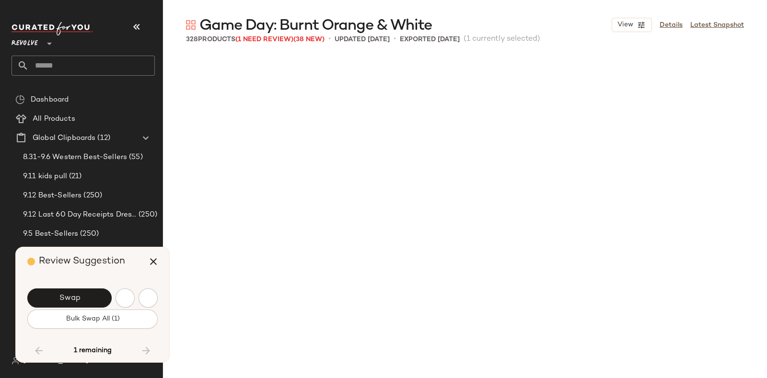
scroll to position [14618, 0]
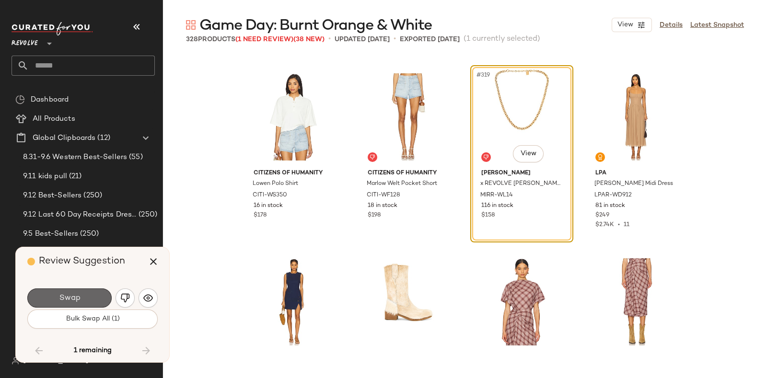
click at [89, 296] on button "Swap" at bounding box center [69, 298] width 84 height 19
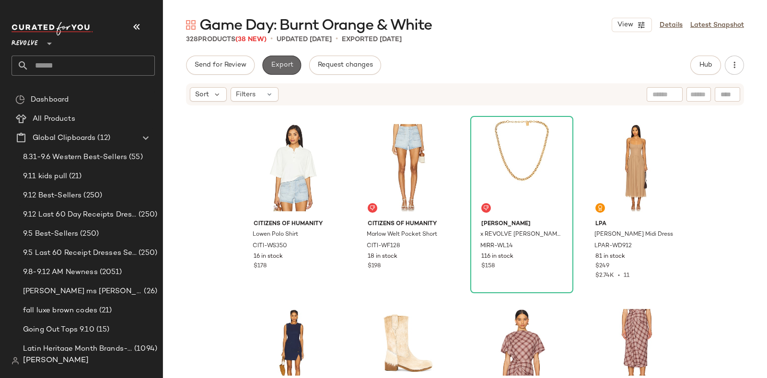
click at [286, 62] on span "Export" at bounding box center [281, 65] width 23 height 8
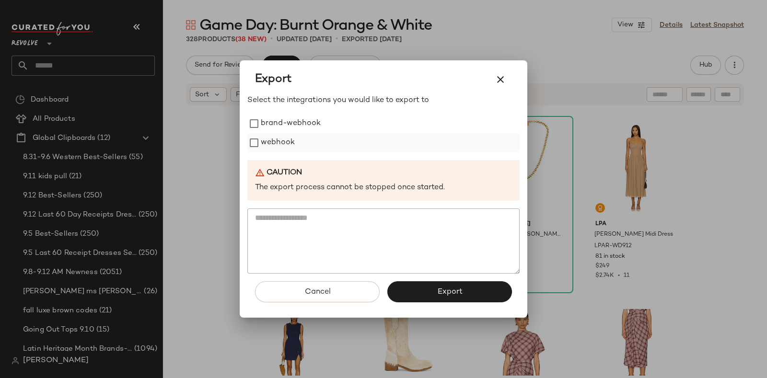
click at [285, 139] on label "webhook" at bounding box center [278, 142] width 34 height 19
click at [426, 291] on button "Export" at bounding box center [449, 291] width 125 height 21
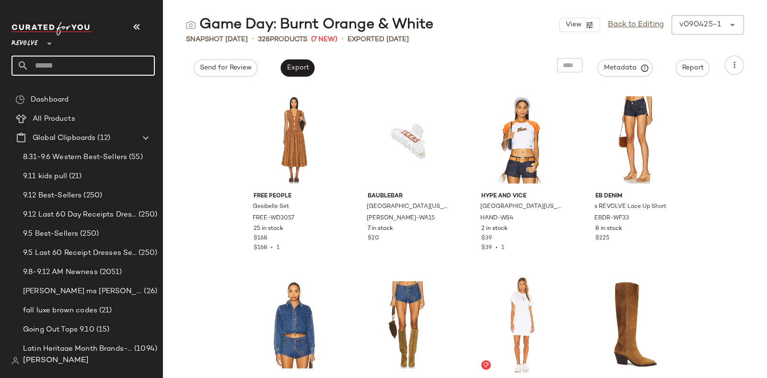
click at [117, 60] on input "text" at bounding box center [92, 66] width 126 height 20
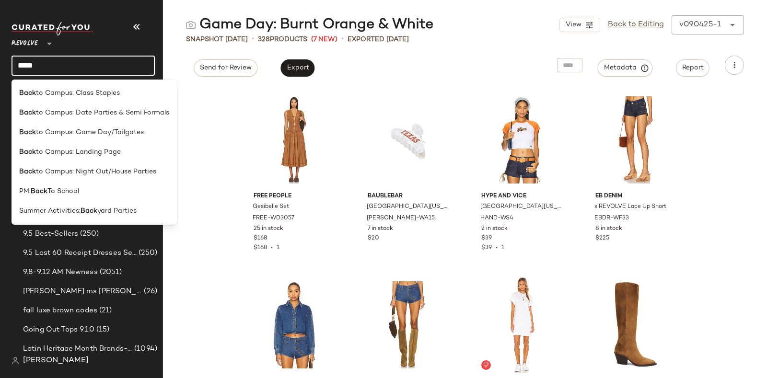
type input "****"
click at [459, 15] on div "Game Day: Burnt Orange & White View Back to Editing v090425-1 ******" at bounding box center [465, 24] width 604 height 19
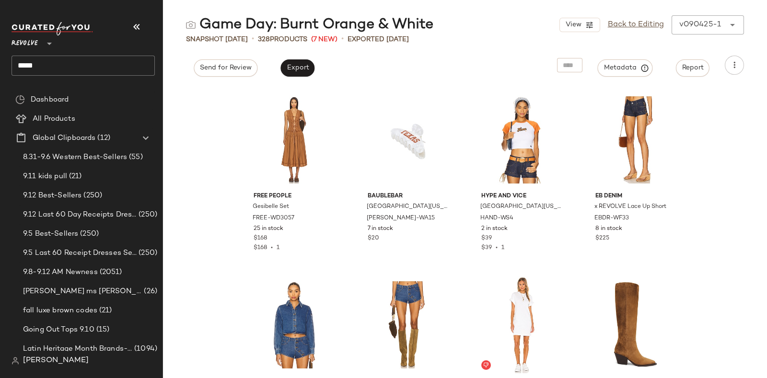
drag, startPoint x: 428, startPoint y: 30, endPoint x: 460, endPoint y: 18, distance: 34.5
click at [460, 18] on div "Game Day: Burnt Orange & White View Back to Editing v090425-1 ******" at bounding box center [465, 24] width 604 height 19
click at [93, 67] on input "****" at bounding box center [83, 66] width 143 height 20
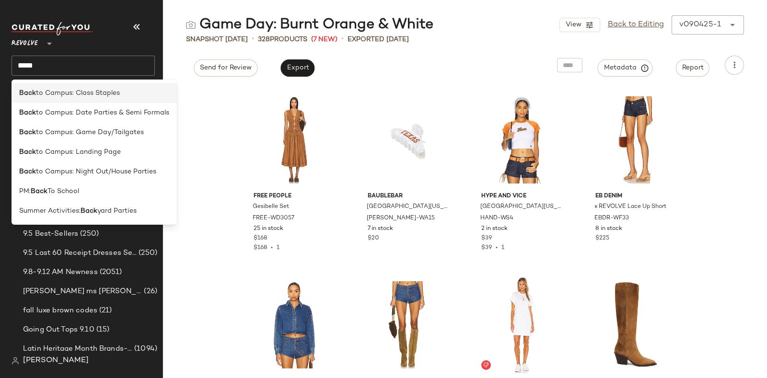
click at [127, 93] on div "Back to Campus: Class Staples" at bounding box center [94, 93] width 150 height 10
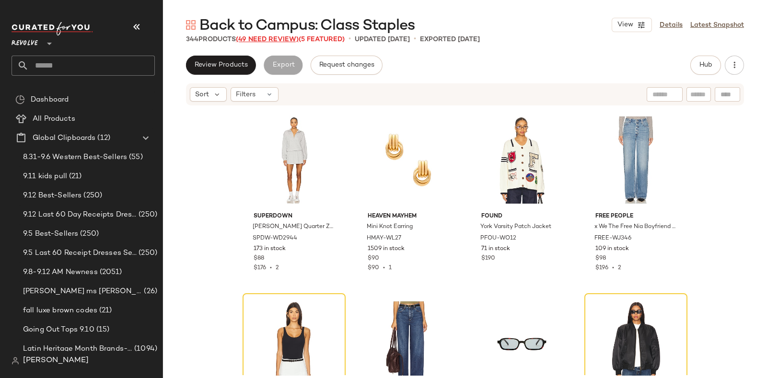
click at [277, 38] on span "(49 Need Review)" at bounding box center [267, 39] width 63 height 7
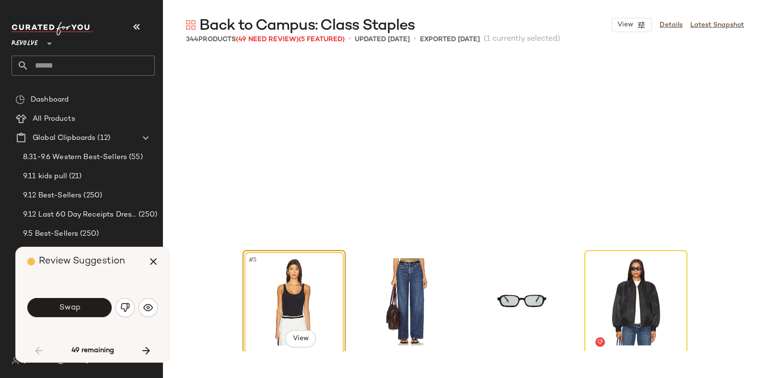
scroll to position [192, 0]
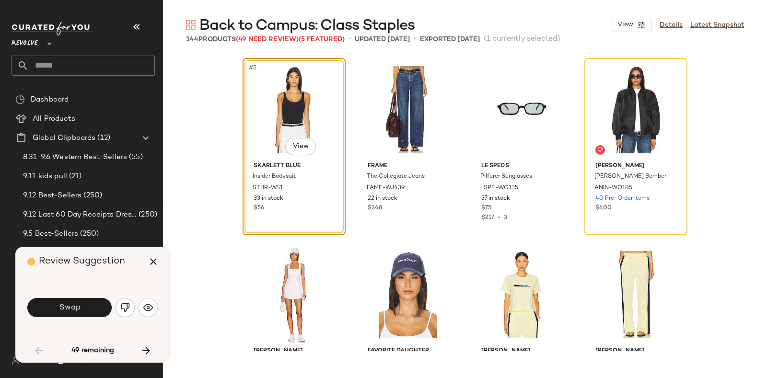
click at [120, 260] on span "Review Suggestion" at bounding box center [82, 261] width 86 height 10
click at [78, 306] on span "Swap" at bounding box center [69, 307] width 22 height 9
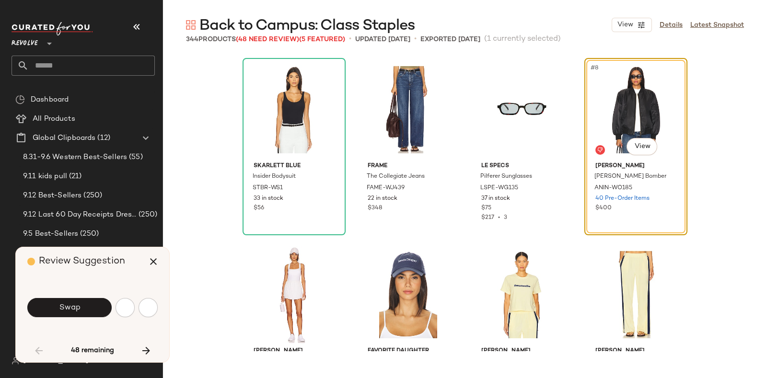
scroll to position [185, 0]
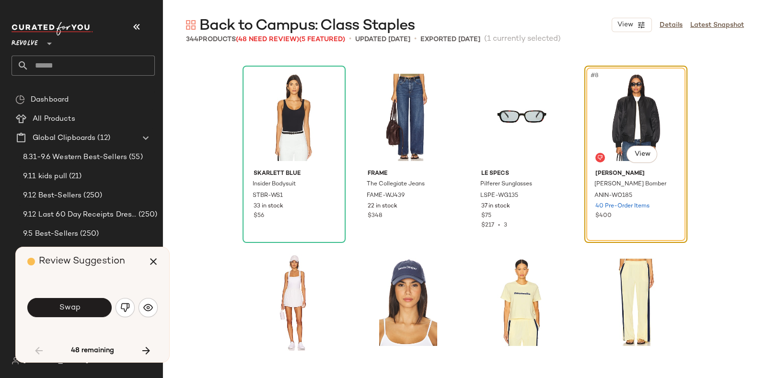
click at [127, 267] on div "Review Suggestion" at bounding box center [96, 261] width 138 height 29
click at [80, 305] on span "Swap" at bounding box center [69, 307] width 22 height 9
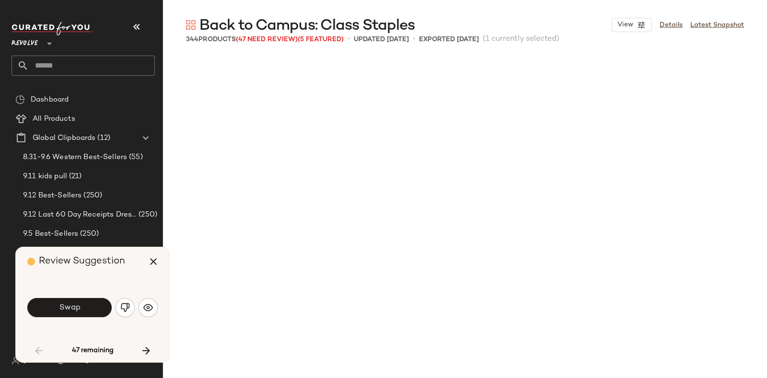
scroll to position [740, 0]
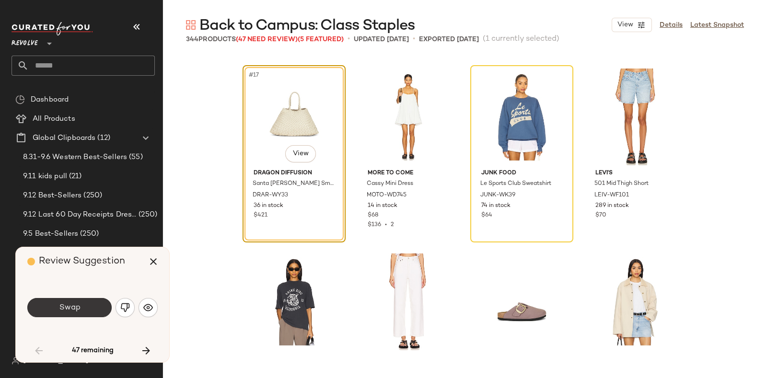
click at [85, 303] on button "Swap" at bounding box center [69, 307] width 84 height 19
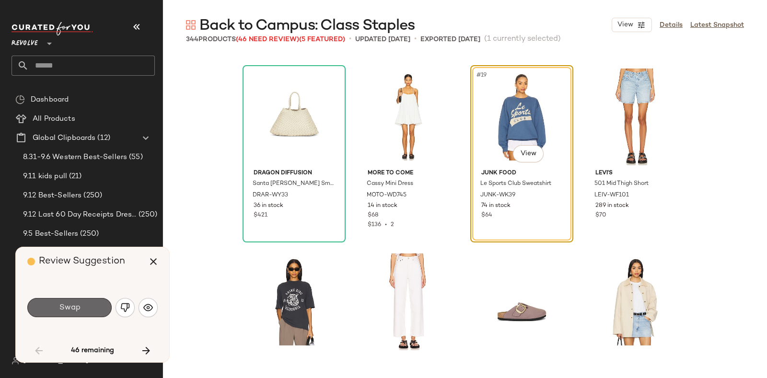
click at [75, 303] on span "Swap" at bounding box center [69, 307] width 22 height 9
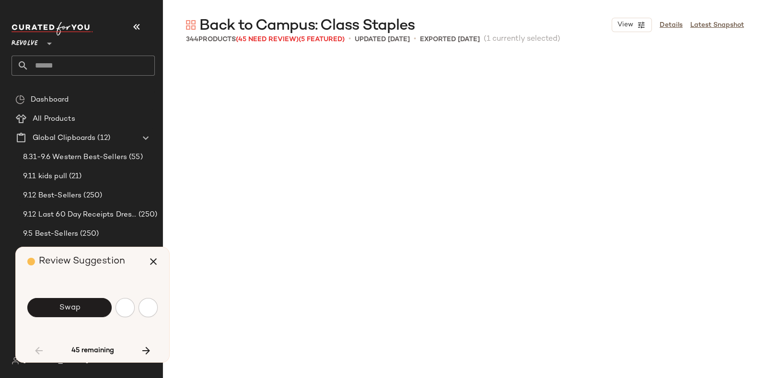
scroll to position [1295, 0]
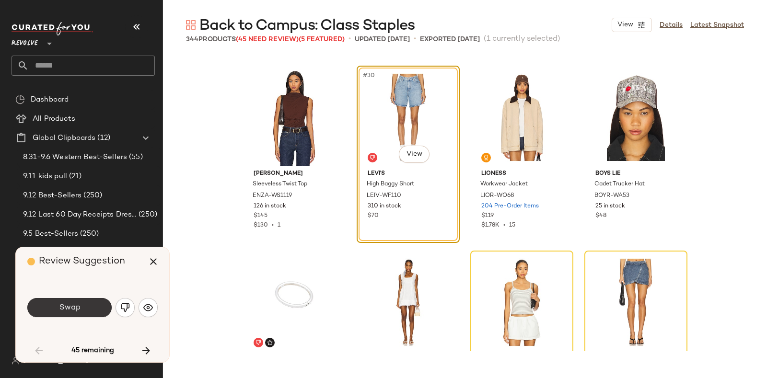
click at [89, 310] on button "Swap" at bounding box center [69, 307] width 84 height 19
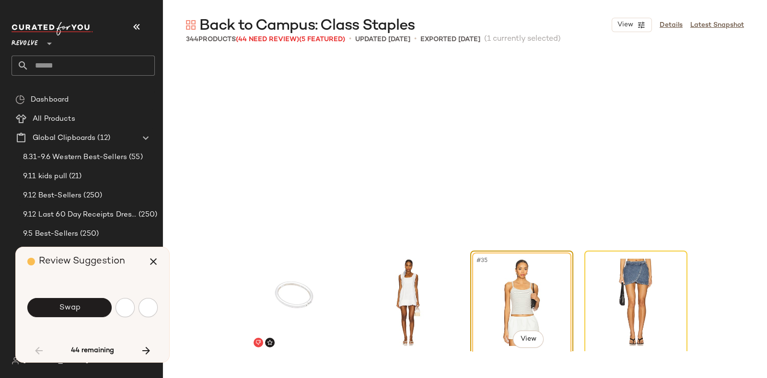
scroll to position [1480, 0]
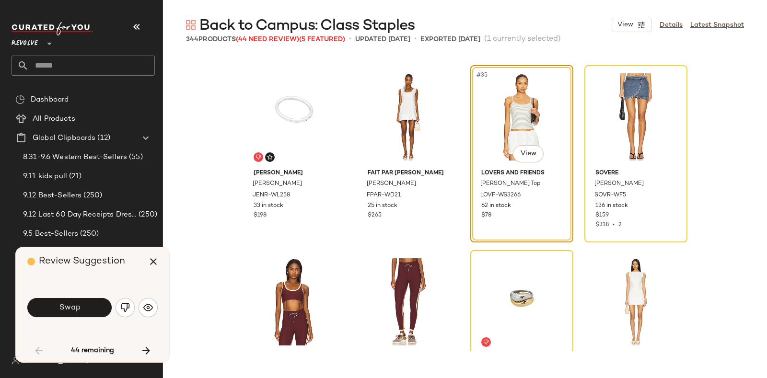
click at [132, 260] on div "Review Suggestion" at bounding box center [96, 261] width 138 height 29
click at [131, 261] on div "Review Suggestion" at bounding box center [96, 261] width 138 height 29
click at [133, 260] on div "Review Suggestion" at bounding box center [96, 261] width 138 height 29
click at [81, 305] on button "Swap" at bounding box center [69, 307] width 84 height 19
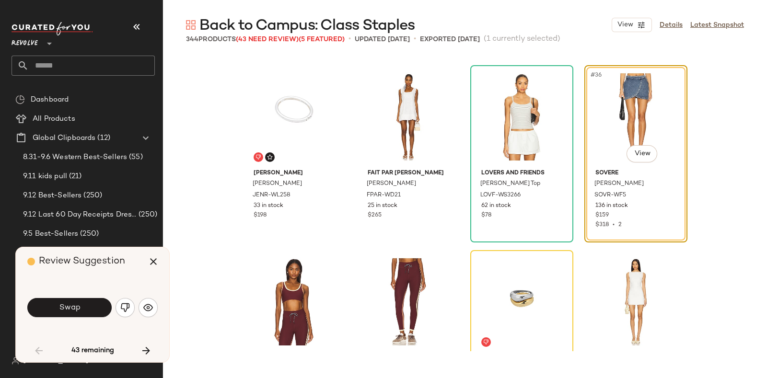
drag, startPoint x: 125, startPoint y: 263, endPoint x: 125, endPoint y: 274, distance: 11.0
click at [125, 274] on div "Review Suggestion" at bounding box center [96, 261] width 138 height 29
click at [77, 307] on span "Swap" at bounding box center [69, 307] width 22 height 9
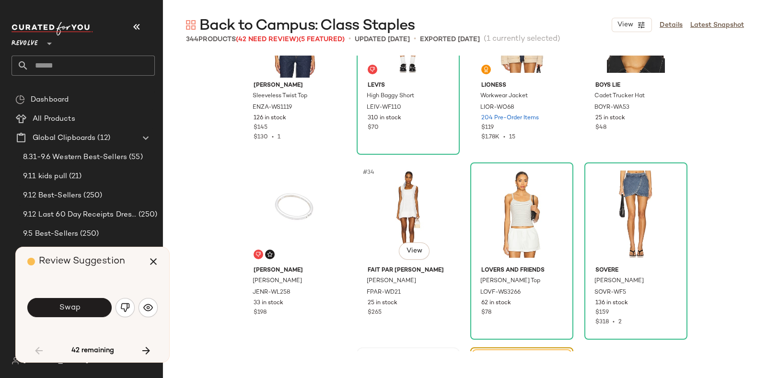
scroll to position [1421, 0]
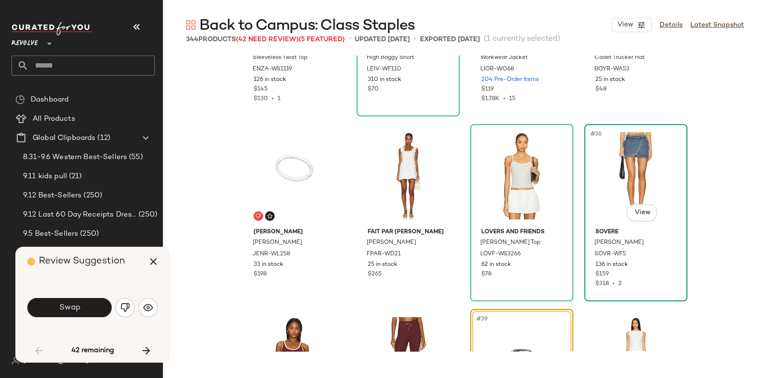
click at [642, 161] on div "#36 View" at bounding box center [636, 176] width 96 height 97
click at [151, 256] on icon "button" at bounding box center [154, 262] width 12 height 12
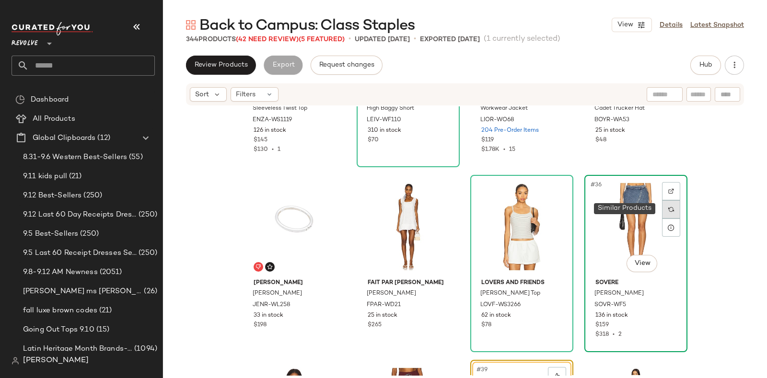
click at [671, 210] on img at bounding box center [671, 210] width 6 height 6
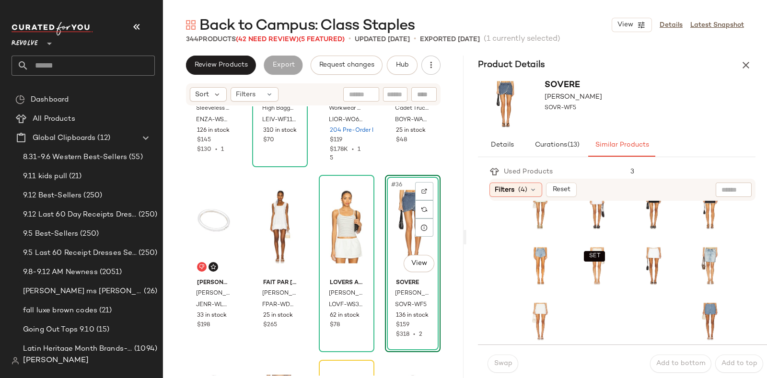
scroll to position [189, 0]
click at [526, 313] on div "#21 View" at bounding box center [541, 321] width 38 height 41
click at [501, 360] on span "Swap" at bounding box center [502, 364] width 19 height 8
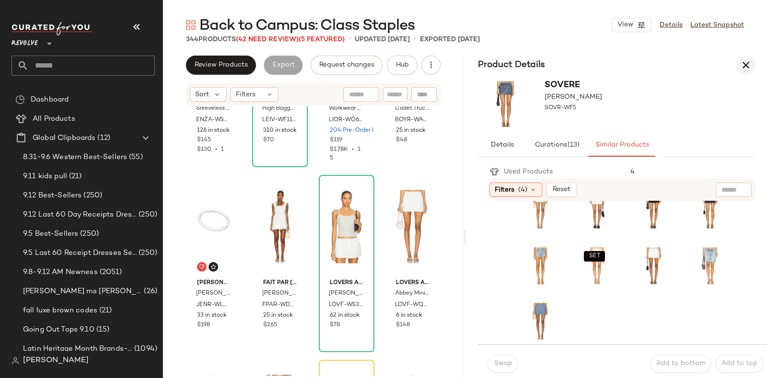
click at [745, 63] on icon "button" at bounding box center [746, 65] width 12 height 12
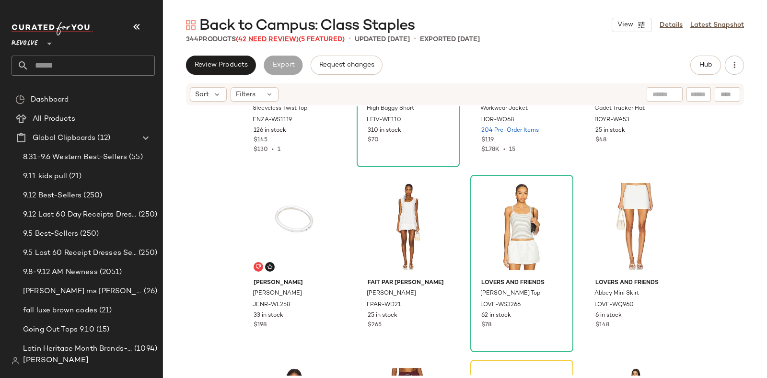
click at [263, 37] on span "(42 Need Review)" at bounding box center [267, 39] width 63 height 7
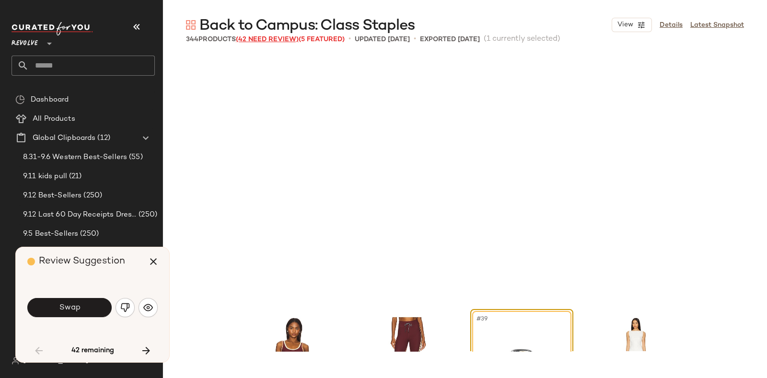
scroll to position [1665, 0]
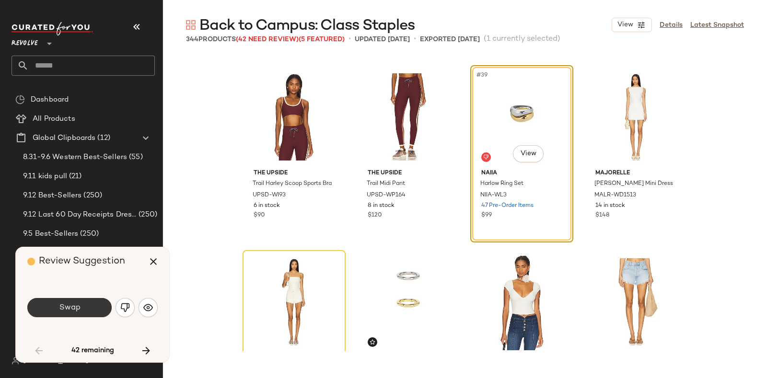
click at [87, 308] on button "Swap" at bounding box center [69, 307] width 84 height 19
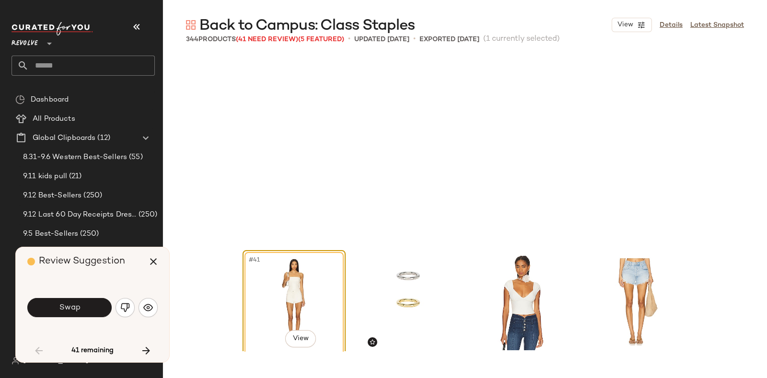
scroll to position [1850, 0]
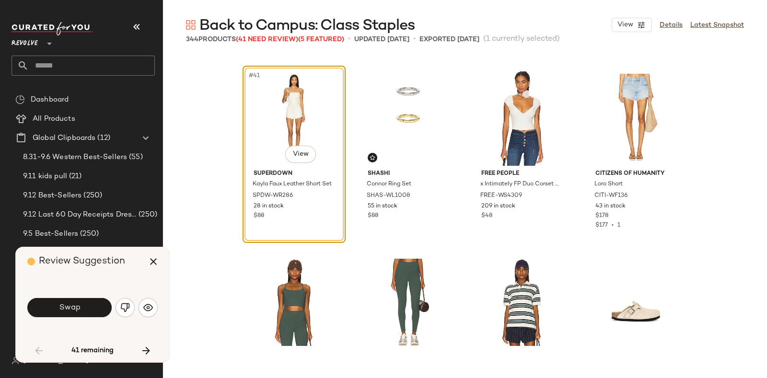
click at [139, 258] on div "Review Suggestion" at bounding box center [96, 261] width 138 height 29
click at [81, 305] on button "Swap" at bounding box center [69, 307] width 84 height 19
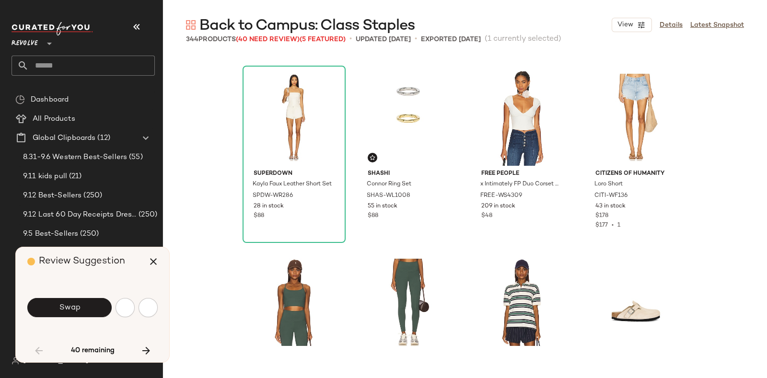
scroll to position [2220, 0]
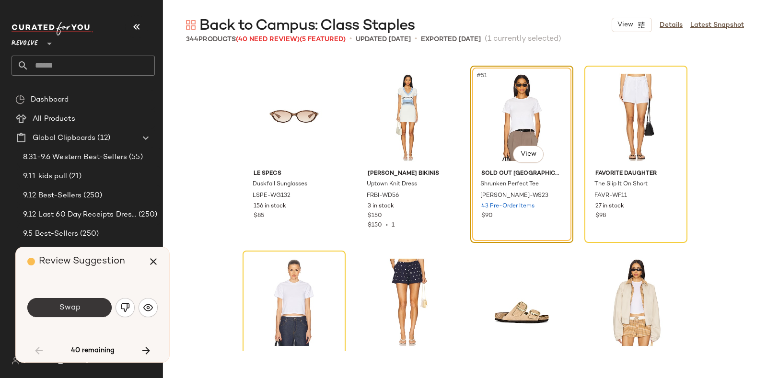
click at [85, 302] on button "Swap" at bounding box center [69, 307] width 84 height 19
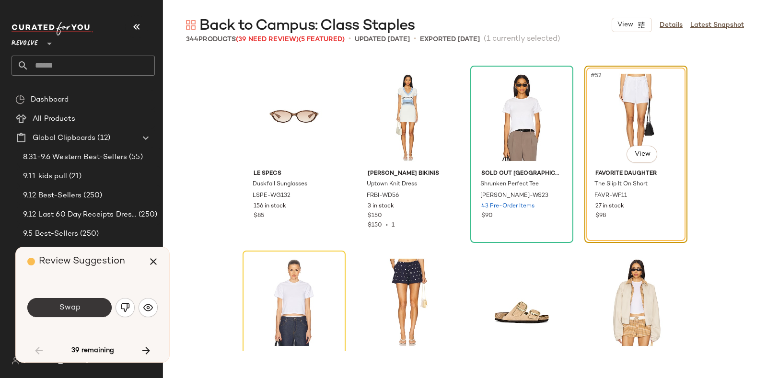
click at [89, 302] on button "Swap" at bounding box center [69, 307] width 84 height 19
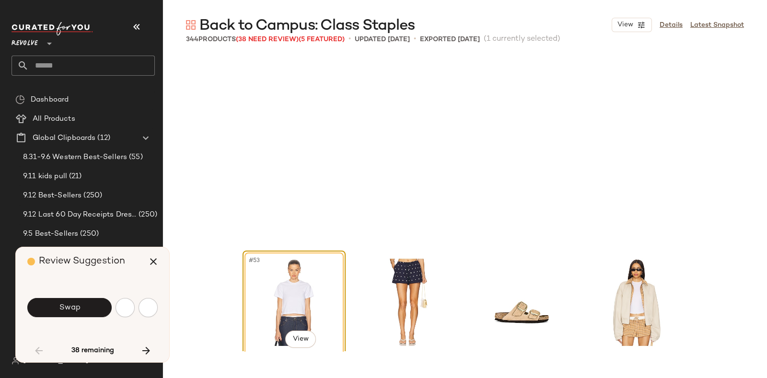
scroll to position [2405, 0]
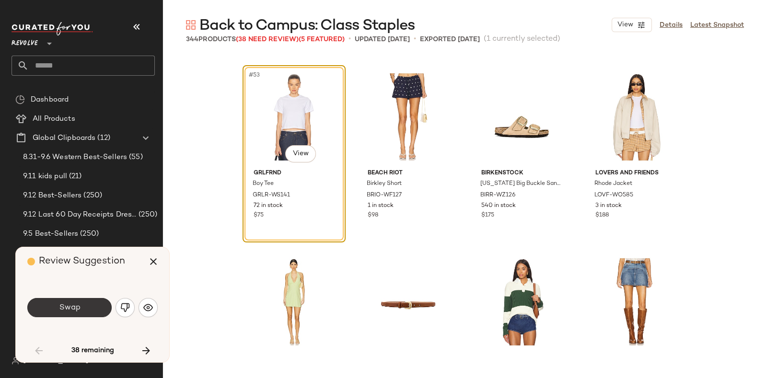
click at [83, 305] on button "Swap" at bounding box center [69, 307] width 84 height 19
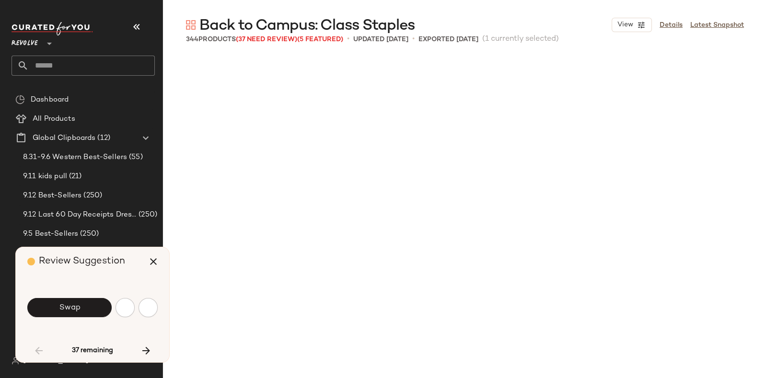
scroll to position [2960, 0]
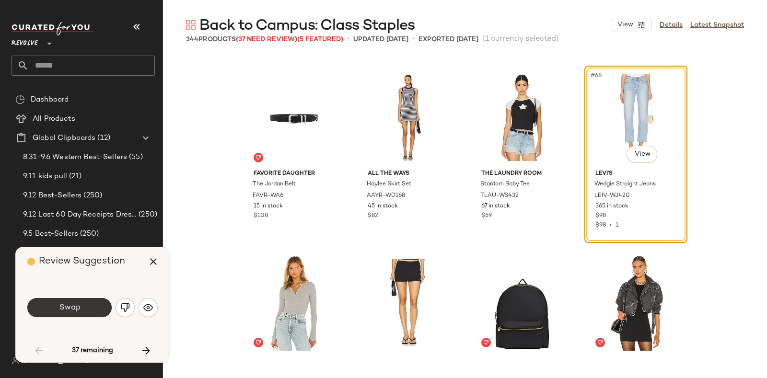
click at [83, 312] on button "Swap" at bounding box center [69, 307] width 84 height 19
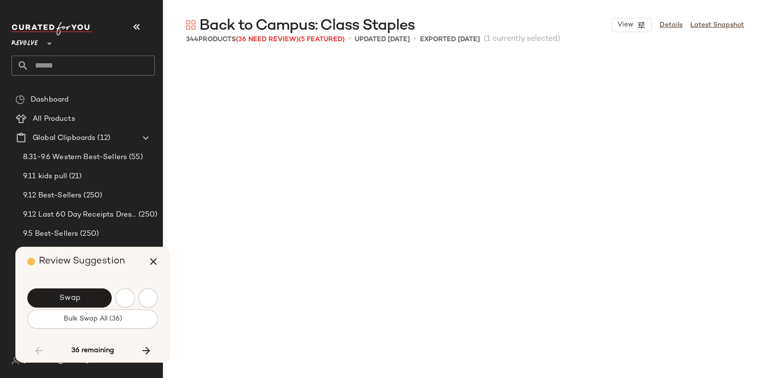
scroll to position [3331, 0]
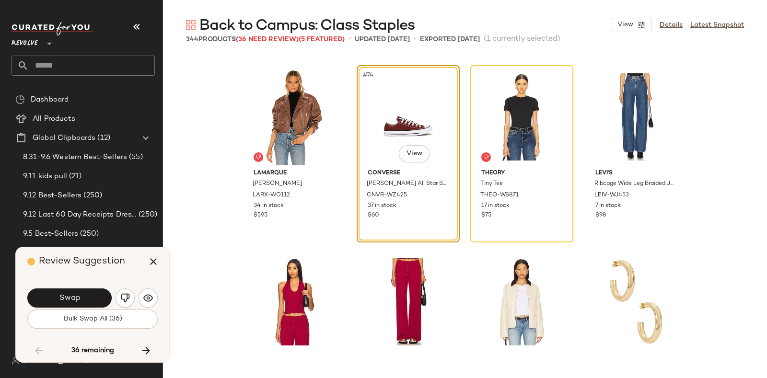
drag, startPoint x: 132, startPoint y: 259, endPoint x: 124, endPoint y: 266, distance: 10.3
click at [124, 266] on span "Review Suggestion" at bounding box center [82, 261] width 86 height 10
click at [91, 293] on button "Swap" at bounding box center [69, 298] width 84 height 19
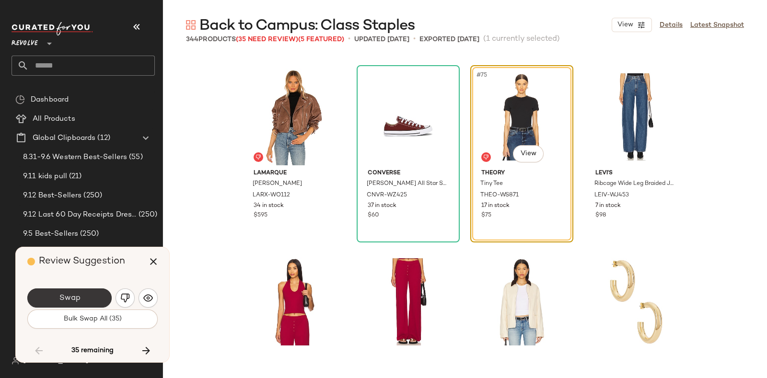
click at [89, 291] on button "Swap" at bounding box center [69, 298] width 84 height 19
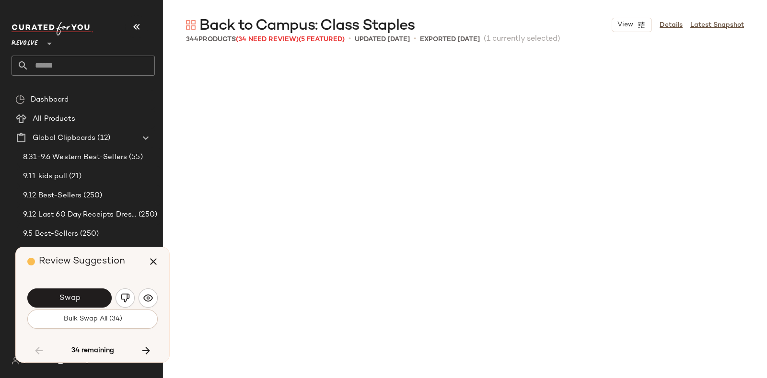
scroll to position [3700, 0]
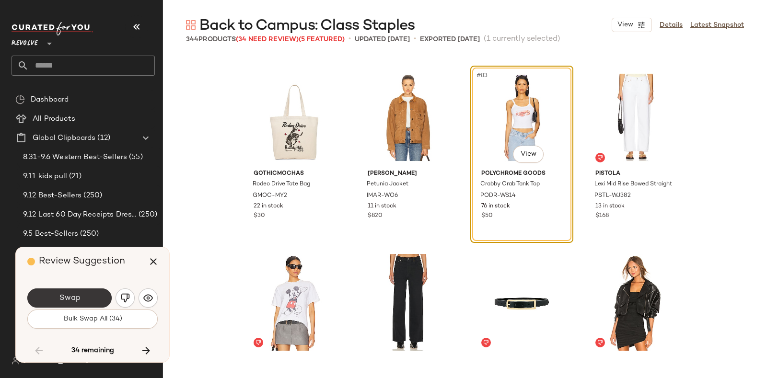
click at [89, 291] on button "Swap" at bounding box center [69, 298] width 84 height 19
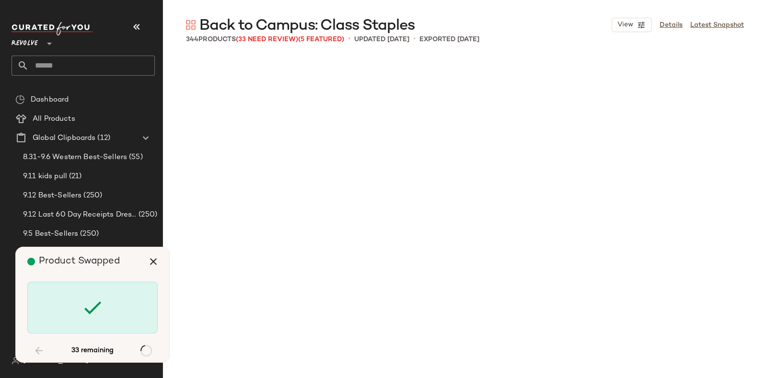
scroll to position [4441, 0]
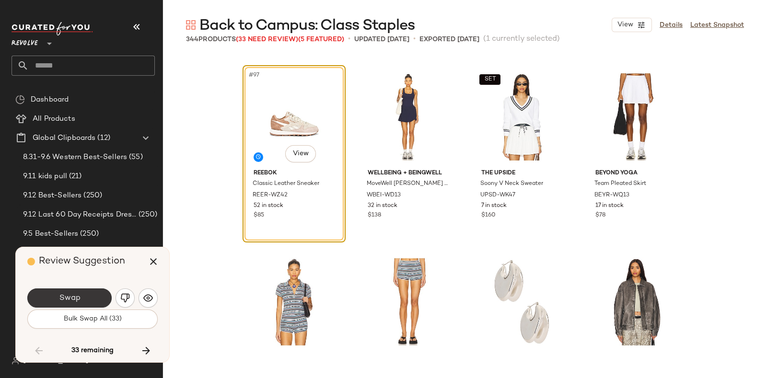
click at [91, 293] on button "Swap" at bounding box center [69, 298] width 84 height 19
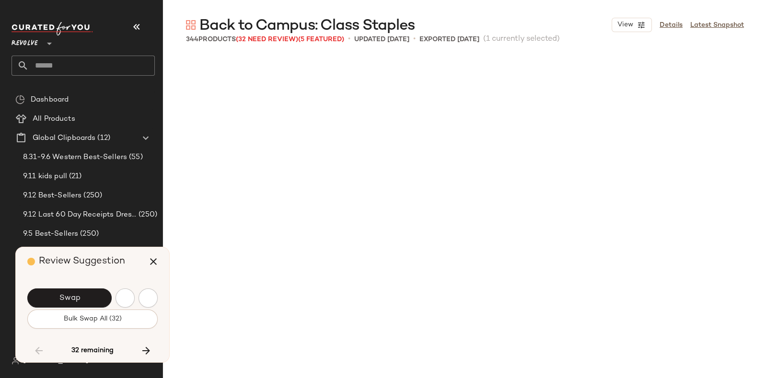
scroll to position [4810, 0]
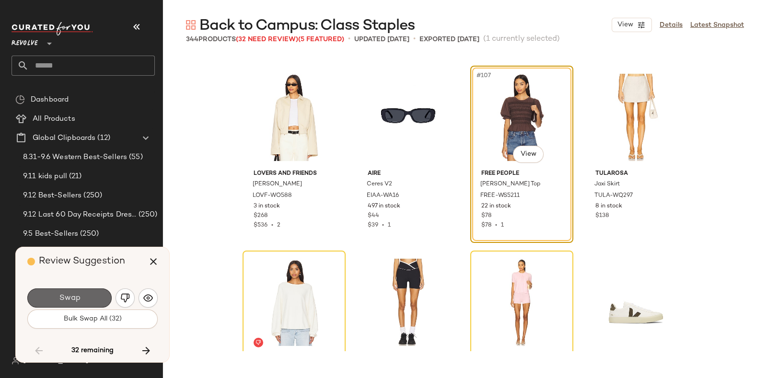
click at [96, 293] on button "Swap" at bounding box center [69, 298] width 84 height 19
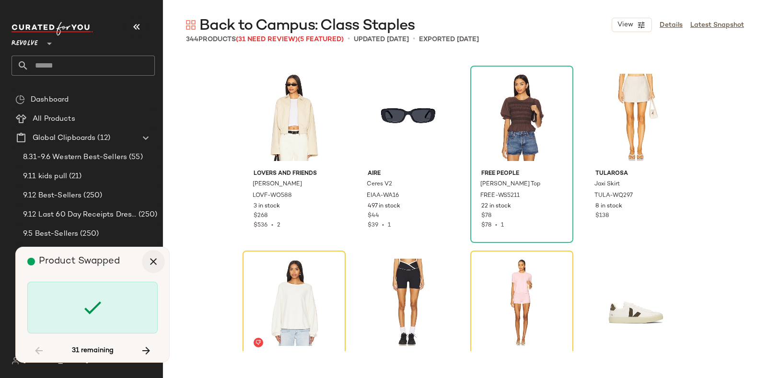
click at [152, 261] on icon "button" at bounding box center [154, 262] width 12 height 12
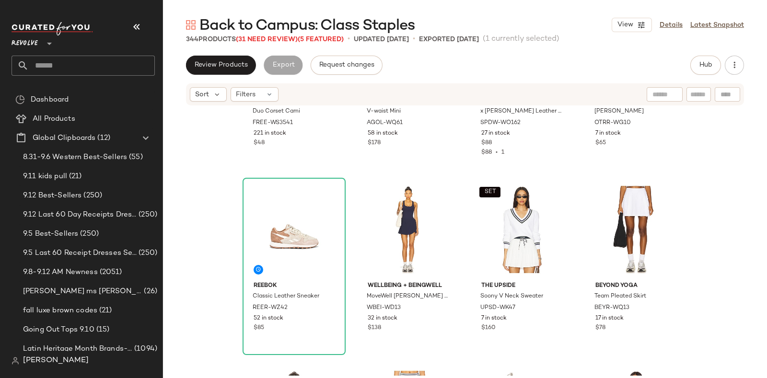
scroll to position [4384, 0]
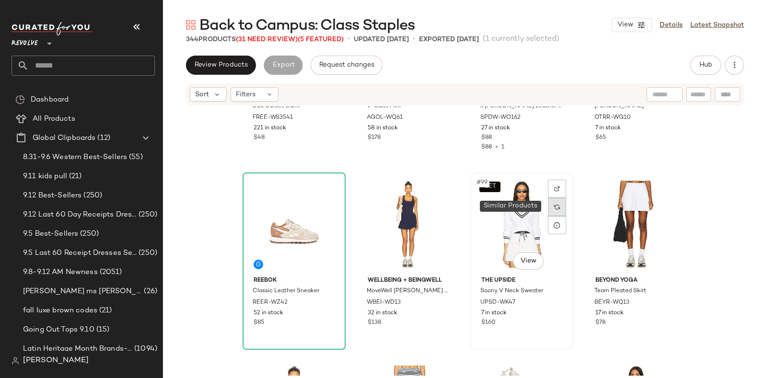
click at [554, 205] on img at bounding box center [557, 207] width 6 height 6
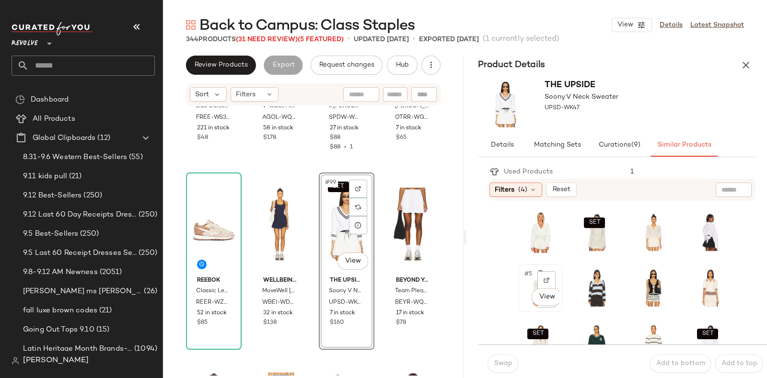
click at [522, 296] on div "#5 View" at bounding box center [541, 287] width 38 height 41
click at [496, 364] on span "Swap" at bounding box center [502, 364] width 19 height 8
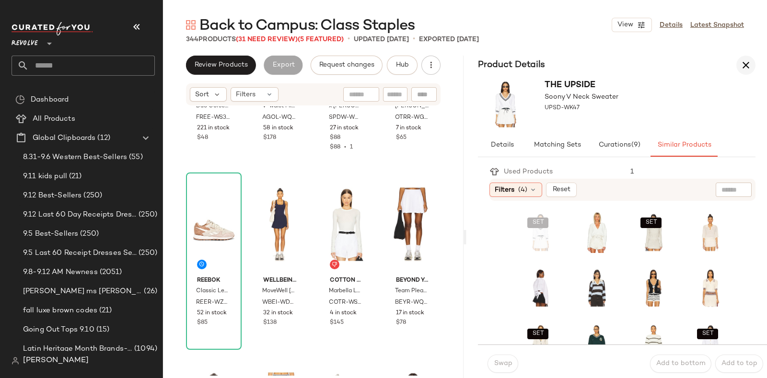
click at [743, 58] on button "button" at bounding box center [745, 65] width 19 height 19
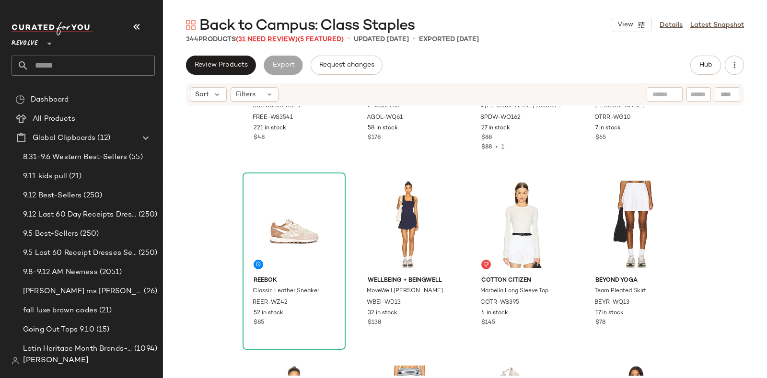
click at [266, 36] on span "(31 Need Review)" at bounding box center [267, 39] width 62 height 7
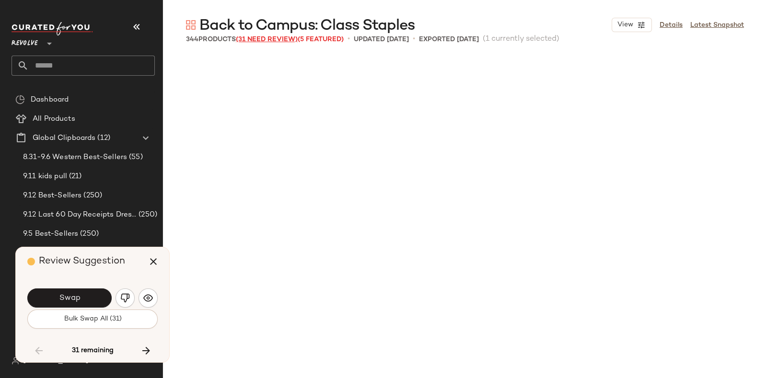
scroll to position [4995, 0]
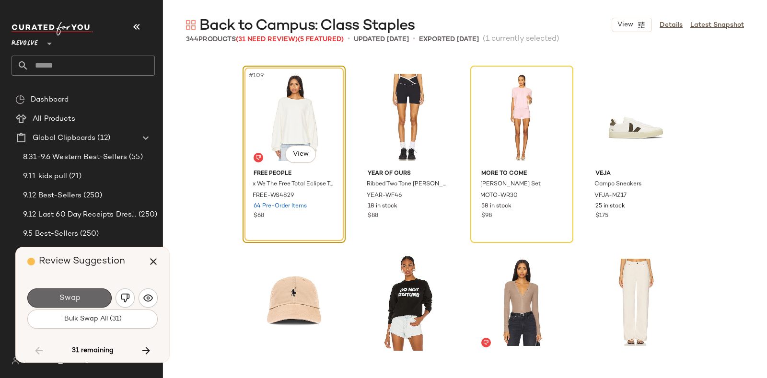
click at [79, 294] on span "Swap" at bounding box center [69, 298] width 22 height 9
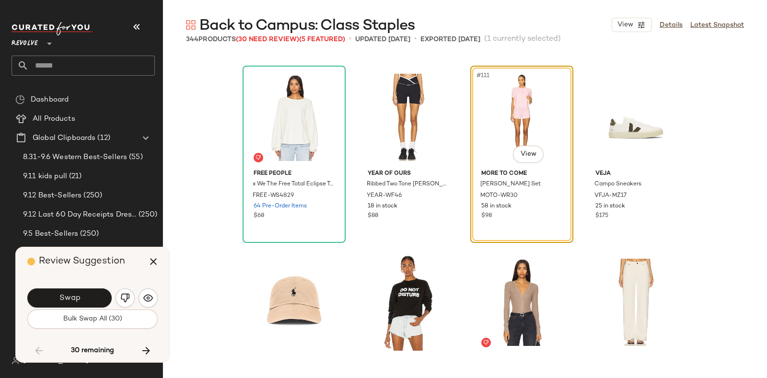
click at [127, 260] on div "Review Suggestion" at bounding box center [96, 261] width 138 height 29
click at [129, 259] on div "Review Suggestion" at bounding box center [96, 261] width 138 height 29
click at [90, 287] on div "Swap" at bounding box center [92, 298] width 130 height 23
click at [95, 293] on button "Swap" at bounding box center [69, 298] width 84 height 19
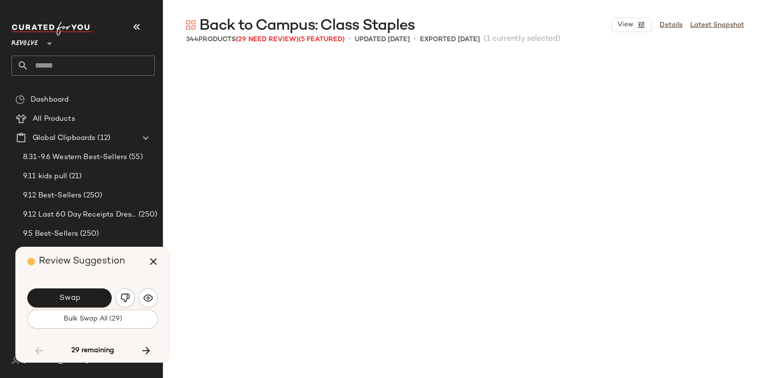
scroll to position [5366, 0]
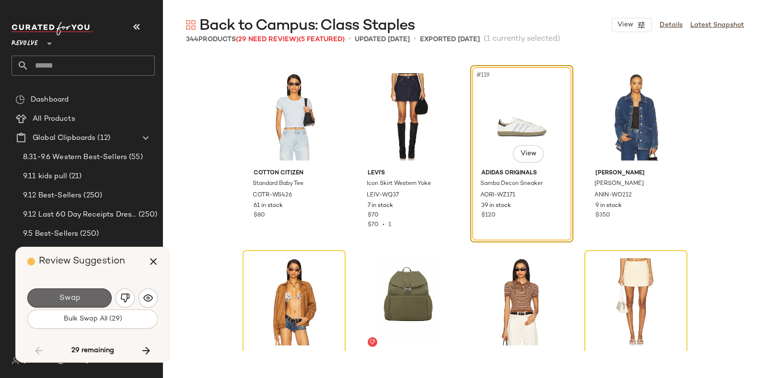
click at [94, 289] on button "Swap" at bounding box center [69, 298] width 84 height 19
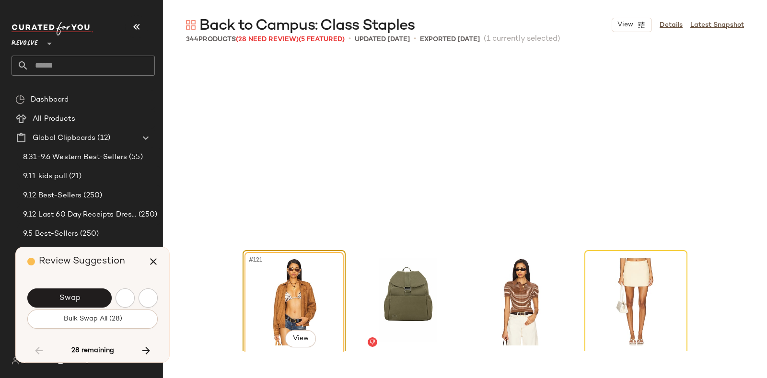
scroll to position [5551, 0]
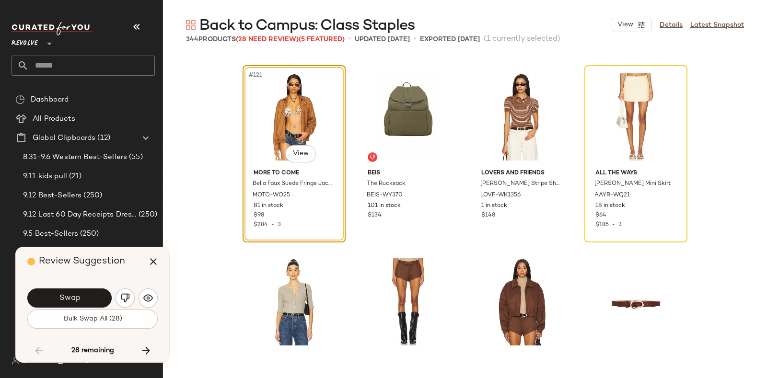
drag, startPoint x: 132, startPoint y: 258, endPoint x: 128, endPoint y: 267, distance: 9.3
click at [128, 267] on div "Review Suggestion" at bounding box center [96, 261] width 138 height 29
click at [90, 293] on button "Swap" at bounding box center [69, 298] width 84 height 19
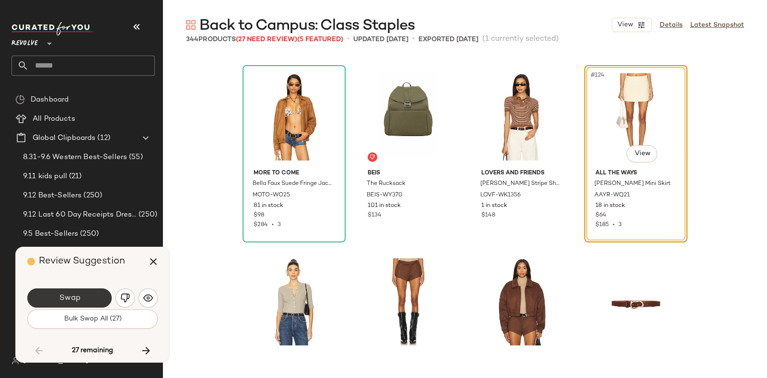
click at [86, 292] on button "Swap" at bounding box center [69, 298] width 84 height 19
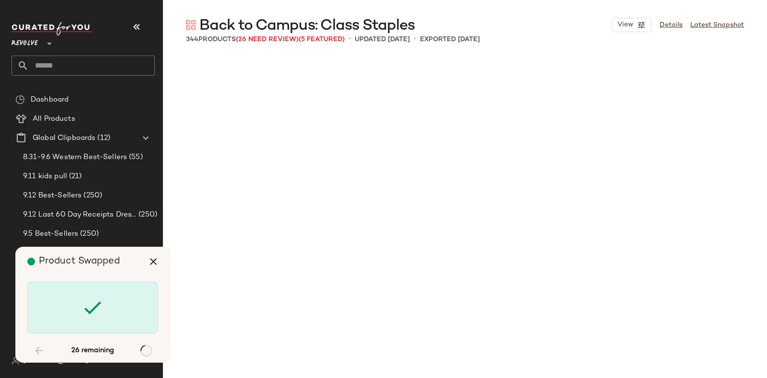
scroll to position [6846, 0]
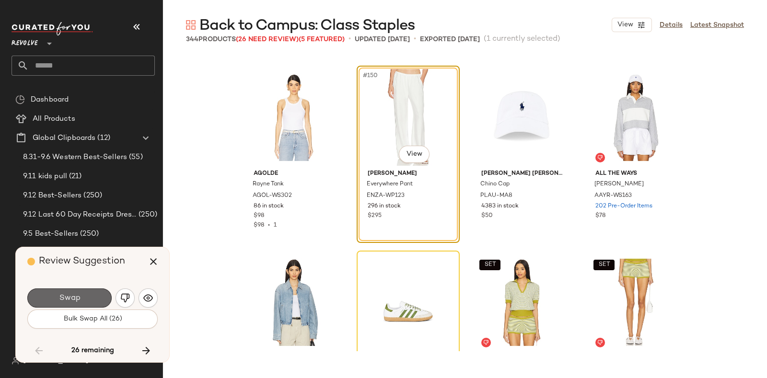
click at [89, 293] on button "Swap" at bounding box center [69, 298] width 84 height 19
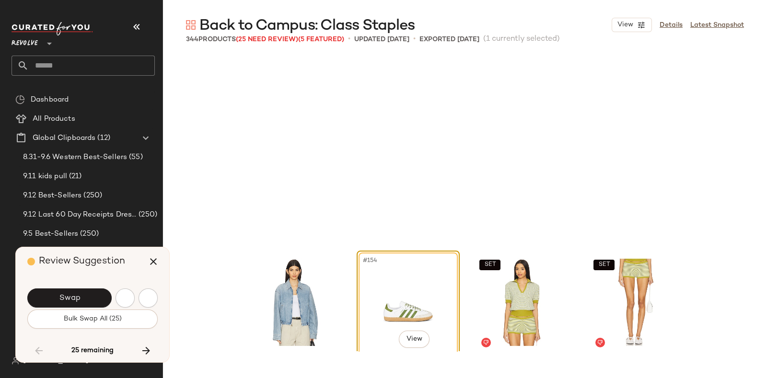
scroll to position [7031, 0]
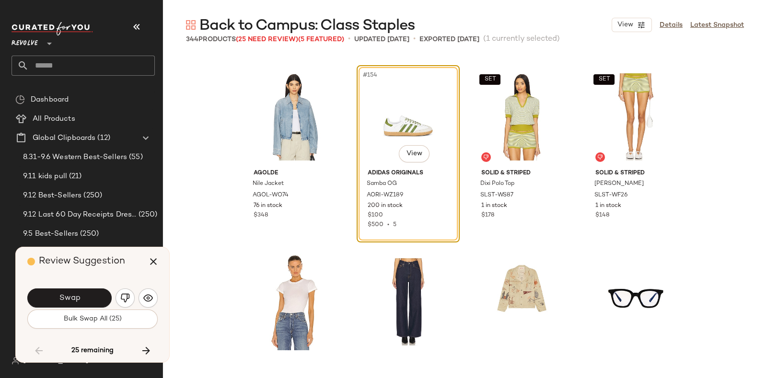
click at [128, 266] on div "Review Suggestion" at bounding box center [96, 261] width 138 height 29
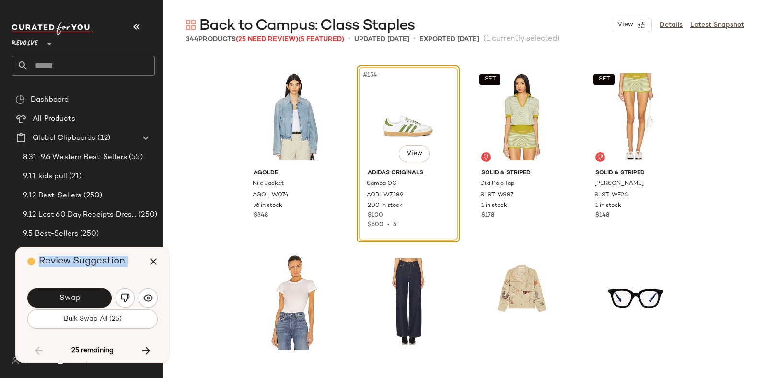
click at [105, 270] on div "Review Suggestion" at bounding box center [96, 261] width 138 height 29
click at [93, 292] on button "Swap" at bounding box center [69, 298] width 84 height 19
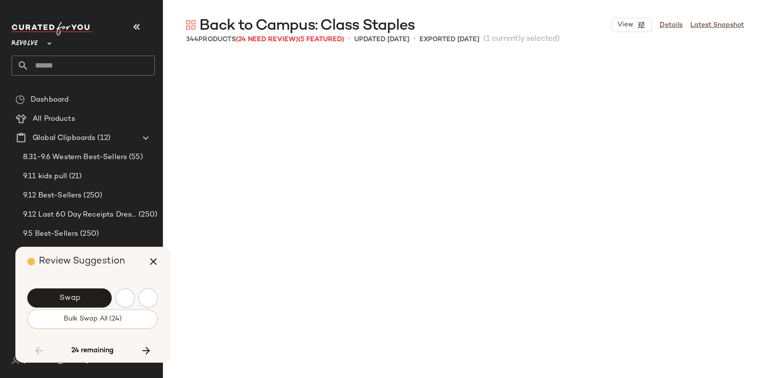
scroll to position [7586, 0]
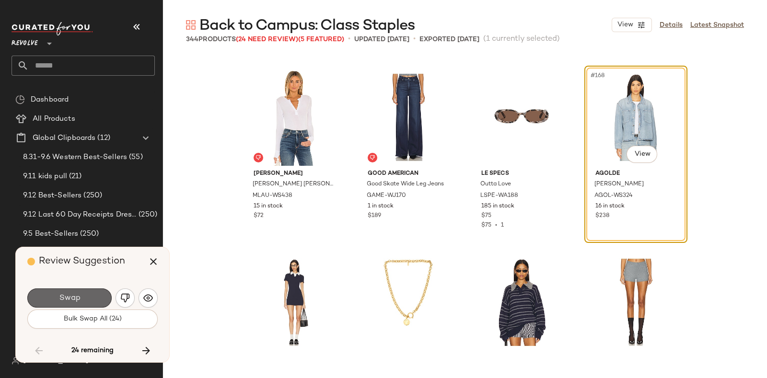
click at [96, 296] on button "Swap" at bounding box center [69, 298] width 84 height 19
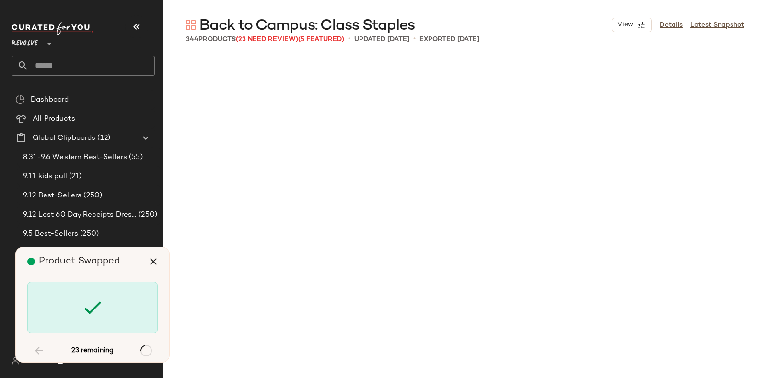
scroll to position [8326, 0]
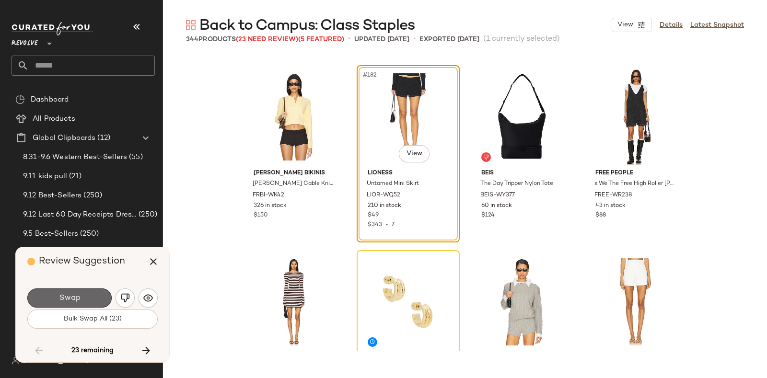
click at [89, 292] on button "Swap" at bounding box center [69, 298] width 84 height 19
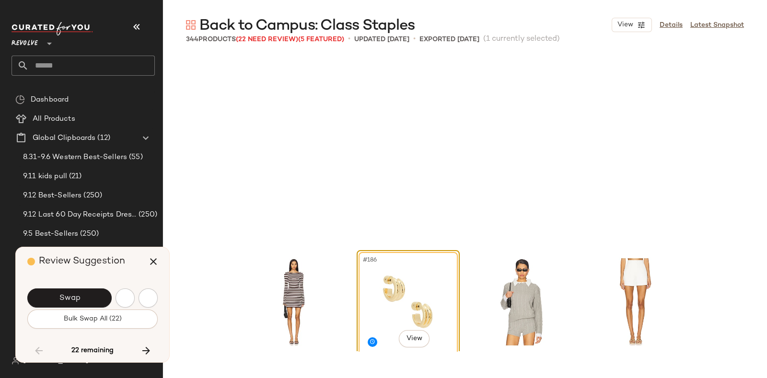
scroll to position [8511, 0]
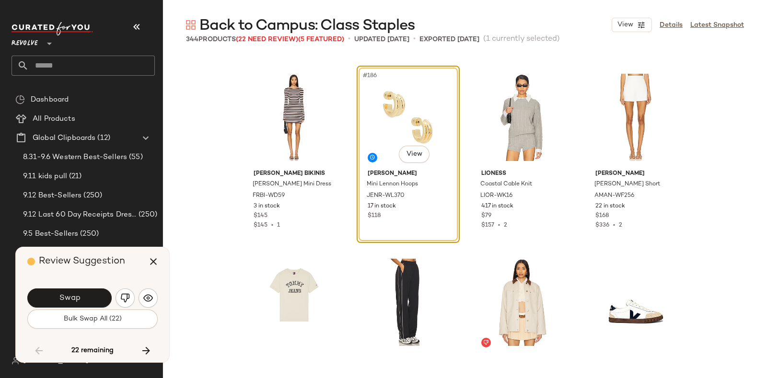
drag, startPoint x: 89, startPoint y: 292, endPoint x: 72, endPoint y: 267, distance: 30.4
click at [72, 267] on span "Review Suggestion" at bounding box center [82, 261] width 86 height 10
click at [130, 261] on div "Review Suggestion" at bounding box center [96, 261] width 138 height 29
click at [88, 292] on button "Swap" at bounding box center [69, 298] width 84 height 19
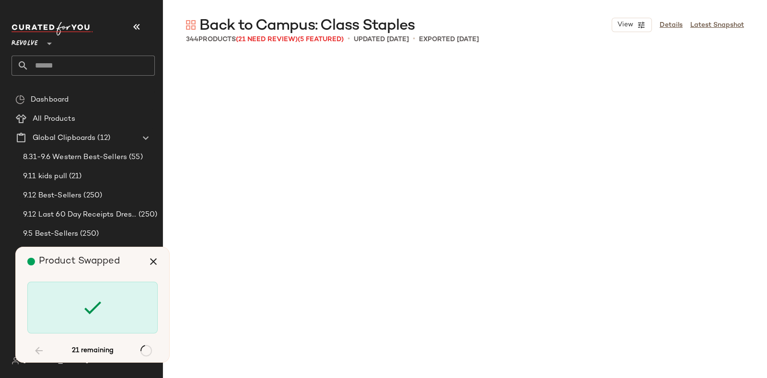
scroll to position [10177, 0]
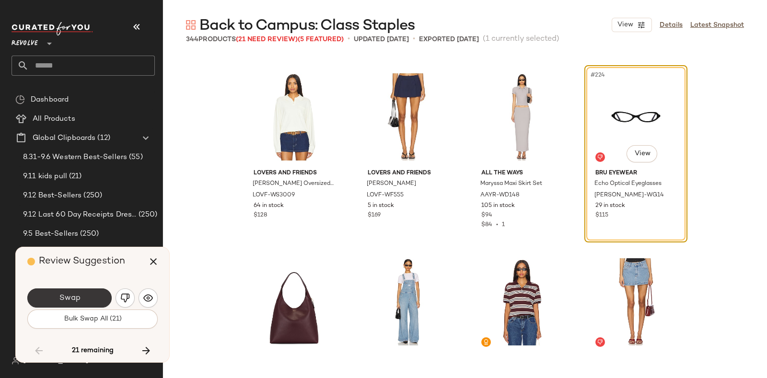
click at [88, 292] on button "Swap" at bounding box center [69, 298] width 84 height 19
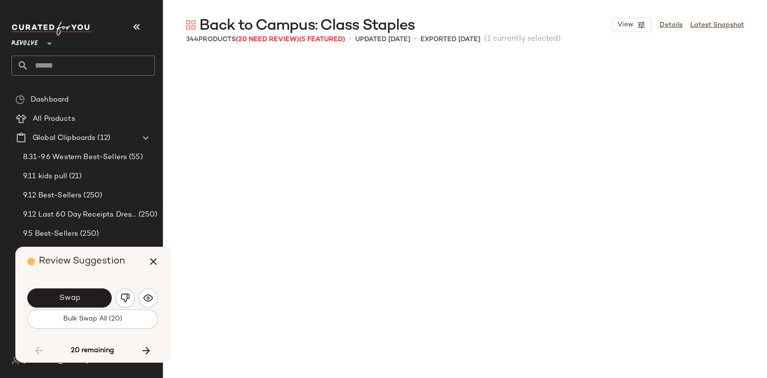
scroll to position [10732, 0]
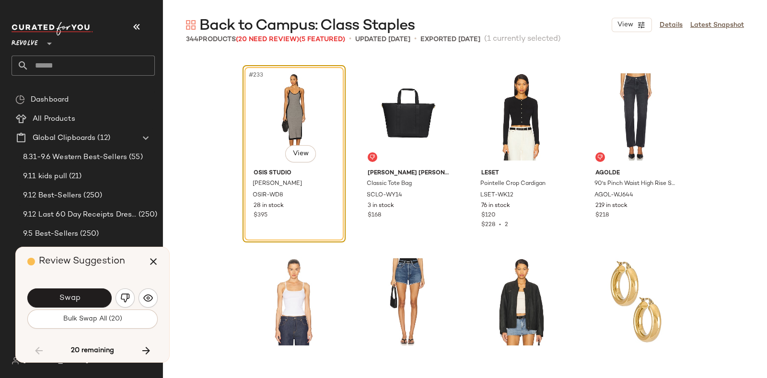
drag, startPoint x: 117, startPoint y: 272, endPoint x: 123, endPoint y: 272, distance: 5.8
click at [123, 272] on div "Review Suggestion" at bounding box center [96, 261] width 138 height 29
click at [90, 296] on button "Swap" at bounding box center [69, 298] width 84 height 19
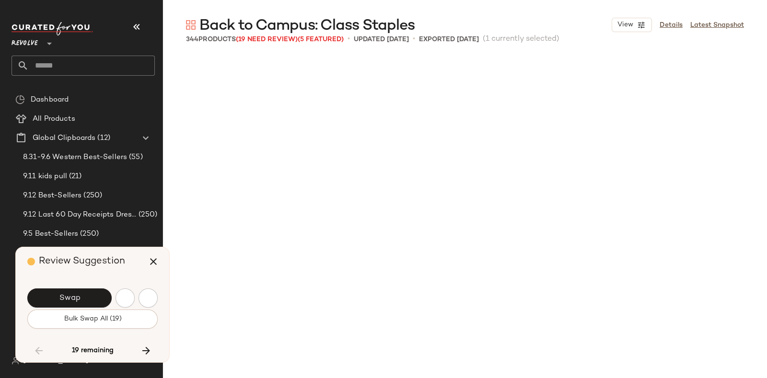
scroll to position [11102, 0]
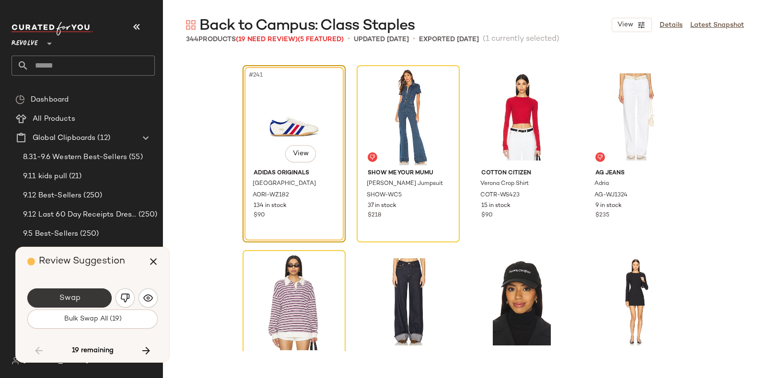
click at [96, 295] on button "Swap" at bounding box center [69, 298] width 84 height 19
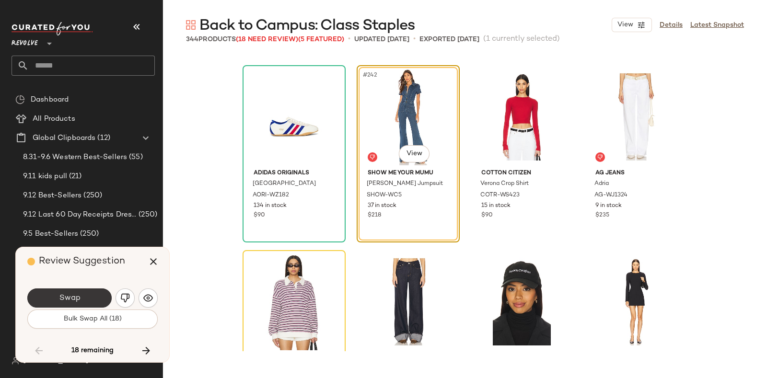
click at [86, 293] on button "Swap" at bounding box center [69, 298] width 84 height 19
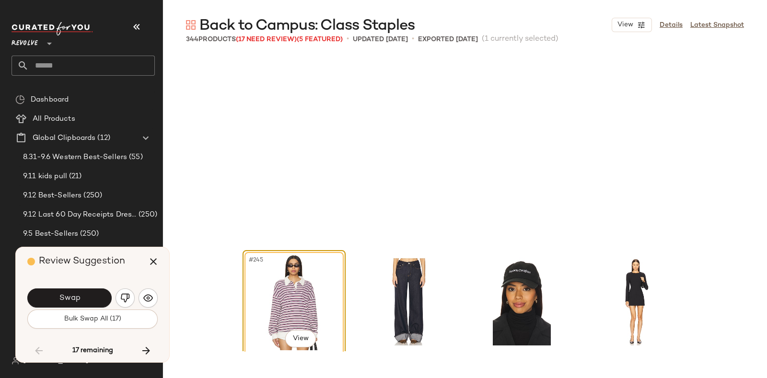
scroll to position [11287, 0]
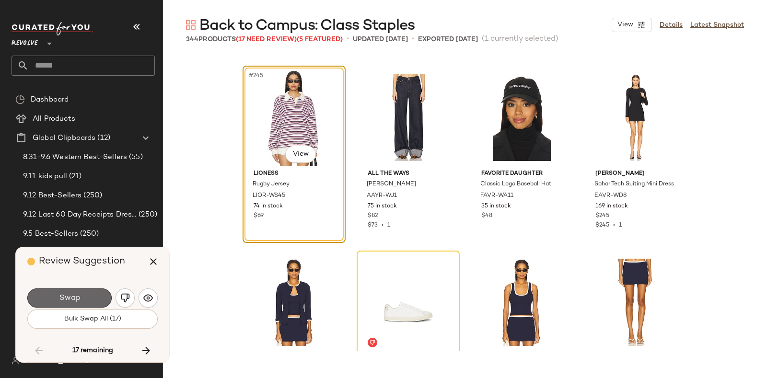
click at [93, 291] on button "Swap" at bounding box center [69, 298] width 84 height 19
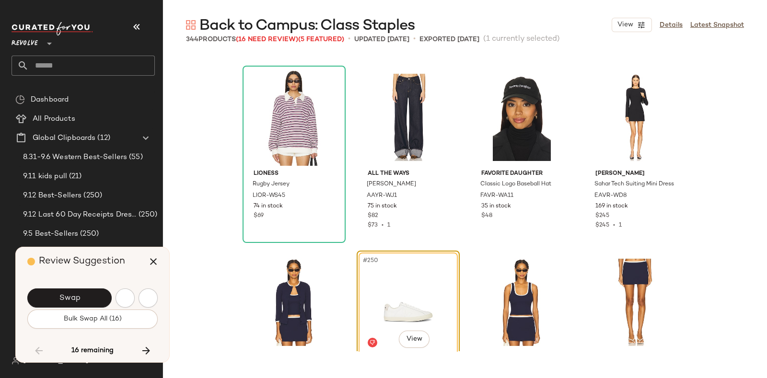
scroll to position [11472, 0]
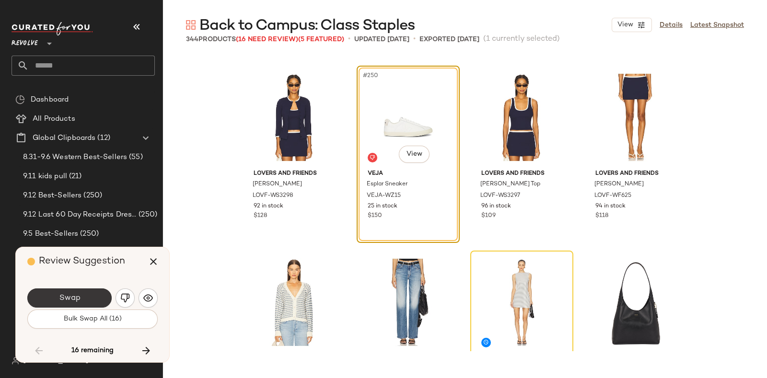
click at [93, 294] on button "Swap" at bounding box center [69, 298] width 84 height 19
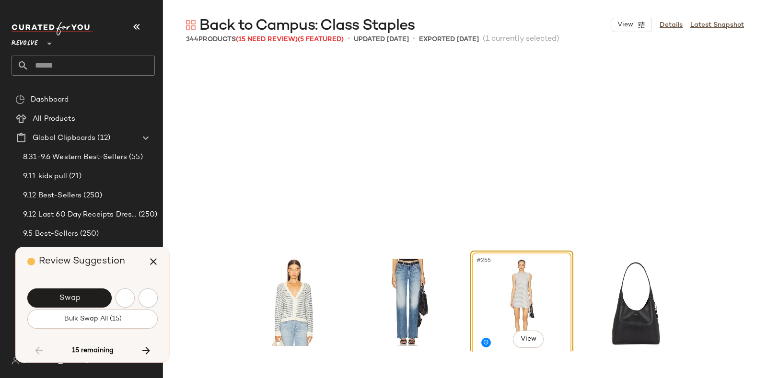
scroll to position [11657, 0]
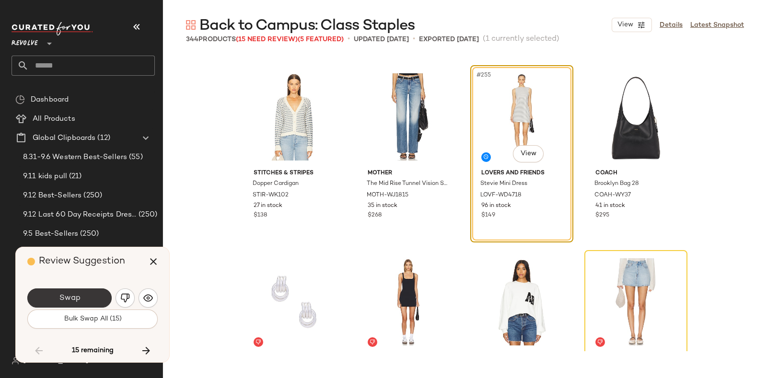
click at [84, 293] on button "Swap" at bounding box center [69, 298] width 84 height 19
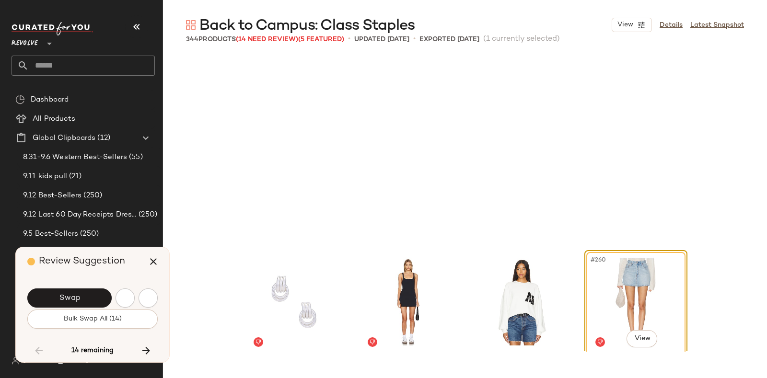
scroll to position [11842, 0]
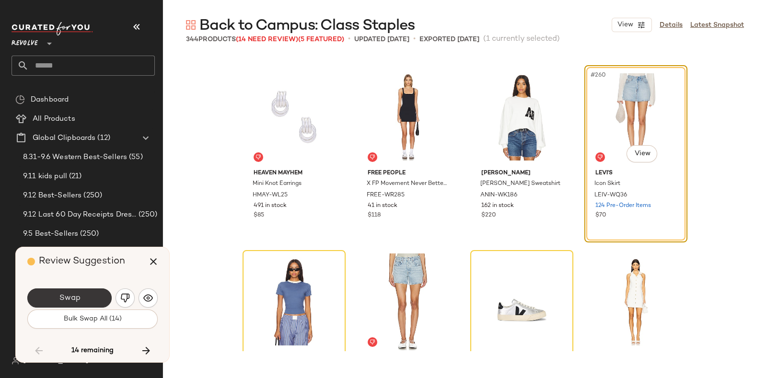
click at [87, 292] on button "Swap" at bounding box center [69, 298] width 84 height 19
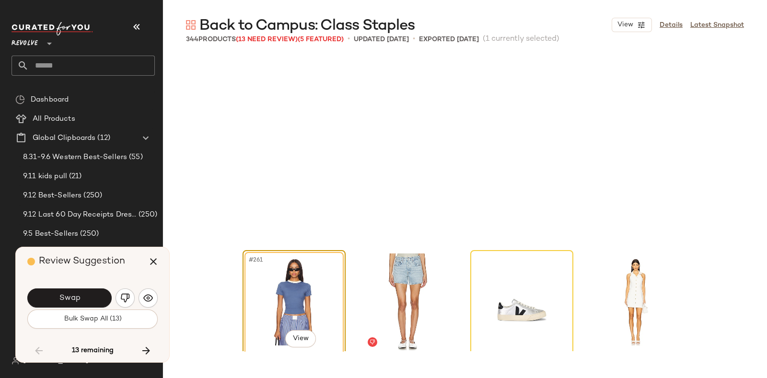
scroll to position [12027, 0]
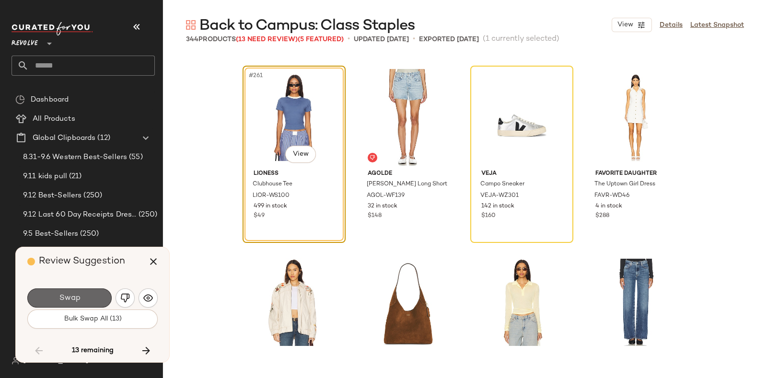
click at [91, 294] on button "Swap" at bounding box center [69, 298] width 84 height 19
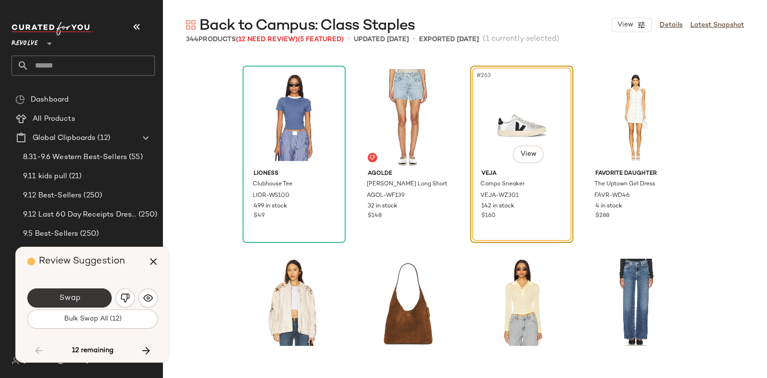
click at [89, 296] on button "Swap" at bounding box center [69, 298] width 84 height 19
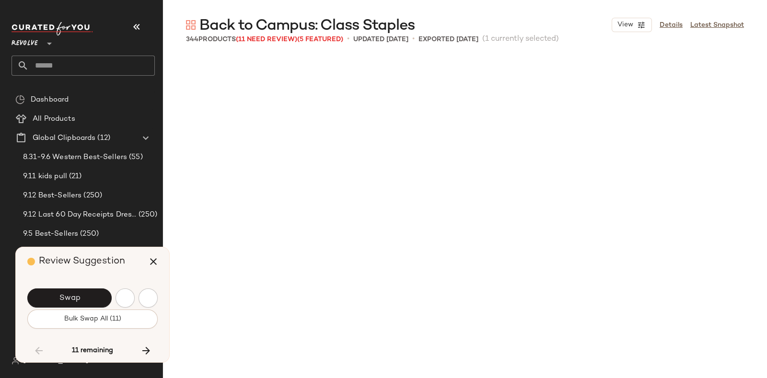
scroll to position [12397, 0]
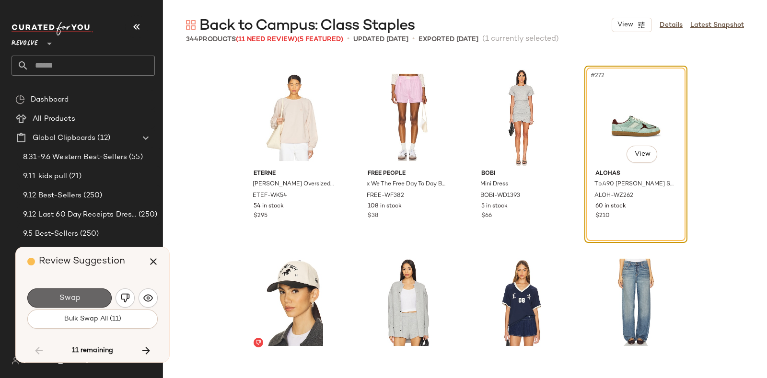
click at [82, 292] on button "Swap" at bounding box center [69, 298] width 84 height 19
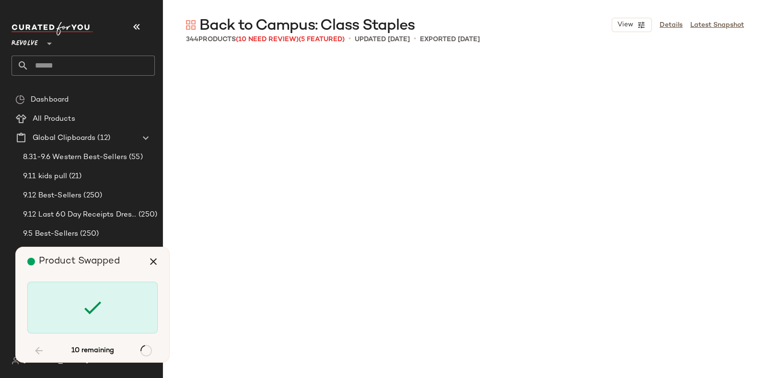
scroll to position [13507, 0]
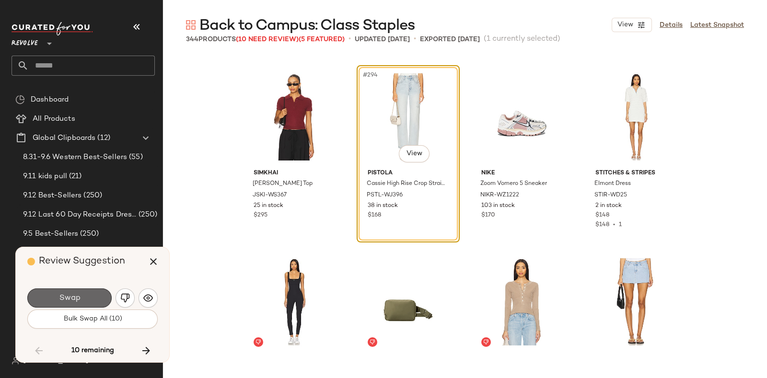
click at [91, 292] on button "Swap" at bounding box center [69, 298] width 84 height 19
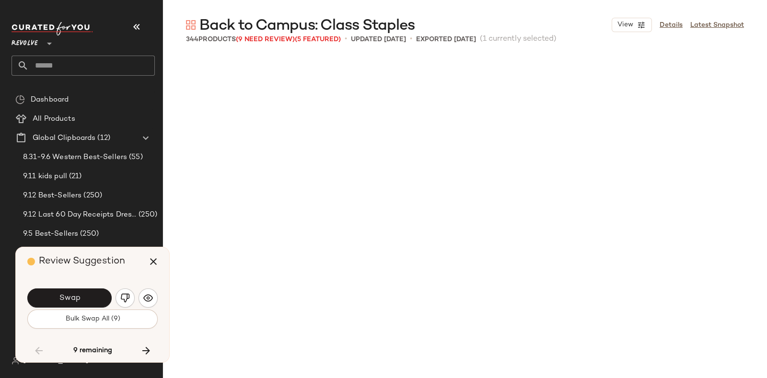
scroll to position [13877, 0]
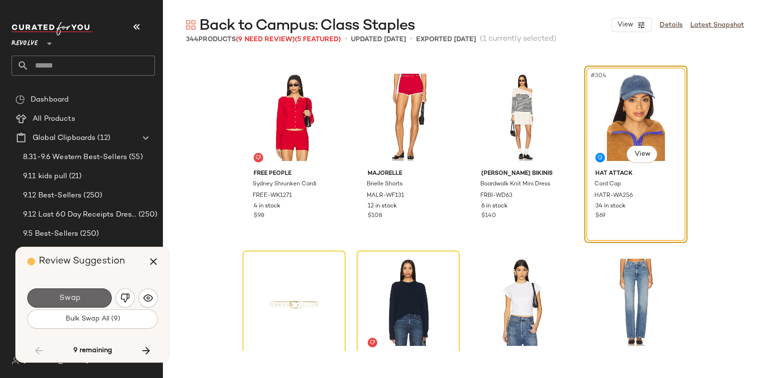
click at [72, 294] on span "Swap" at bounding box center [69, 298] width 22 height 9
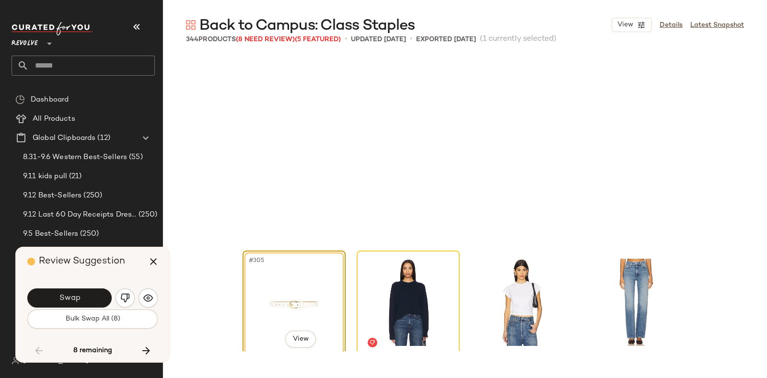
scroll to position [14062, 0]
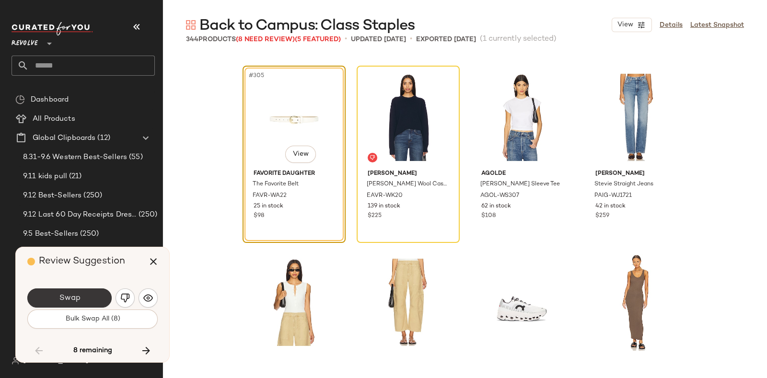
click at [82, 291] on button "Swap" at bounding box center [69, 298] width 84 height 19
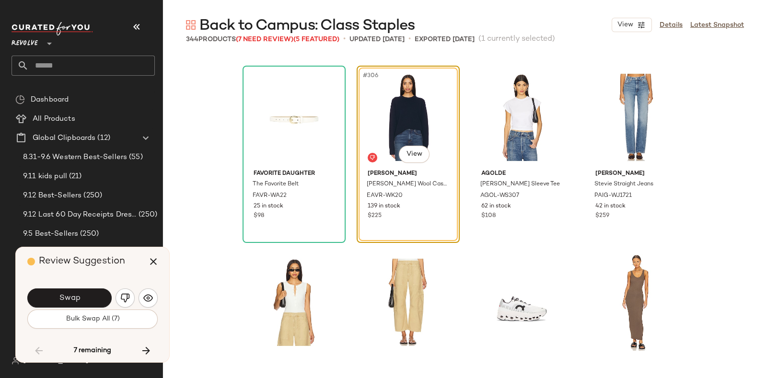
click at [86, 287] on div "Swap" at bounding box center [92, 298] width 130 height 23
click at [80, 291] on button "Swap" at bounding box center [69, 298] width 84 height 19
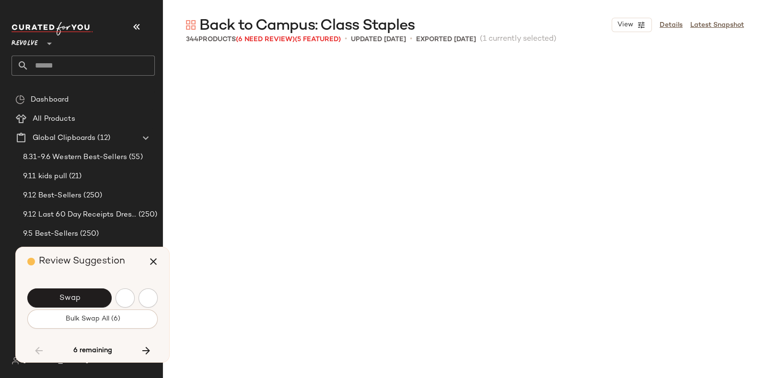
scroll to position [14618, 0]
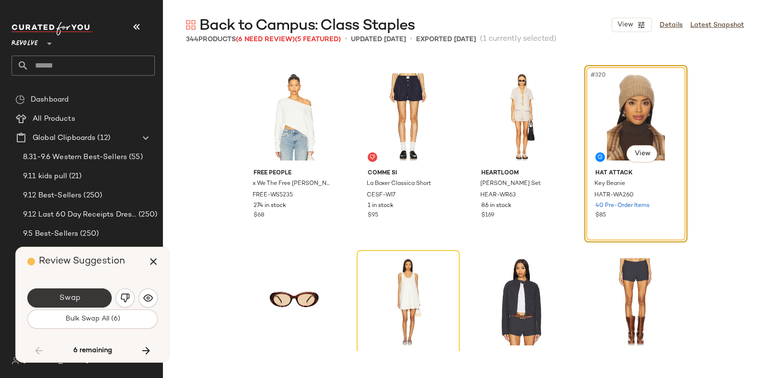
click at [68, 291] on button "Swap" at bounding box center [69, 298] width 84 height 19
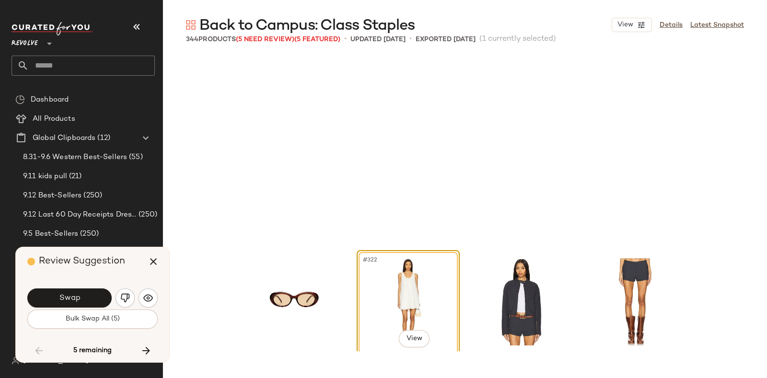
scroll to position [14802, 0]
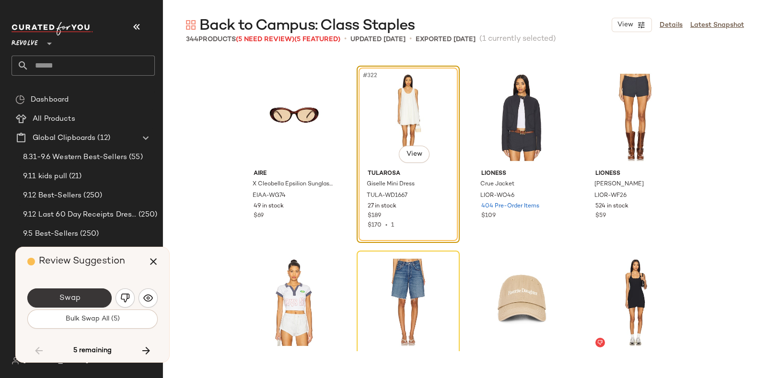
click at [80, 291] on button "Swap" at bounding box center [69, 298] width 84 height 19
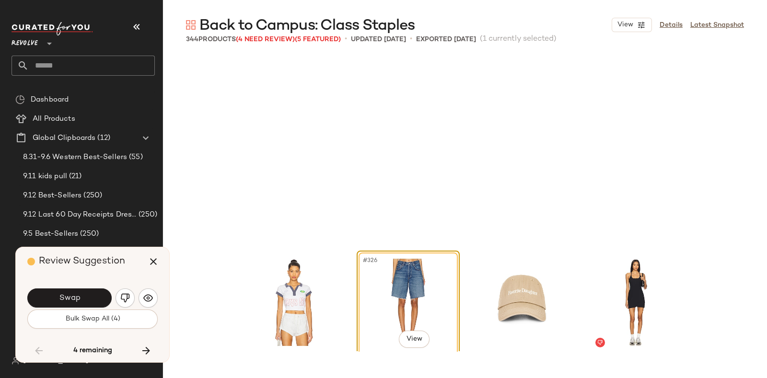
scroll to position [14987, 0]
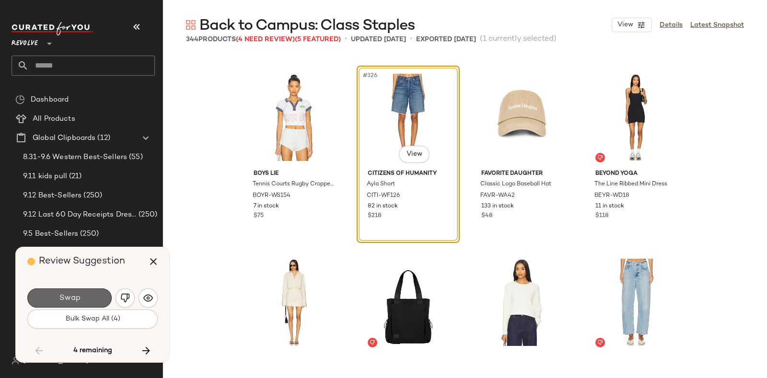
click at [81, 292] on button "Swap" at bounding box center [69, 298] width 84 height 19
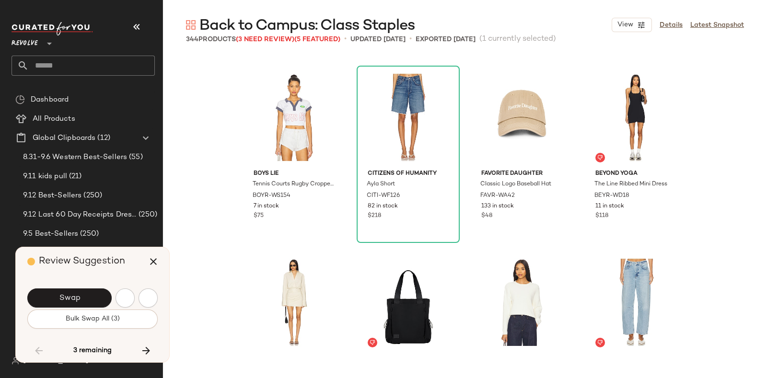
scroll to position [15358, 0]
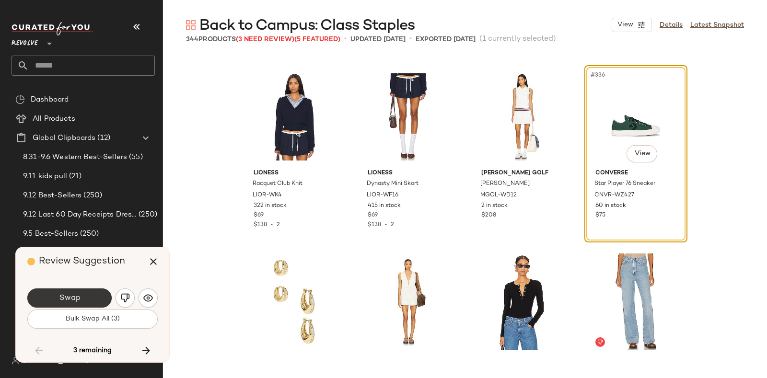
click at [76, 294] on span "Swap" at bounding box center [69, 298] width 22 height 9
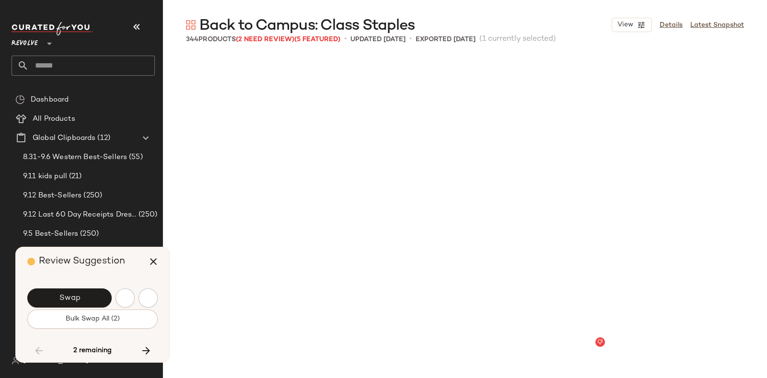
scroll to position [15618, 0]
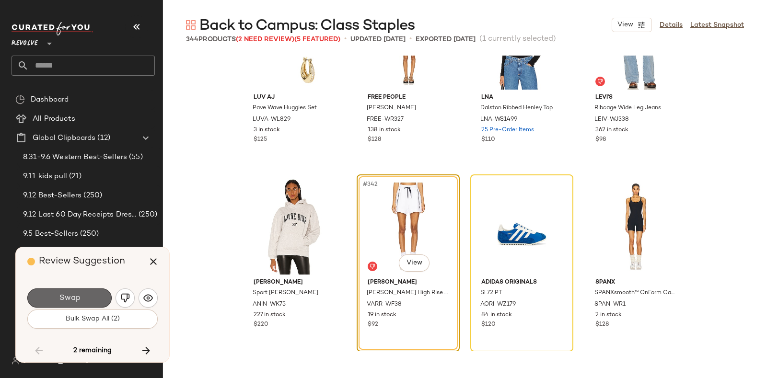
click at [84, 293] on button "Swap" at bounding box center [69, 298] width 84 height 19
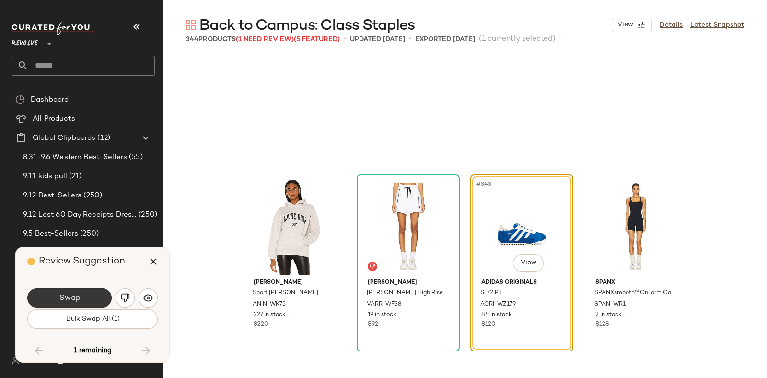
click at [89, 295] on button "Swap" at bounding box center [69, 298] width 84 height 19
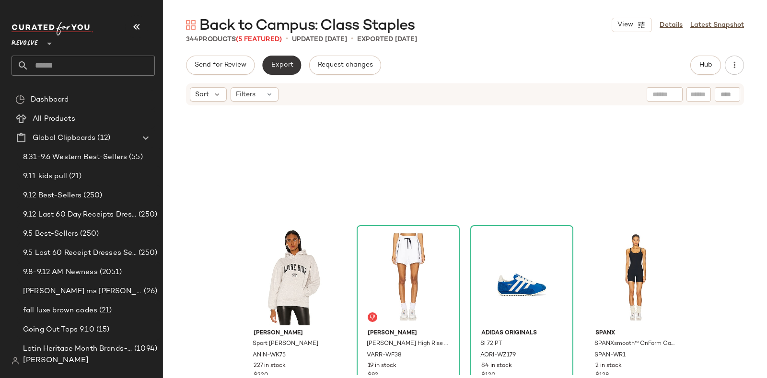
click at [281, 62] on span "Export" at bounding box center [281, 65] width 23 height 8
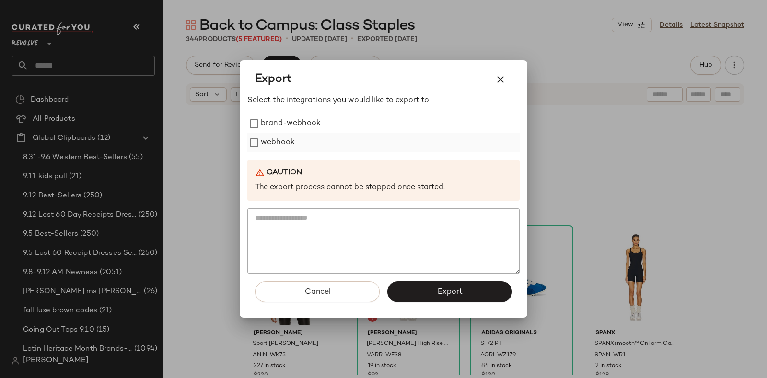
click at [280, 139] on label "webhook" at bounding box center [278, 142] width 34 height 19
click at [431, 286] on button "Export" at bounding box center [449, 291] width 125 height 21
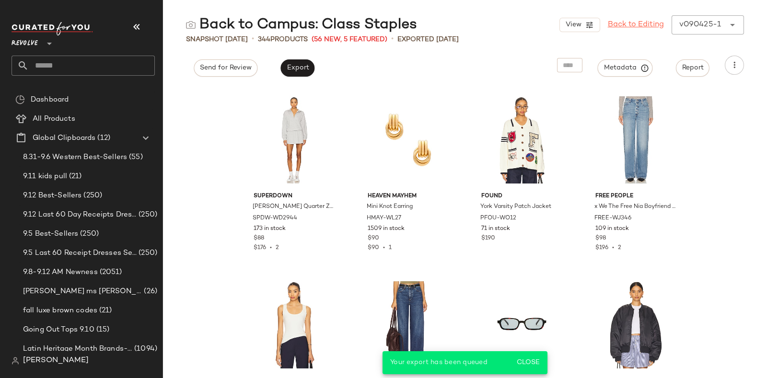
click at [648, 22] on link "Back to Editing" at bounding box center [636, 25] width 56 height 12
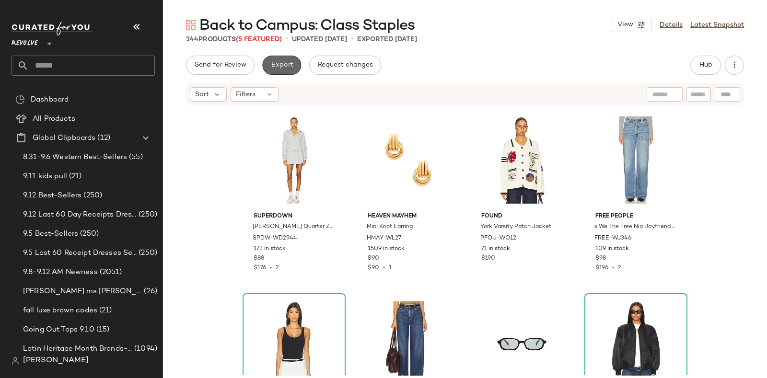
click at [285, 64] on span "Export" at bounding box center [281, 65] width 23 height 8
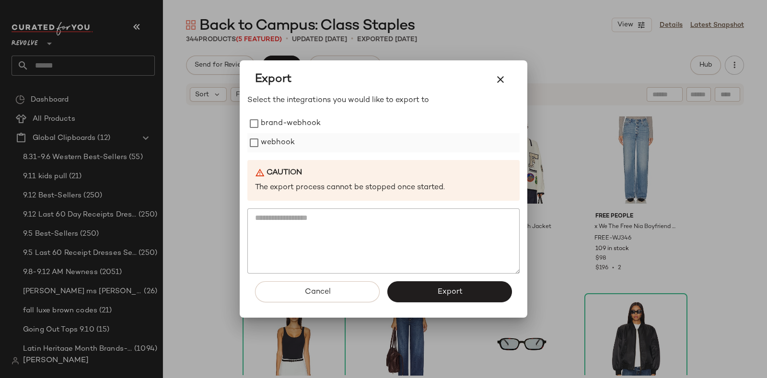
click at [291, 142] on label "webhook" at bounding box center [278, 142] width 34 height 19
click at [423, 289] on button "Export" at bounding box center [449, 291] width 125 height 21
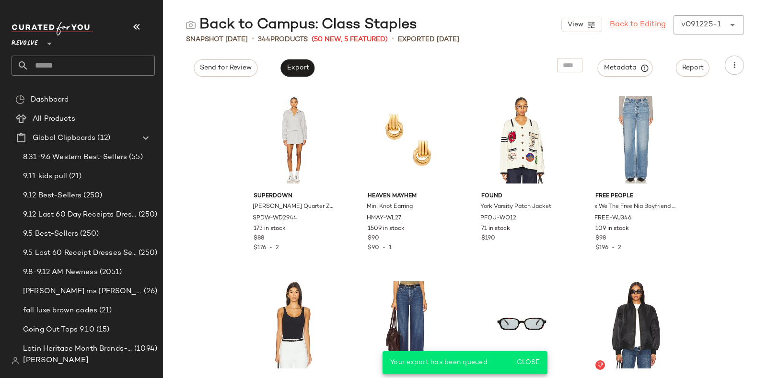
click at [644, 23] on link "Back to Editing" at bounding box center [638, 25] width 56 height 12
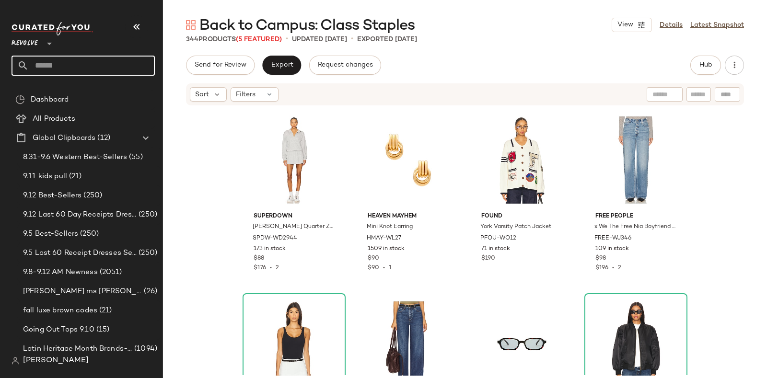
click at [103, 65] on input "text" at bounding box center [92, 66] width 126 height 20
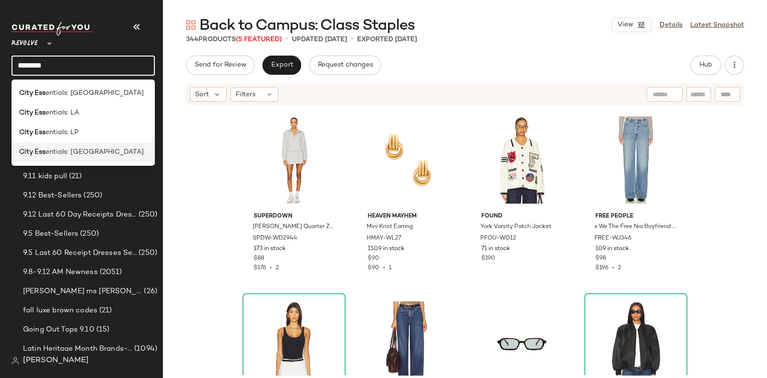
type input "********"
click at [102, 149] on div "City Ess entials: NYC" at bounding box center [83, 152] width 128 height 10
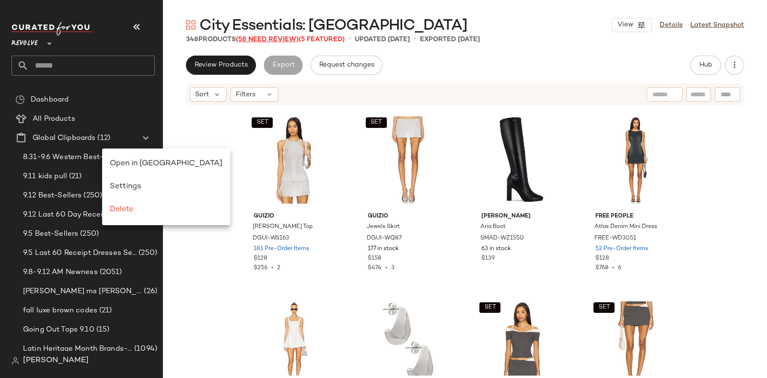
click at [272, 37] on span "(58 Need Review)" at bounding box center [267, 39] width 63 height 7
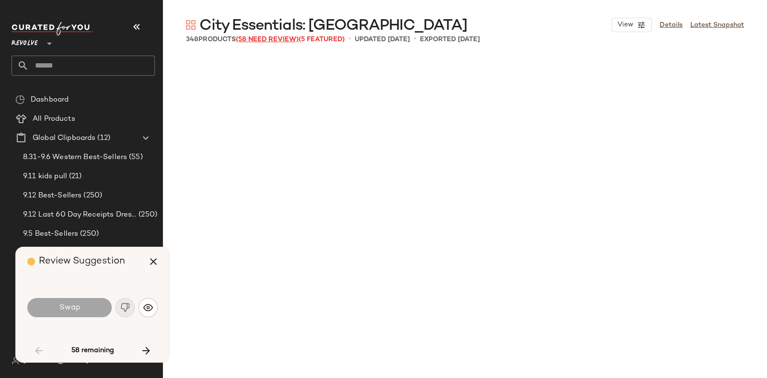
scroll to position [740, 0]
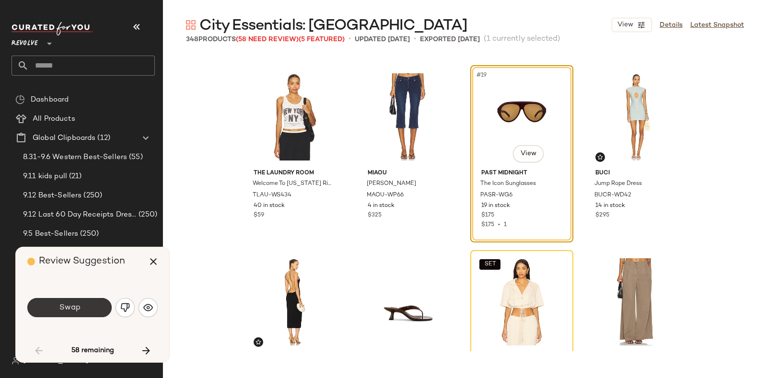
click at [84, 305] on button "Swap" at bounding box center [69, 307] width 84 height 19
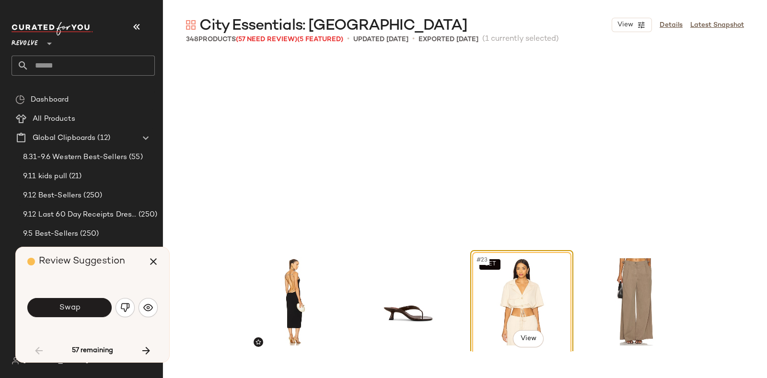
scroll to position [925, 0]
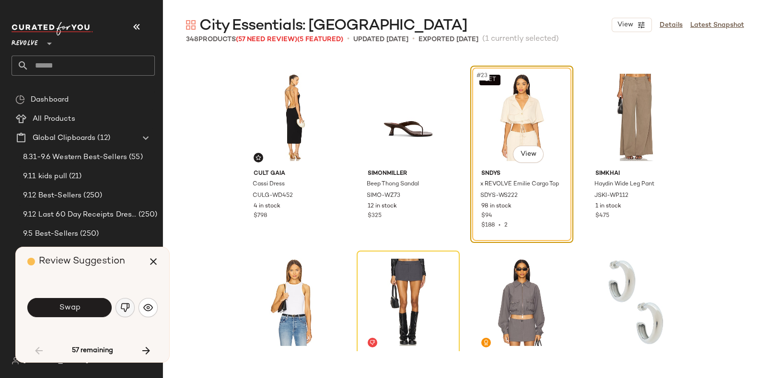
click at [126, 302] on button "button" at bounding box center [125, 307] width 19 height 19
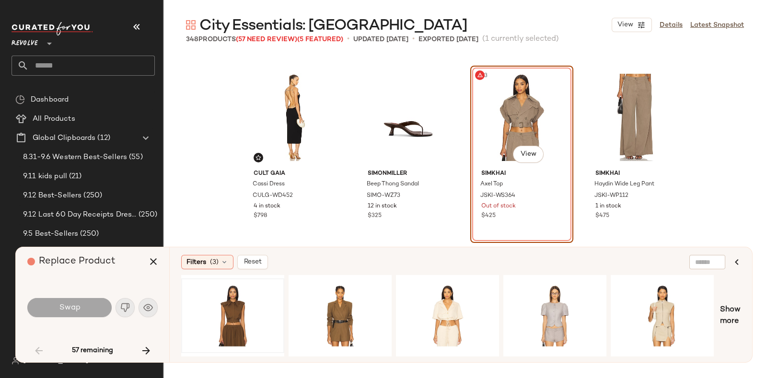
drag, startPoint x: 123, startPoint y: 265, endPoint x: 240, endPoint y: 289, distance: 119.3
click at [240, 289] on div at bounding box center [233, 316] width 96 height 68
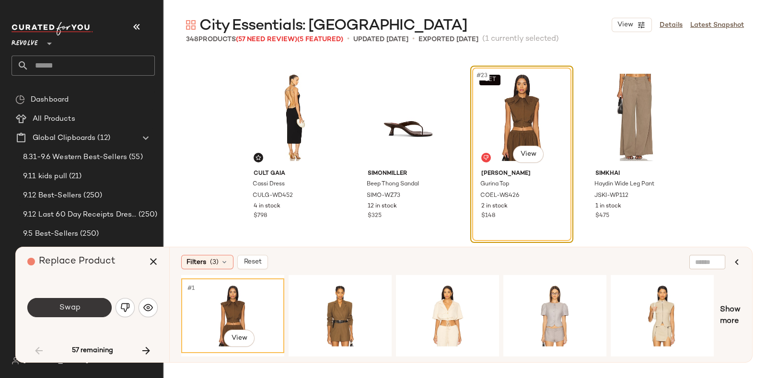
click at [87, 304] on button "Swap" at bounding box center [69, 307] width 84 height 19
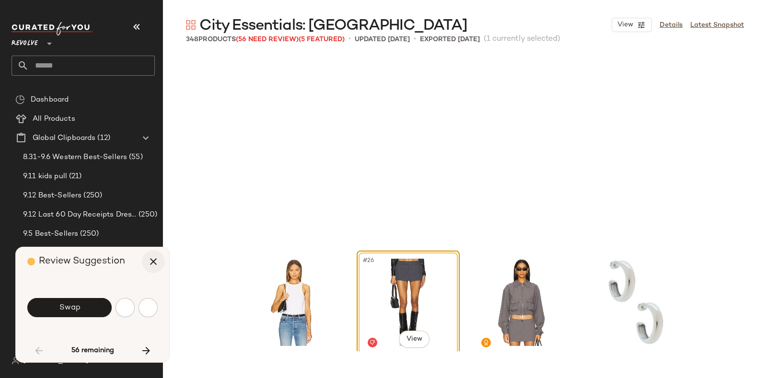
scroll to position [1110, 0]
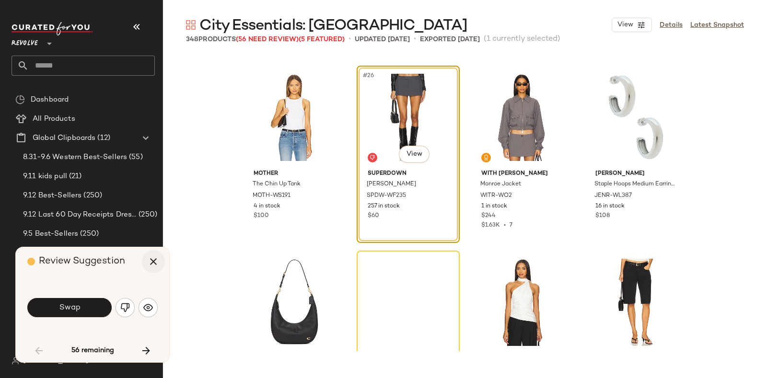
click at [153, 260] on icon "button" at bounding box center [154, 262] width 12 height 12
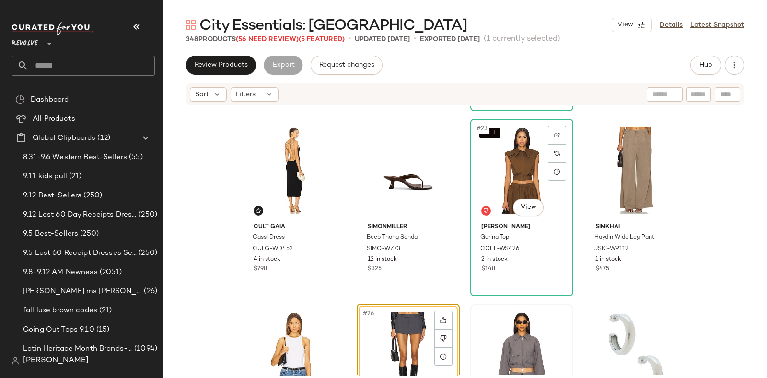
scroll to position [923, 0]
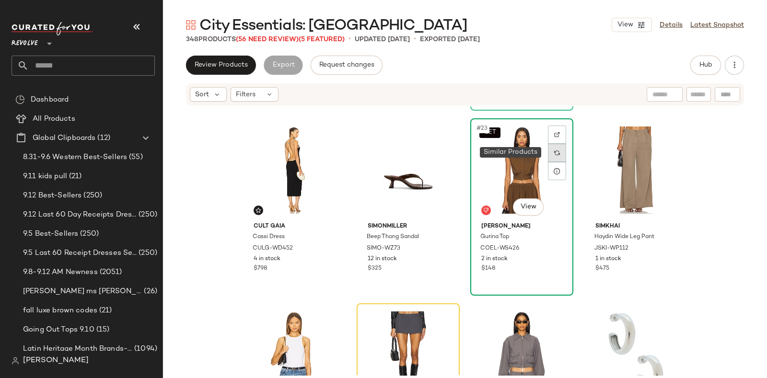
click at [557, 154] on img at bounding box center [557, 153] width 6 height 6
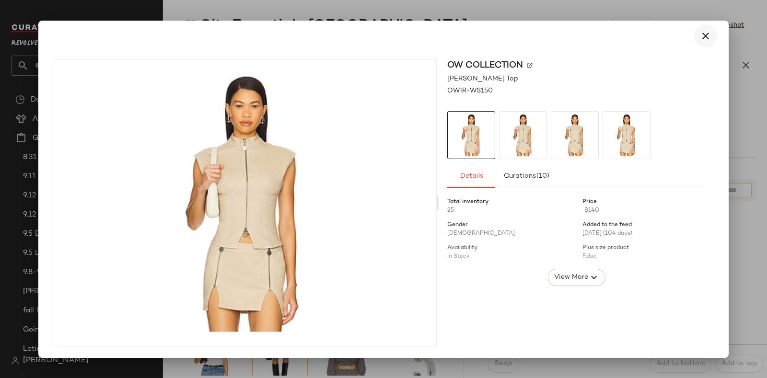
click at [708, 33] on icon "button" at bounding box center [706, 36] width 12 height 12
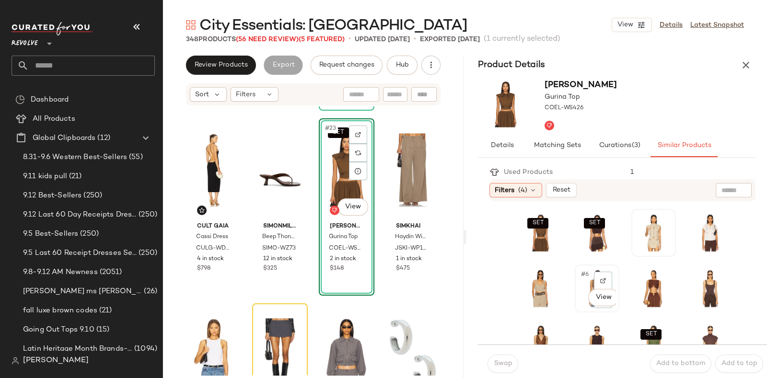
click at [578, 293] on div "#6 View" at bounding box center [597, 288] width 38 height 41
click at [578, 296] on body "Revolve ** Dashboard All Products Global Clipboards (12) 8.31-9.6 Western Best-…" at bounding box center [383, 189] width 767 height 378
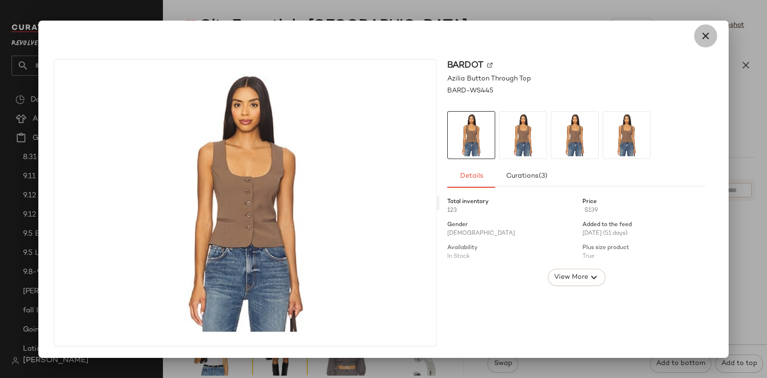
click at [708, 33] on icon "button" at bounding box center [706, 36] width 12 height 12
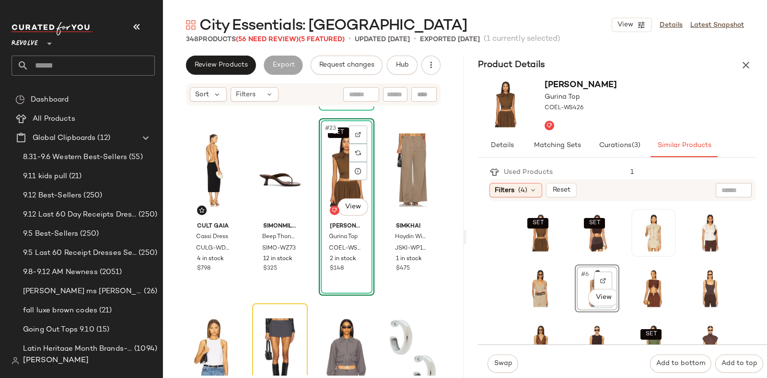
click at [580, 277] on span "#6" at bounding box center [585, 275] width 11 height 10
click at [501, 360] on span "Swap" at bounding box center [502, 364] width 19 height 8
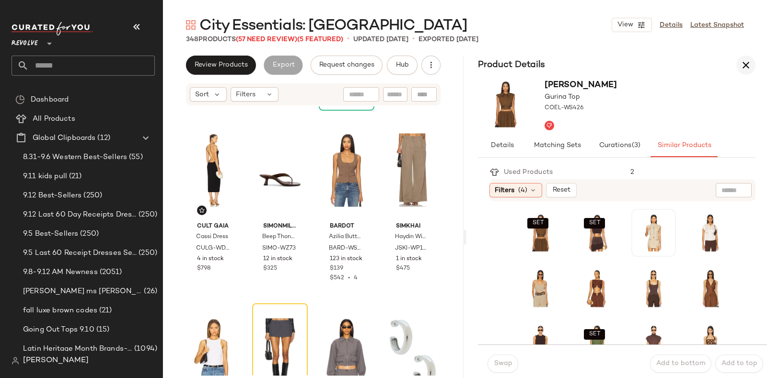
click at [743, 62] on icon "button" at bounding box center [746, 65] width 12 height 12
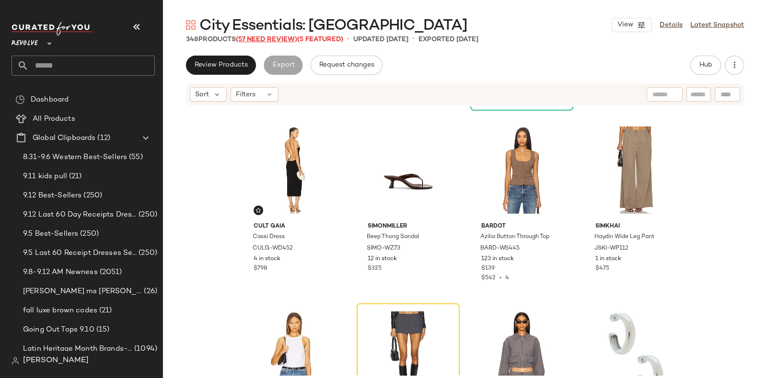
click at [261, 39] on span "(57 Need Review)" at bounding box center [266, 39] width 61 height 7
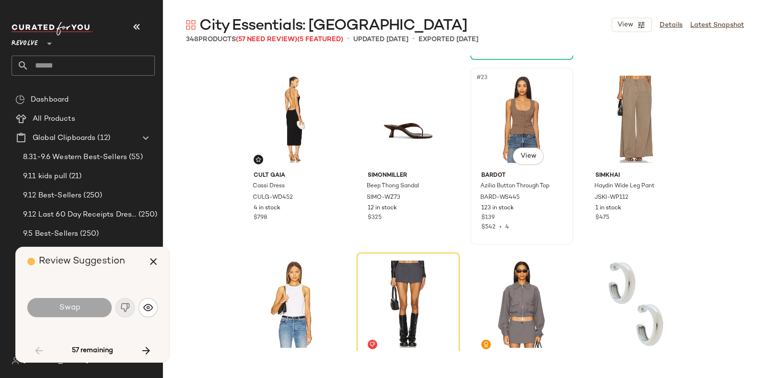
scroll to position [1028, 0]
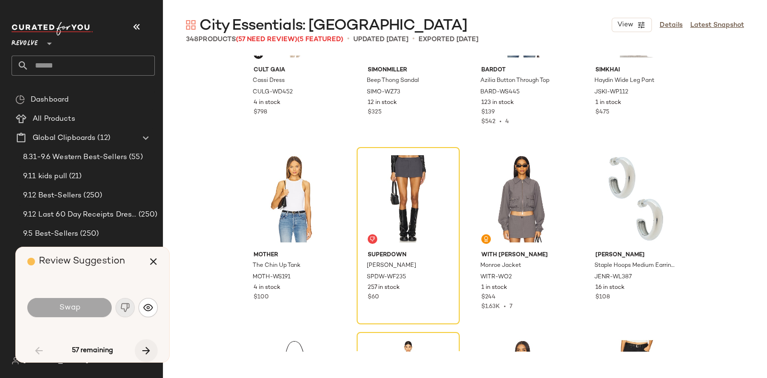
click at [139, 346] on button "button" at bounding box center [146, 350] width 23 height 23
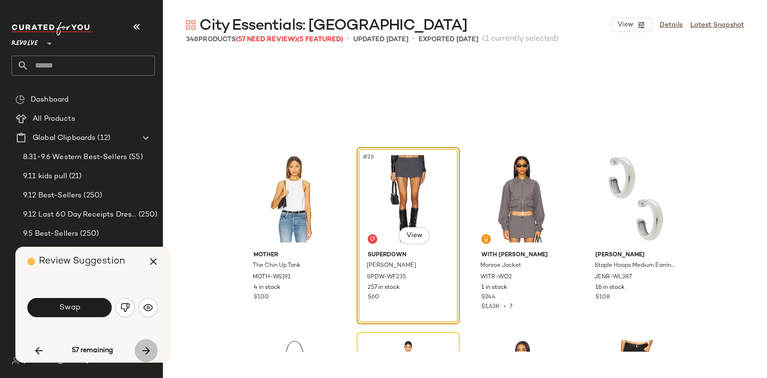
scroll to position [1110, 0]
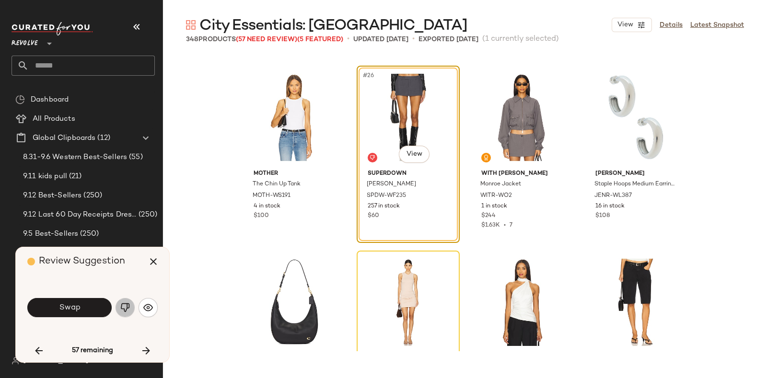
click at [122, 305] on img "button" at bounding box center [125, 308] width 10 height 10
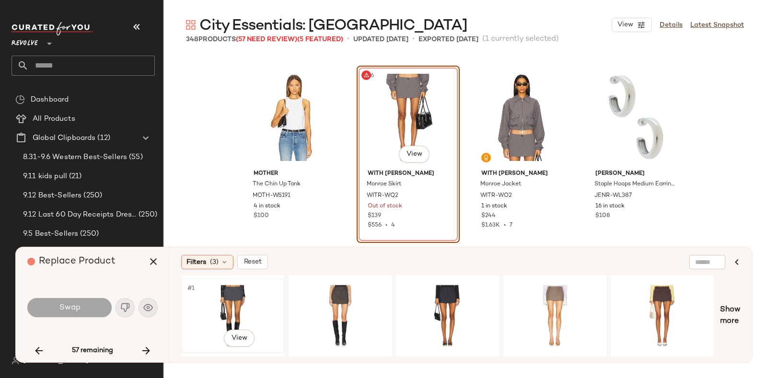
click at [224, 289] on div "#1 View" at bounding box center [233, 316] width 96 height 68
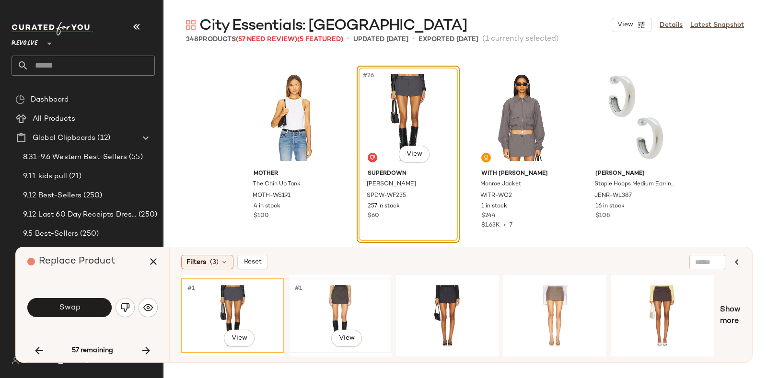
click at [344, 285] on div "#1 View" at bounding box center [340, 316] width 96 height 68
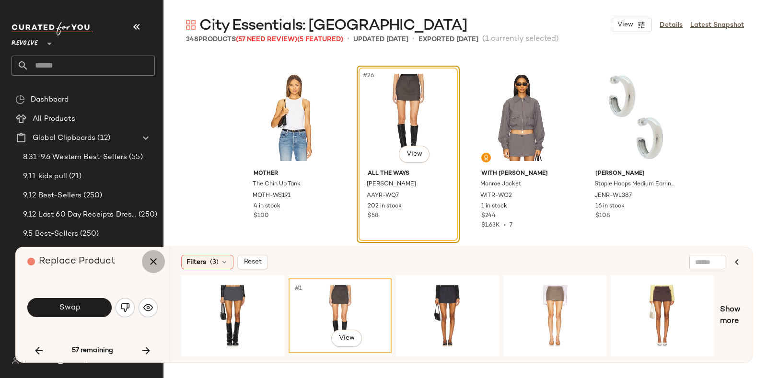
click at [157, 262] on icon "button" at bounding box center [154, 262] width 12 height 12
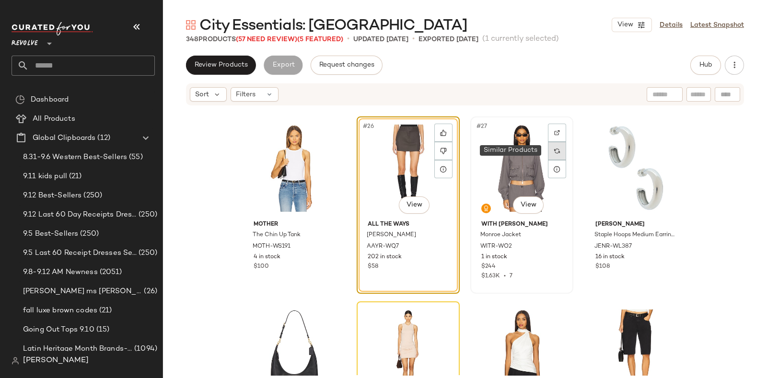
click at [557, 148] on img at bounding box center [557, 151] width 6 height 6
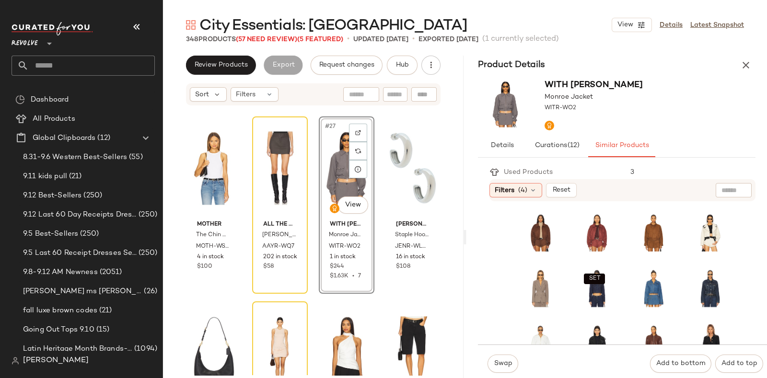
click at [637, 138] on button "Similar Products" at bounding box center [621, 145] width 67 height 23
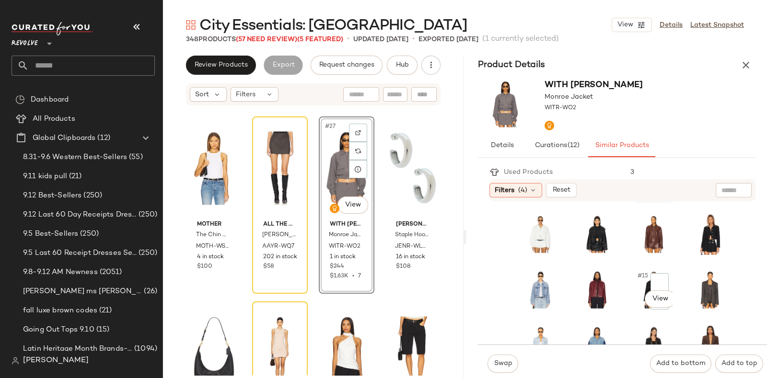
scroll to position [110, 0]
drag, startPoint x: 680, startPoint y: 275, endPoint x: 683, endPoint y: 126, distance: 148.6
click at [683, 126] on div "With Jean Monroe Jacket WITR-WO2" at bounding box center [616, 104] width 301 height 59
click at [674, 278] on div "SET" at bounding box center [625, 262] width 214 height 326
click at [693, 275] on span "#16" at bounding box center [699, 276] width 13 height 10
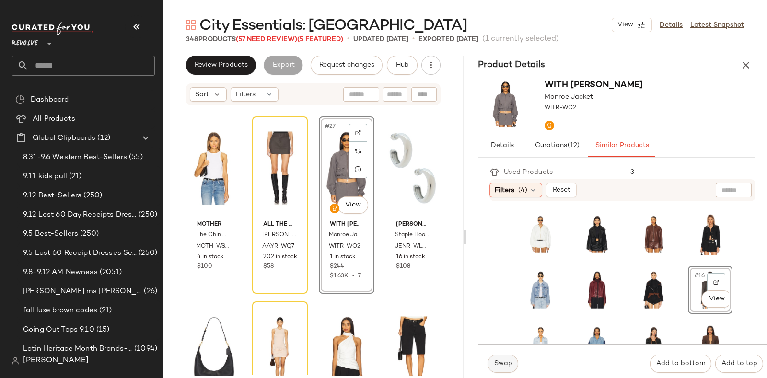
click at [498, 363] on span "Swap" at bounding box center [502, 364] width 19 height 8
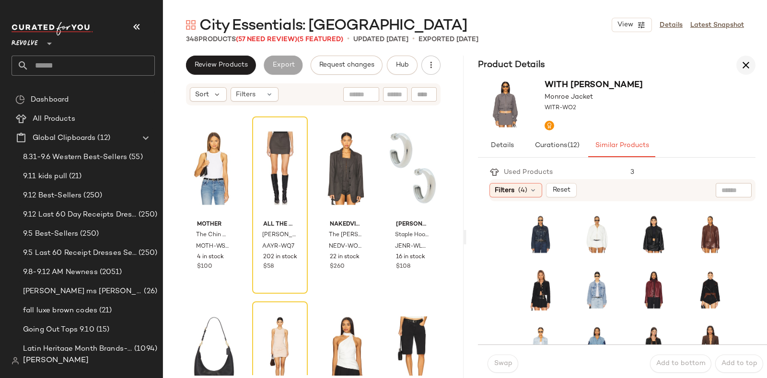
click at [743, 61] on icon "button" at bounding box center [746, 65] width 12 height 12
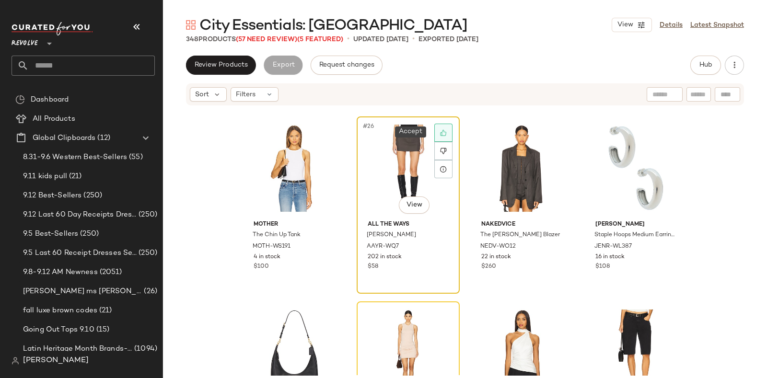
click at [435, 127] on div at bounding box center [443, 133] width 18 height 18
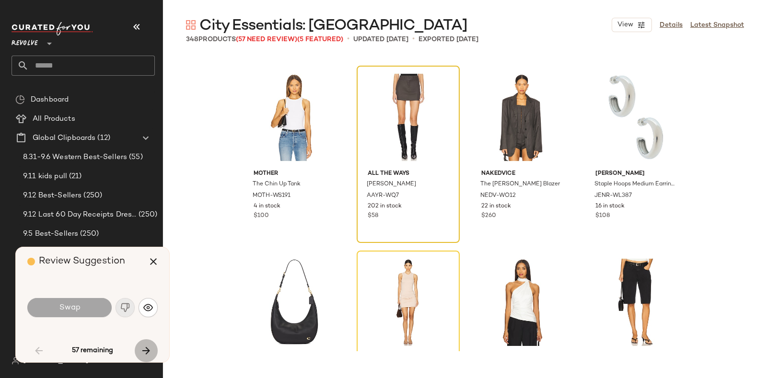
click at [142, 344] on button "button" at bounding box center [146, 350] width 23 height 23
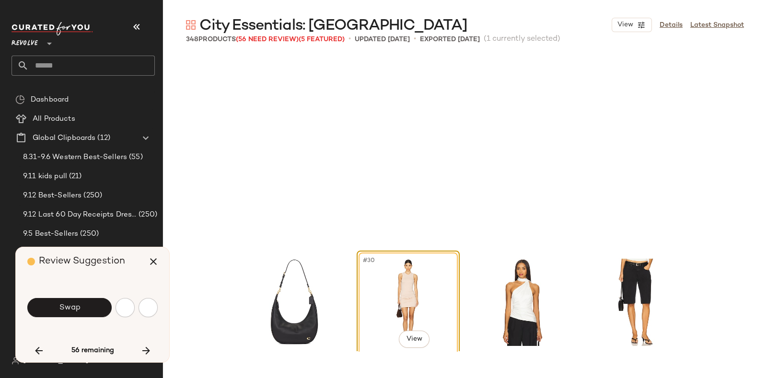
scroll to position [1295, 0]
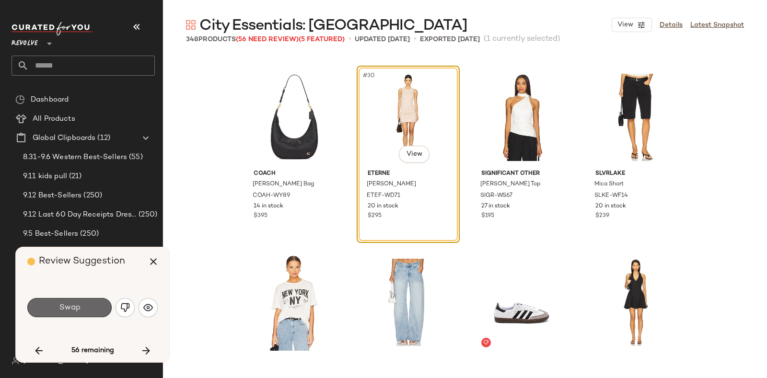
click at [87, 302] on button "Swap" at bounding box center [69, 307] width 84 height 19
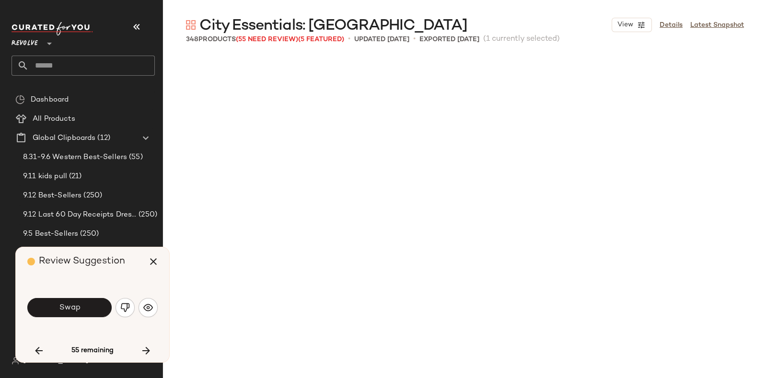
scroll to position [1850, 0]
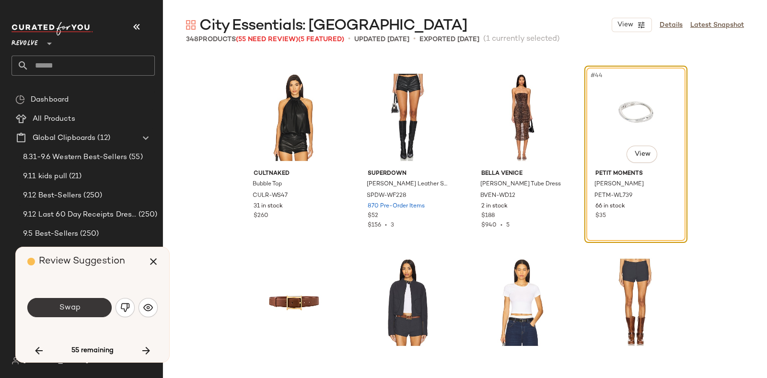
click at [81, 301] on button "Swap" at bounding box center [69, 307] width 84 height 19
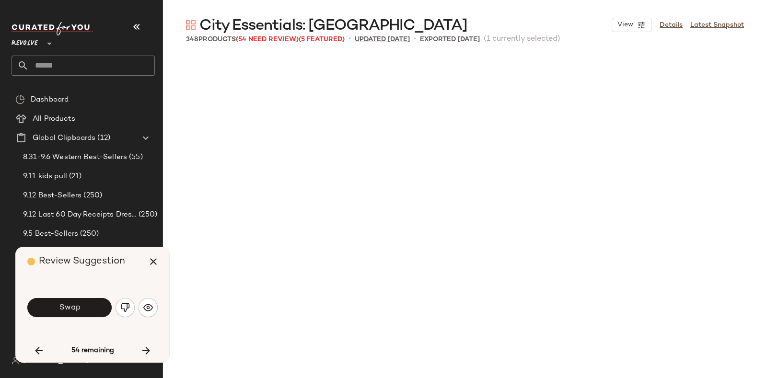
scroll to position [2220, 0]
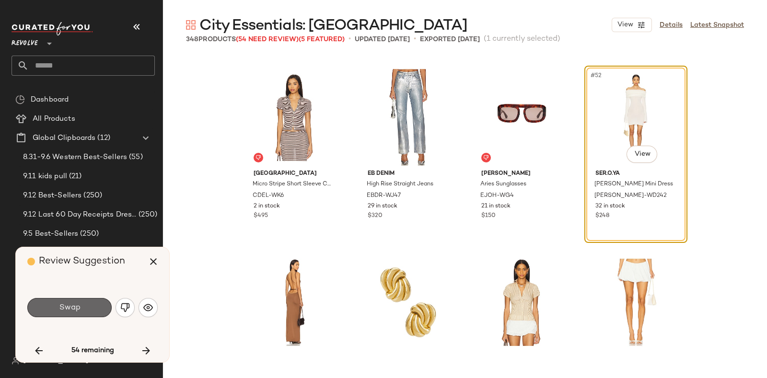
click at [87, 304] on button "Swap" at bounding box center [69, 307] width 84 height 19
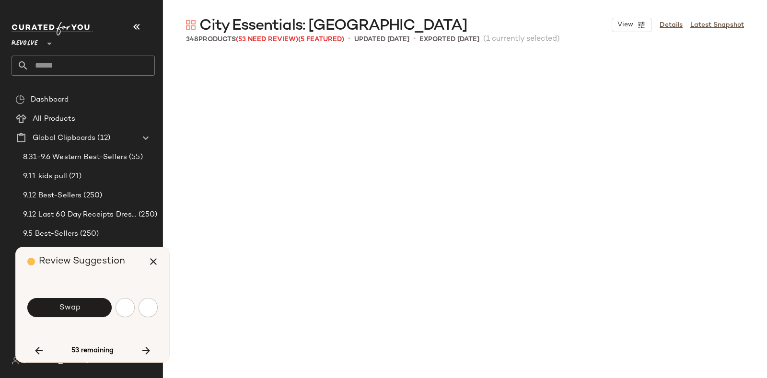
scroll to position [2590, 0]
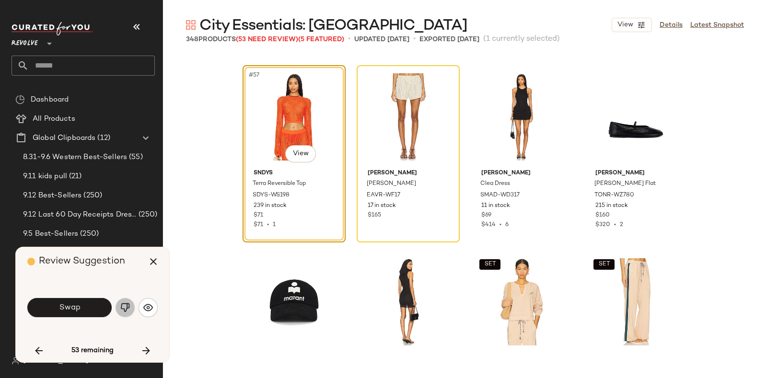
click at [121, 308] on img "button" at bounding box center [125, 308] width 10 height 10
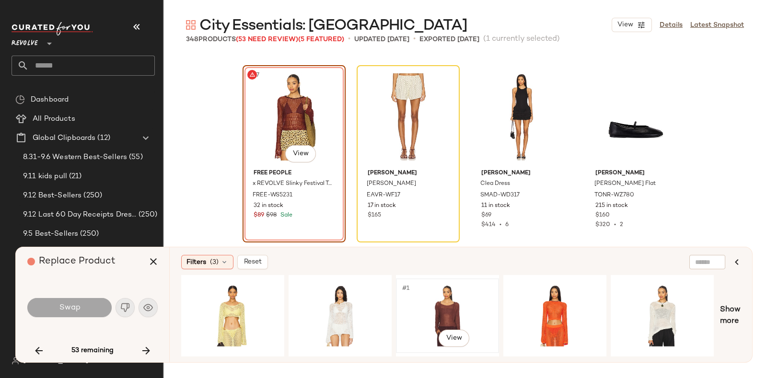
click at [436, 292] on div "#1 View" at bounding box center [447, 316] width 96 height 68
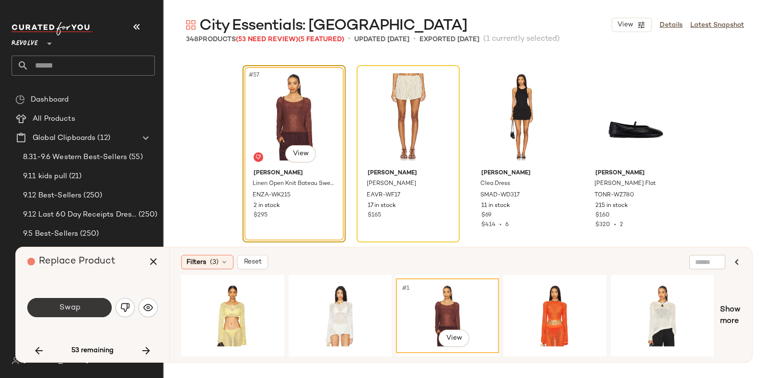
click at [79, 305] on span "Swap" at bounding box center [69, 307] width 22 height 9
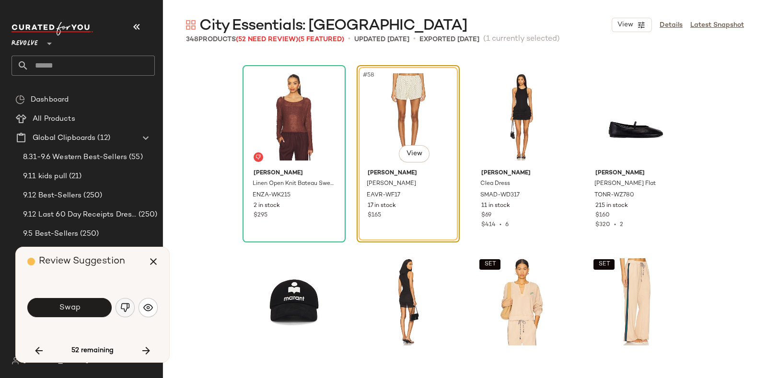
click at [122, 305] on img "button" at bounding box center [125, 308] width 10 height 10
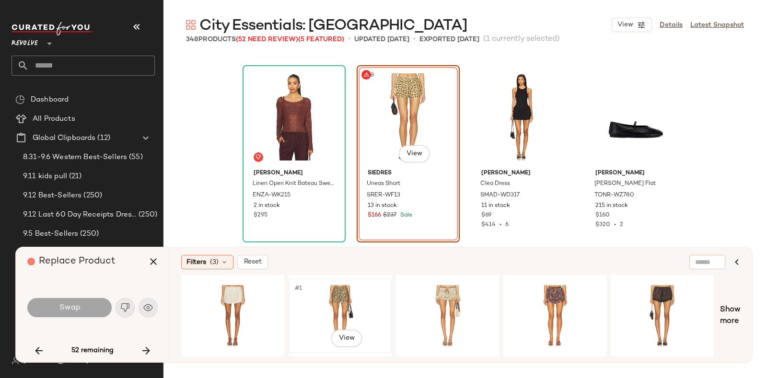
click at [313, 292] on div "#1 View" at bounding box center [340, 316] width 96 height 68
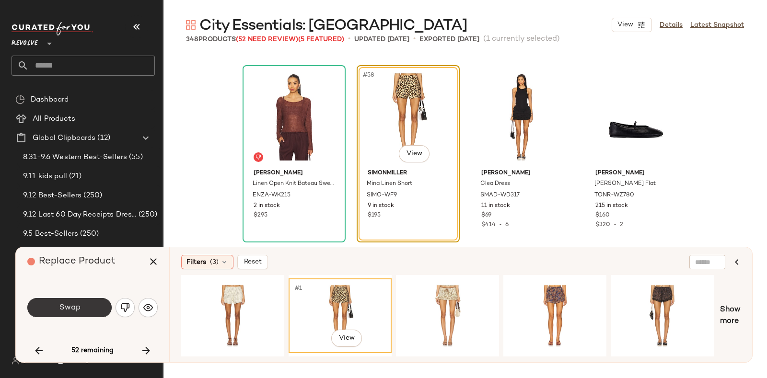
click at [60, 311] on span "Swap" at bounding box center [69, 307] width 22 height 9
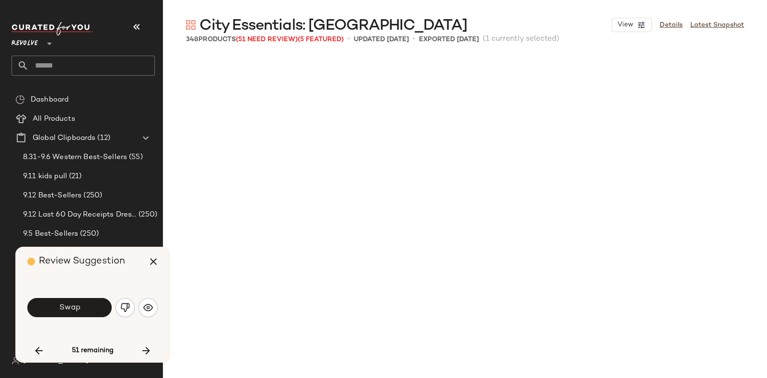
scroll to position [3145, 0]
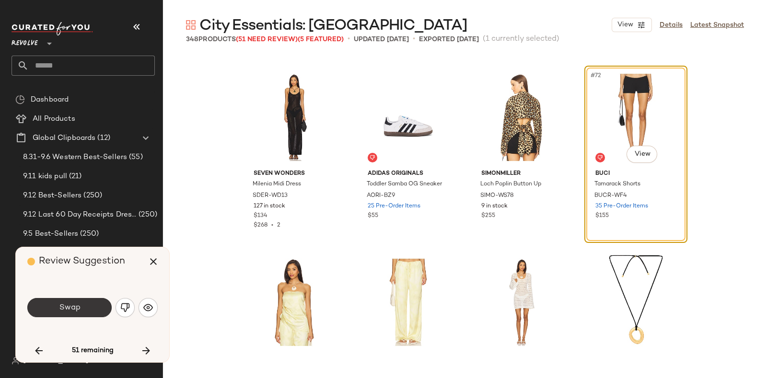
click at [81, 308] on button "Swap" at bounding box center [69, 307] width 84 height 19
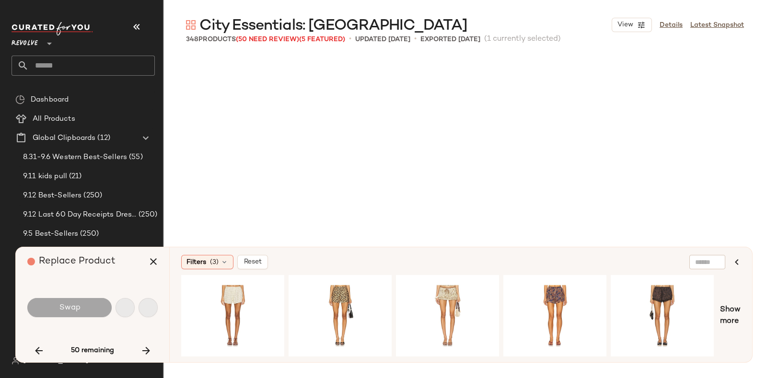
scroll to position [3516, 0]
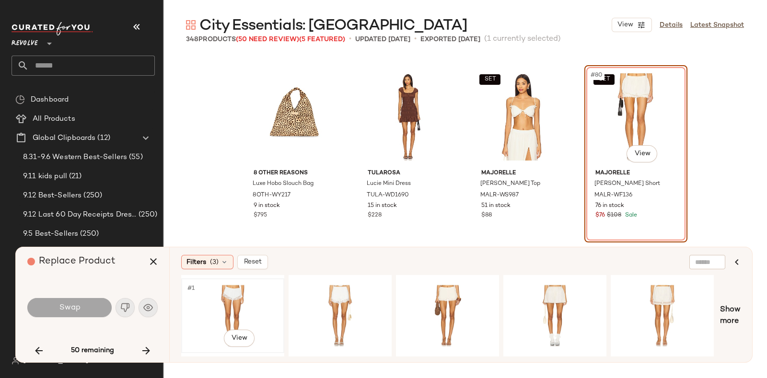
click at [213, 289] on div "#1 View" at bounding box center [233, 316] width 96 height 68
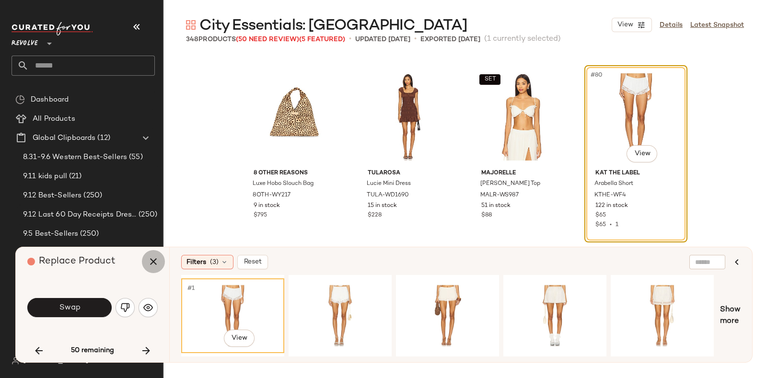
click at [151, 263] on icon "button" at bounding box center [154, 262] width 12 height 12
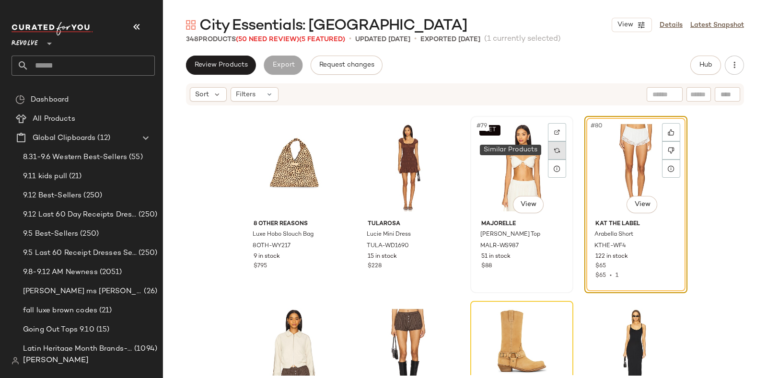
click at [558, 151] on div at bounding box center [557, 150] width 18 height 18
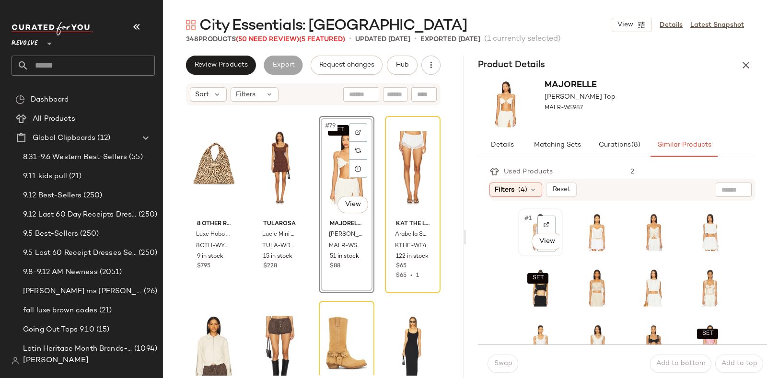
click at [525, 222] on span "#1" at bounding box center [528, 219] width 10 height 10
click at [500, 361] on span "Swap" at bounding box center [502, 364] width 19 height 8
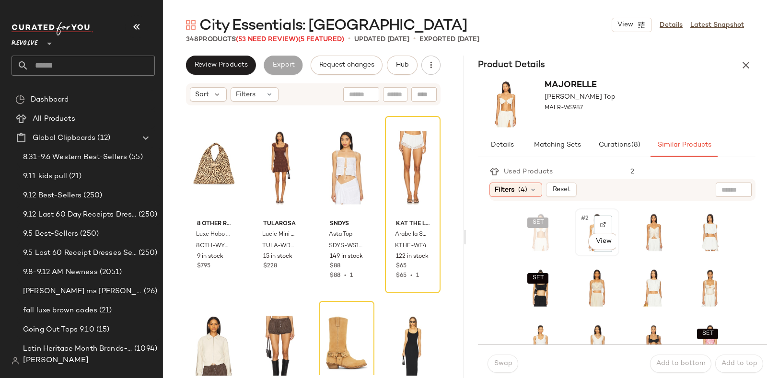
click at [578, 231] on div "#2 View" at bounding box center [597, 232] width 38 height 41
click at [632, 226] on div "#3 View" at bounding box center [653, 232] width 43 height 46
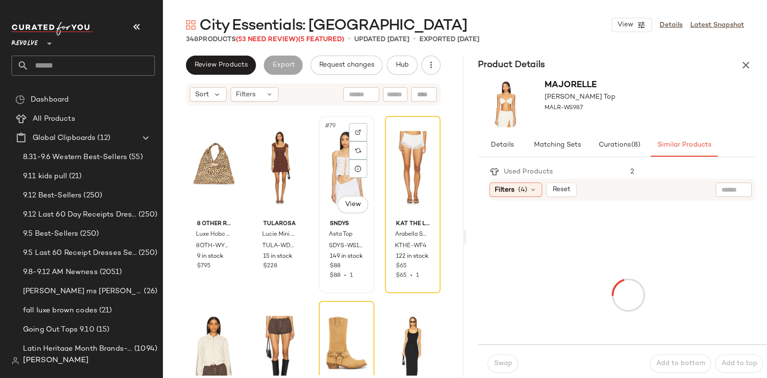
click at [326, 165] on div "#79 View" at bounding box center [346, 167] width 49 height 97
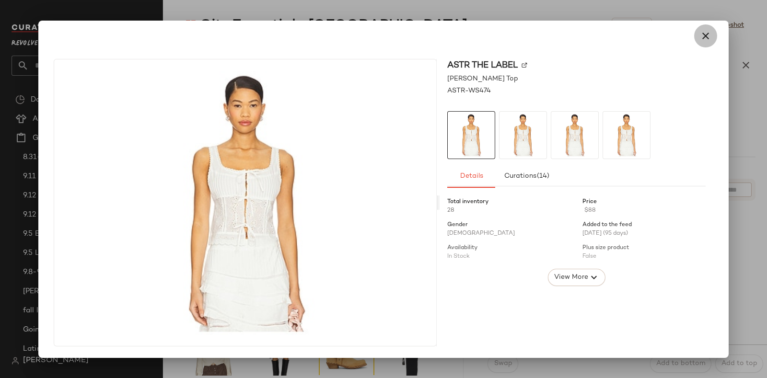
click at [708, 33] on icon "button" at bounding box center [706, 36] width 12 height 12
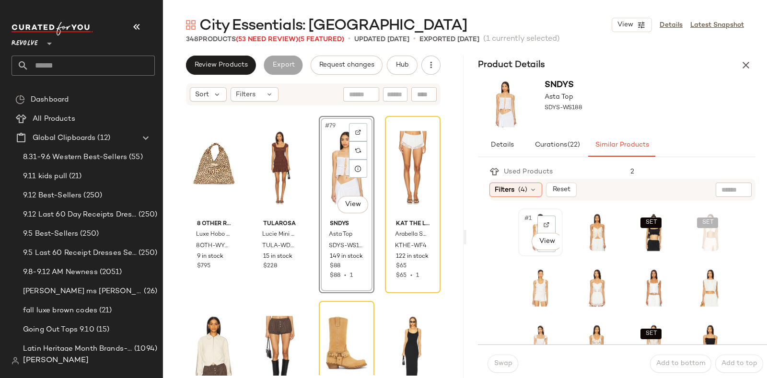
click at [525, 226] on div "#1 View" at bounding box center [541, 232] width 38 height 41
click at [499, 364] on span "Swap" at bounding box center [502, 364] width 19 height 8
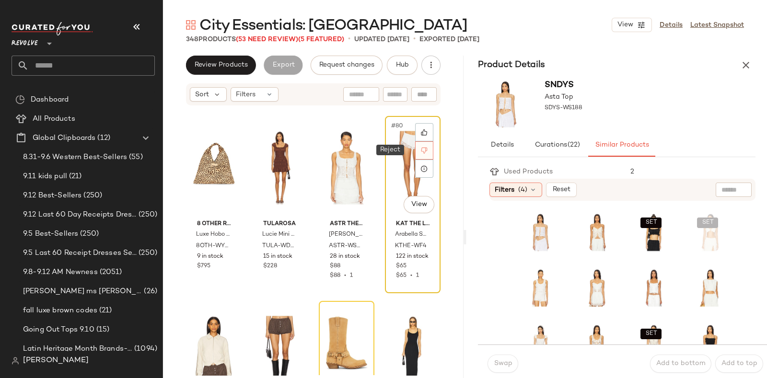
click at [415, 150] on div at bounding box center [424, 150] width 18 height 18
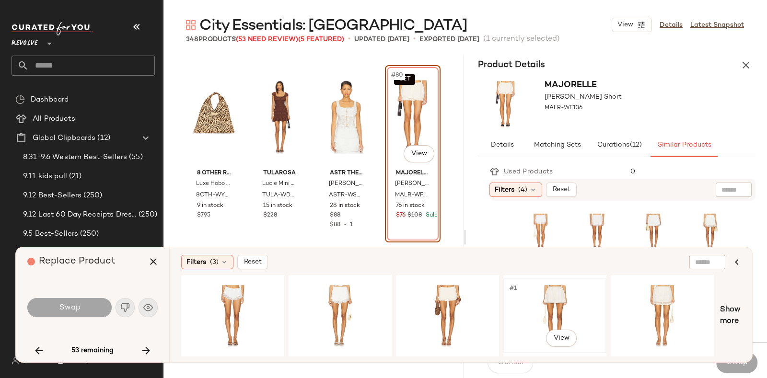
click at [559, 293] on div "#1 View" at bounding box center [555, 316] width 96 height 68
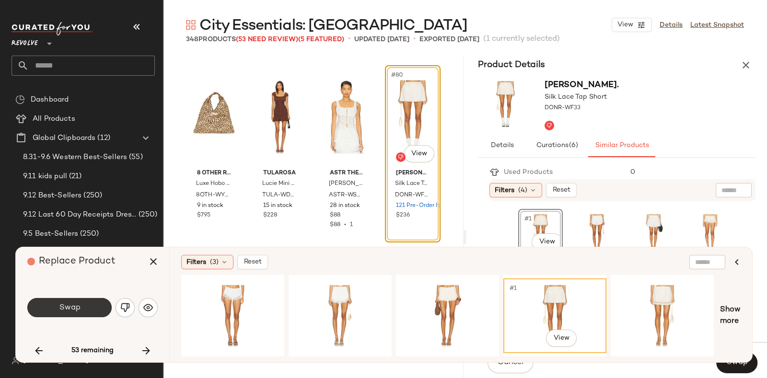
click at [79, 309] on span "Swap" at bounding box center [69, 307] width 22 height 9
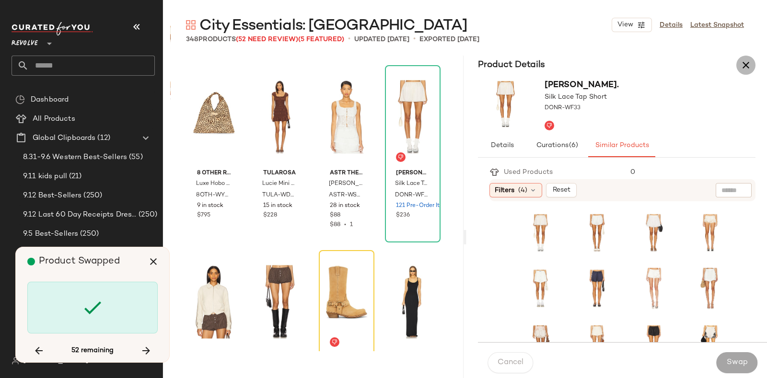
click at [745, 66] on icon "button" at bounding box center [746, 65] width 12 height 12
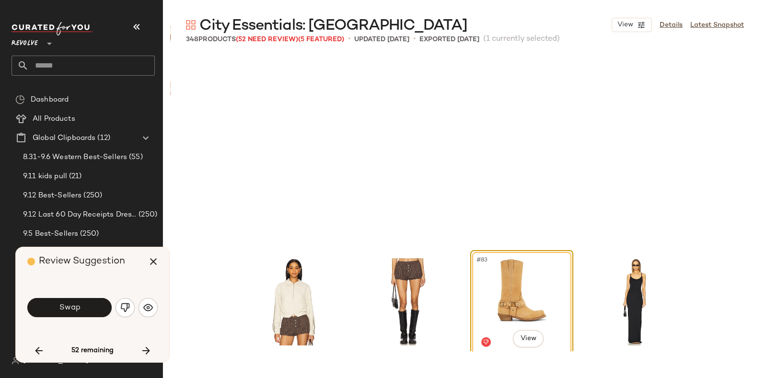
scroll to position [3700, 0]
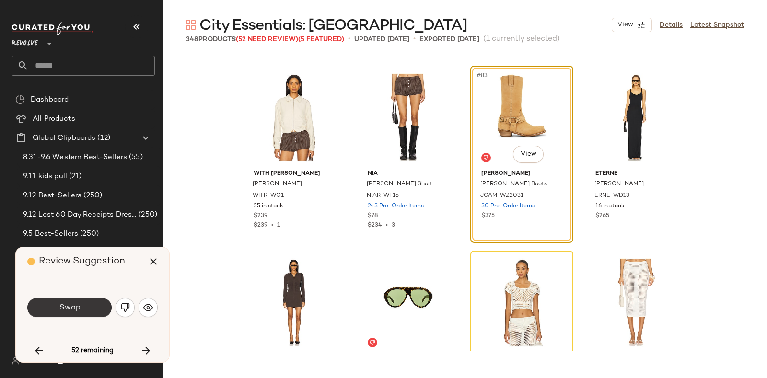
click at [79, 303] on span "Swap" at bounding box center [69, 307] width 22 height 9
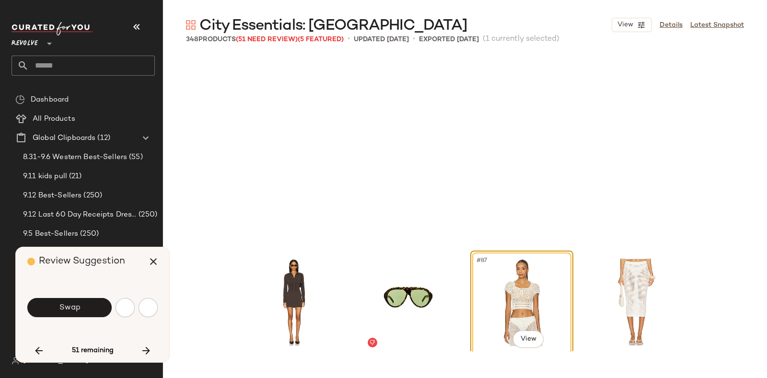
scroll to position [3885, 0]
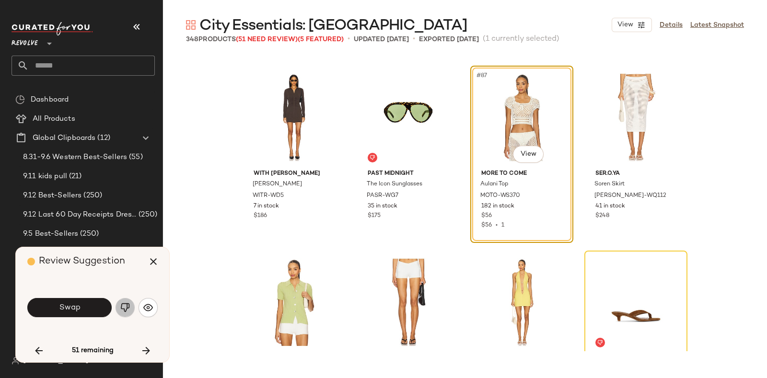
click at [120, 308] on button "button" at bounding box center [125, 307] width 19 height 19
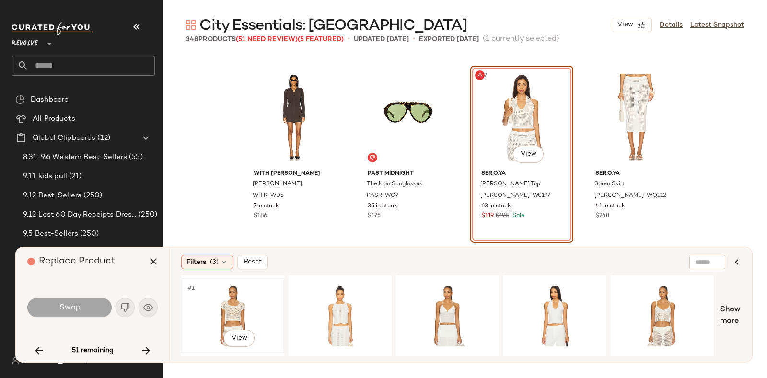
click at [220, 298] on div "#1 View" at bounding box center [233, 316] width 96 height 68
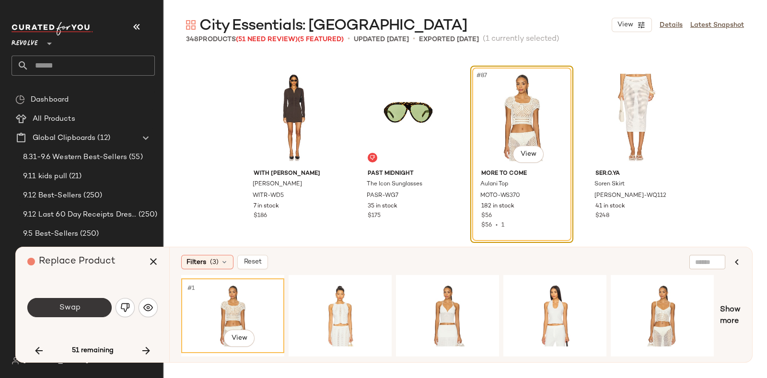
click at [91, 300] on button "Swap" at bounding box center [69, 307] width 84 height 19
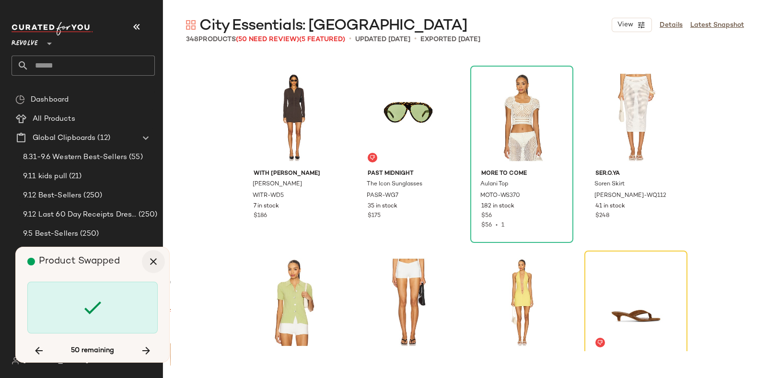
click at [150, 261] on icon "button" at bounding box center [154, 262] width 12 height 12
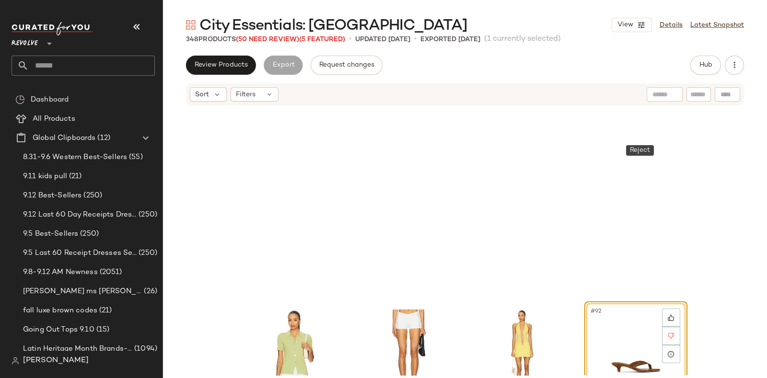
click at [673, 327] on div at bounding box center [671, 336] width 18 height 18
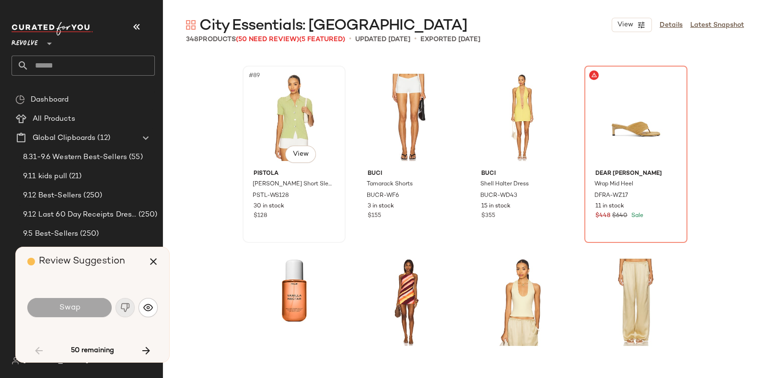
scroll to position [4027, 0]
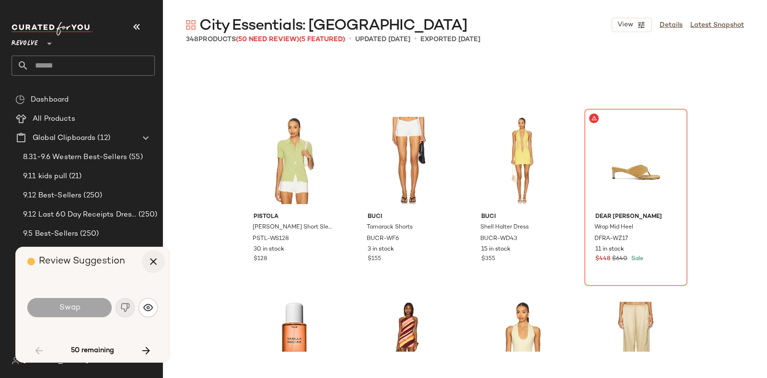
click at [146, 262] on button "button" at bounding box center [153, 261] width 23 height 23
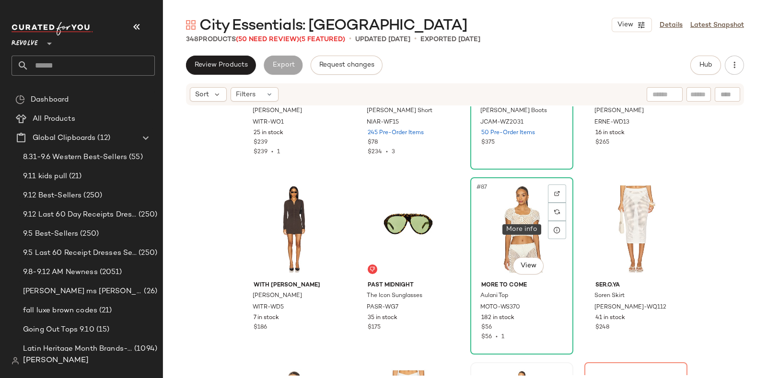
scroll to position [3838, 0]
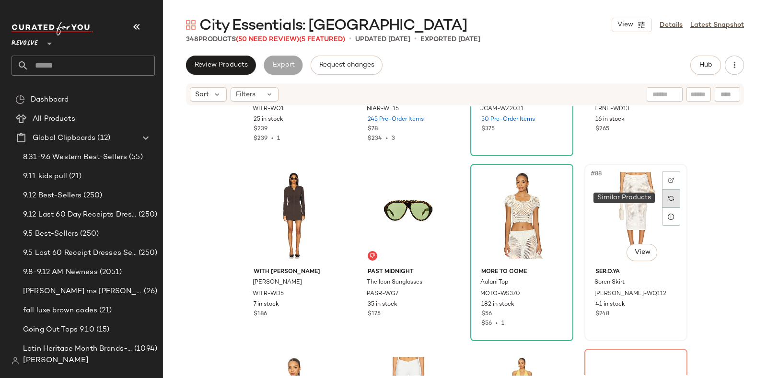
click at [668, 196] on img at bounding box center [671, 199] width 6 height 6
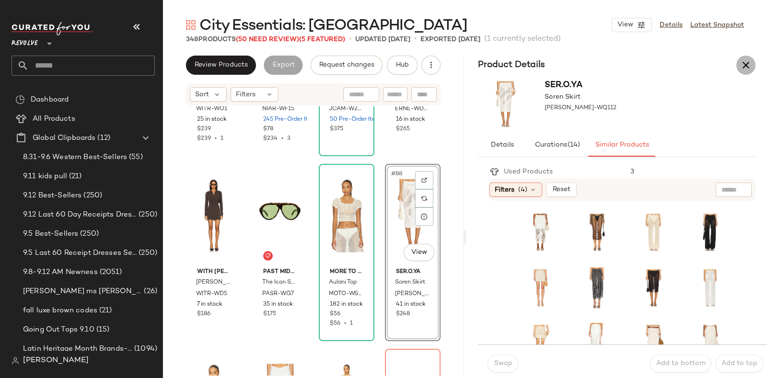
click at [745, 58] on button "button" at bounding box center [745, 65] width 19 height 19
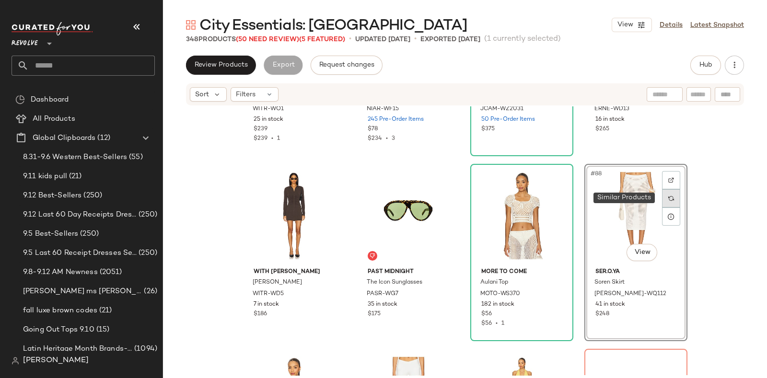
click at [668, 197] on img at bounding box center [671, 199] width 6 height 6
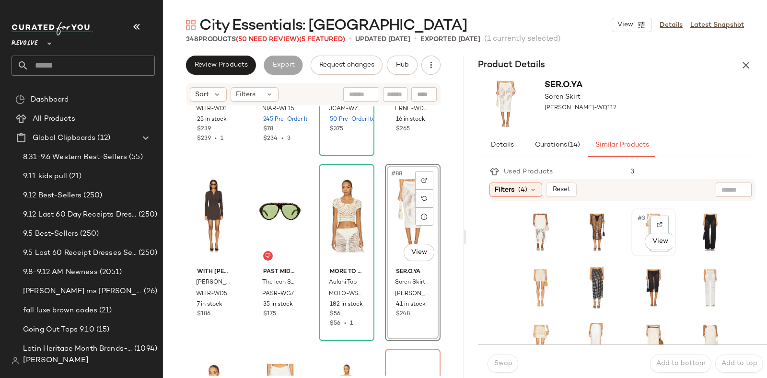
click at [635, 226] on div "#3 View" at bounding box center [654, 232] width 38 height 41
click at [671, 102] on div "SER.O.YA Soren Skirt SERR-WQ112" at bounding box center [616, 104] width 301 height 59
click at [674, 103] on div "SER.O.YA Soren Skirt SERR-WQ112" at bounding box center [616, 104] width 301 height 59
click at [502, 362] on span "Swap" at bounding box center [502, 364] width 19 height 8
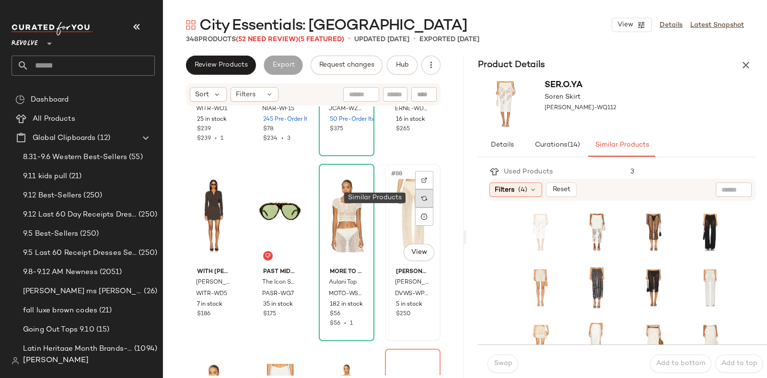
click at [421, 197] on img at bounding box center [424, 199] width 6 height 6
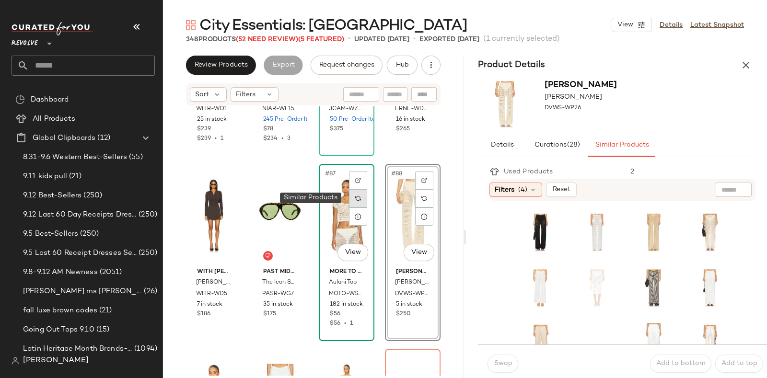
click at [355, 196] on img at bounding box center [358, 199] width 6 height 6
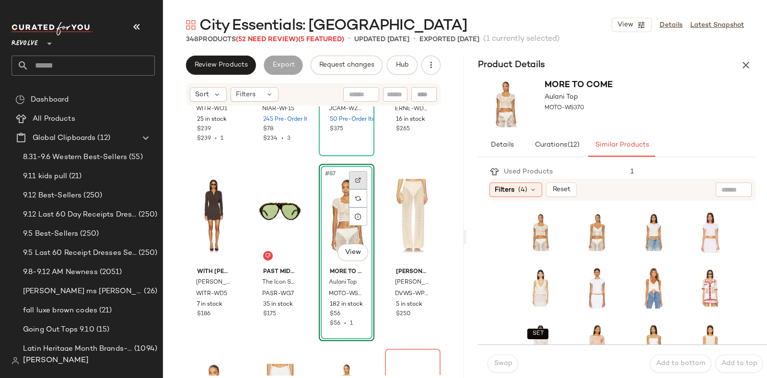
click at [355, 178] on img at bounding box center [358, 180] width 6 height 6
click at [400, 62] on span "Hub" at bounding box center [401, 65] width 13 height 8
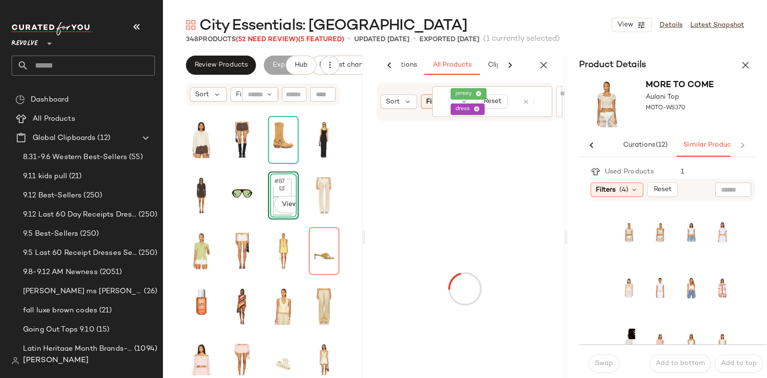
scroll to position [0, 50]
click at [744, 63] on icon "button" at bounding box center [746, 65] width 12 height 12
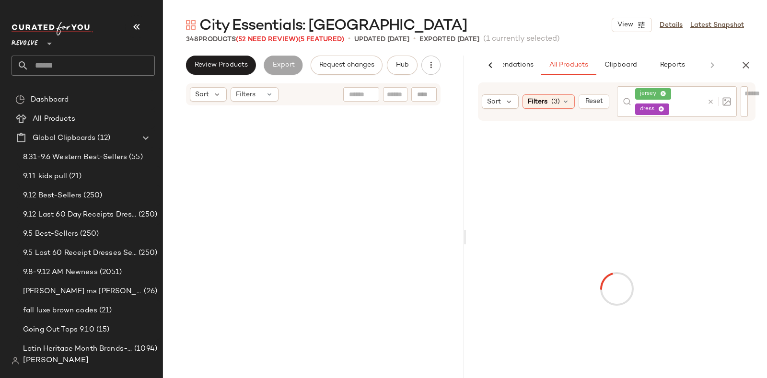
scroll to position [3885, 0]
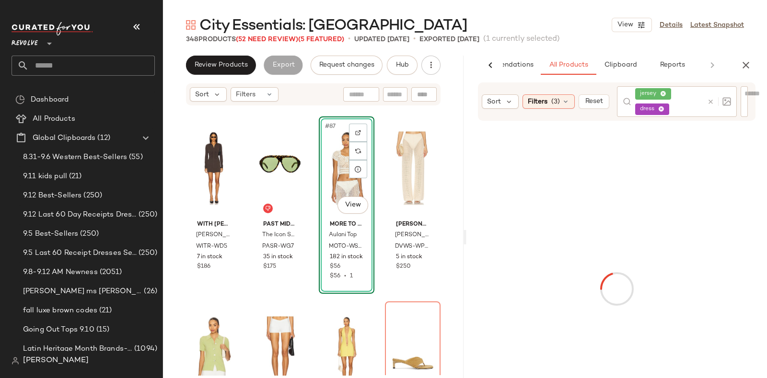
click at [711, 100] on icon at bounding box center [710, 101] width 7 height 7
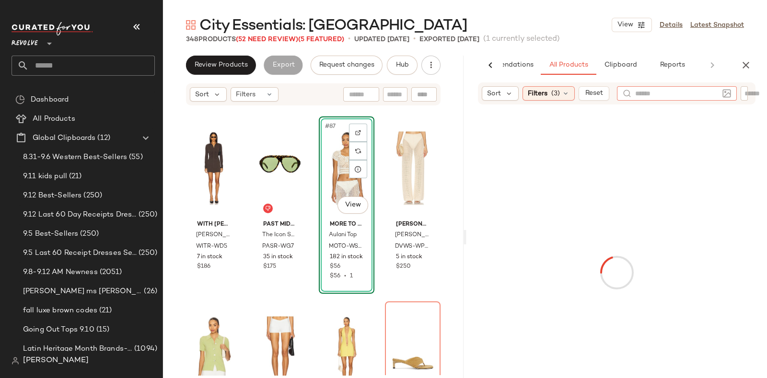
paste input "**********"
type input "**********"
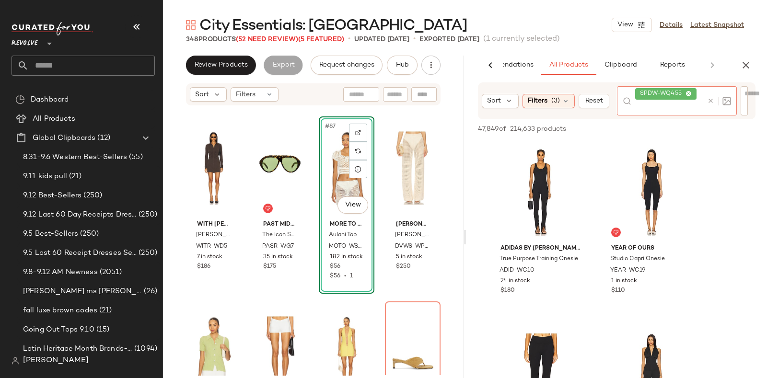
click at [708, 99] on icon at bounding box center [710, 100] width 7 height 7
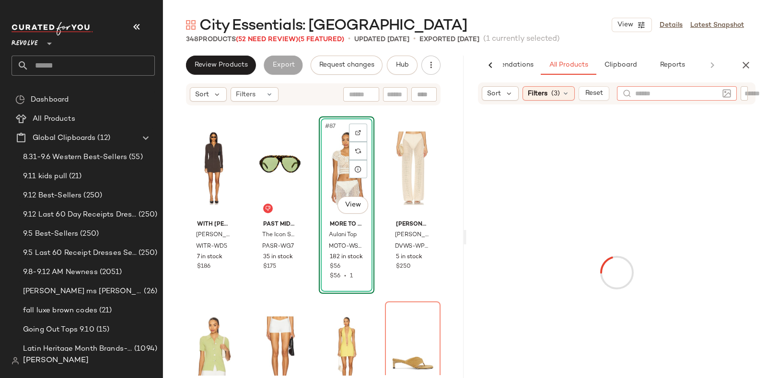
type input "**********"
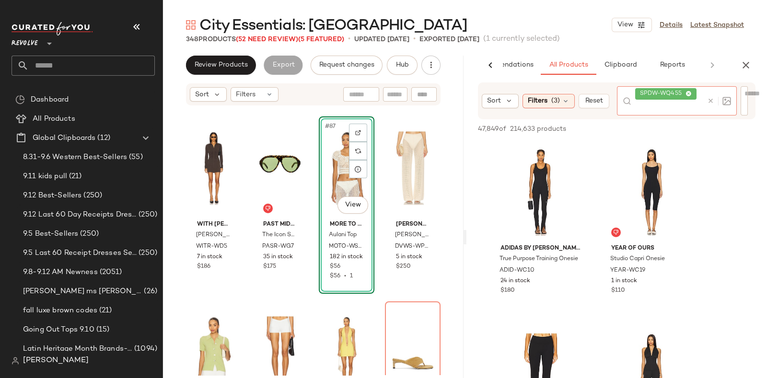
click at [628, 98] on img at bounding box center [627, 101] width 9 height 9
click at [708, 97] on icon at bounding box center [710, 100] width 7 height 7
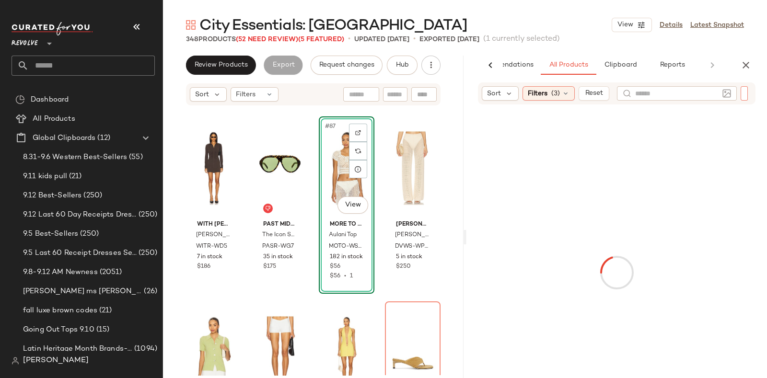
click at [743, 93] on div at bounding box center [745, 93] width 8 height 14
paste input "**********"
type input "**********"
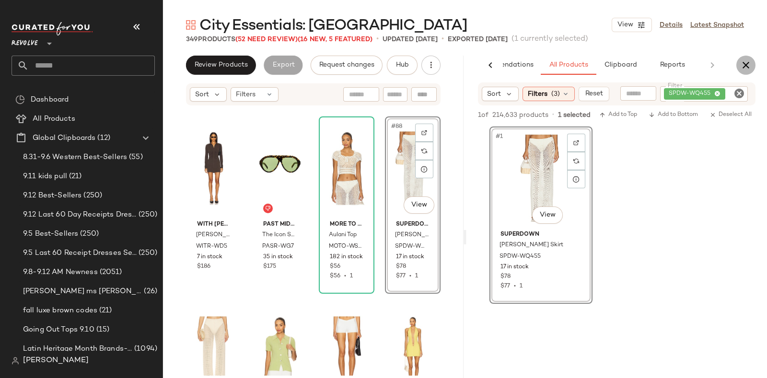
click at [747, 62] on icon "button" at bounding box center [746, 65] width 12 height 12
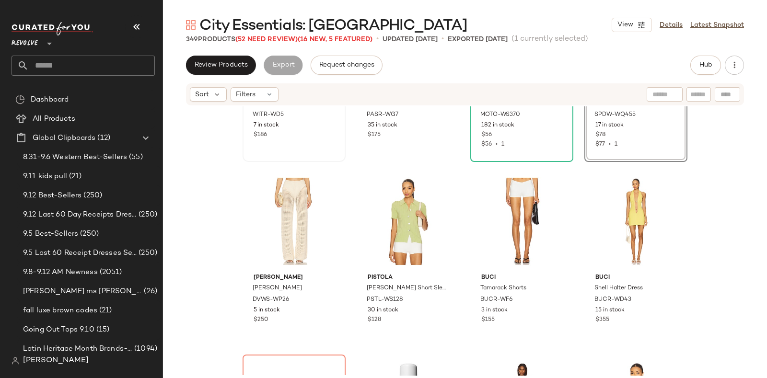
scroll to position [4017, 0]
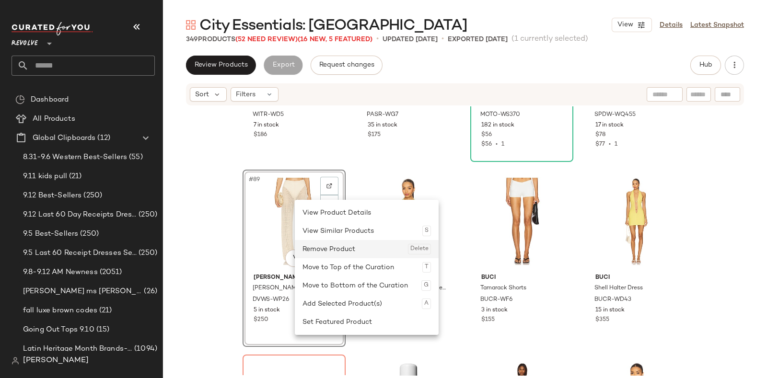
click at [317, 246] on div "Remove Product Delete" at bounding box center [366, 249] width 128 height 18
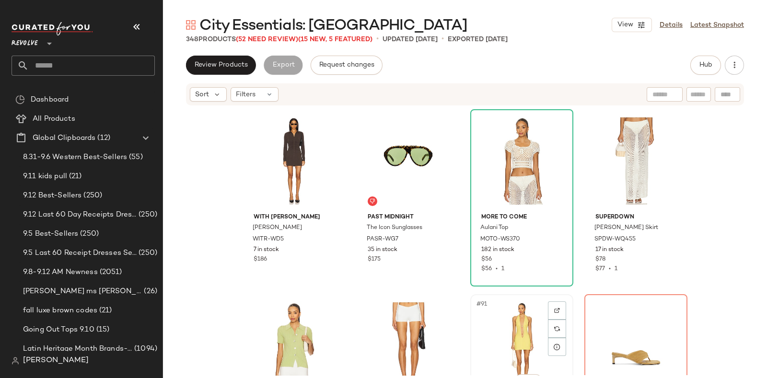
scroll to position [3885, 0]
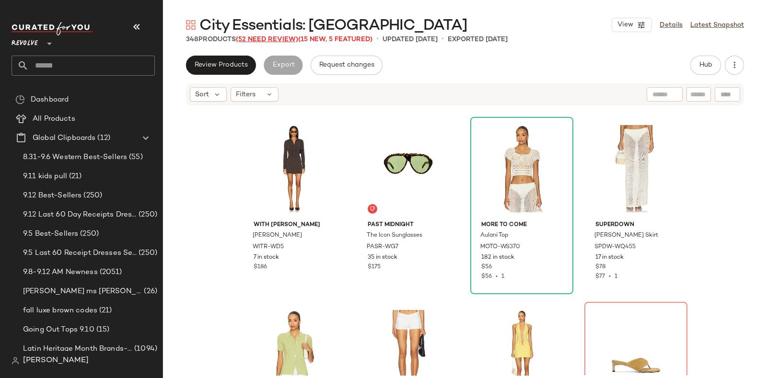
click at [265, 40] on span "(52 Need Review)" at bounding box center [267, 39] width 62 height 7
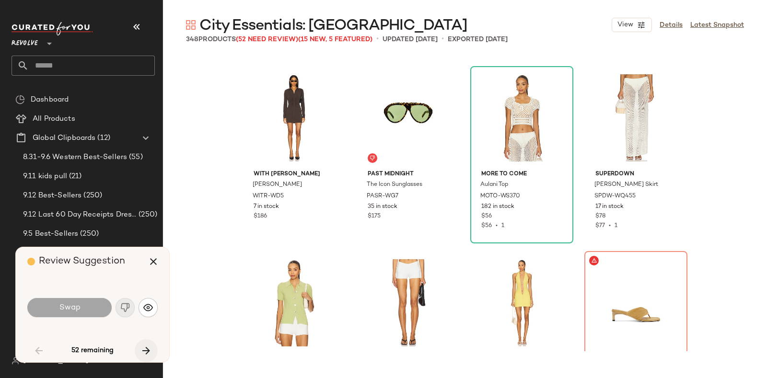
click at [142, 340] on button "button" at bounding box center [146, 350] width 23 height 23
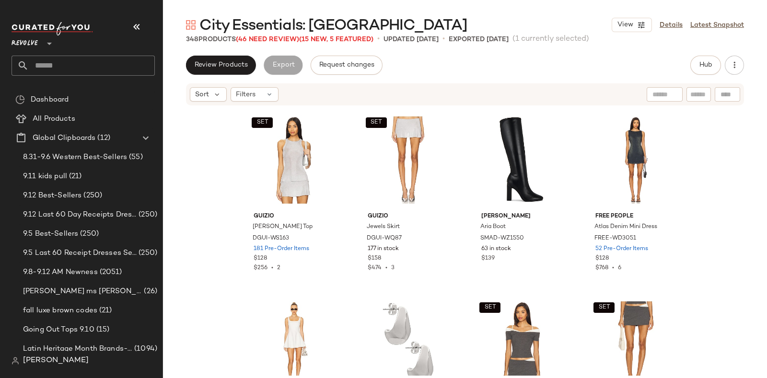
click at [262, 35] on span "City Essentials: [GEOGRAPHIC_DATA]" at bounding box center [333, 25] width 268 height 19
click at [264, 36] on span "(46 Need Review)" at bounding box center [267, 39] width 63 height 7
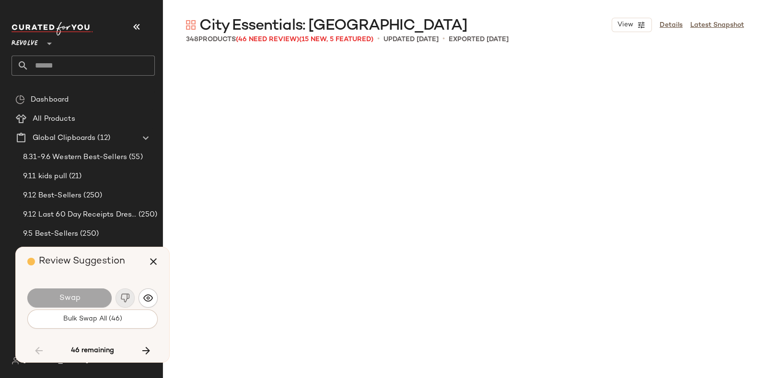
scroll to position [4070, 0]
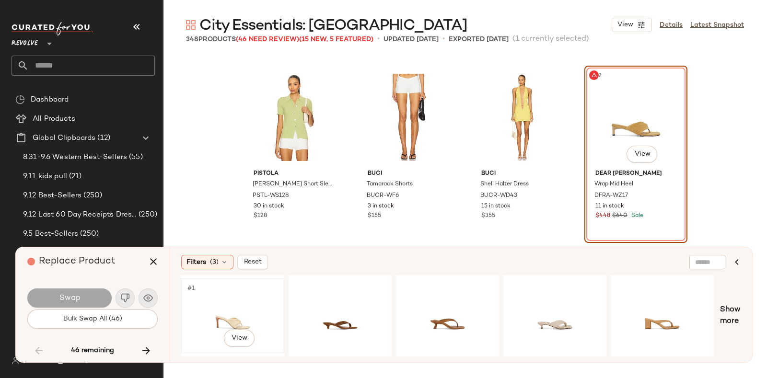
click at [208, 294] on div "#1 View" at bounding box center [233, 316] width 96 height 68
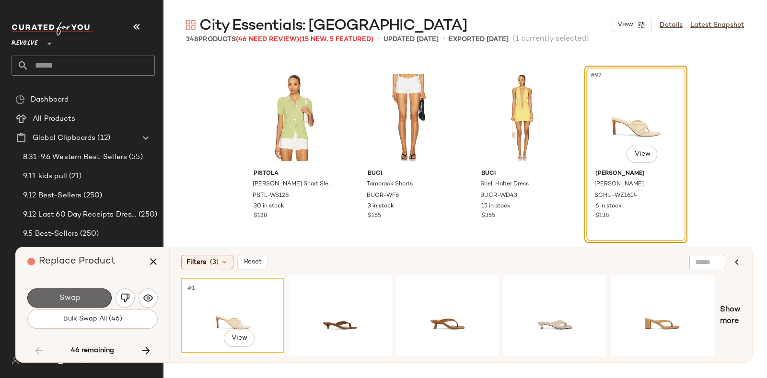
click at [86, 293] on button "Swap" at bounding box center [69, 298] width 84 height 19
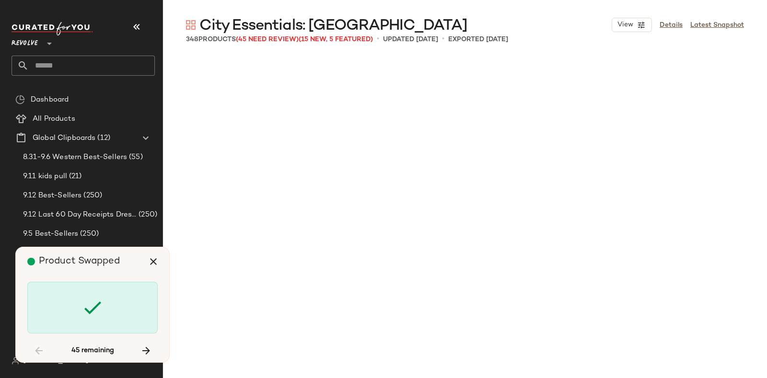
scroll to position [4810, 0]
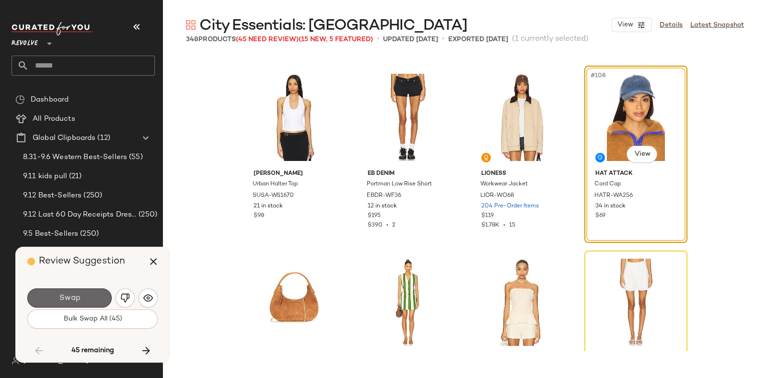
click at [95, 291] on button "Swap" at bounding box center [69, 298] width 84 height 19
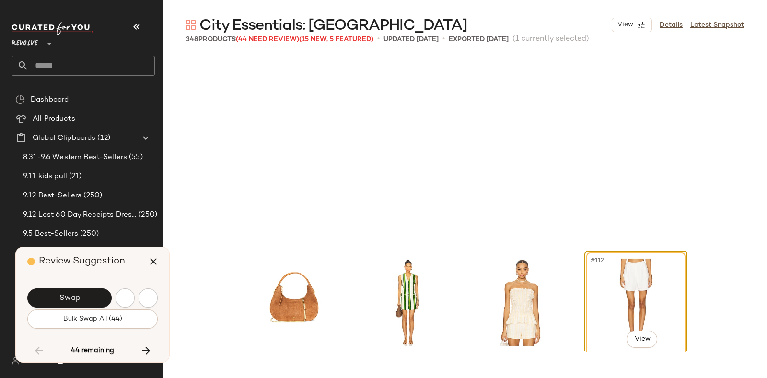
scroll to position [4995, 0]
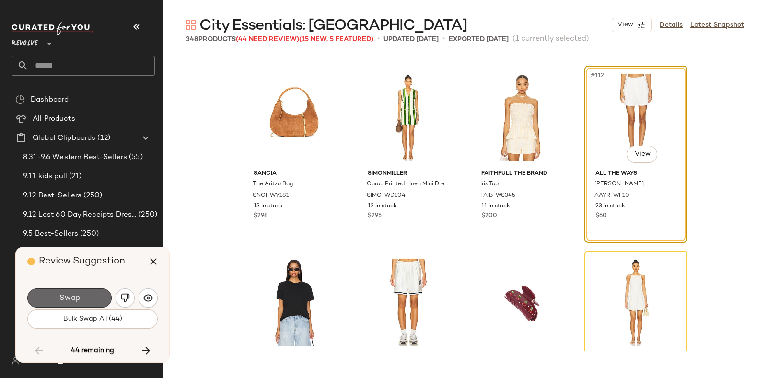
click at [77, 294] on span "Swap" at bounding box center [69, 298] width 22 height 9
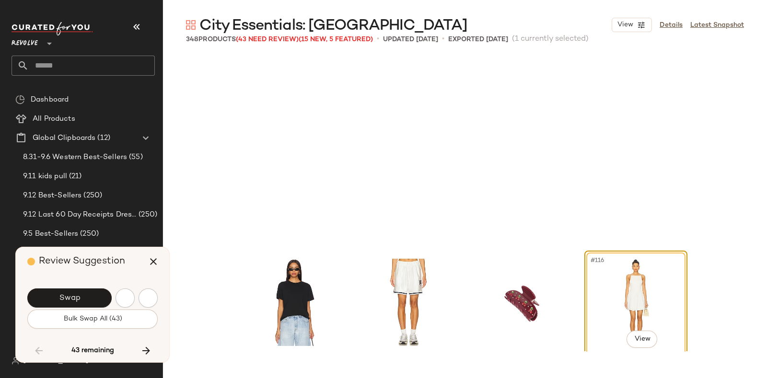
scroll to position [5181, 0]
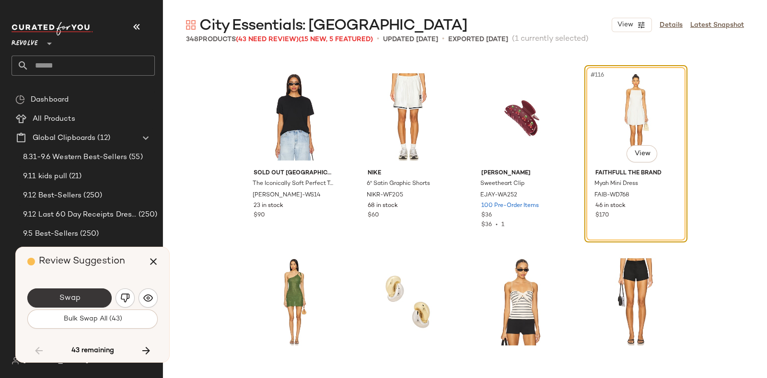
click at [85, 294] on button "Swap" at bounding box center [69, 298] width 84 height 19
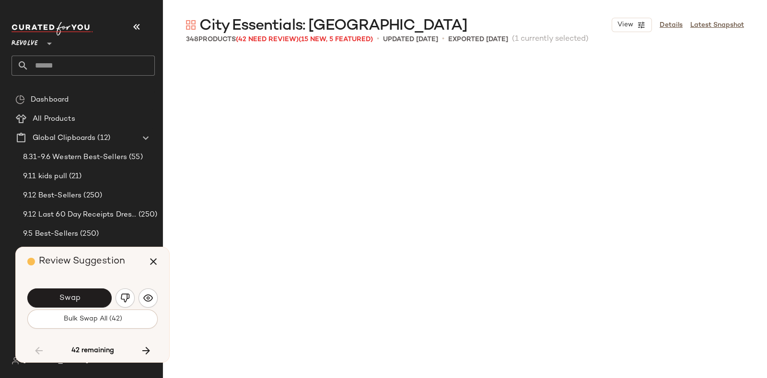
scroll to position [5736, 0]
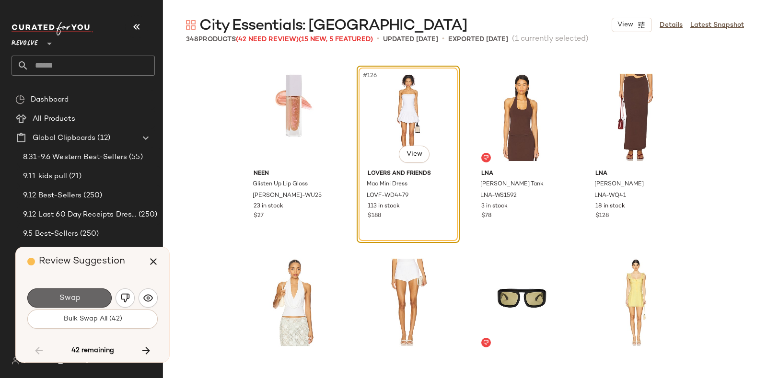
click at [88, 296] on button "Swap" at bounding box center [69, 298] width 84 height 19
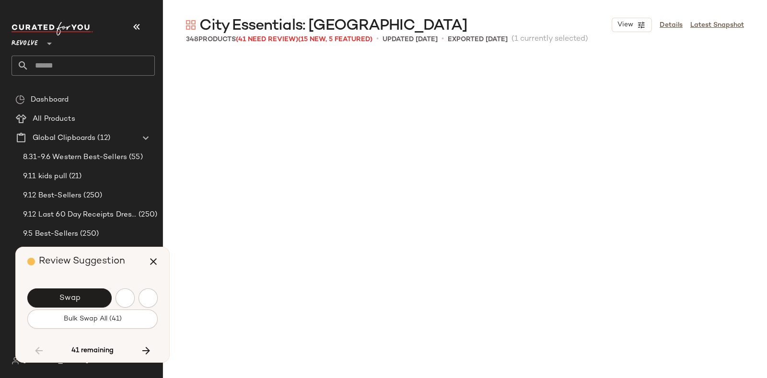
scroll to position [6291, 0]
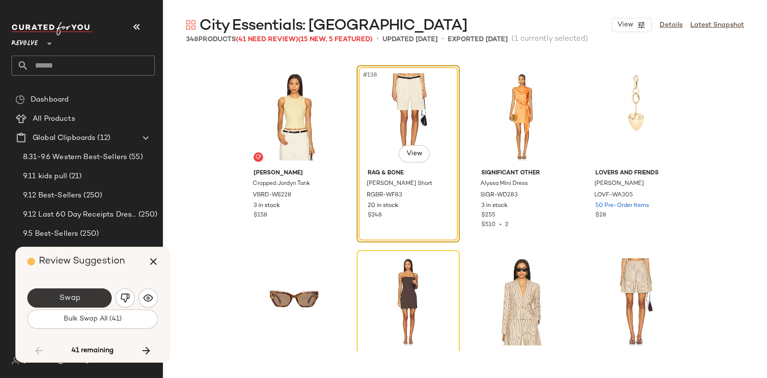
click at [90, 294] on button "Swap" at bounding box center [69, 298] width 84 height 19
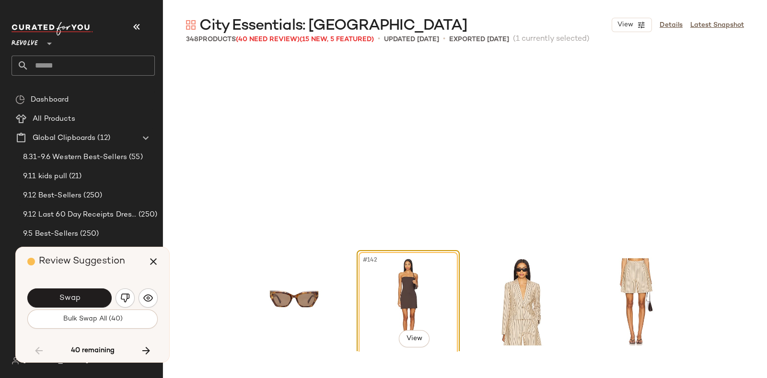
scroll to position [6476, 0]
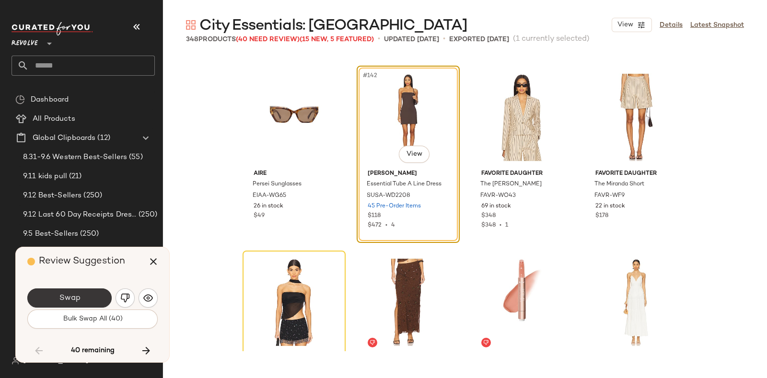
click at [77, 296] on span "Swap" at bounding box center [69, 298] width 22 height 9
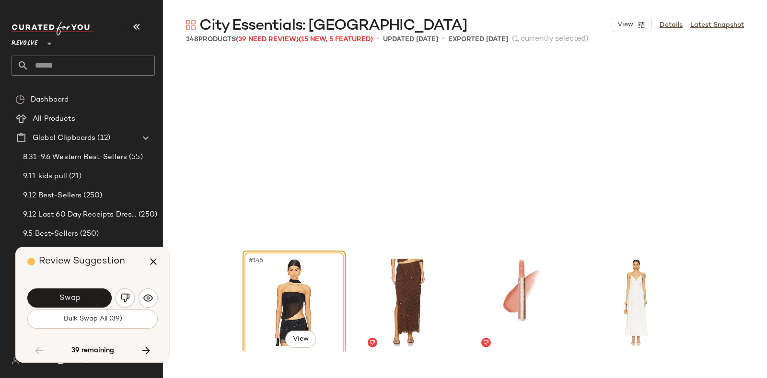
scroll to position [6661, 0]
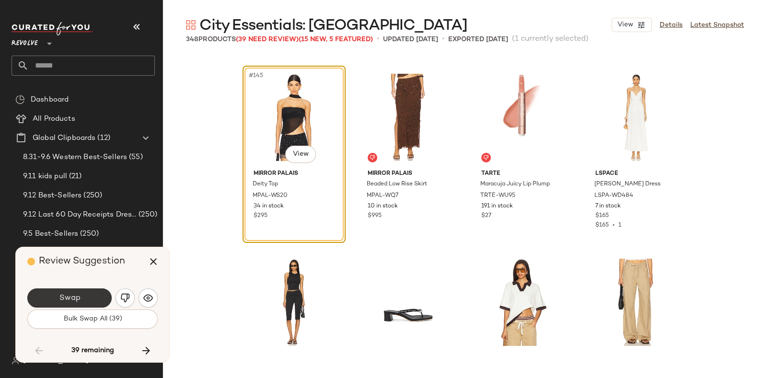
click at [81, 296] on button "Swap" at bounding box center [69, 298] width 84 height 19
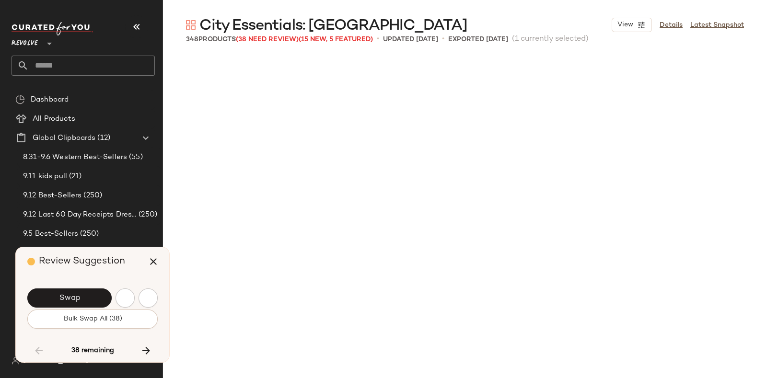
scroll to position [7031, 0]
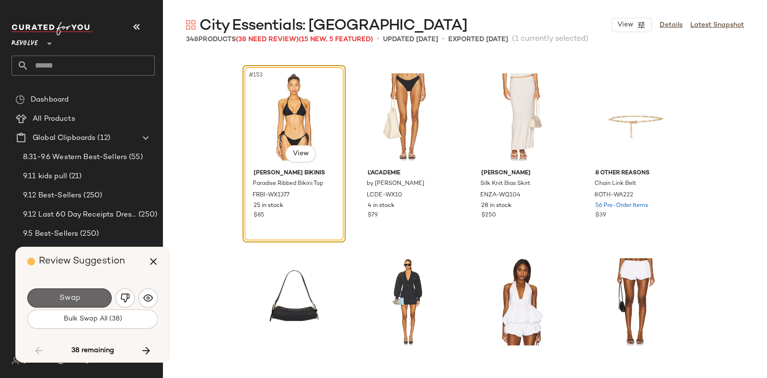
click at [84, 294] on button "Swap" at bounding box center [69, 298] width 84 height 19
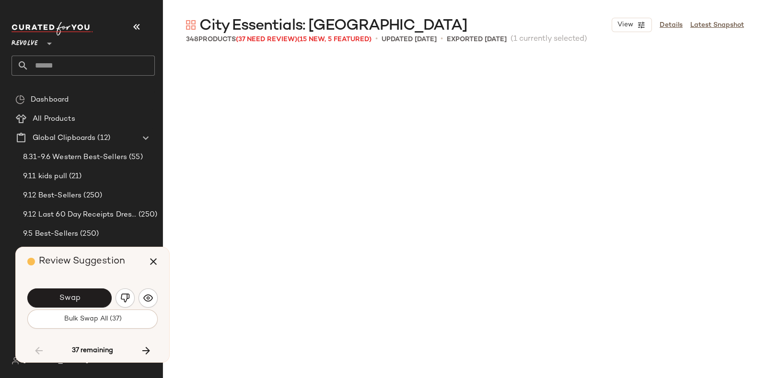
scroll to position [7401, 0]
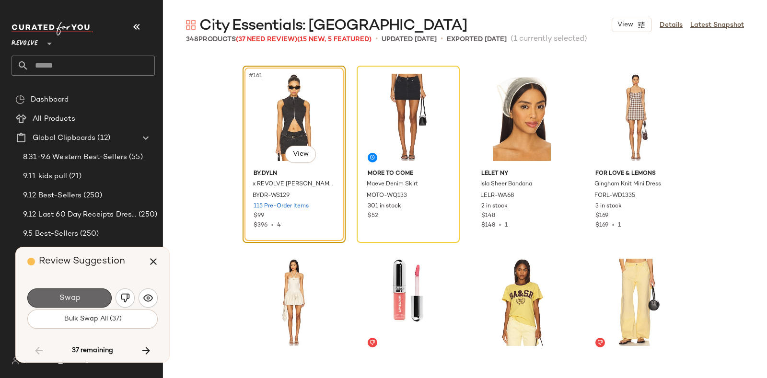
click at [86, 291] on button "Swap" at bounding box center [69, 298] width 84 height 19
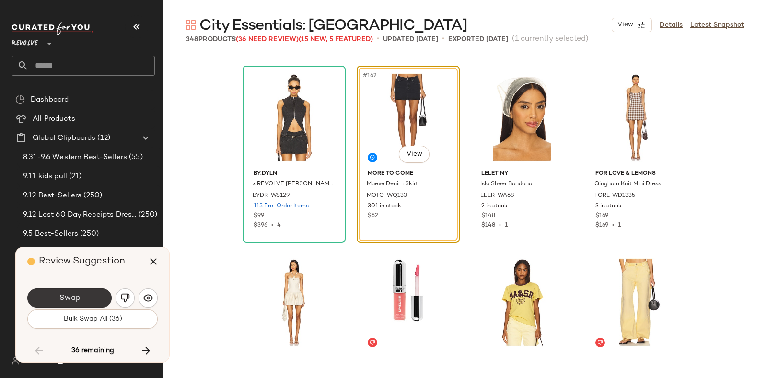
click at [91, 292] on button "Swap" at bounding box center [69, 298] width 84 height 19
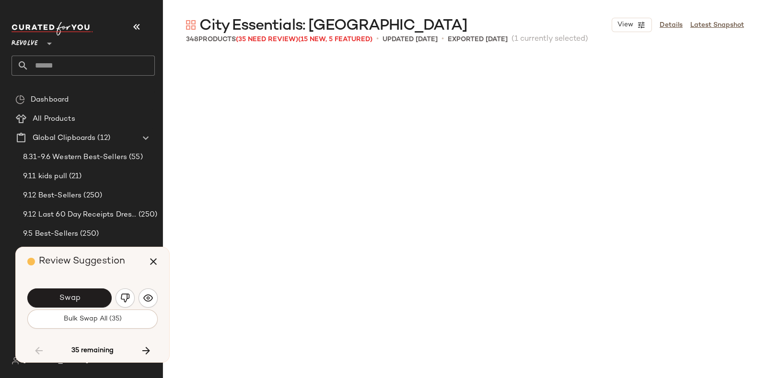
scroll to position [7771, 0]
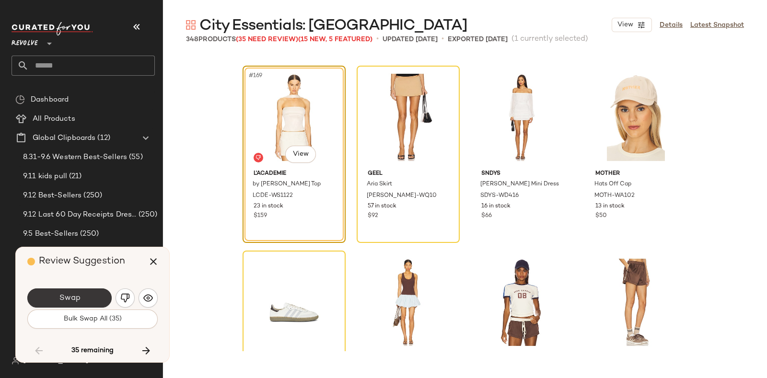
click at [89, 293] on button "Swap" at bounding box center [69, 298] width 84 height 19
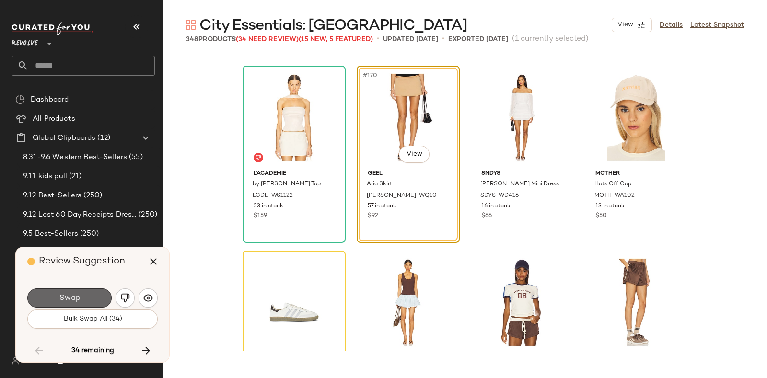
click at [89, 295] on button "Swap" at bounding box center [69, 298] width 84 height 19
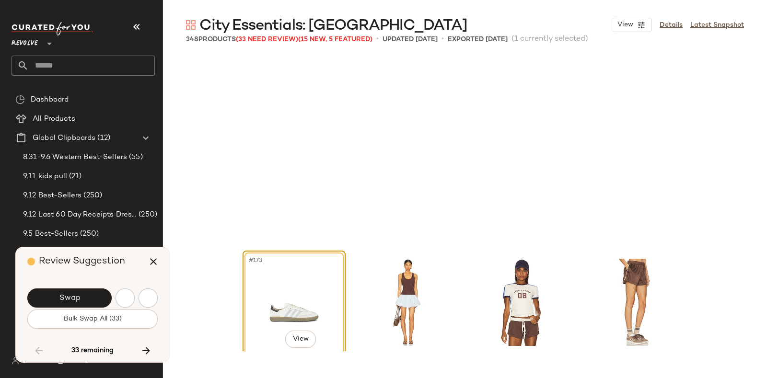
scroll to position [7956, 0]
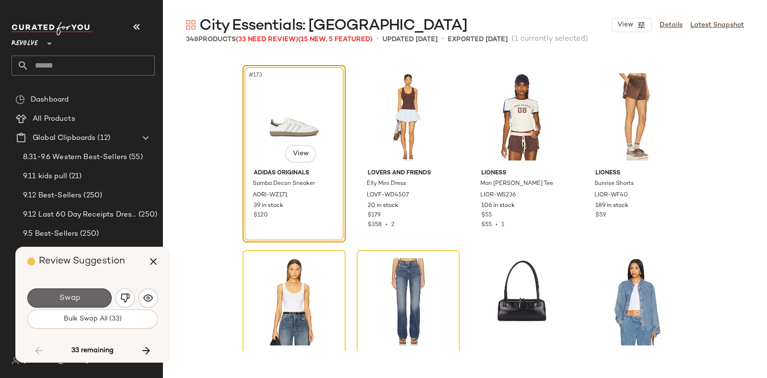
click at [81, 292] on button "Swap" at bounding box center [69, 298] width 84 height 19
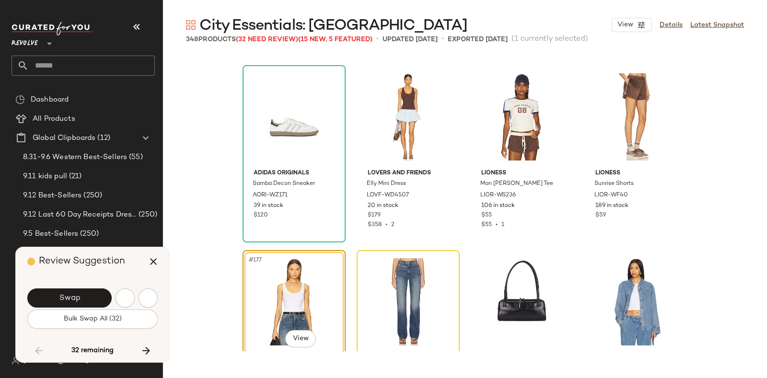
scroll to position [8141, 0]
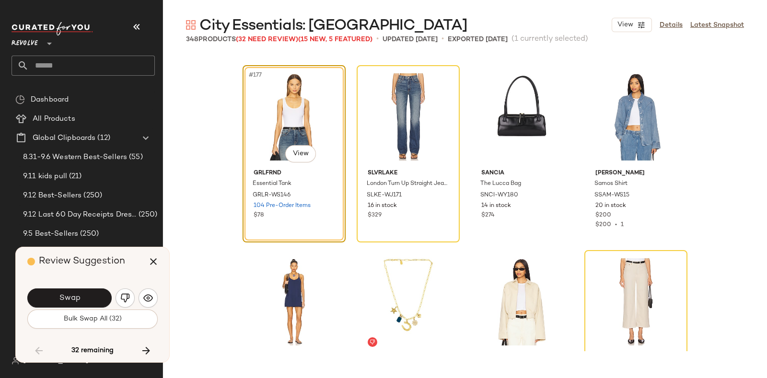
click at [91, 288] on div "Swap" at bounding box center [92, 298] width 130 height 23
click at [93, 293] on button "Swap" at bounding box center [69, 298] width 84 height 19
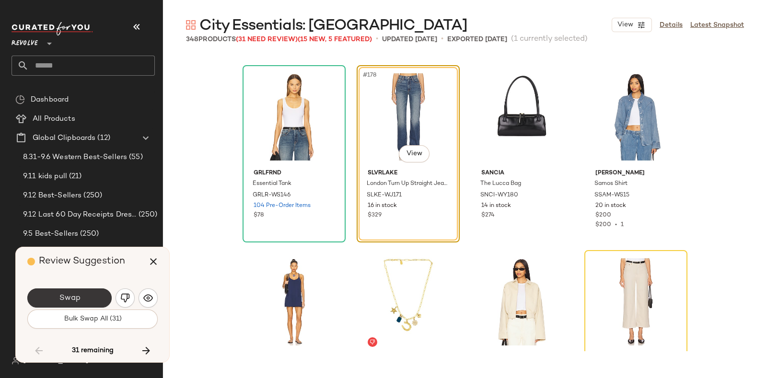
click at [79, 295] on span "Swap" at bounding box center [69, 298] width 22 height 9
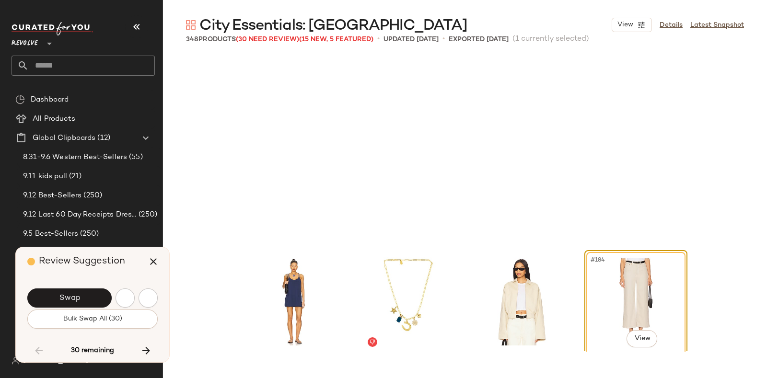
scroll to position [8326, 0]
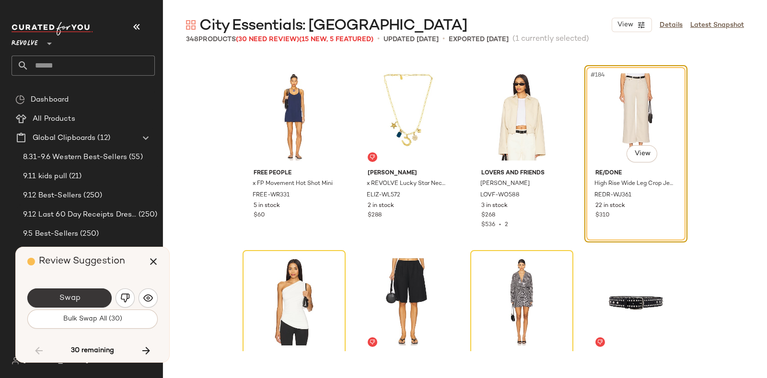
click at [81, 292] on button "Swap" at bounding box center [69, 298] width 84 height 19
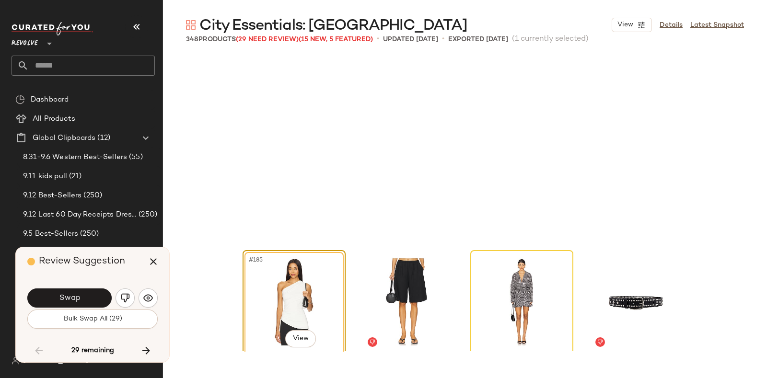
scroll to position [8511, 0]
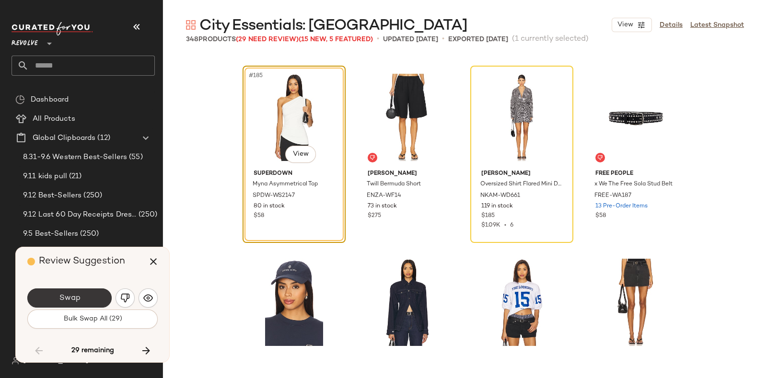
click at [83, 294] on button "Swap" at bounding box center [69, 298] width 84 height 19
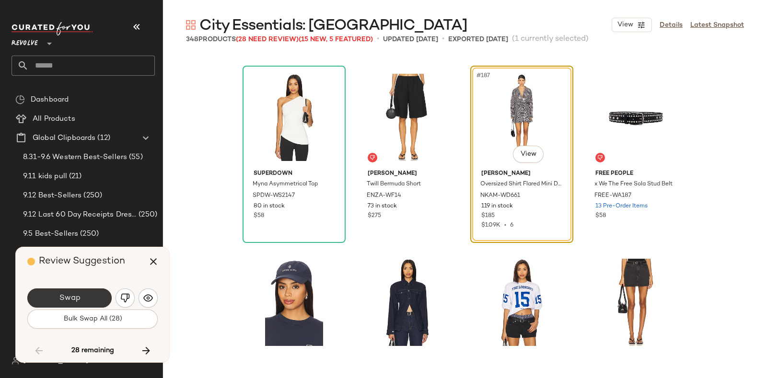
click at [70, 294] on span "Swap" at bounding box center [69, 298] width 22 height 9
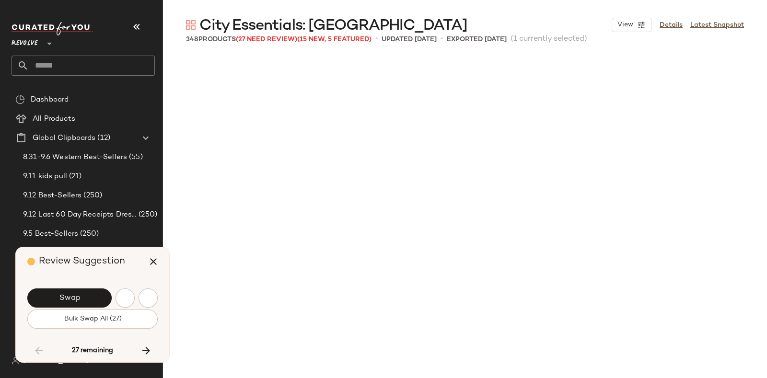
scroll to position [8882, 0]
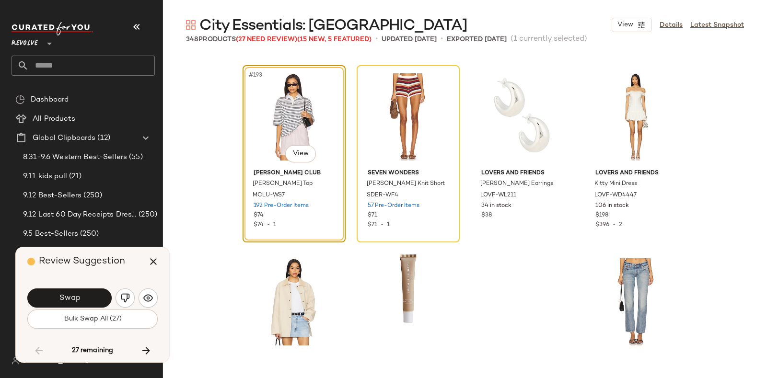
drag, startPoint x: 128, startPoint y: 260, endPoint x: 404, endPoint y: 7, distance: 374.6
click at [404, 7] on main "City Essentials: NYC View Details Latest Snapshot 348 Products (27 Need Review)…" at bounding box center [383, 189] width 767 height 378
click at [120, 293] on button "button" at bounding box center [125, 298] width 19 height 19
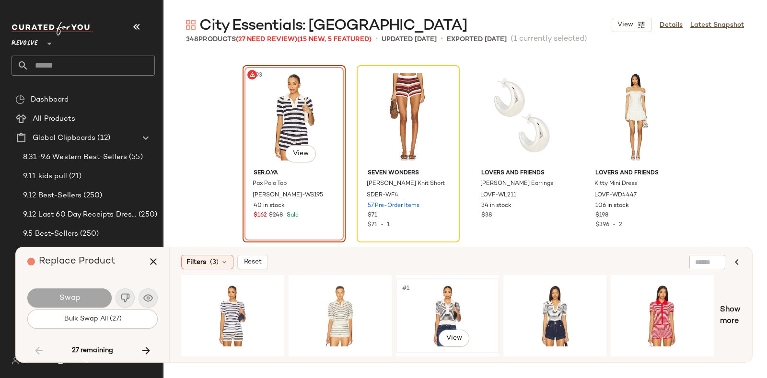
click at [426, 293] on div "#1 View" at bounding box center [447, 316] width 96 height 68
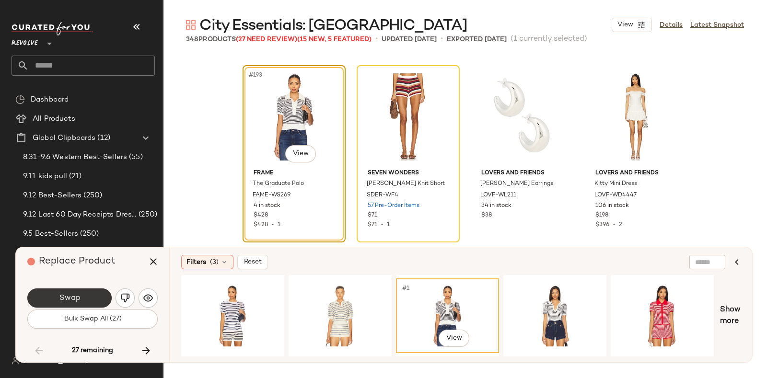
click at [65, 294] on span "Swap" at bounding box center [69, 298] width 22 height 9
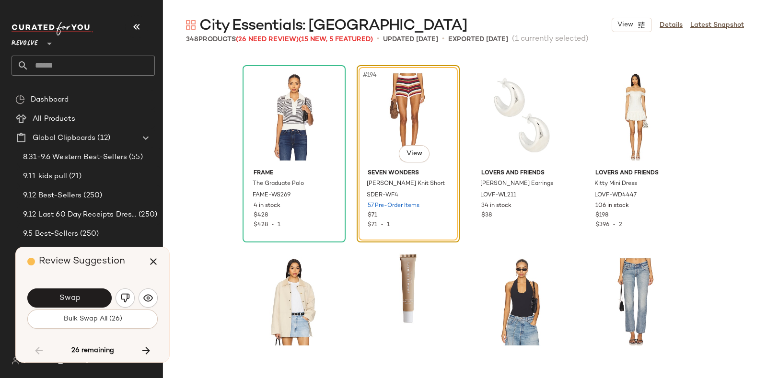
click at [422, 8] on main "City Essentials: NYC View Details Latest Snapshot 348 Products (26 Need Review)…" at bounding box center [383, 189] width 767 height 378
click at [122, 293] on img "button" at bounding box center [125, 298] width 10 height 10
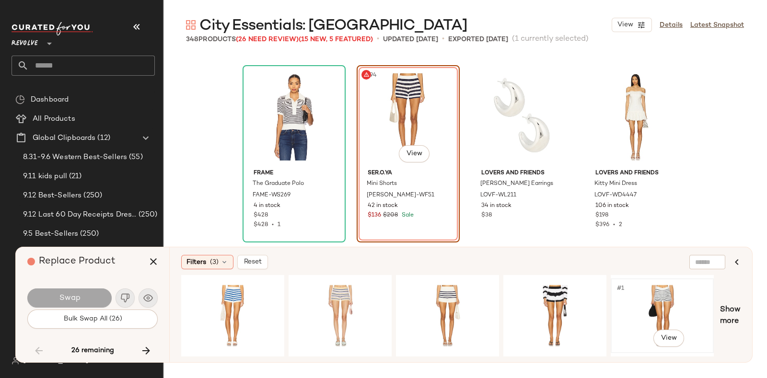
scroll to position [0, 194]
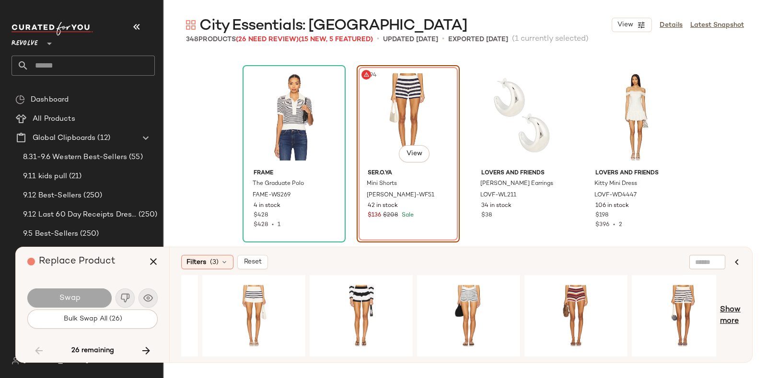
click at [727, 313] on span "Show more" at bounding box center [730, 315] width 21 height 23
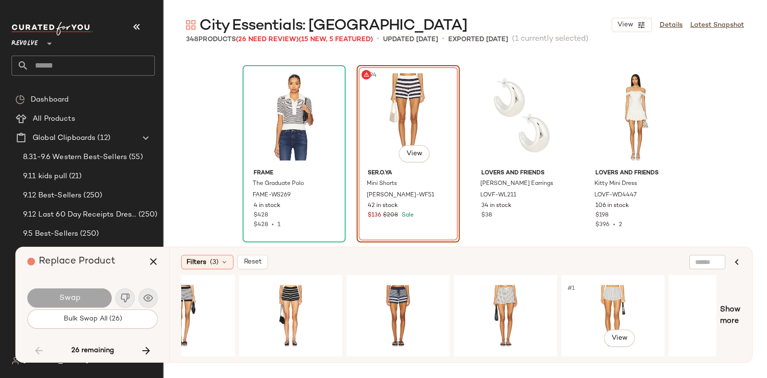
scroll to position [0, 1607]
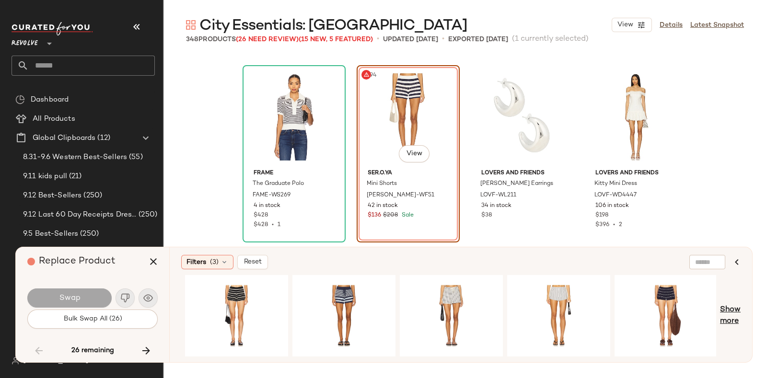
click at [730, 309] on span "Show more" at bounding box center [730, 315] width 21 height 23
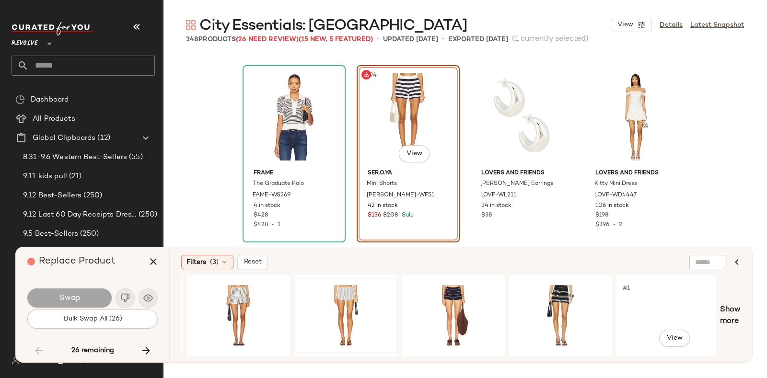
scroll to position [0, 1997]
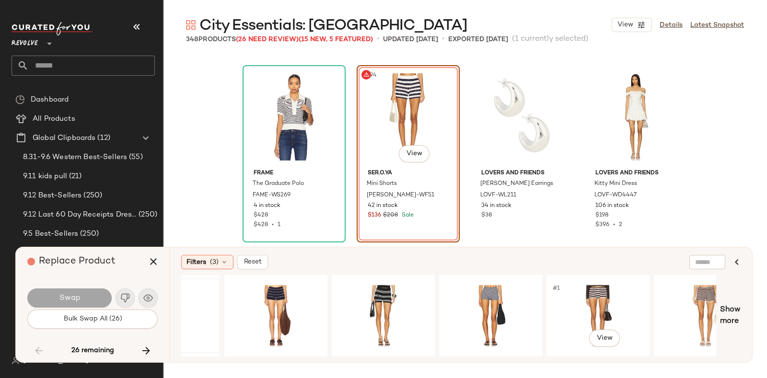
click at [554, 312] on div "#1 View" at bounding box center [598, 316] width 96 height 68
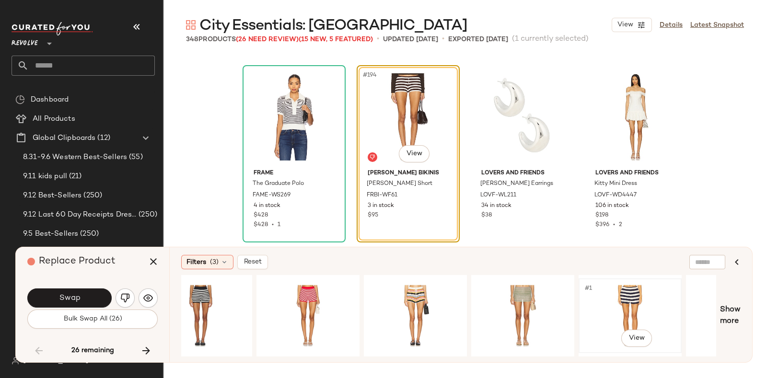
scroll to position [0, 2681]
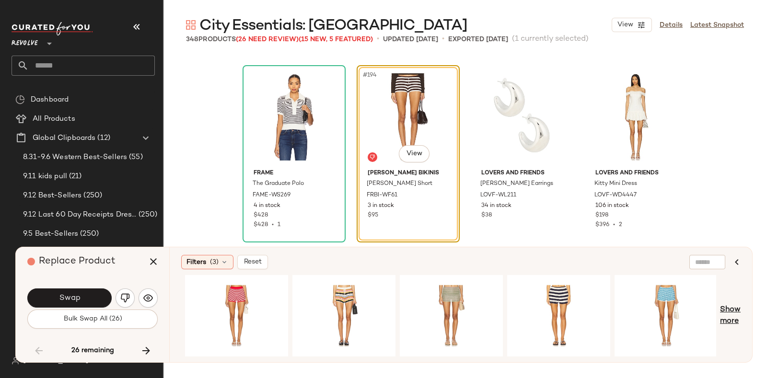
click at [728, 308] on span "Show more" at bounding box center [730, 315] width 21 height 23
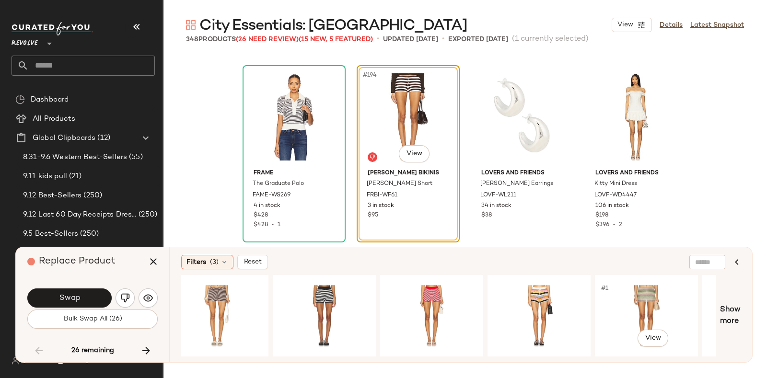
scroll to position [0, 2575]
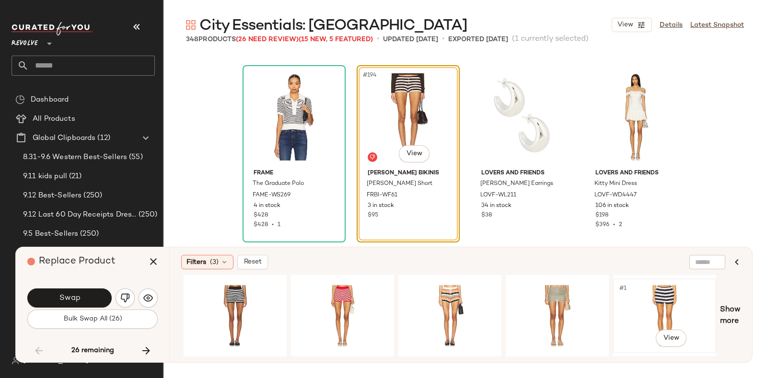
click at [668, 295] on div "#1 View" at bounding box center [664, 316] width 96 height 68
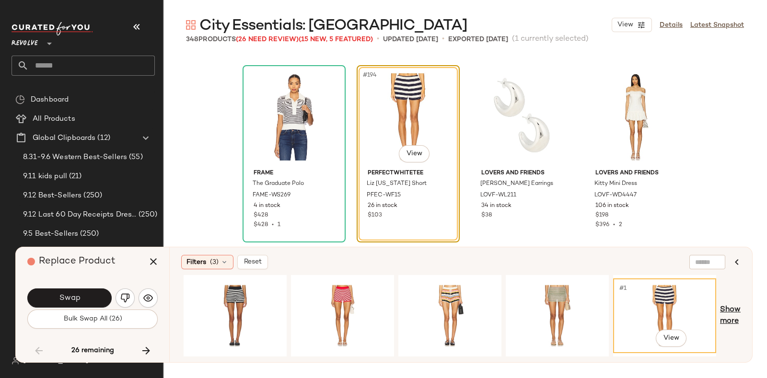
click at [731, 309] on span "Show more" at bounding box center [730, 315] width 21 height 23
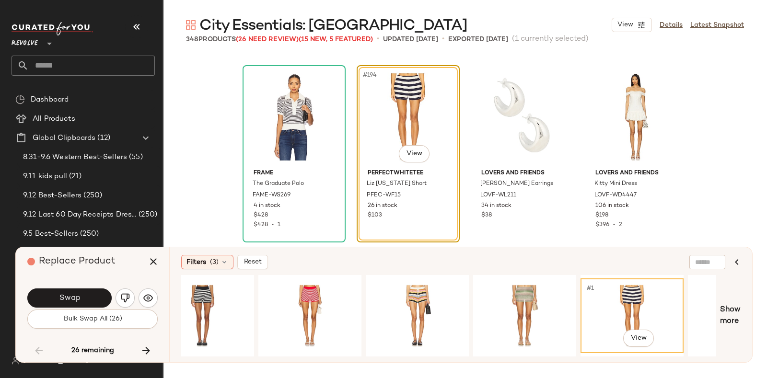
click at [638, 305] on div "#1 View" at bounding box center [632, 316] width 96 height 68
click at [158, 258] on icon "button" at bounding box center [154, 262] width 12 height 12
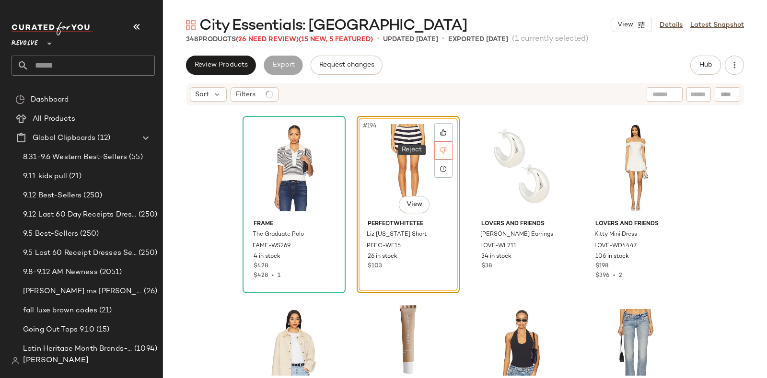
click at [444, 147] on div at bounding box center [443, 150] width 18 height 18
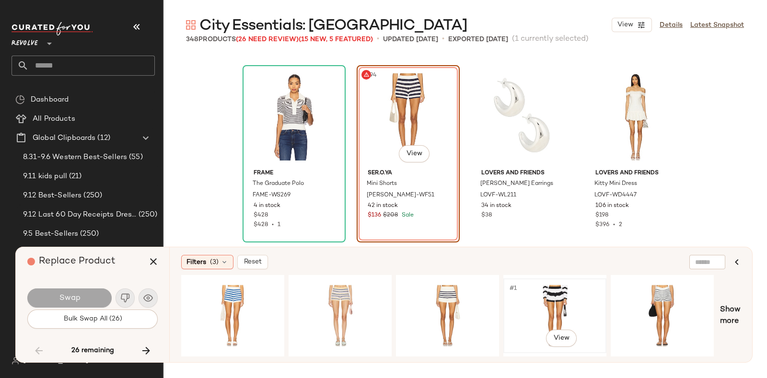
click at [561, 286] on div "#1 View" at bounding box center [555, 316] width 96 height 68
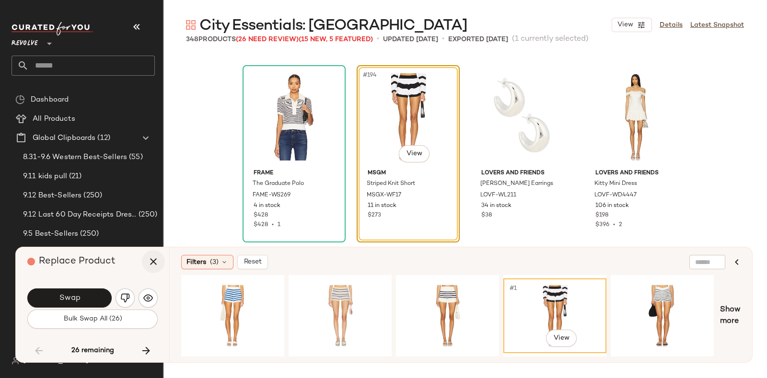
click at [158, 256] on icon "button" at bounding box center [154, 262] width 12 height 12
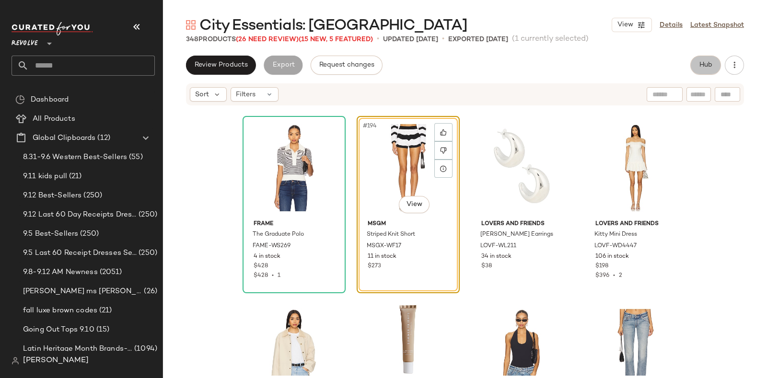
click at [707, 67] on span "Hub" at bounding box center [705, 65] width 13 height 8
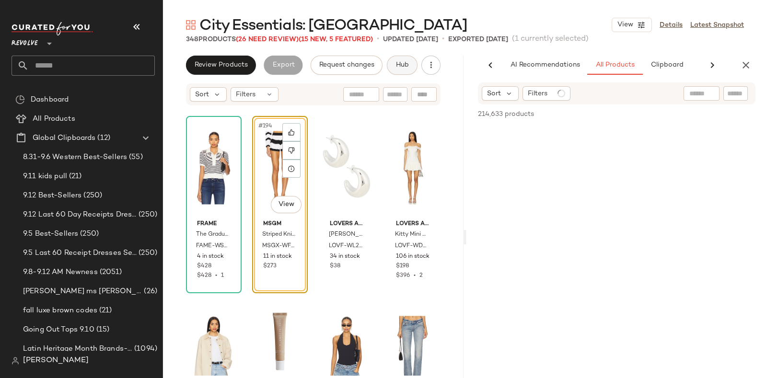
scroll to position [0, 46]
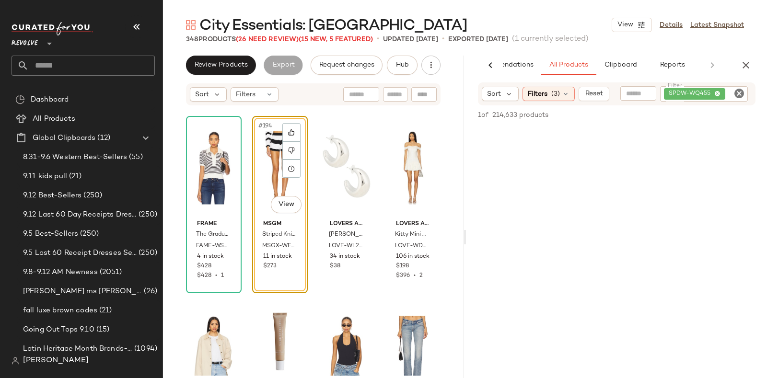
click at [741, 94] on icon "Clear Filter" at bounding box center [739, 94] width 12 height 12
type input "*****"
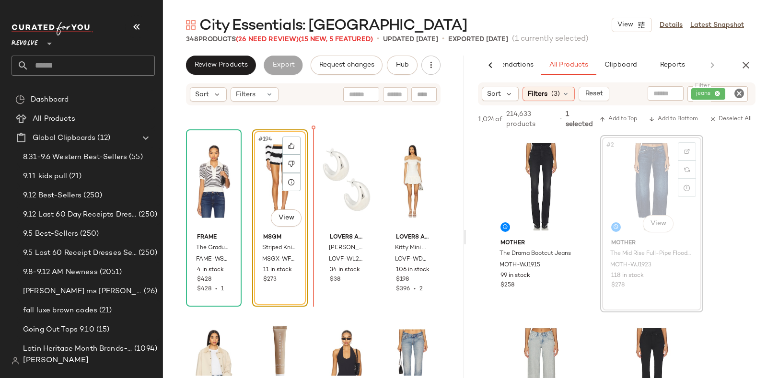
scroll to position [8868, 0]
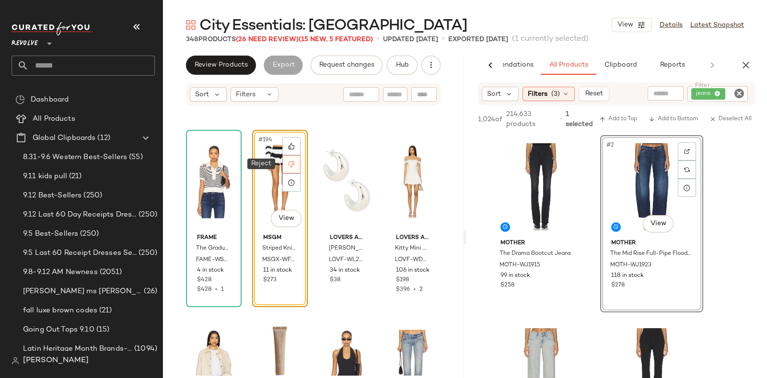
click at [285, 164] on div at bounding box center [291, 164] width 18 height 18
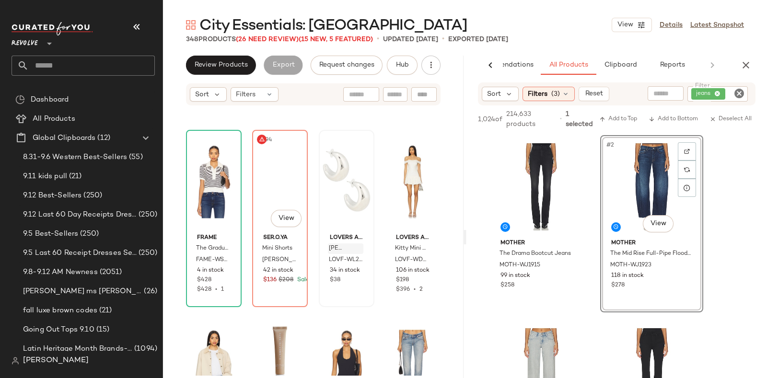
scroll to position [8882, 0]
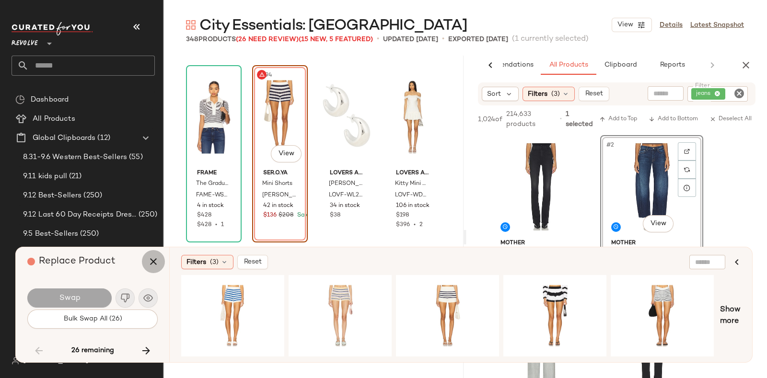
click at [154, 260] on icon "button" at bounding box center [154, 262] width 12 height 12
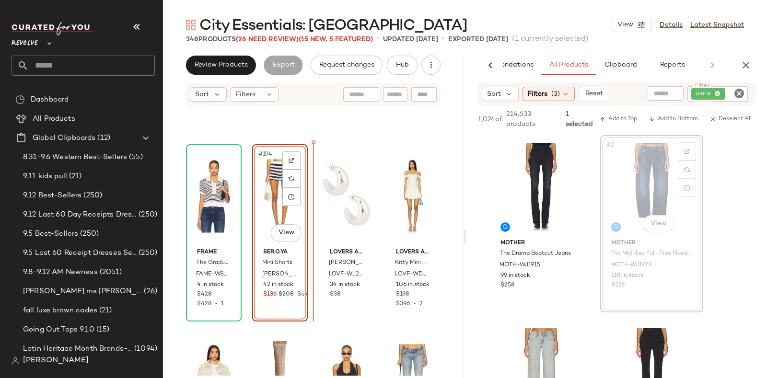
scroll to position [8853, 0]
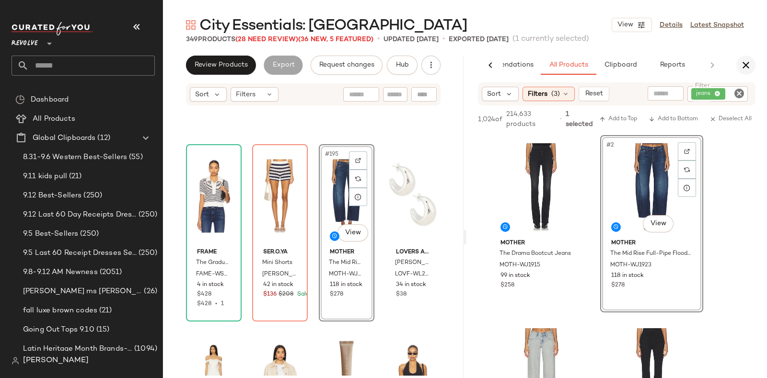
click at [746, 59] on icon "button" at bounding box center [746, 65] width 12 height 12
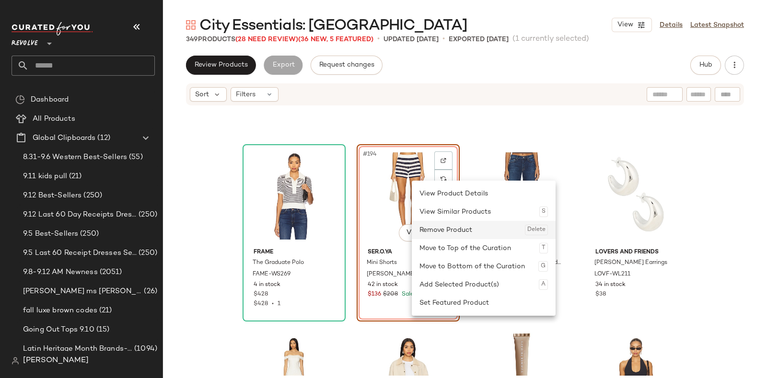
click at [426, 226] on div "Remove Product Delete" at bounding box center [483, 230] width 128 height 18
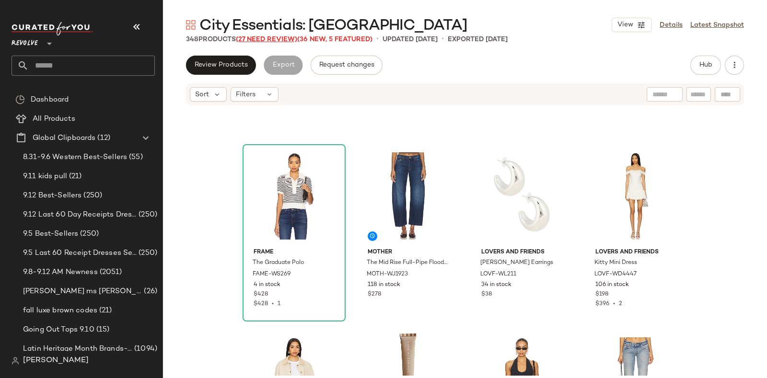
click at [259, 37] on span "(27 Need Review)" at bounding box center [266, 39] width 61 height 7
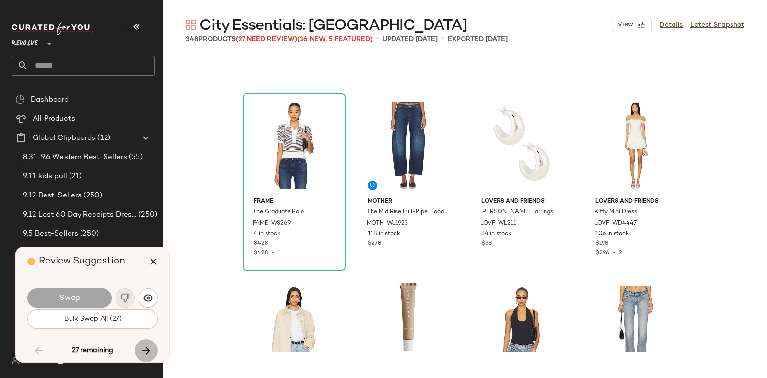
click at [148, 346] on icon "button" at bounding box center [146, 351] width 12 height 12
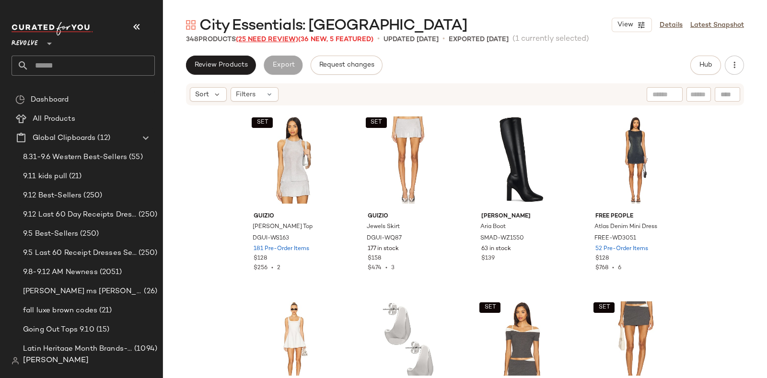
click at [275, 36] on span "(25 Need Review)" at bounding box center [267, 39] width 62 height 7
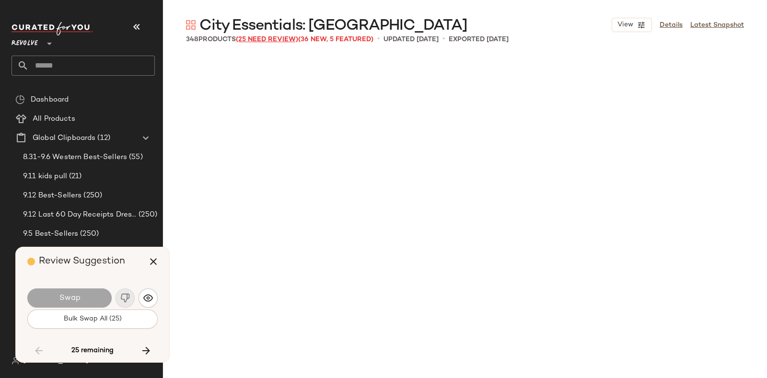
scroll to position [9436, 0]
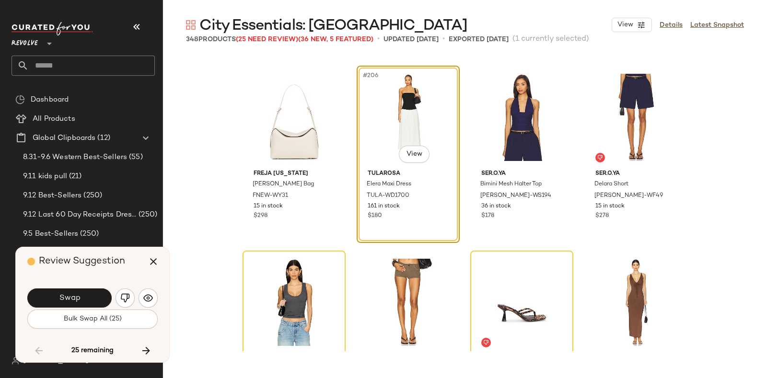
click at [478, 18] on div "City Essentials: [GEOGRAPHIC_DATA] View Details Latest Snapshot" at bounding box center [465, 24] width 604 height 19
click at [78, 297] on span "Swap" at bounding box center [69, 298] width 22 height 9
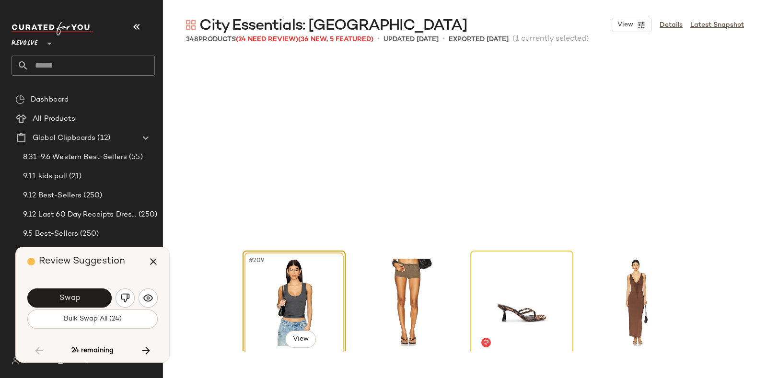
scroll to position [9621, 0]
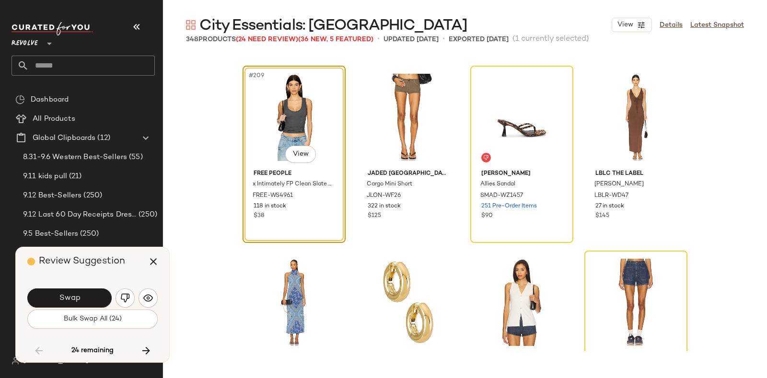
click at [84, 288] on div "Swap" at bounding box center [92, 298] width 130 height 23
click at [92, 294] on button "Swap" at bounding box center [69, 298] width 84 height 19
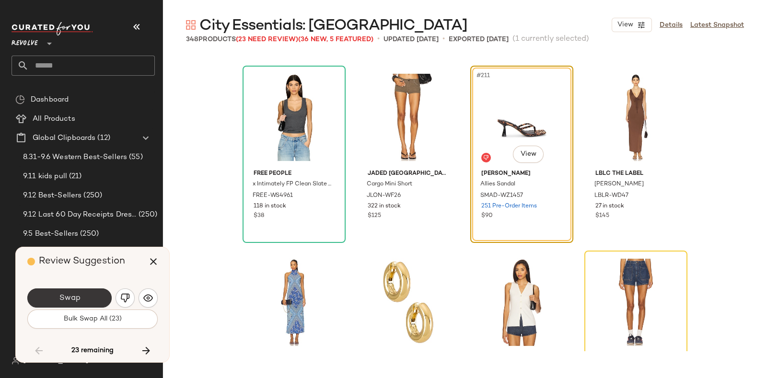
click at [95, 292] on button "Swap" at bounding box center [69, 298] width 84 height 19
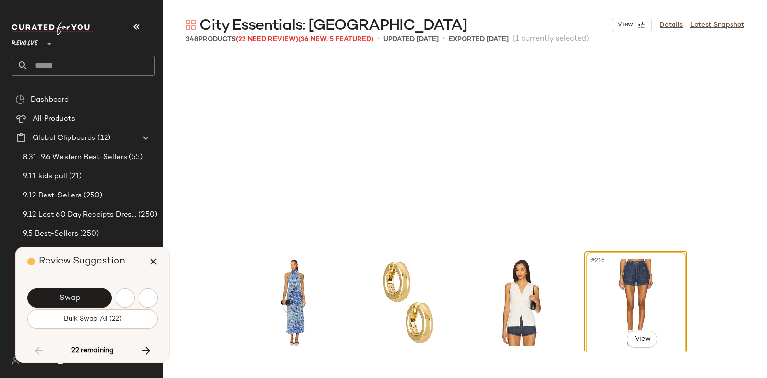
scroll to position [9807, 0]
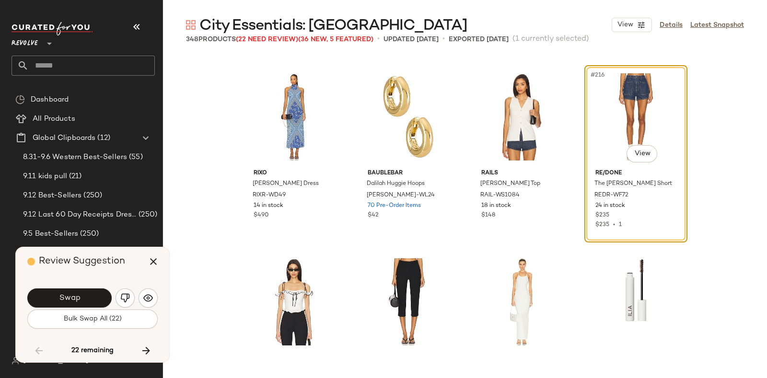
click at [94, 288] on div "Swap" at bounding box center [92, 298] width 130 height 23
click at [93, 293] on button "Swap" at bounding box center [69, 298] width 84 height 19
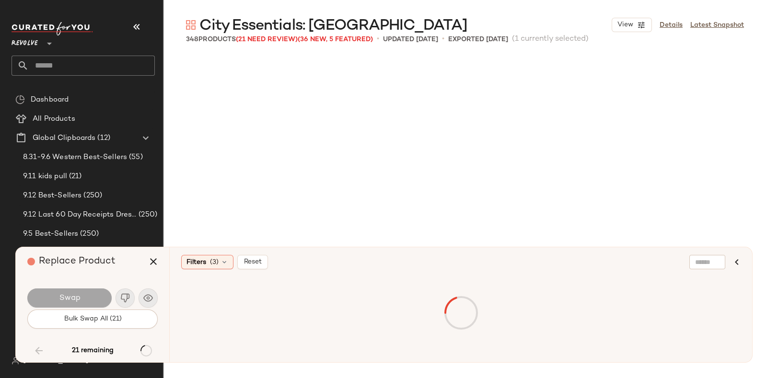
scroll to position [10361, 0]
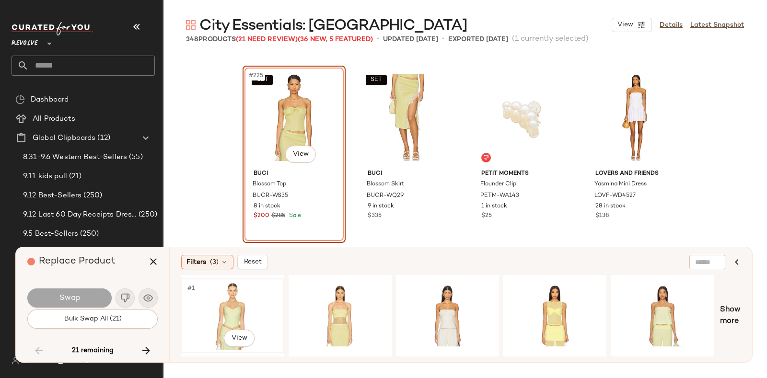
click at [219, 298] on div "#1 View" at bounding box center [233, 316] width 96 height 68
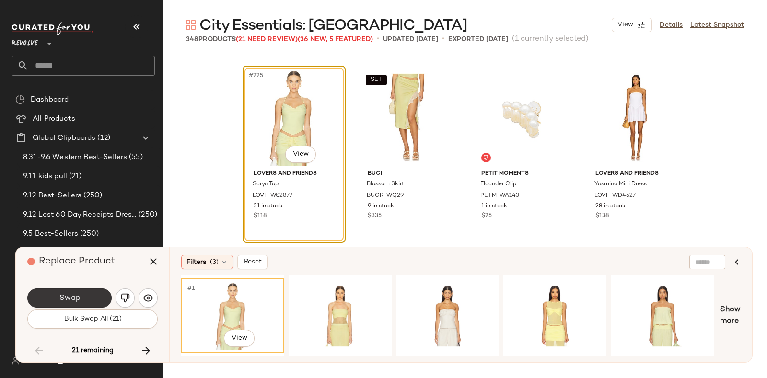
click at [81, 293] on button "Swap" at bounding box center [69, 298] width 84 height 19
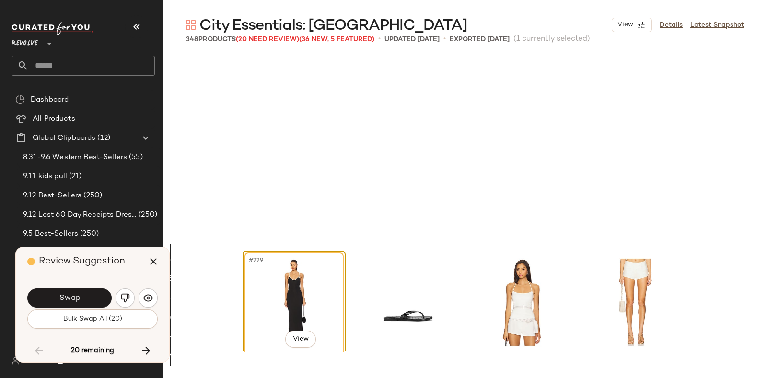
scroll to position [10546, 0]
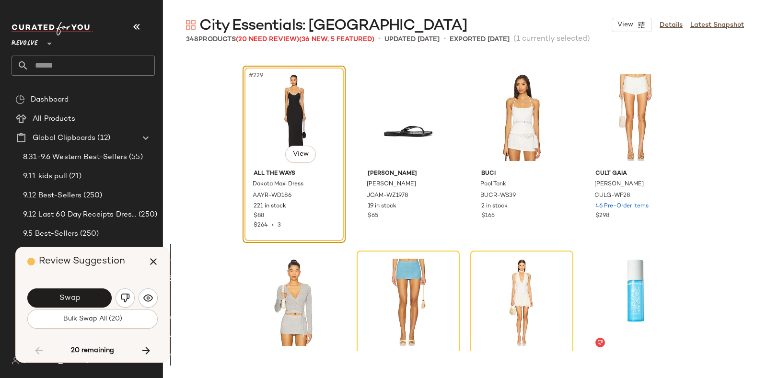
drag, startPoint x: 407, startPoint y: 7, endPoint x: 381, endPoint y: 13, distance: 27.0
click at [381, 13] on main "City Essentials: [GEOGRAPHIC_DATA] View Details Latest Snapshot 348 Products (2…" at bounding box center [383, 189] width 767 height 378
click at [400, 17] on div "City Essentials: [GEOGRAPHIC_DATA] View Details Latest Snapshot" at bounding box center [465, 24] width 604 height 19
click at [78, 292] on button "Swap" at bounding box center [69, 298] width 84 height 19
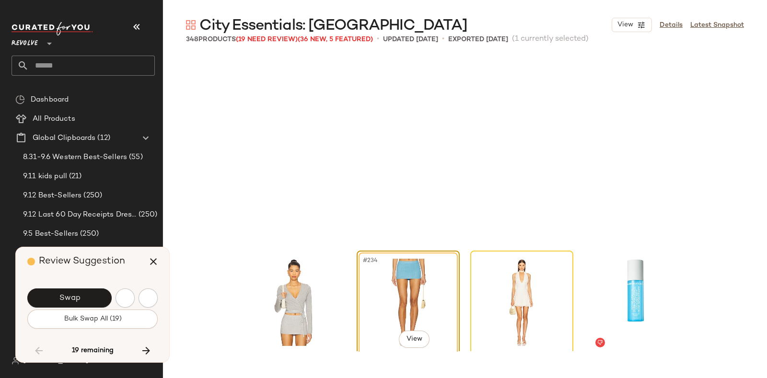
scroll to position [10732, 0]
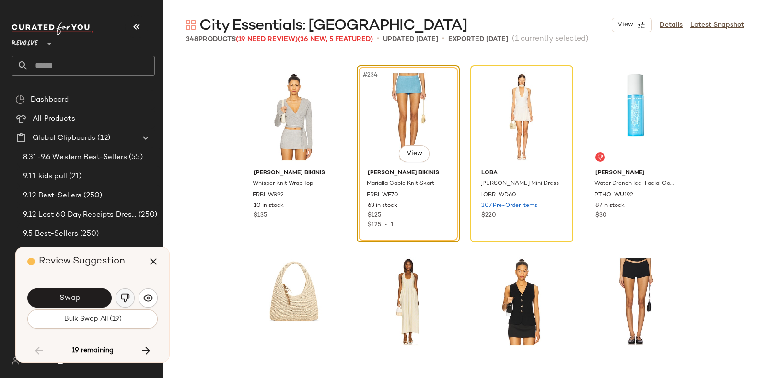
click at [126, 291] on button "button" at bounding box center [125, 298] width 19 height 19
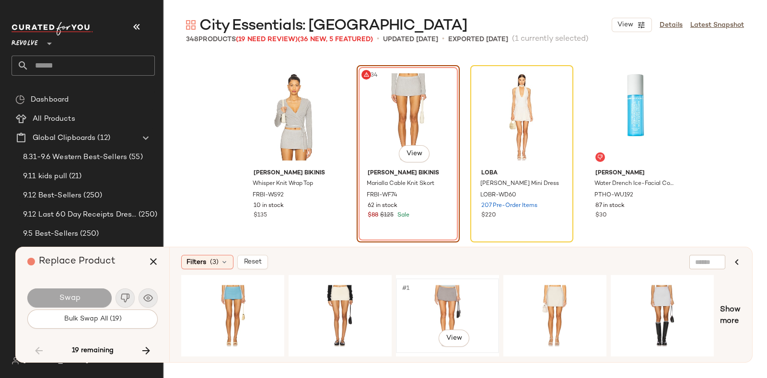
click at [430, 287] on div "#1 View" at bounding box center [447, 316] width 96 height 68
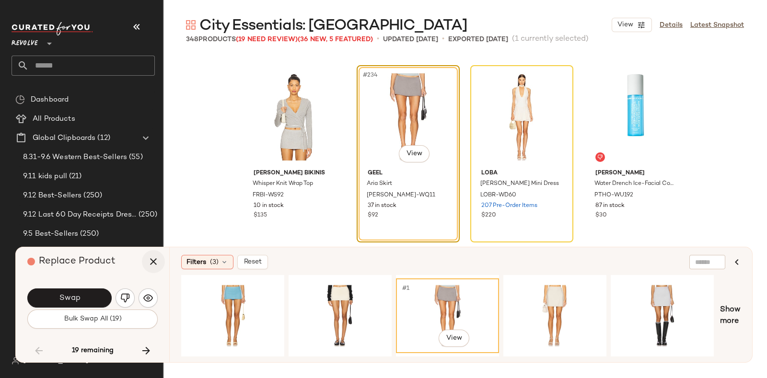
click at [153, 257] on icon "button" at bounding box center [154, 262] width 12 height 12
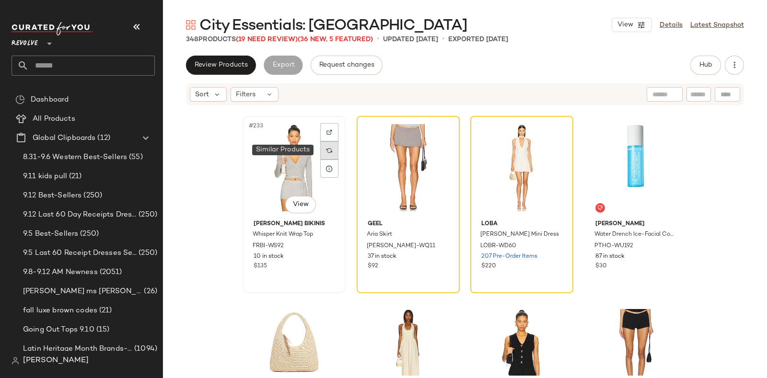
click at [327, 149] on img at bounding box center [329, 151] width 6 height 6
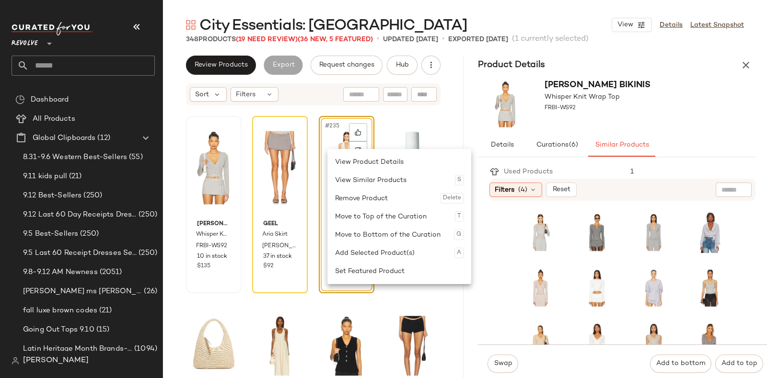
click at [651, 101] on div "Frankies Bikinis Whisper Knit Wrap Top FRBI-WS92" at bounding box center [616, 104] width 301 height 59
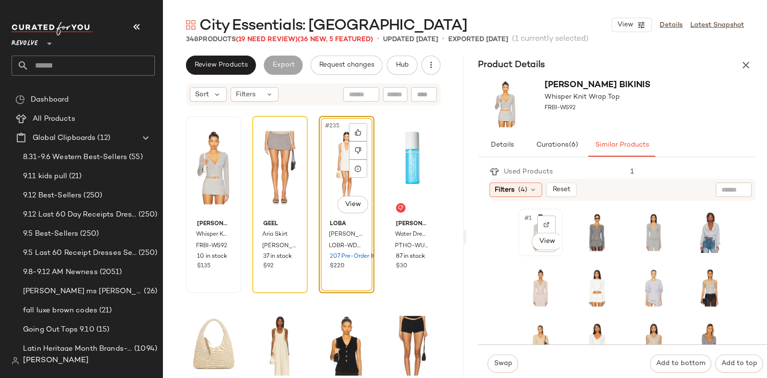
click at [522, 242] on div "#1 View" at bounding box center [541, 232] width 38 height 41
click at [501, 360] on span "Swap" at bounding box center [502, 364] width 19 height 8
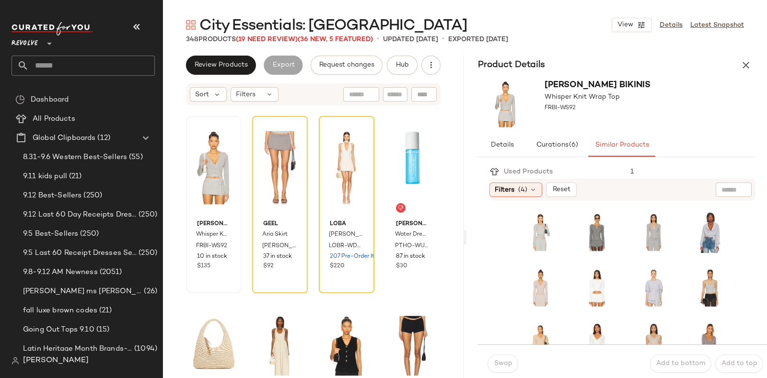
click at [688, 101] on div "Frankies Bikinis Whisper Knit Wrap Top FRBI-WS92" at bounding box center [616, 104] width 301 height 59
click at [749, 63] on icon "button" at bounding box center [746, 65] width 12 height 12
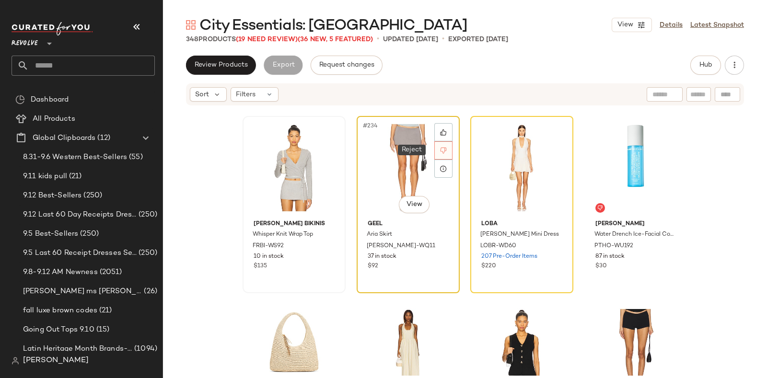
click at [444, 148] on div at bounding box center [443, 150] width 18 height 18
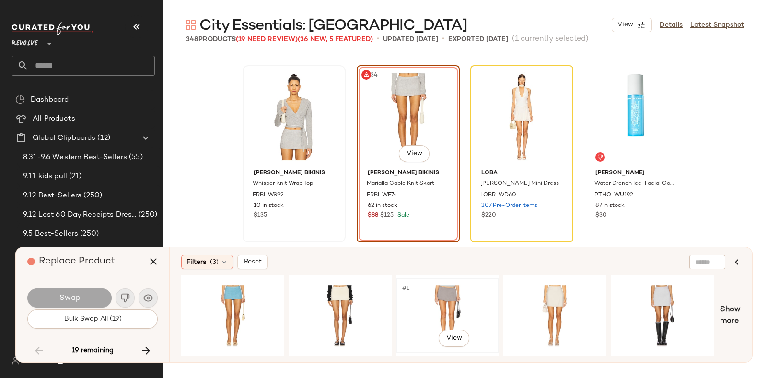
click at [443, 292] on div "#1 View" at bounding box center [447, 316] width 96 height 68
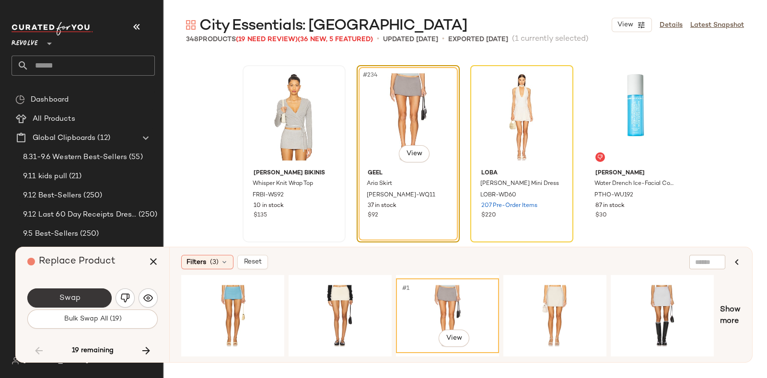
click at [89, 293] on button "Swap" at bounding box center [69, 298] width 84 height 19
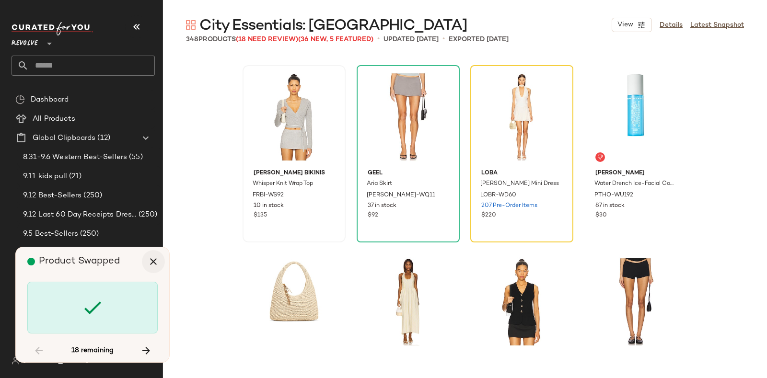
click at [151, 260] on icon "button" at bounding box center [154, 262] width 12 height 12
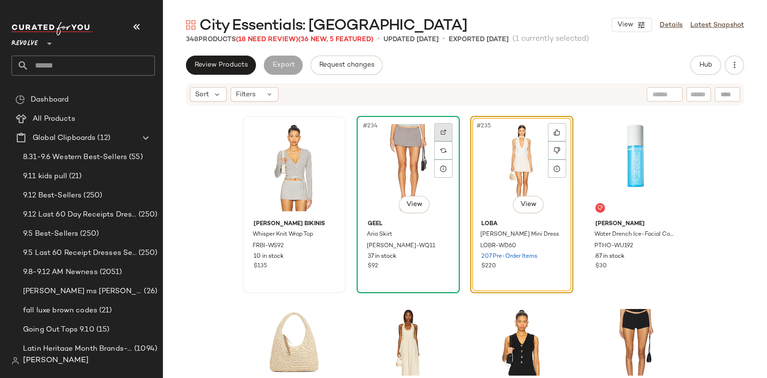
click at [443, 129] on div at bounding box center [443, 132] width 18 height 18
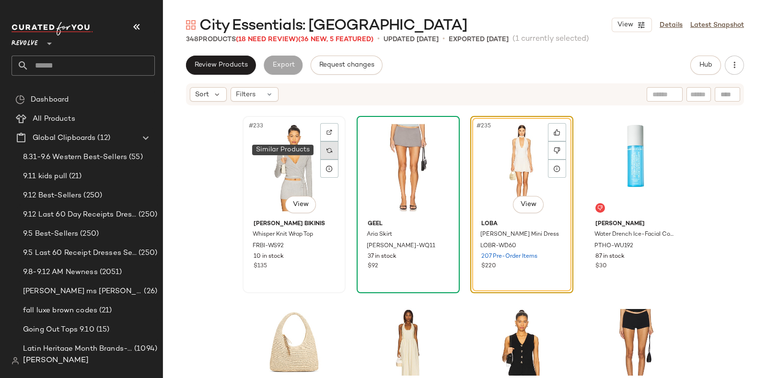
click at [322, 147] on div at bounding box center [329, 150] width 18 height 18
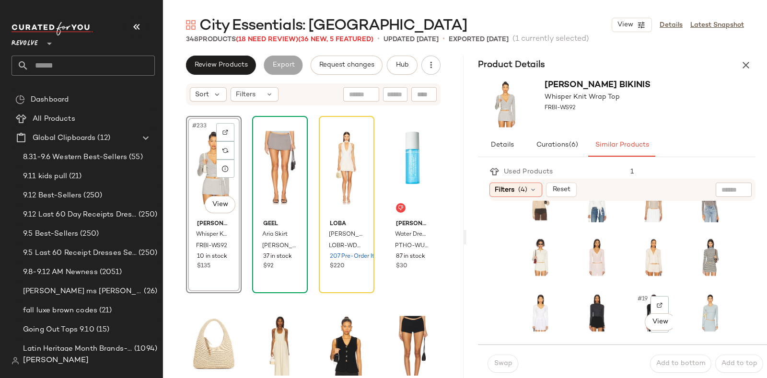
scroll to position [189, 0]
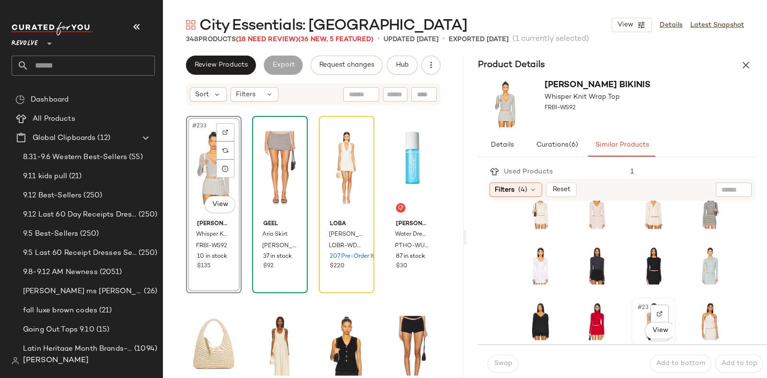
click at [635, 319] on div "#23 View" at bounding box center [654, 321] width 38 height 41
click at [509, 359] on button "Swap" at bounding box center [503, 364] width 31 height 18
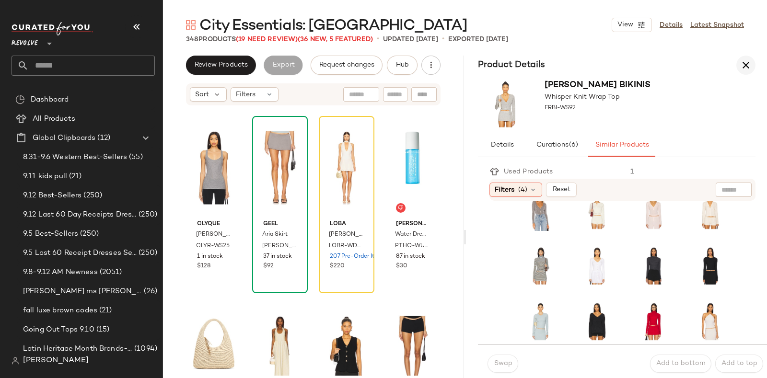
click at [750, 62] on icon "button" at bounding box center [746, 65] width 12 height 12
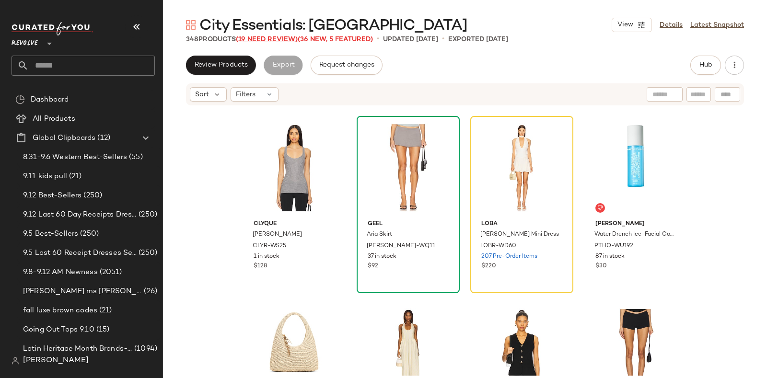
click at [259, 38] on span "(19 Need Review)" at bounding box center [267, 39] width 62 height 7
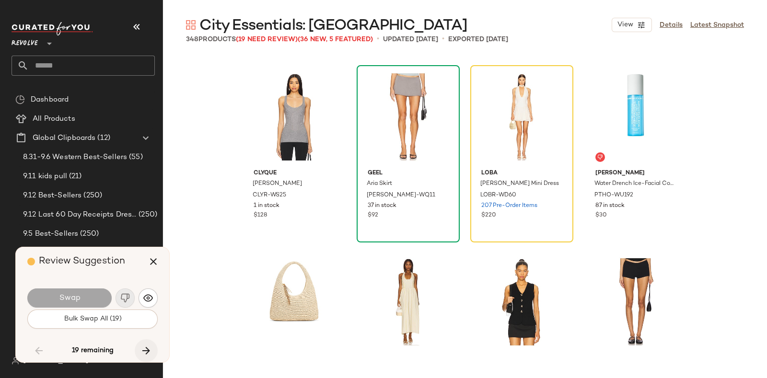
click at [144, 343] on button "button" at bounding box center [146, 350] width 23 height 23
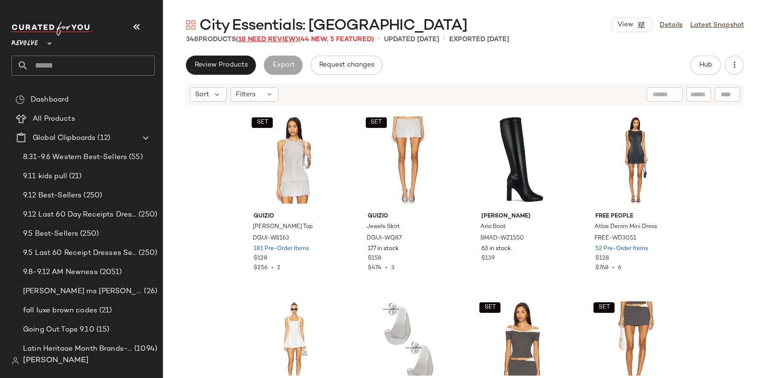
click at [271, 36] on span "(18 Need Review)" at bounding box center [267, 39] width 62 height 7
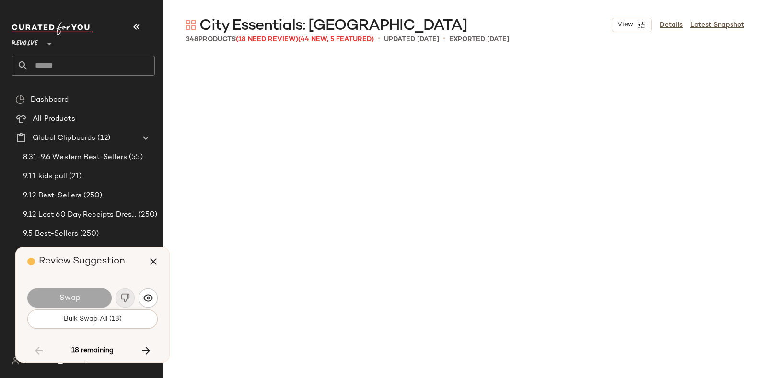
scroll to position [10732, 0]
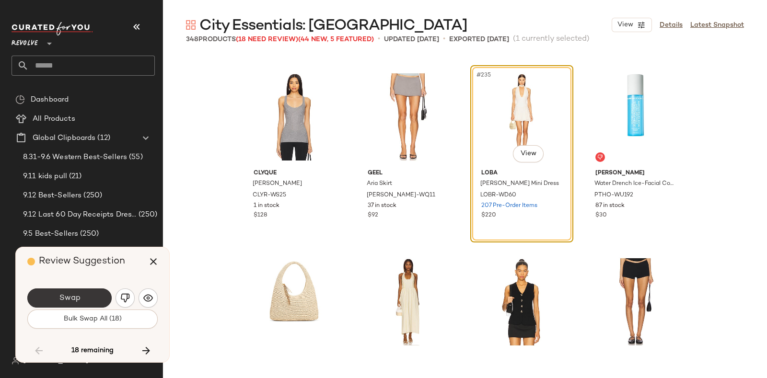
click at [77, 294] on span "Swap" at bounding box center [69, 298] width 22 height 9
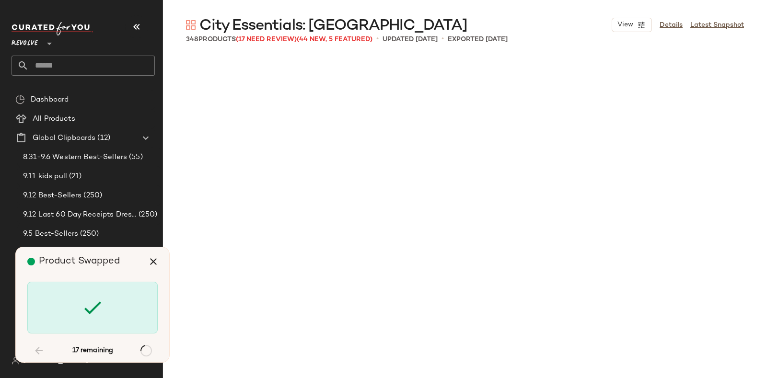
scroll to position [11472, 0]
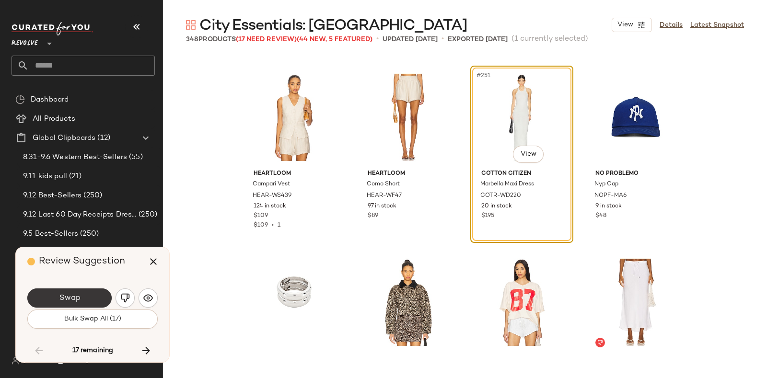
click at [86, 296] on button "Swap" at bounding box center [69, 298] width 84 height 19
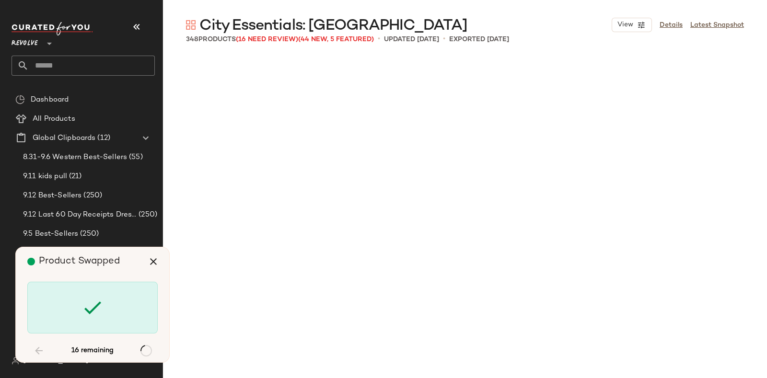
scroll to position [12212, 0]
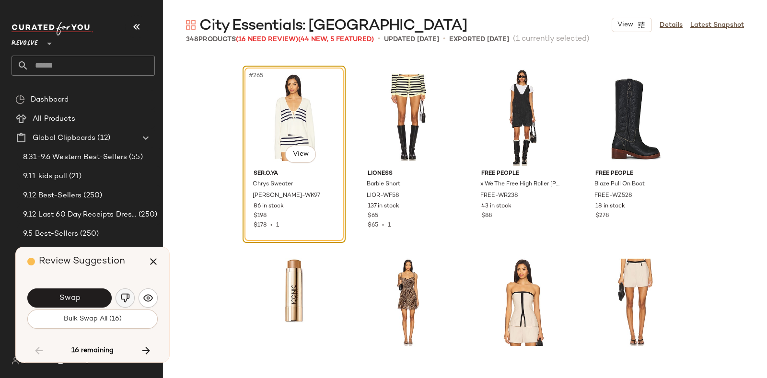
click at [118, 293] on button "button" at bounding box center [125, 298] width 19 height 19
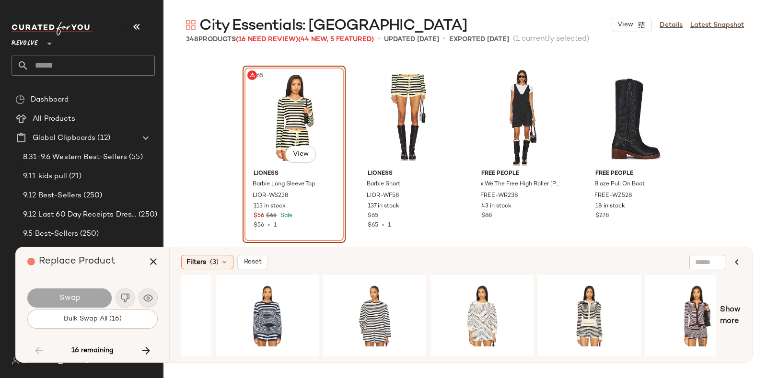
scroll to position [0, 0]
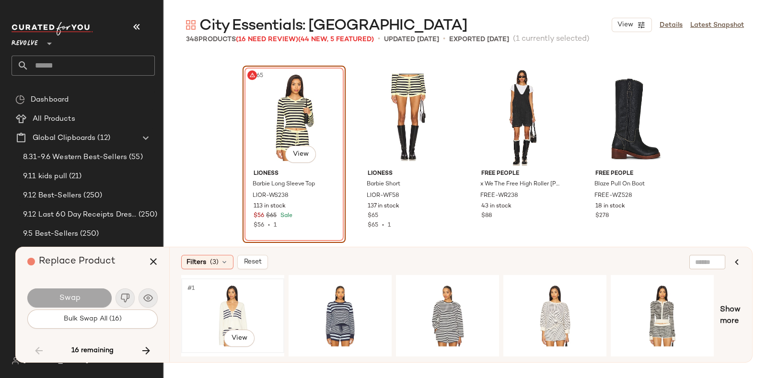
click at [221, 301] on div "#1 View" at bounding box center [233, 316] width 96 height 68
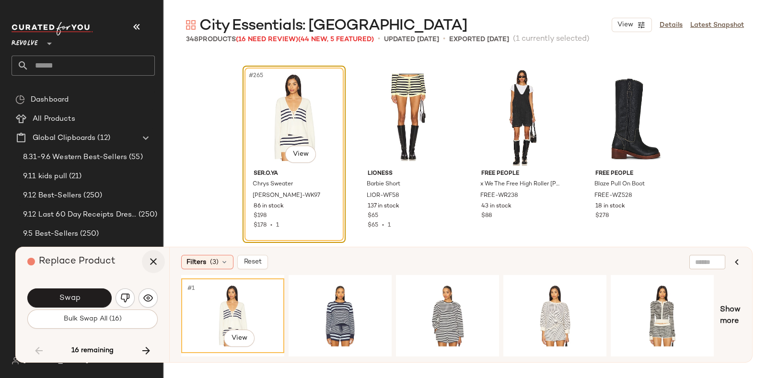
click at [150, 258] on icon "button" at bounding box center [154, 262] width 12 height 12
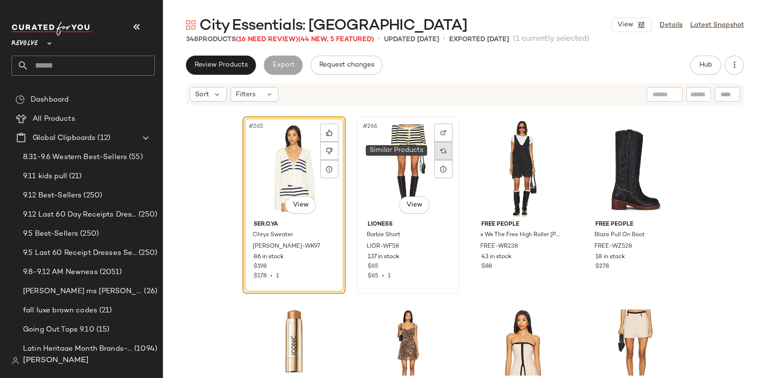
click at [435, 147] on div at bounding box center [443, 151] width 18 height 18
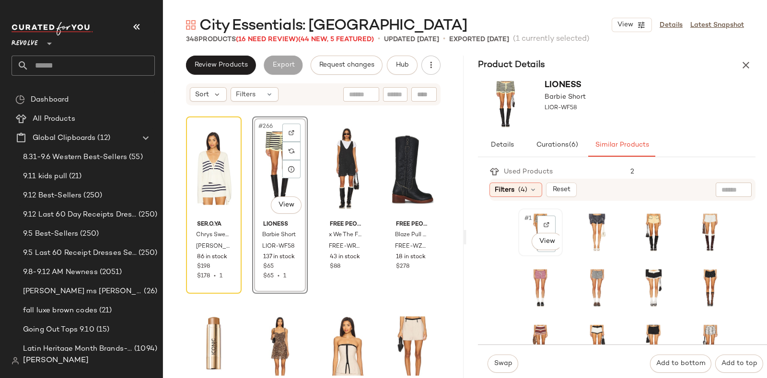
click at [525, 226] on div "#1 View" at bounding box center [541, 232] width 38 height 41
drag, startPoint x: 525, startPoint y: 226, endPoint x: 739, endPoint y: 130, distance: 234.3
click at [739, 130] on div "LIONESS Barbie Short LIOR-WF58" at bounding box center [616, 104] width 301 height 59
click at [715, 148] on div "Details Curations (6) Similar Products" at bounding box center [617, 145] width 278 height 23
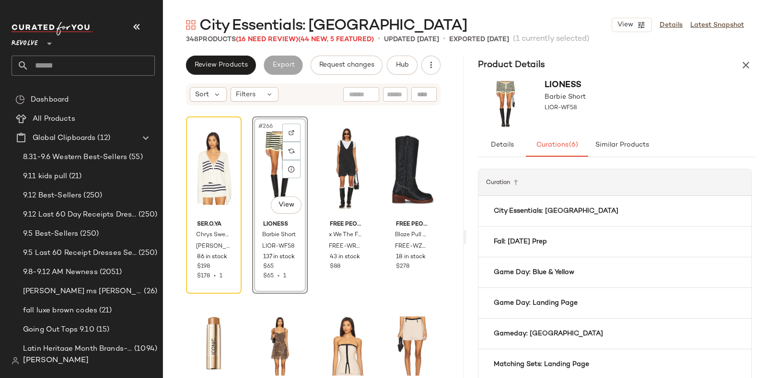
scroll to position [70, 0]
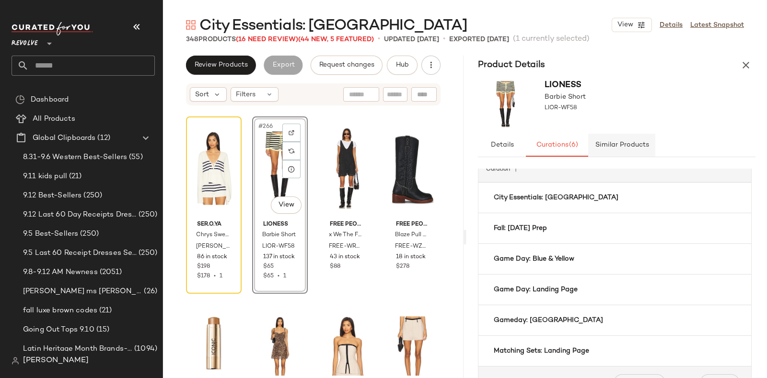
click at [631, 145] on span "Similar Products" at bounding box center [621, 145] width 54 height 8
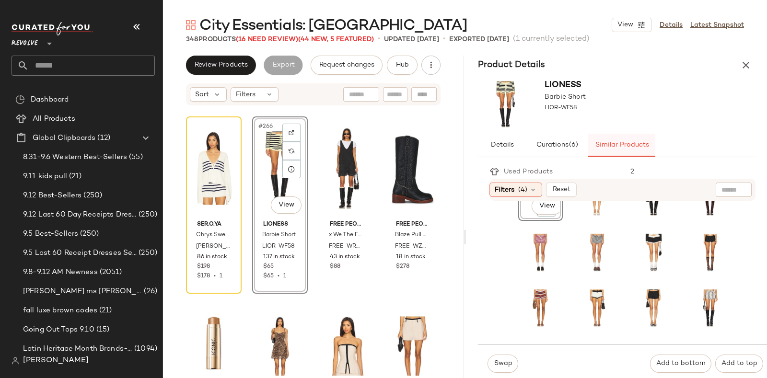
scroll to position [0, 0]
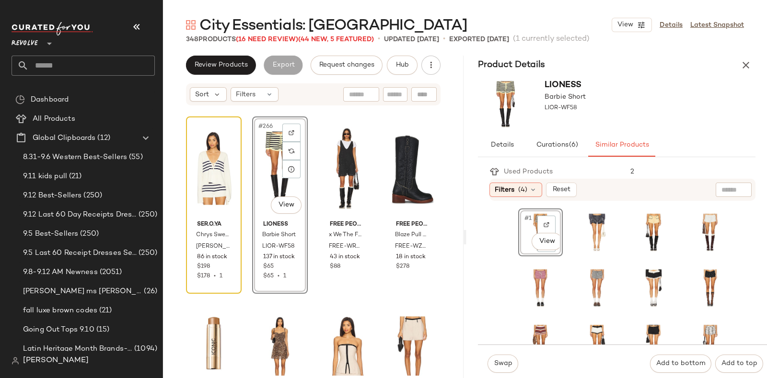
click at [215, 165] on div at bounding box center [213, 168] width 49 height 97
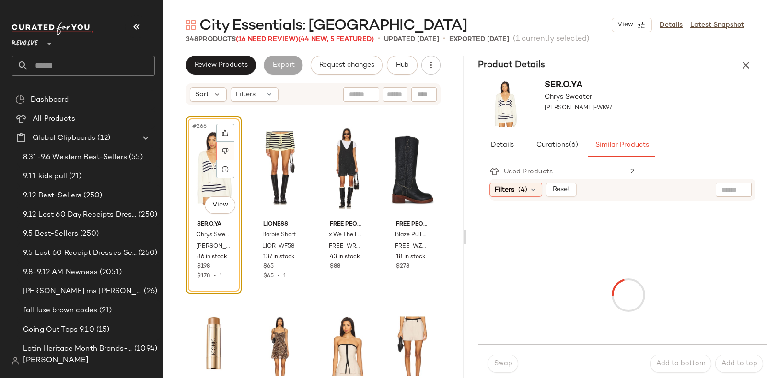
click at [225, 151] on icon at bounding box center [225, 151] width 7 height 7
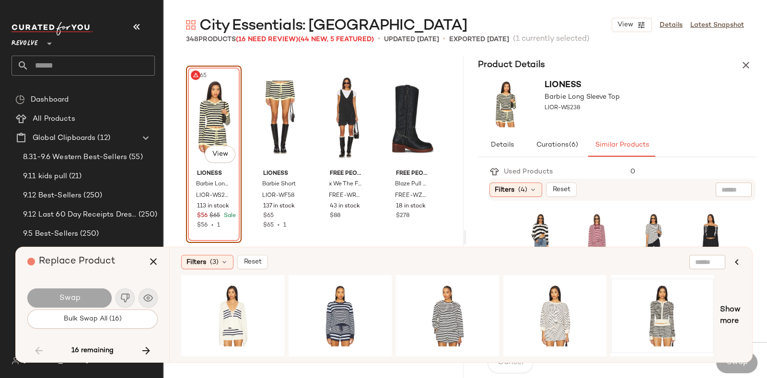
click at [685, 307] on div at bounding box center [662, 316] width 96 height 68
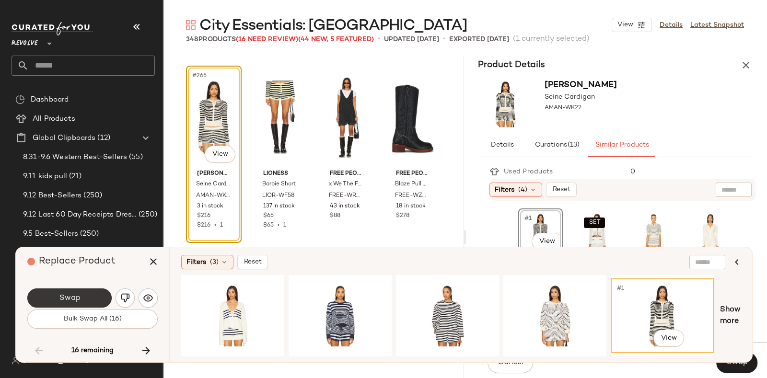
click at [66, 297] on span "Swap" at bounding box center [69, 298] width 22 height 9
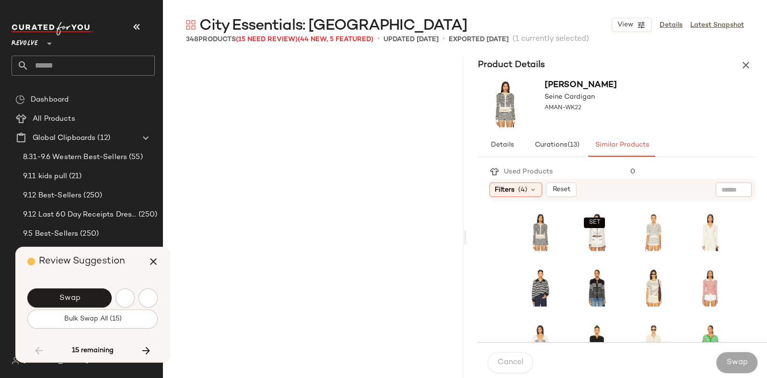
scroll to position [12767, 0]
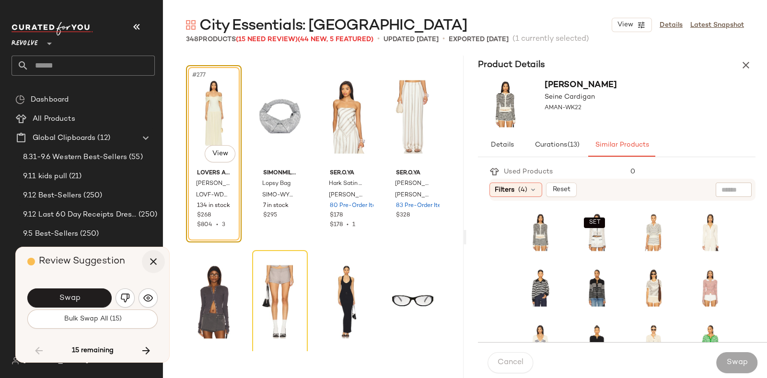
click at [152, 262] on icon "button" at bounding box center [154, 262] width 12 height 12
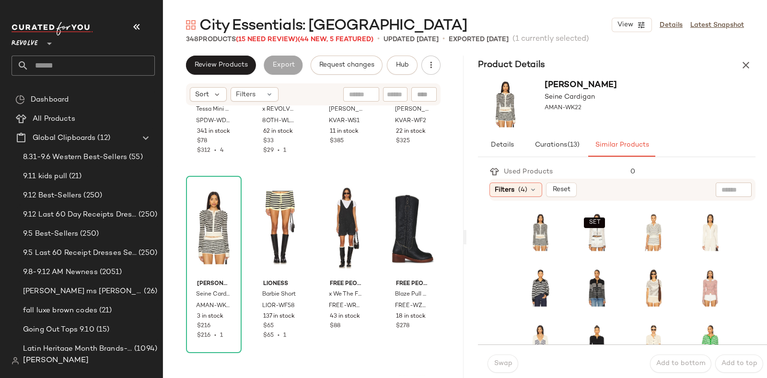
scroll to position [12153, 0]
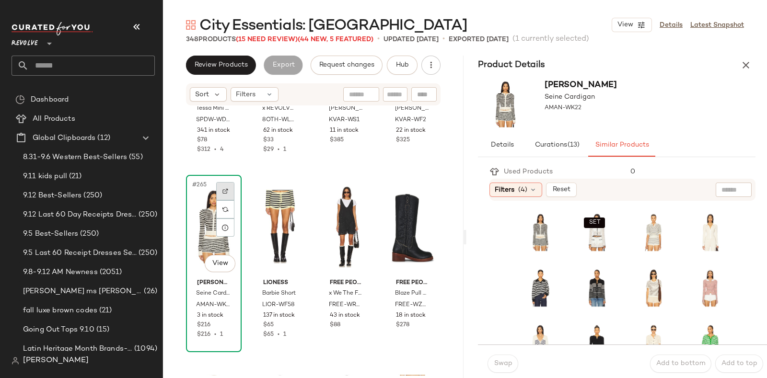
click at [223, 186] on div at bounding box center [225, 191] width 18 height 18
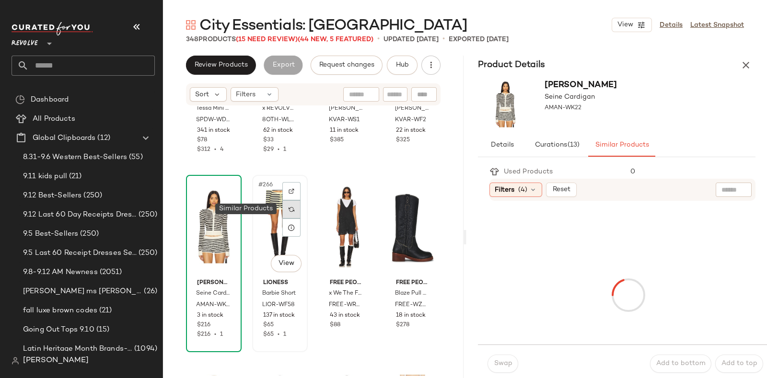
click at [288, 212] on div at bounding box center [291, 209] width 18 height 18
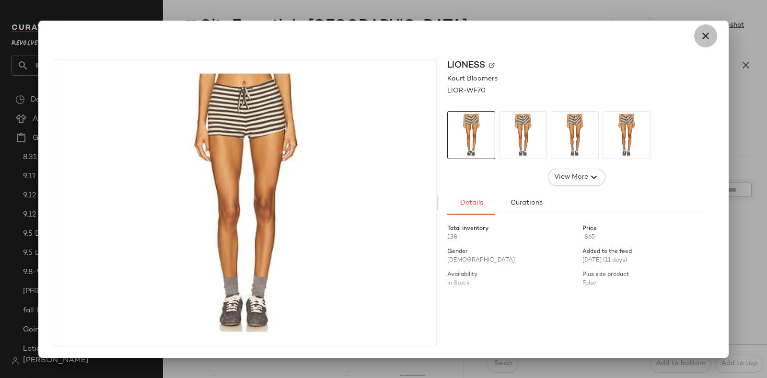
click at [705, 36] on icon "button" at bounding box center [706, 36] width 12 height 12
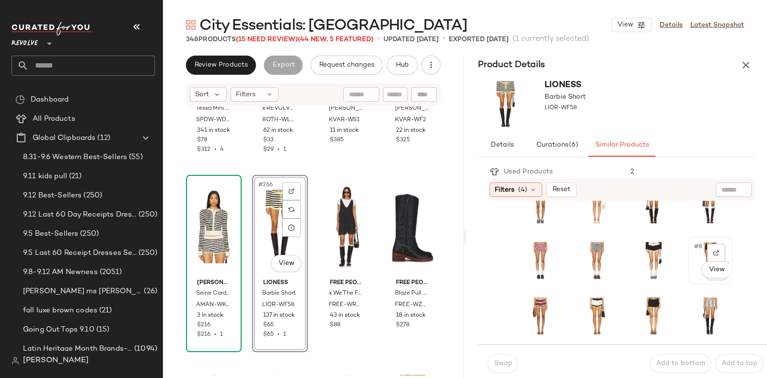
scroll to position [28, 0]
click at [576, 273] on div "#6 View" at bounding box center [597, 260] width 43 height 46
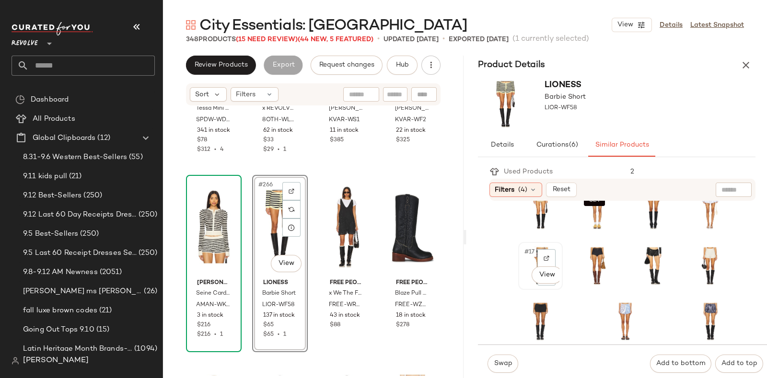
scroll to position [0, 0]
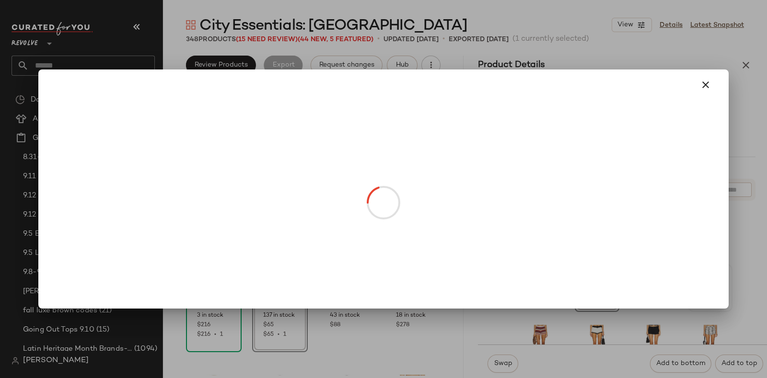
click at [598, 297] on body "Revolve ** Dashboard All Products Global Clipboards (12) 8.31-9.6 Western Best-…" at bounding box center [383, 189] width 767 height 378
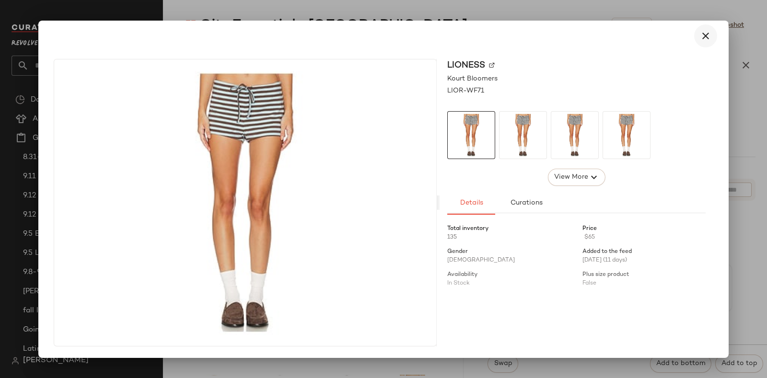
click at [708, 34] on icon "button" at bounding box center [706, 36] width 12 height 12
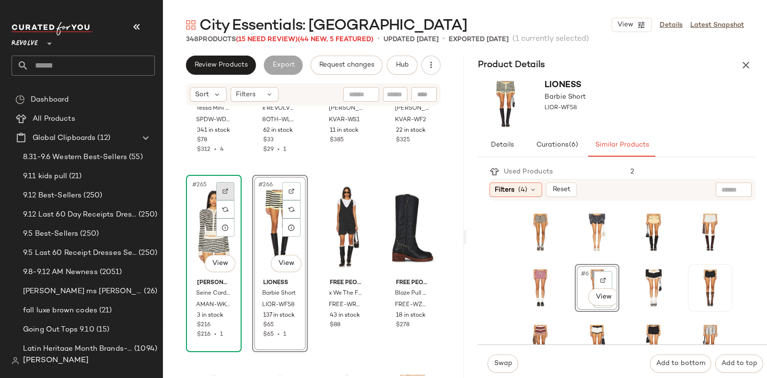
click at [224, 188] on img at bounding box center [225, 191] width 6 height 6
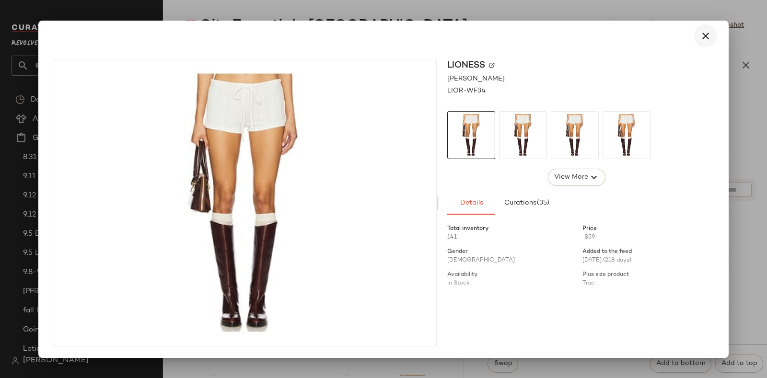
click at [705, 36] on icon "button" at bounding box center [706, 36] width 12 height 12
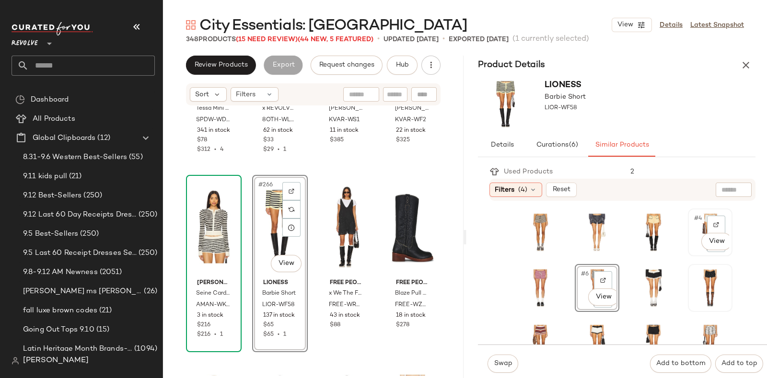
click at [691, 226] on div "#4 View" at bounding box center [710, 232] width 38 height 41
click at [499, 360] on span "Swap" at bounding box center [502, 364] width 19 height 8
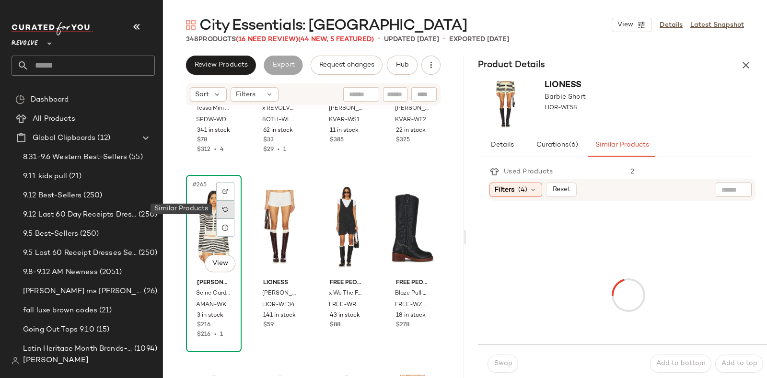
click at [229, 207] on div at bounding box center [225, 209] width 18 height 18
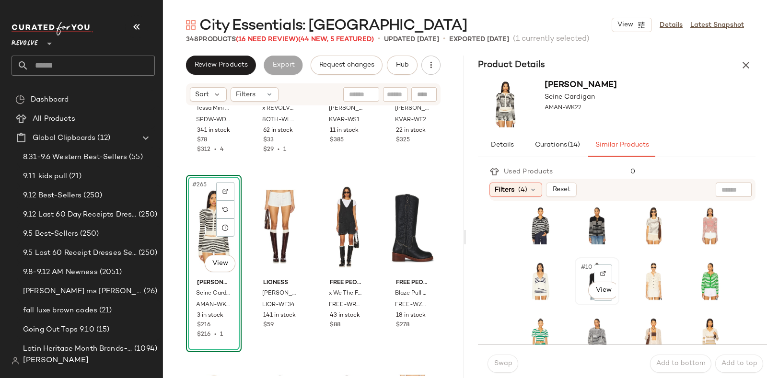
scroll to position [60, 0]
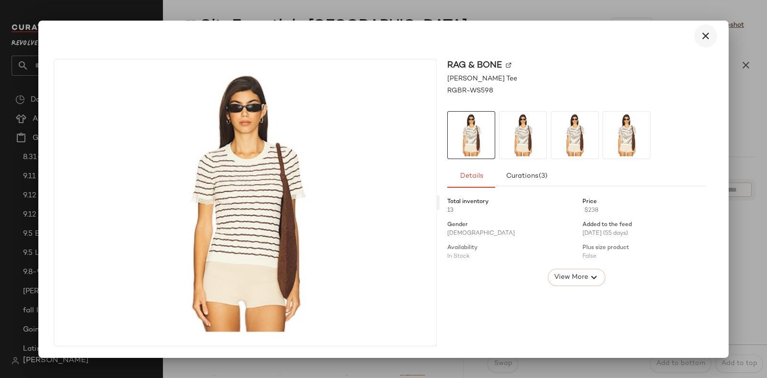
click at [705, 35] on icon "button" at bounding box center [706, 36] width 12 height 12
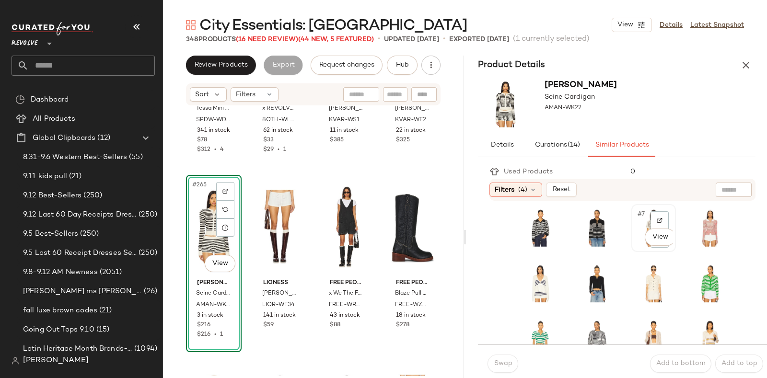
click at [632, 235] on div "#7 View" at bounding box center [653, 228] width 43 height 46
click at [505, 360] on span "Swap" at bounding box center [502, 364] width 19 height 8
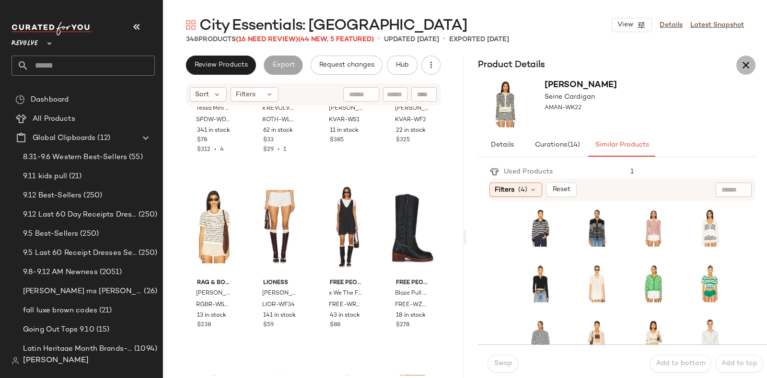
click at [746, 62] on icon "button" at bounding box center [746, 65] width 12 height 12
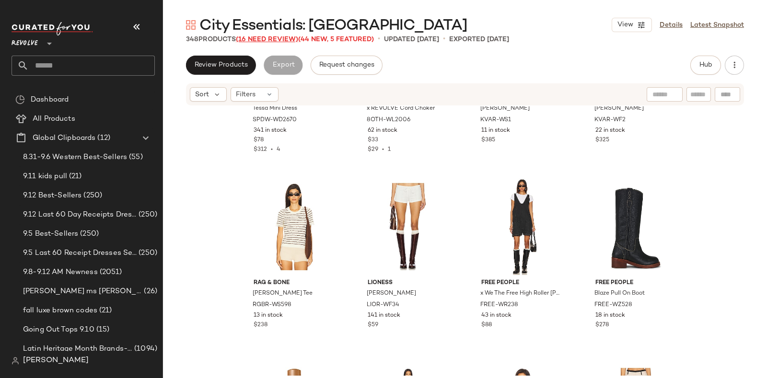
click at [260, 37] on span "(16 Need Review)" at bounding box center [267, 39] width 62 height 7
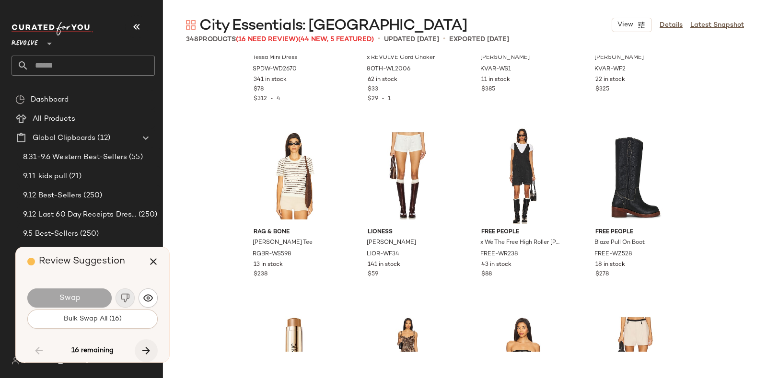
click at [144, 342] on button "button" at bounding box center [146, 350] width 23 height 23
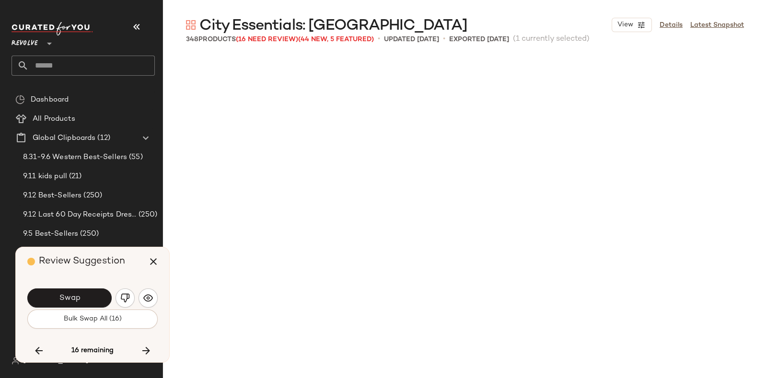
scroll to position [12767, 0]
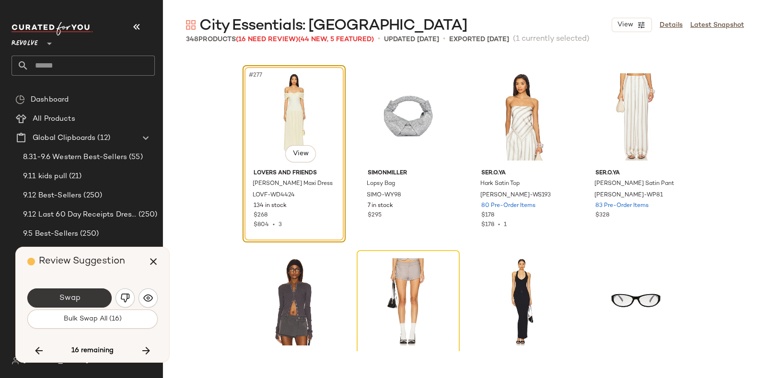
click at [97, 296] on button "Swap" at bounding box center [69, 298] width 84 height 19
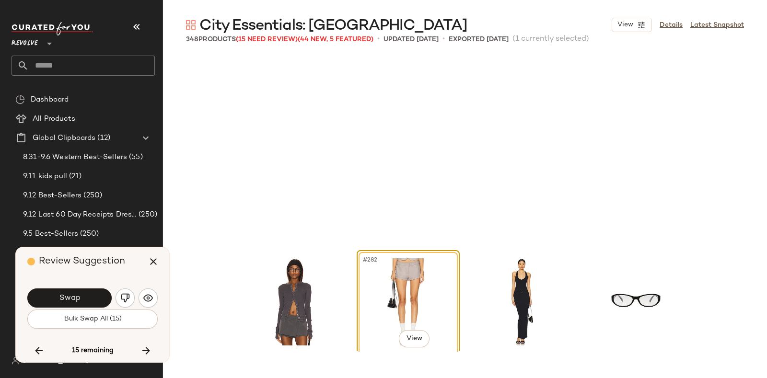
scroll to position [12952, 0]
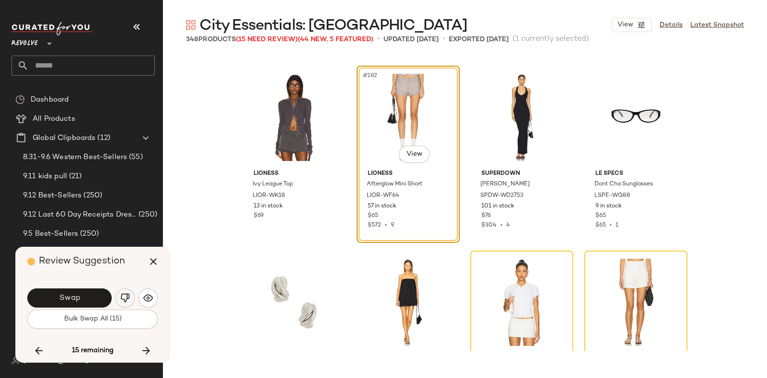
click at [123, 296] on img "button" at bounding box center [125, 298] width 10 height 10
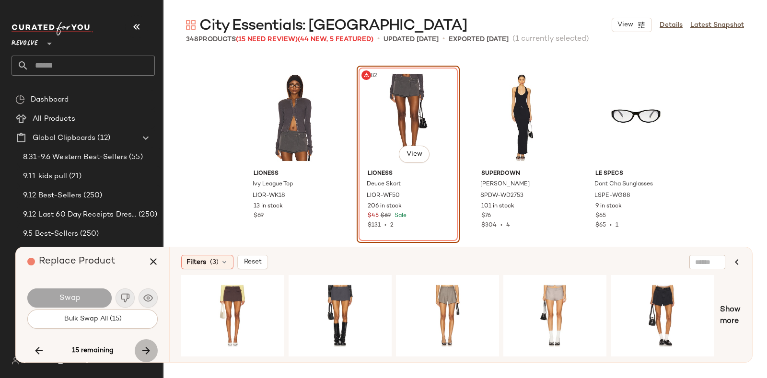
click at [144, 348] on icon "button" at bounding box center [146, 351] width 12 height 12
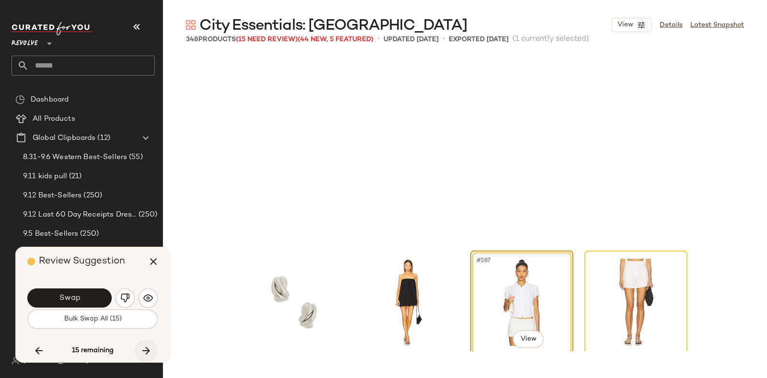
scroll to position [13137, 0]
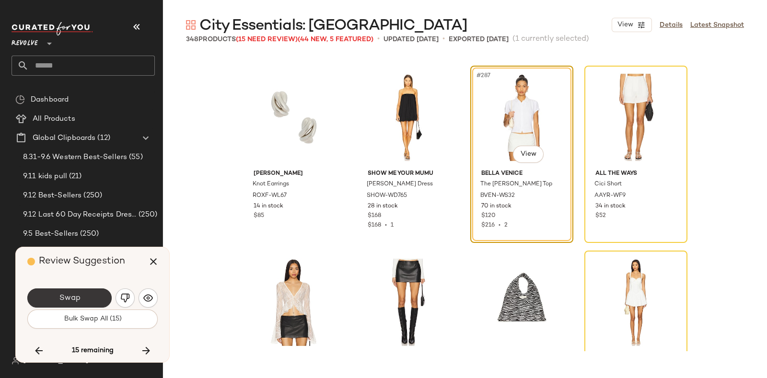
click at [86, 293] on button "Swap" at bounding box center [69, 298] width 84 height 19
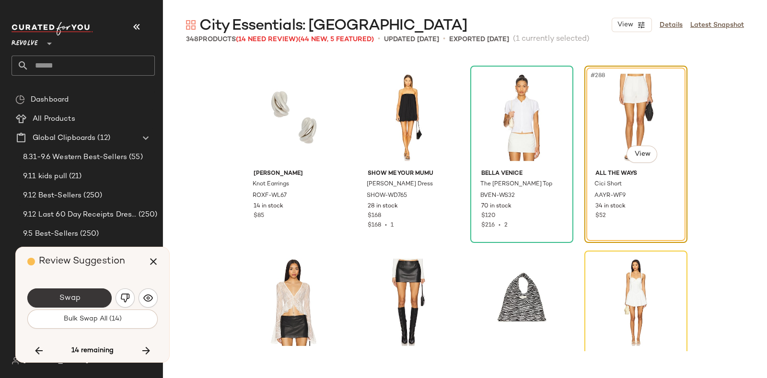
click at [89, 294] on button "Swap" at bounding box center [69, 298] width 84 height 19
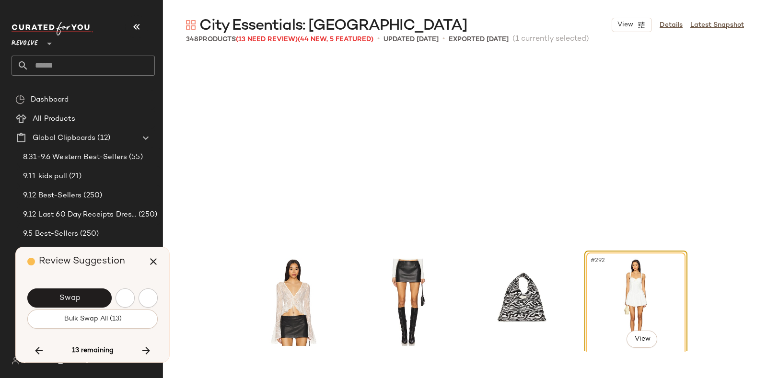
scroll to position [13322, 0]
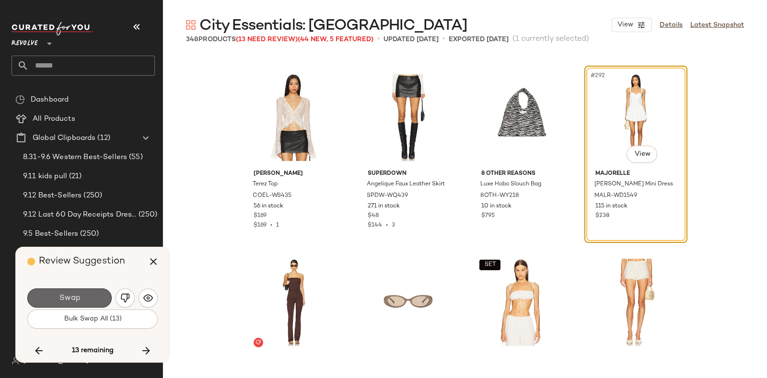
click at [92, 293] on button "Swap" at bounding box center [69, 298] width 84 height 19
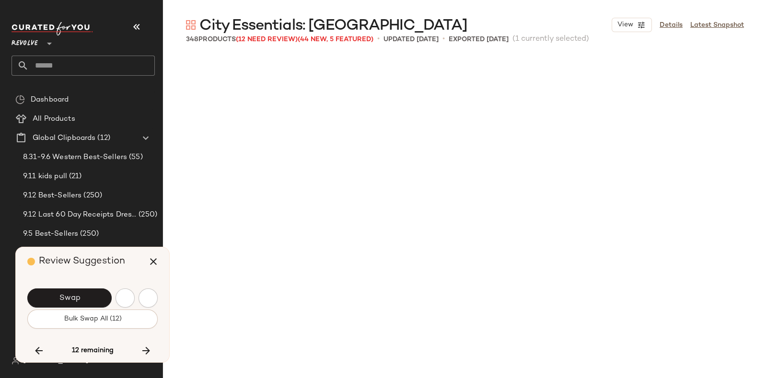
scroll to position [13692, 0]
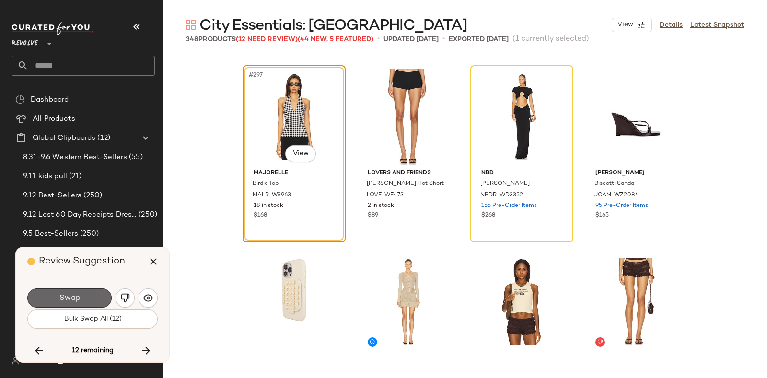
click at [94, 294] on button "Swap" at bounding box center [69, 298] width 84 height 19
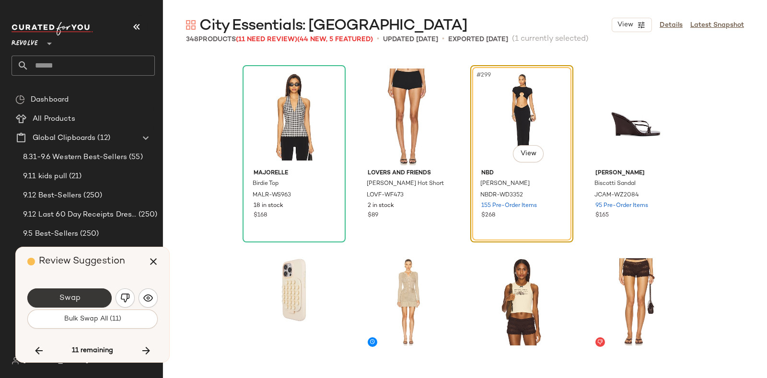
click at [101, 294] on button "Swap" at bounding box center [69, 298] width 84 height 19
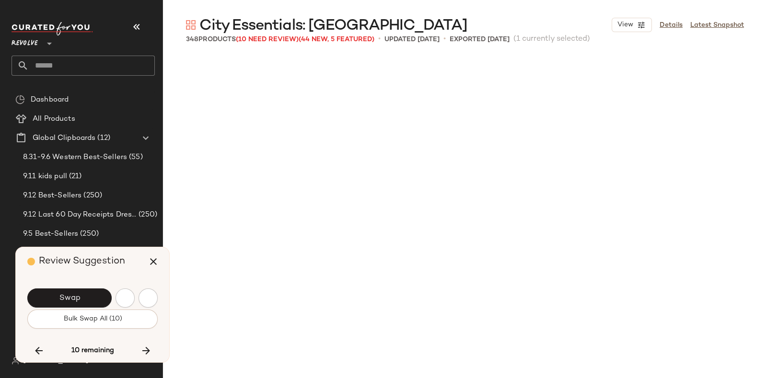
scroll to position [14062, 0]
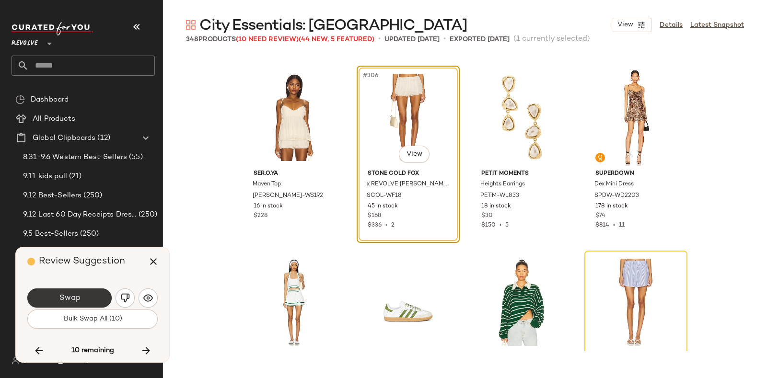
click at [95, 292] on button "Swap" at bounding box center [69, 298] width 84 height 19
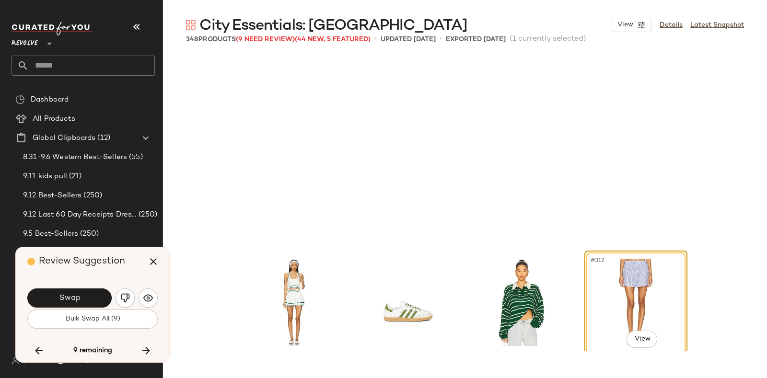
scroll to position [14247, 0]
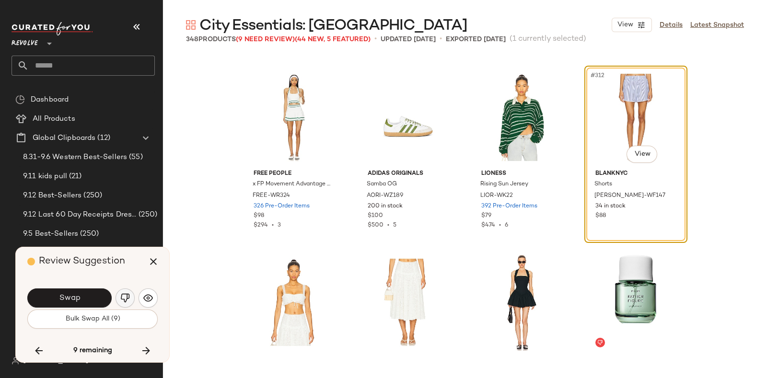
click at [124, 295] on img "button" at bounding box center [125, 298] width 10 height 10
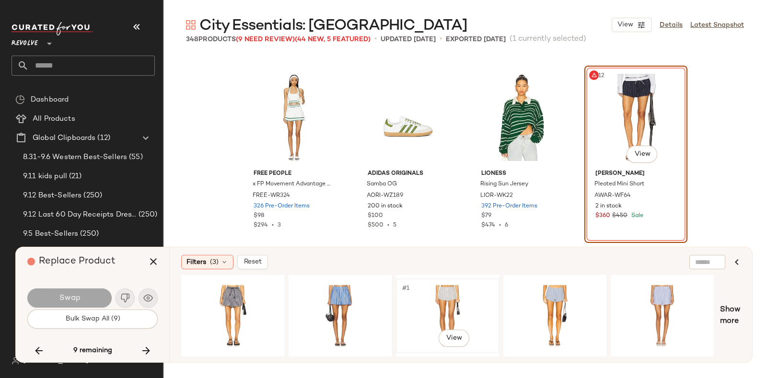
click at [442, 295] on div "#1 View" at bounding box center [447, 316] width 96 height 68
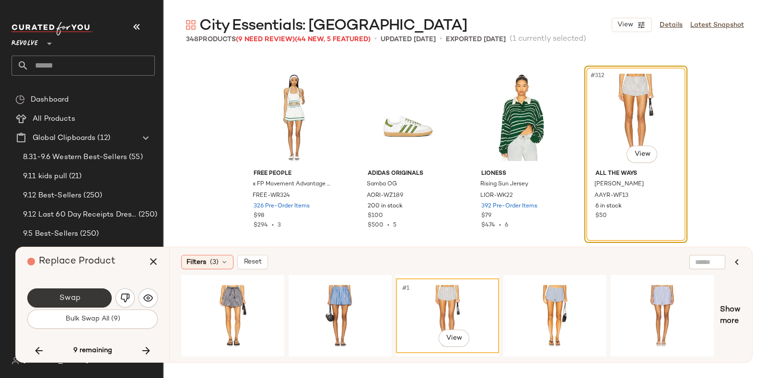
click at [84, 298] on button "Swap" at bounding box center [69, 298] width 84 height 19
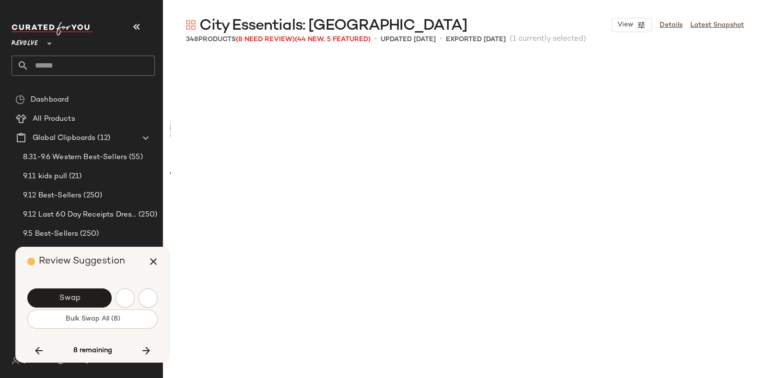
scroll to position [14802, 0]
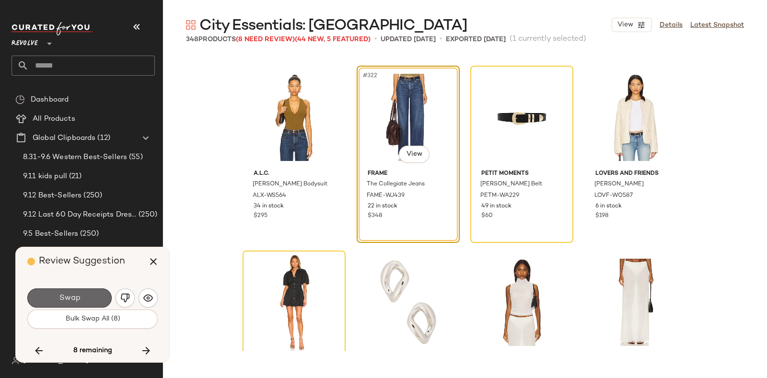
click at [83, 292] on button "Swap" at bounding box center [69, 298] width 84 height 19
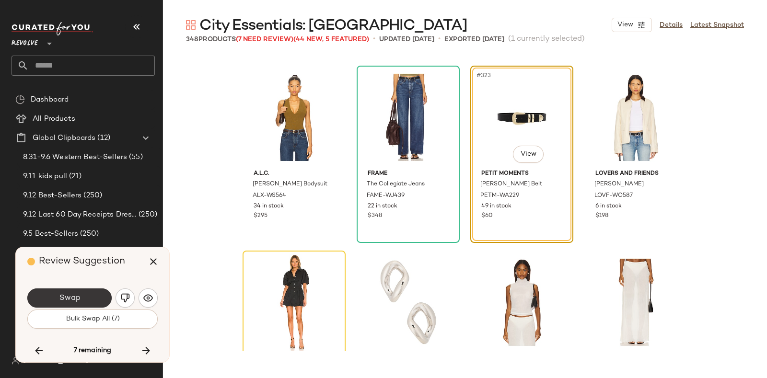
click at [93, 293] on button "Swap" at bounding box center [69, 298] width 84 height 19
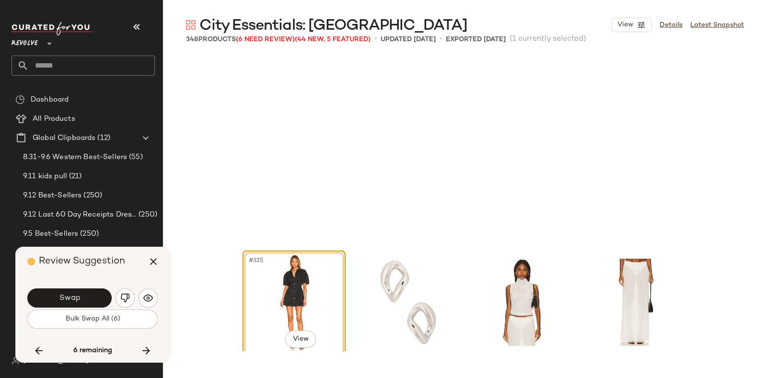
scroll to position [14987, 0]
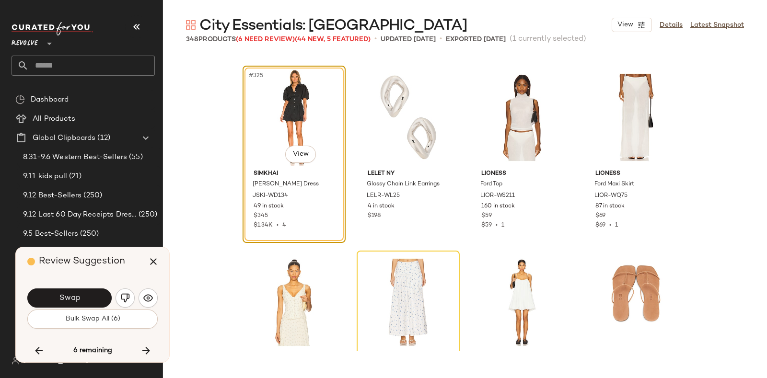
click at [131, 261] on div "Review Suggestion" at bounding box center [96, 261] width 138 height 29
click at [130, 261] on div "Review Suggestion" at bounding box center [96, 261] width 138 height 29
click at [77, 292] on button "Swap" at bounding box center [69, 298] width 84 height 19
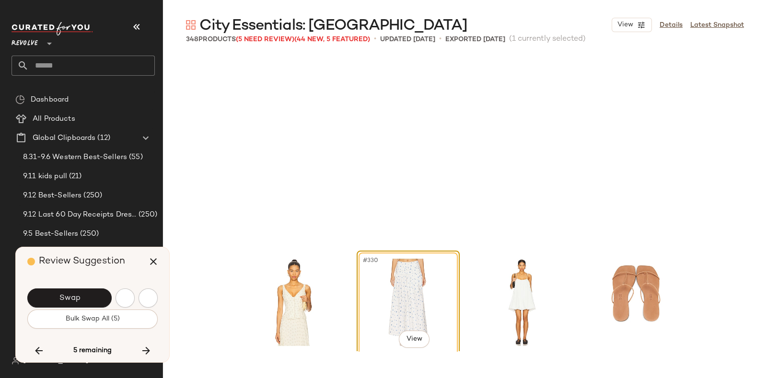
scroll to position [15172, 0]
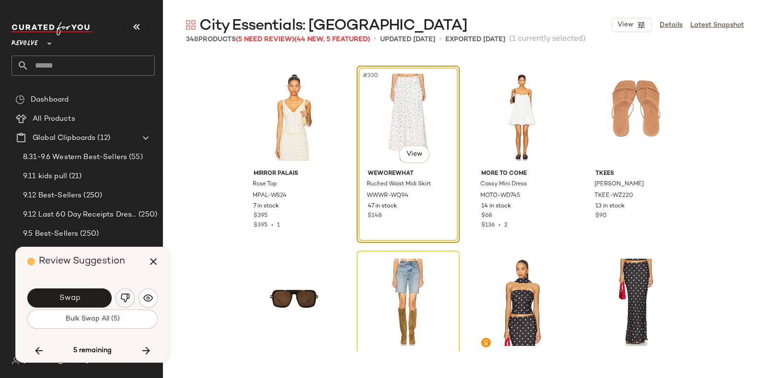
click at [123, 293] on img "button" at bounding box center [125, 298] width 10 height 10
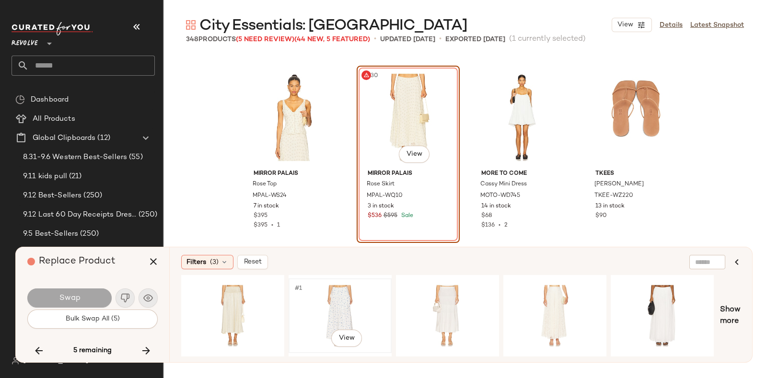
click at [345, 293] on div "#1 View" at bounding box center [340, 316] width 96 height 68
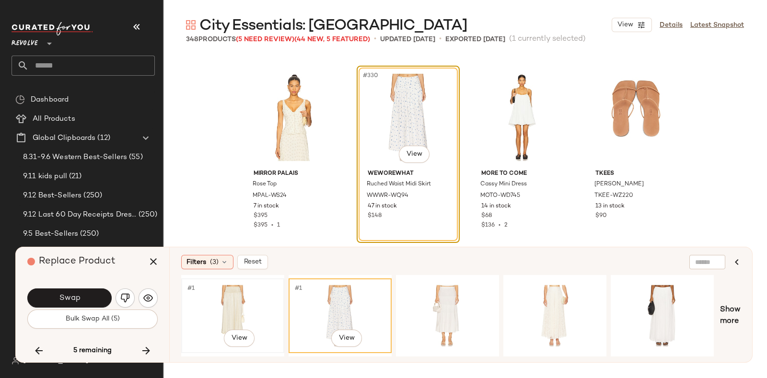
click at [221, 290] on div "#1 View" at bounding box center [233, 316] width 96 height 68
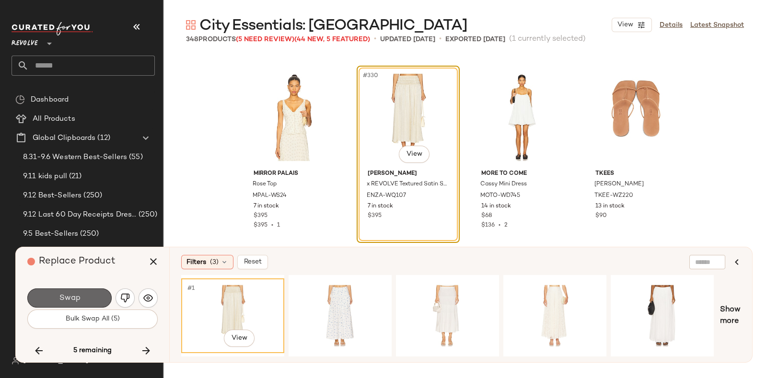
click at [97, 293] on button "Swap" at bounding box center [69, 298] width 84 height 19
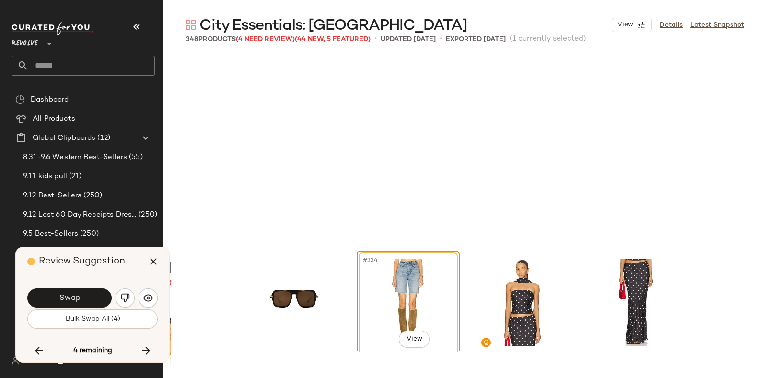
scroll to position [15358, 0]
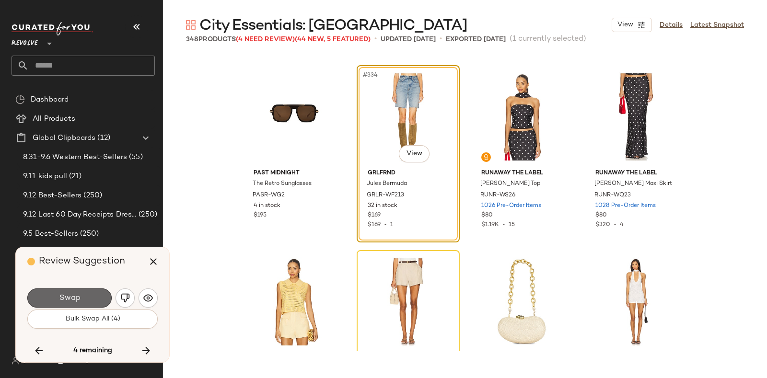
click at [93, 294] on button "Swap" at bounding box center [69, 298] width 84 height 19
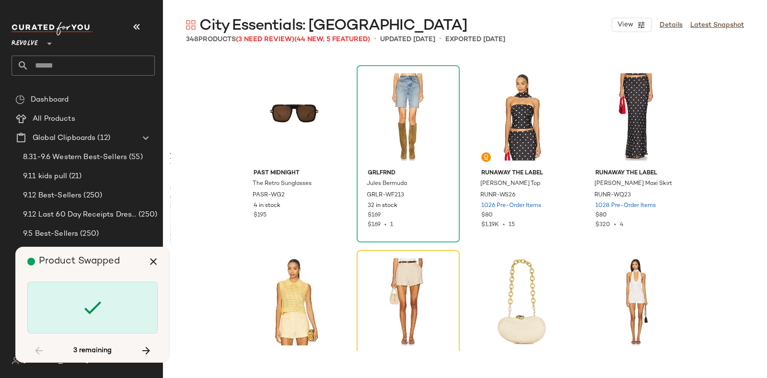
click at [132, 264] on div "Product Swapped" at bounding box center [96, 261] width 138 height 29
click at [146, 344] on button "button" at bounding box center [146, 350] width 23 height 23
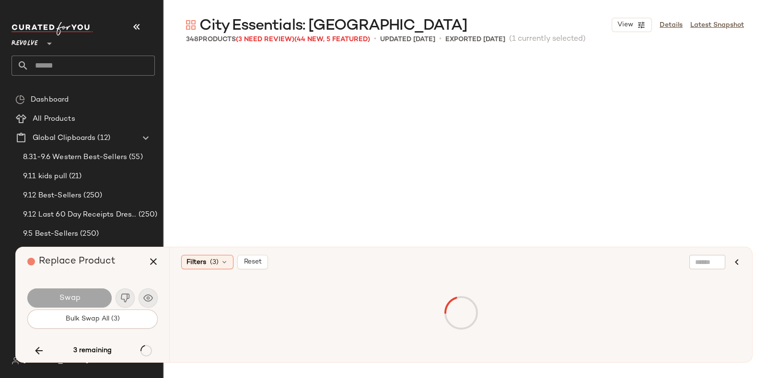
scroll to position [12952, 0]
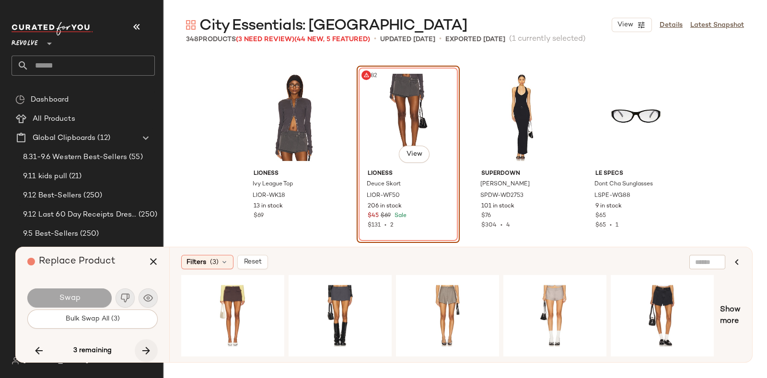
click at [149, 345] on icon "button" at bounding box center [146, 351] width 12 height 12
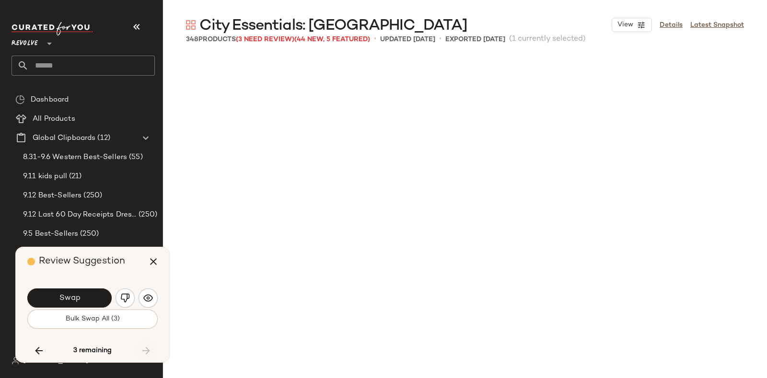
scroll to position [15543, 0]
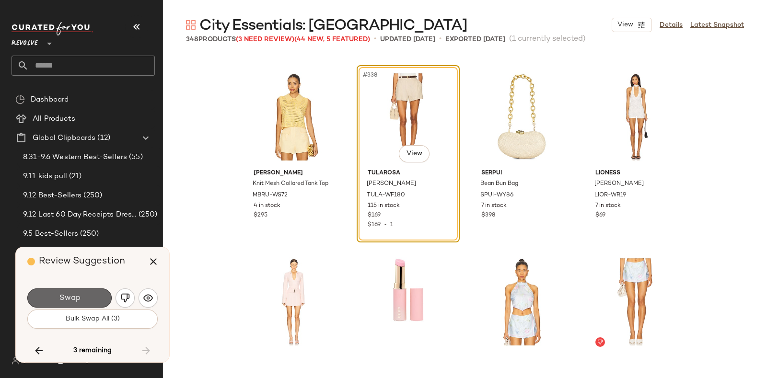
click at [86, 298] on button "Swap" at bounding box center [69, 298] width 84 height 19
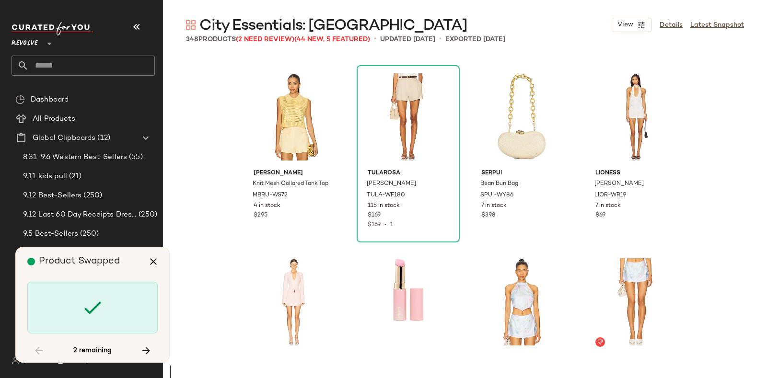
click at [127, 257] on div "Product Swapped" at bounding box center [96, 261] width 138 height 29
click at [147, 346] on icon "button" at bounding box center [146, 351] width 12 height 12
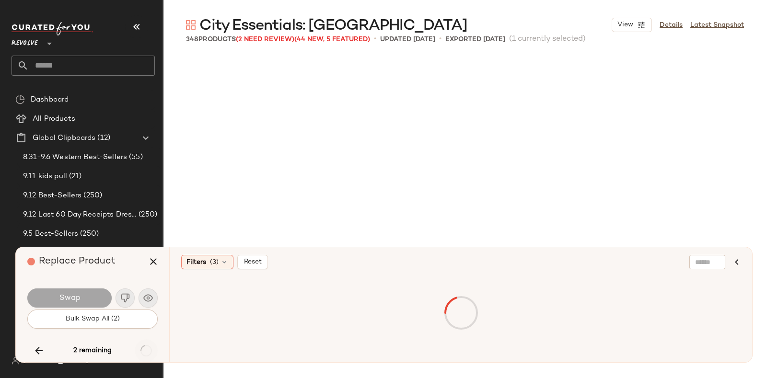
scroll to position [12952, 0]
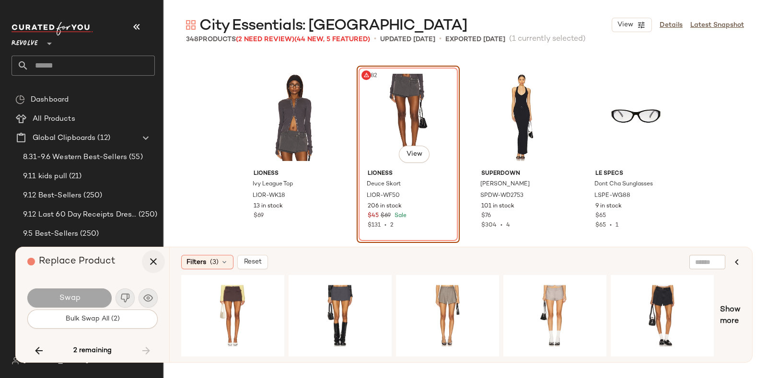
click at [154, 257] on icon "button" at bounding box center [154, 262] width 12 height 12
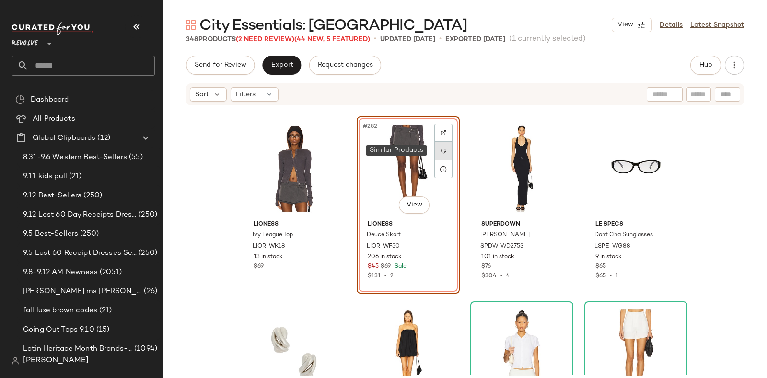
click at [441, 149] on img at bounding box center [444, 151] width 6 height 6
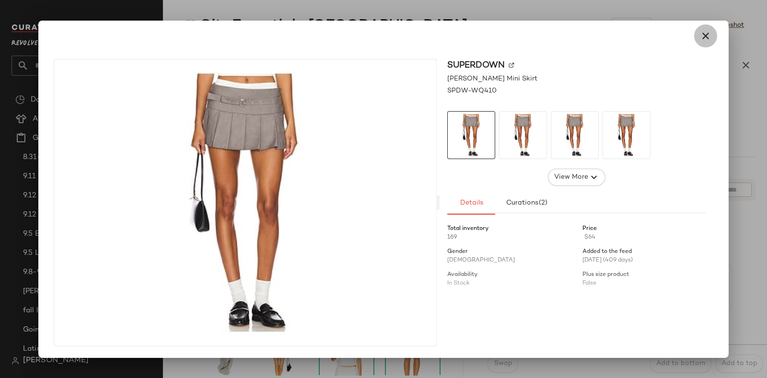
click at [705, 36] on icon "button" at bounding box center [706, 36] width 12 height 12
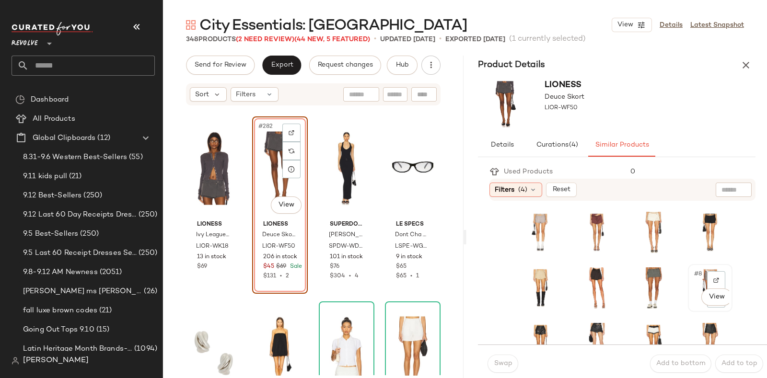
click at [693, 279] on span "#8" at bounding box center [698, 274] width 11 height 10
click at [506, 360] on span "Swap" at bounding box center [502, 364] width 19 height 8
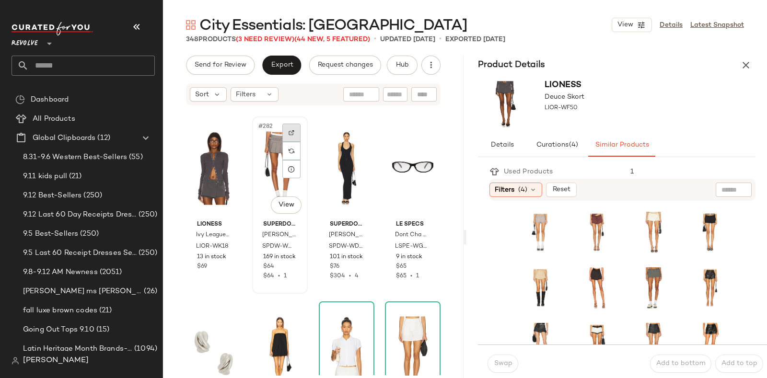
click at [290, 128] on div at bounding box center [291, 133] width 18 height 18
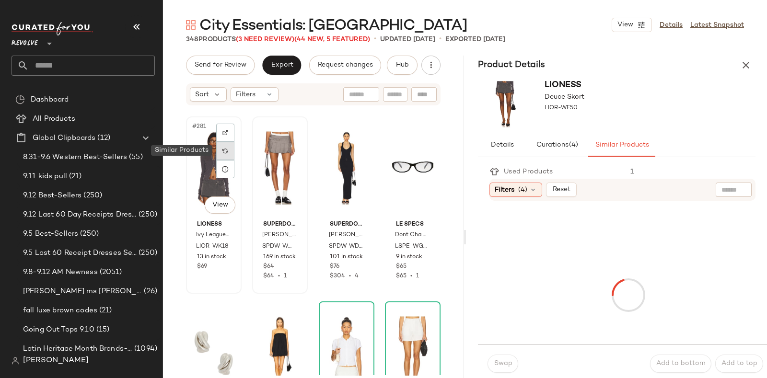
click at [226, 150] on img at bounding box center [225, 151] width 6 height 6
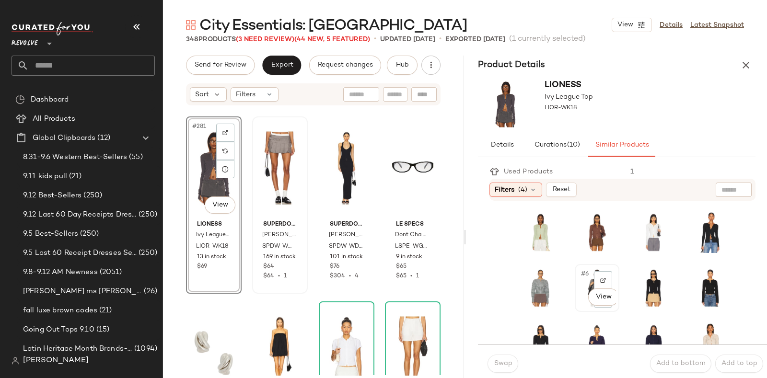
click at [578, 294] on div "#6 View" at bounding box center [597, 287] width 38 height 41
click at [501, 359] on button "Swap" at bounding box center [503, 364] width 31 height 18
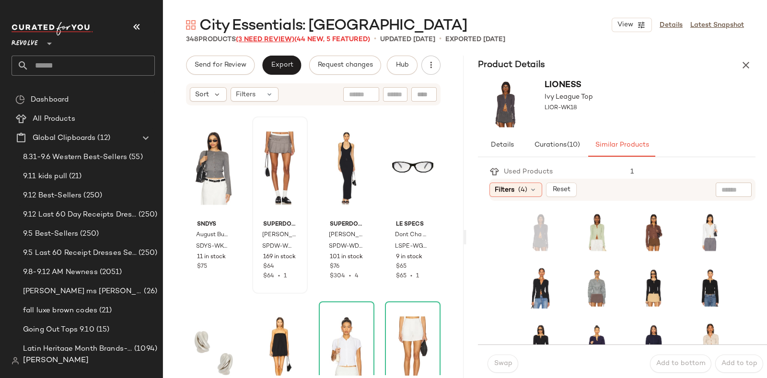
click at [254, 36] on span "(3 Need Review)" at bounding box center [265, 39] width 58 height 7
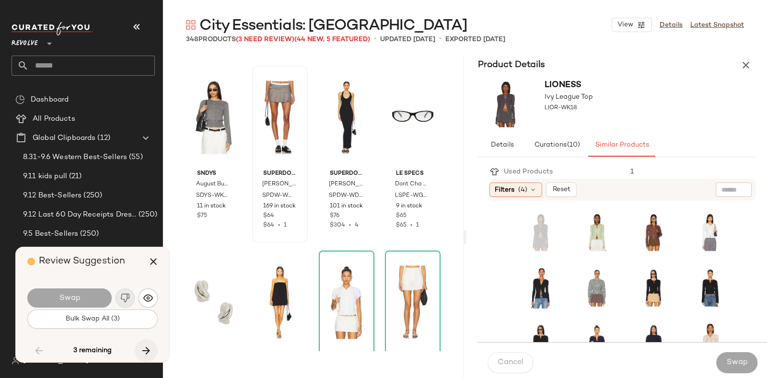
click at [143, 344] on button "button" at bounding box center [146, 350] width 23 height 23
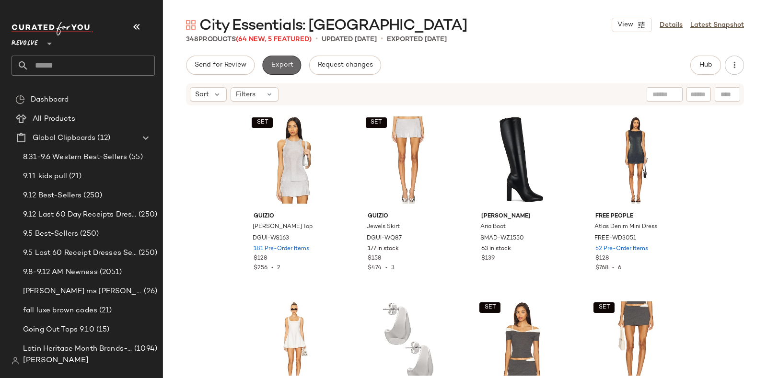
click at [276, 62] on span "Export" at bounding box center [281, 65] width 23 height 8
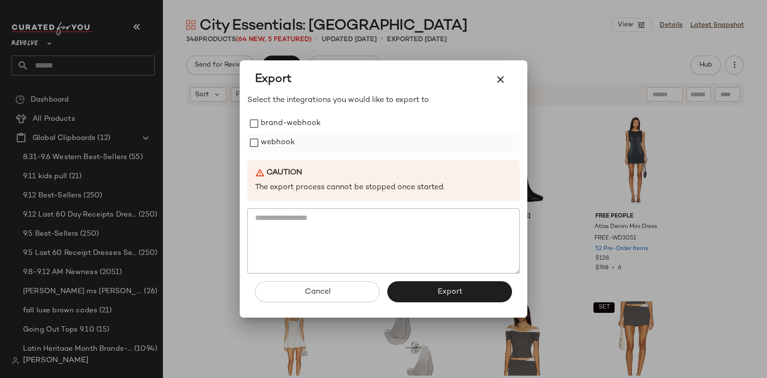
click at [286, 135] on label "webhook" at bounding box center [278, 142] width 34 height 19
click at [448, 290] on span "Export" at bounding box center [449, 292] width 25 height 9
